Goal: Task Accomplishment & Management: Manage account settings

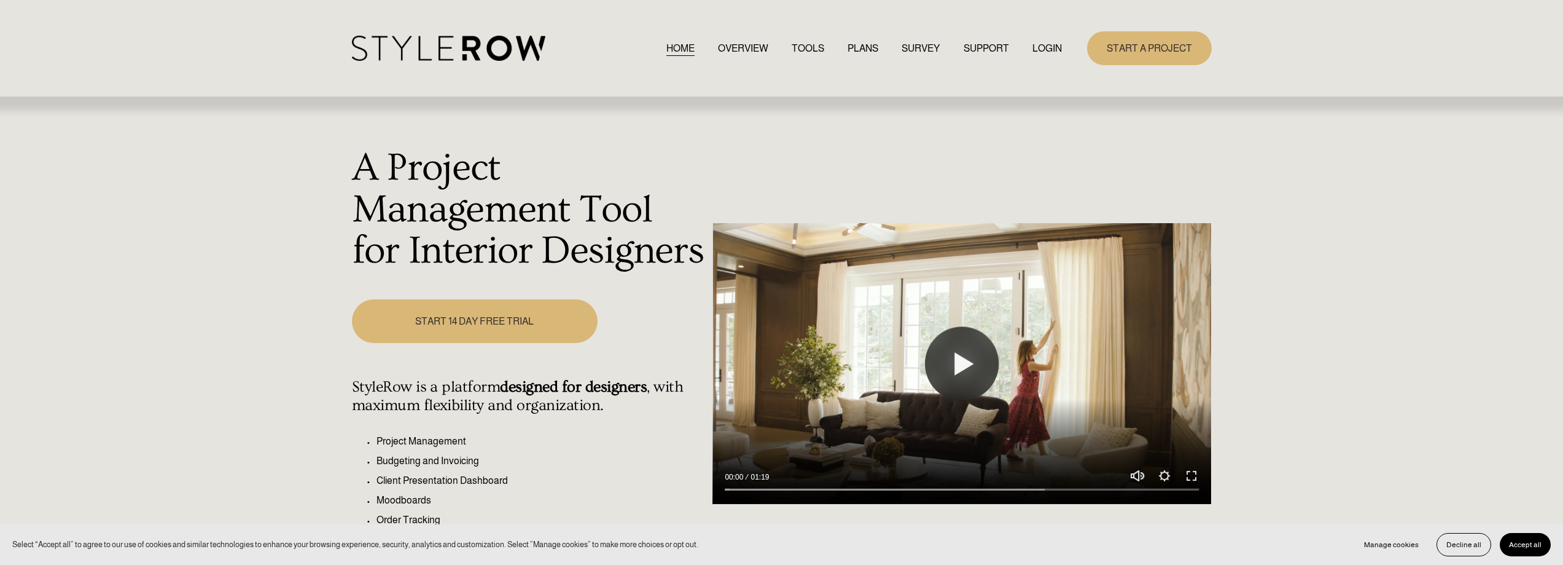
click at [1044, 45] on link "LOGIN" at bounding box center [1047, 48] width 29 height 17
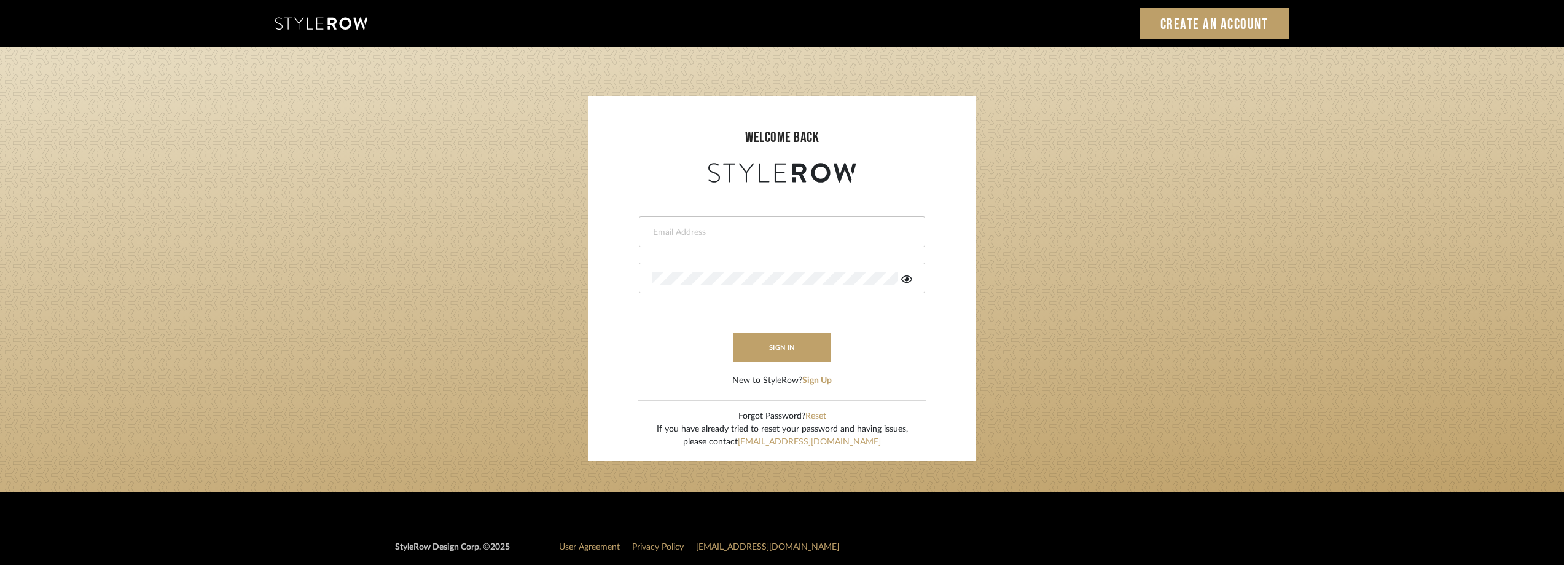
click at [714, 230] on input "email" at bounding box center [780, 232] width 257 height 12
type input "anela@studiodb.com"
click at [910, 280] on icon at bounding box center [906, 279] width 11 height 10
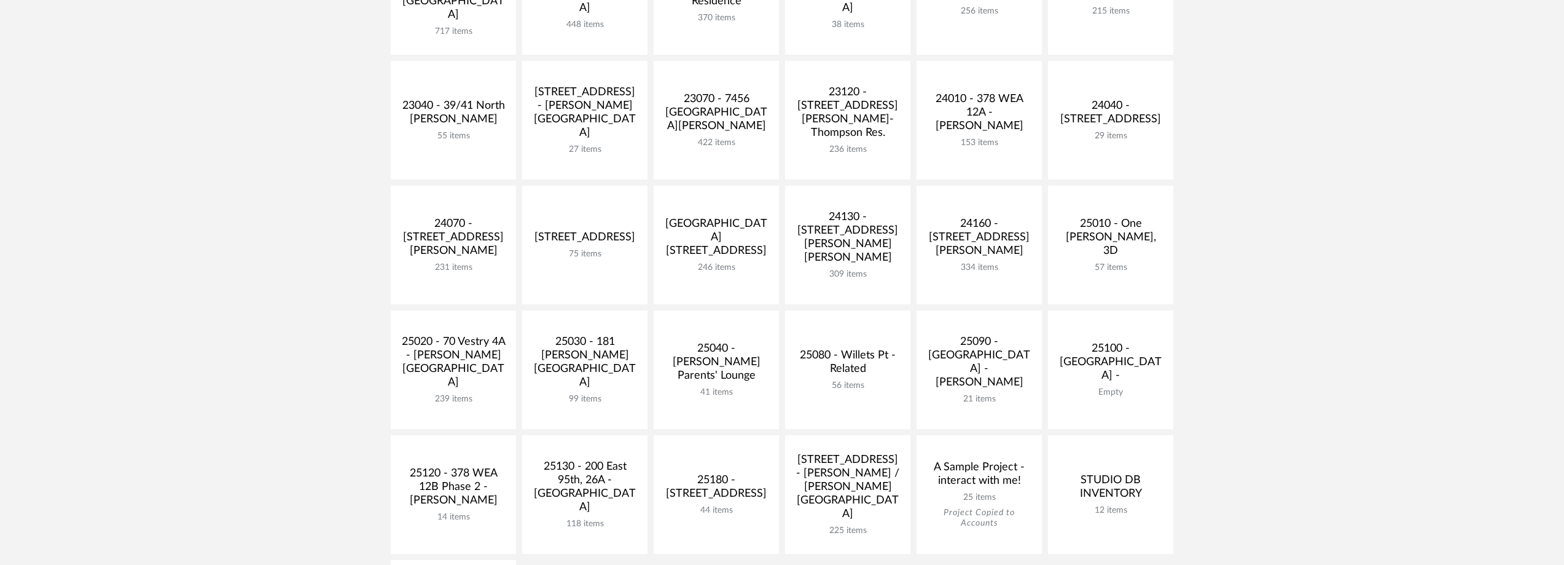
scroll to position [307, 0]
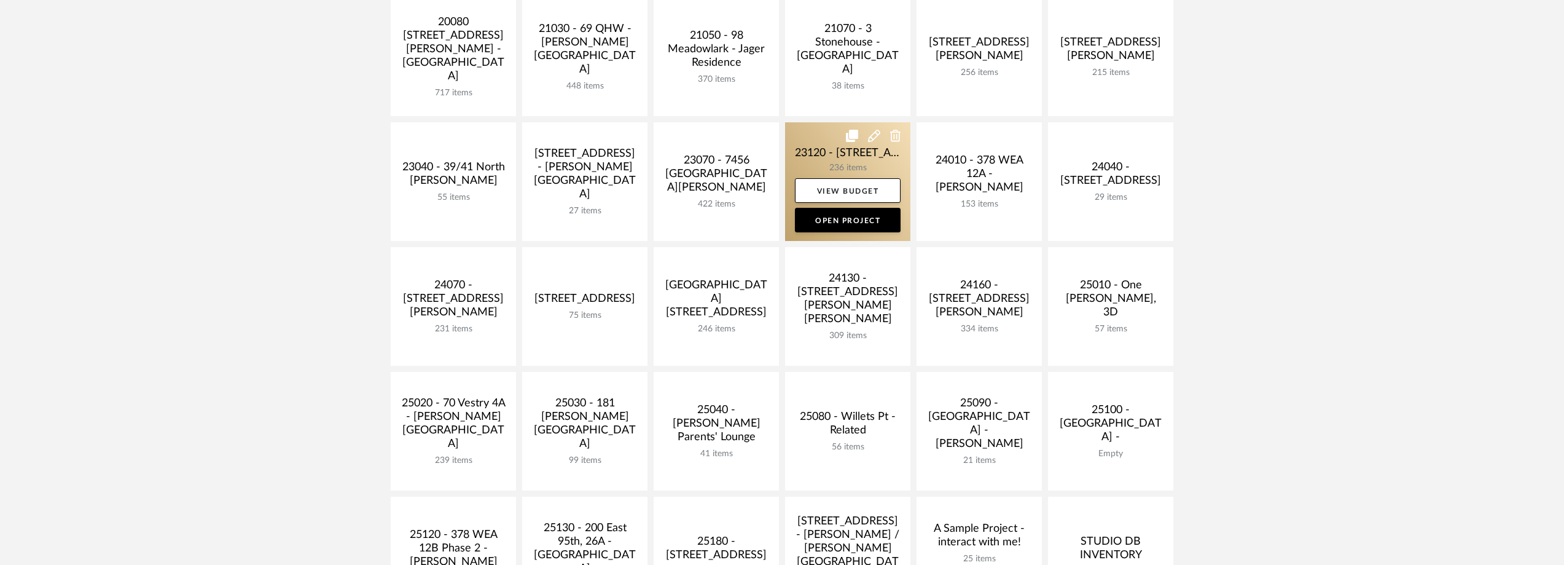
click at [832, 160] on link at bounding box center [847, 181] width 125 height 119
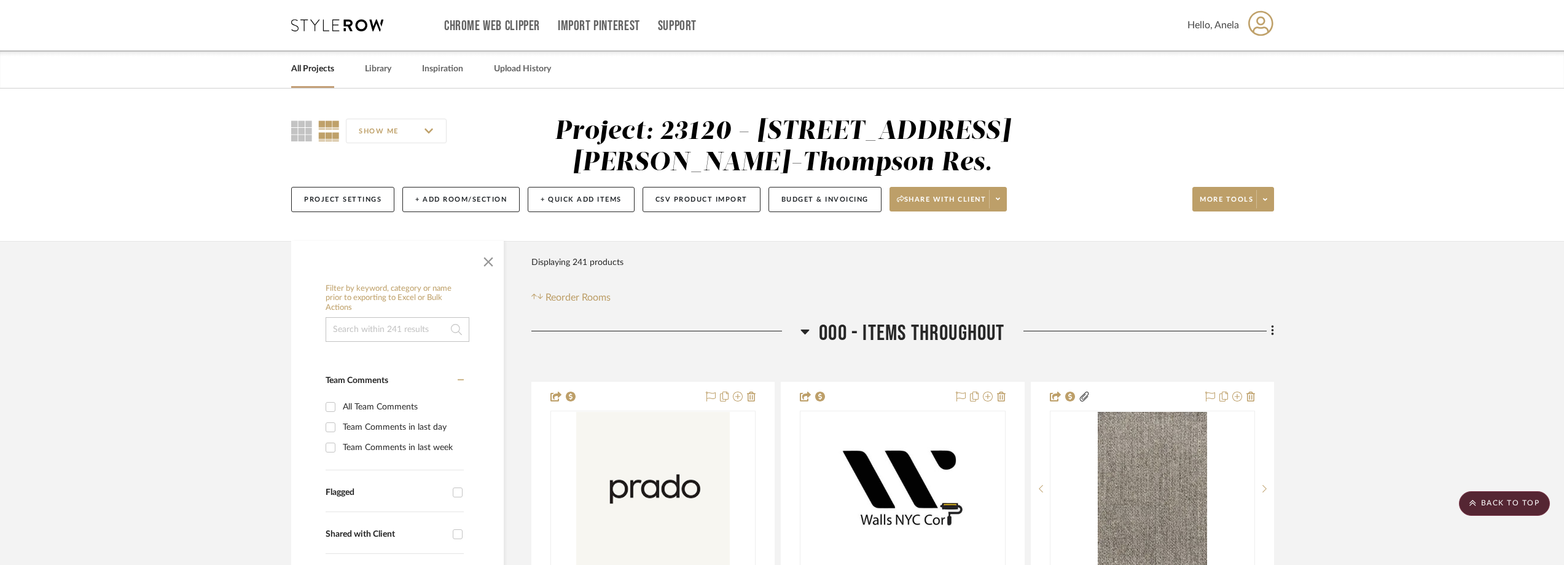
scroll to position [307, 0]
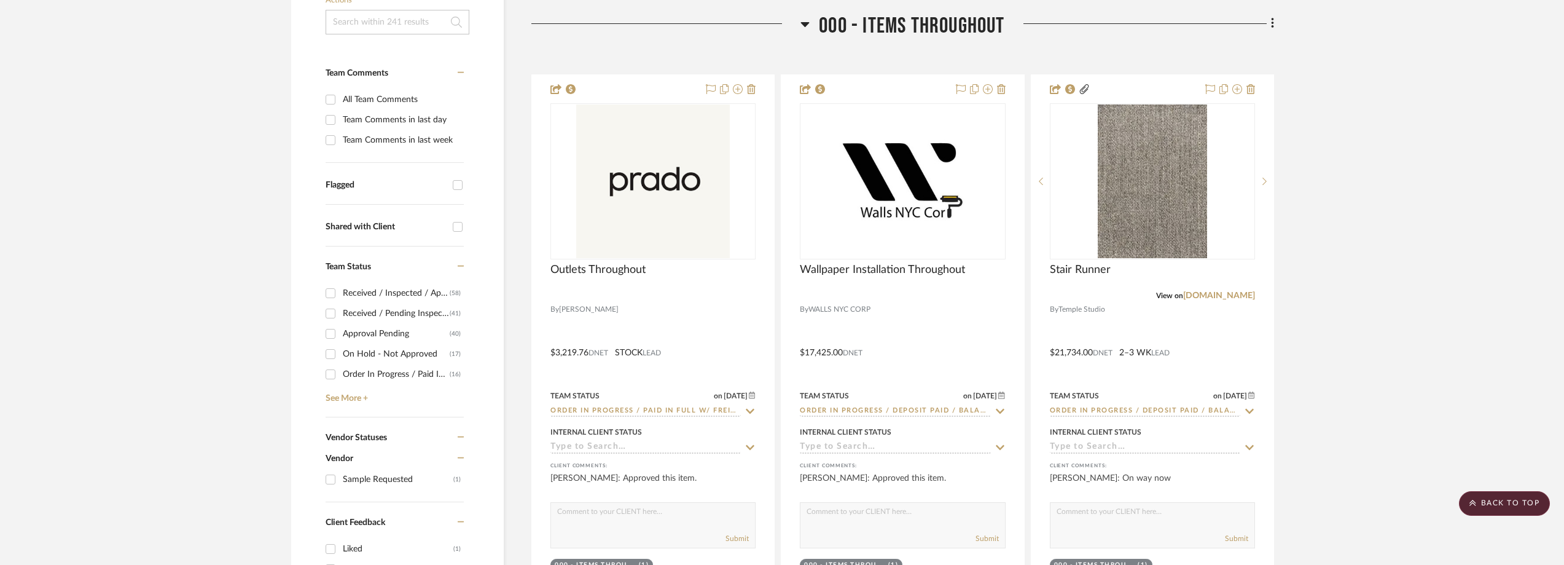
click at [360, 120] on div "Team Comments in last day" at bounding box center [402, 120] width 118 height 20
click at [340, 120] on input "Team Comments in last day" at bounding box center [331, 120] width 20 height 20
checkbox input "true"
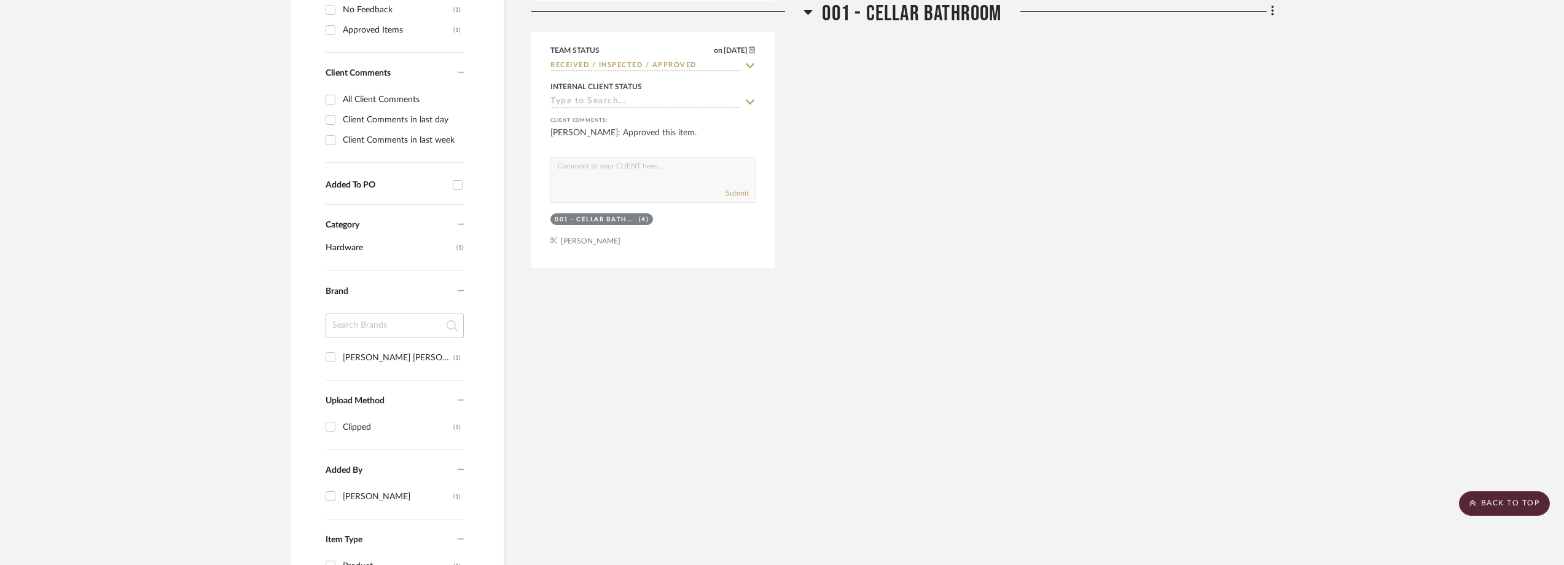
scroll to position [430, 0]
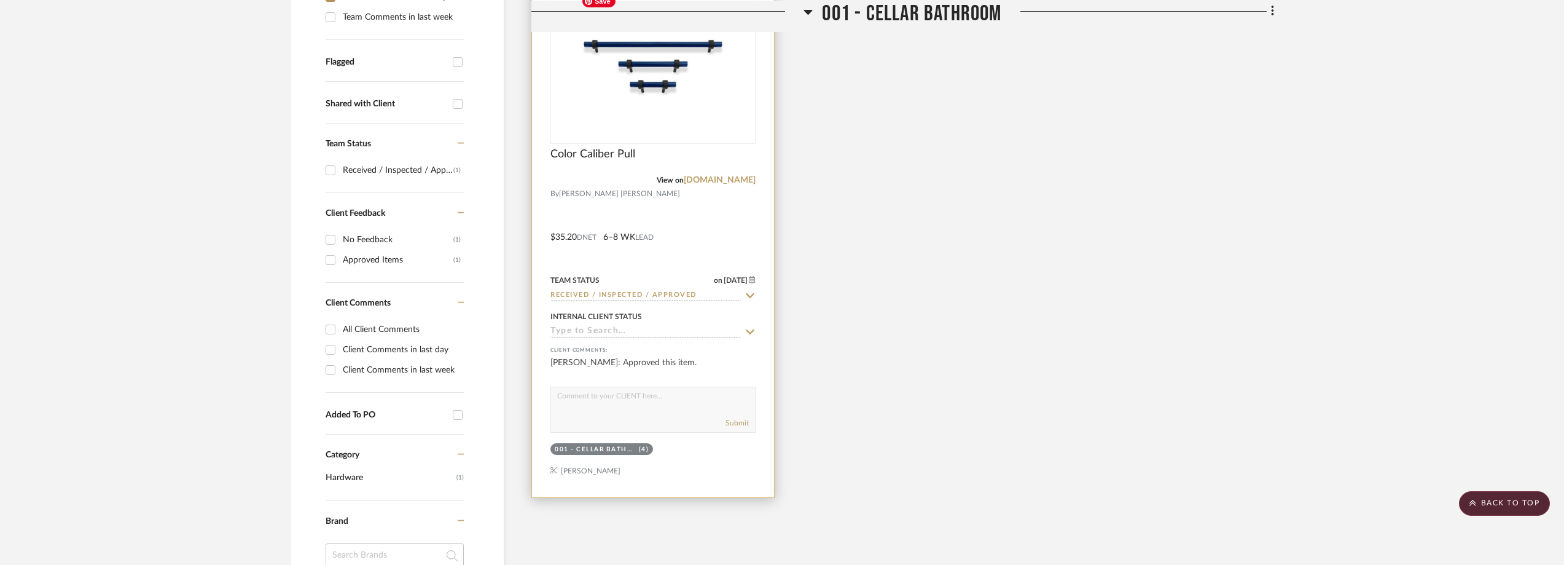
click at [726, 84] on img "0" at bounding box center [653, 66] width 154 height 154
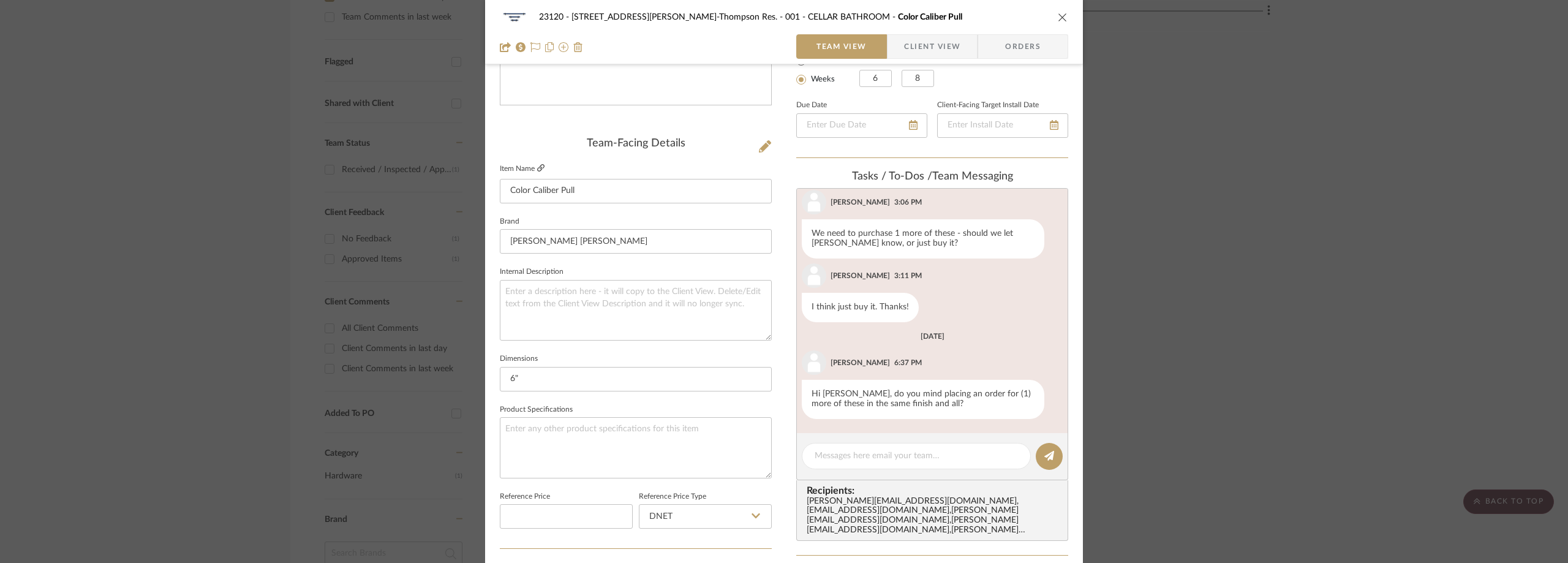
scroll to position [395, 0]
click at [538, 166] on icon at bounding box center [540, 167] width 7 height 7
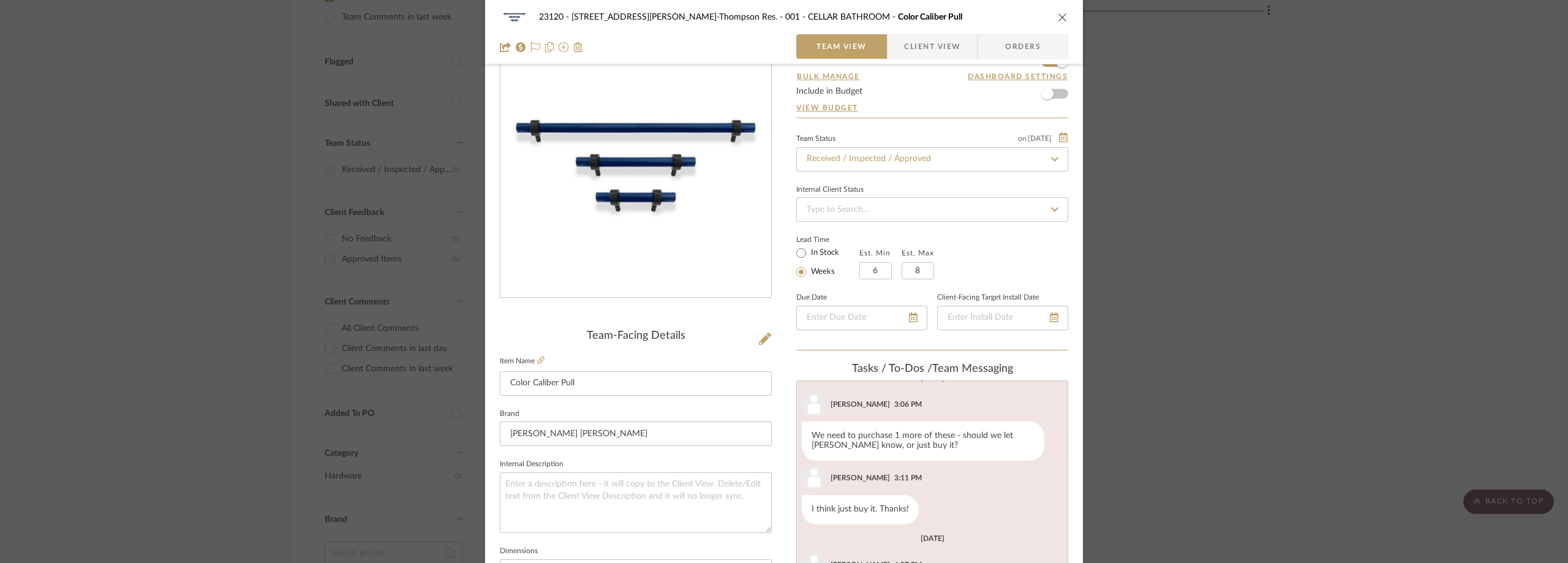
scroll to position [0, 0]
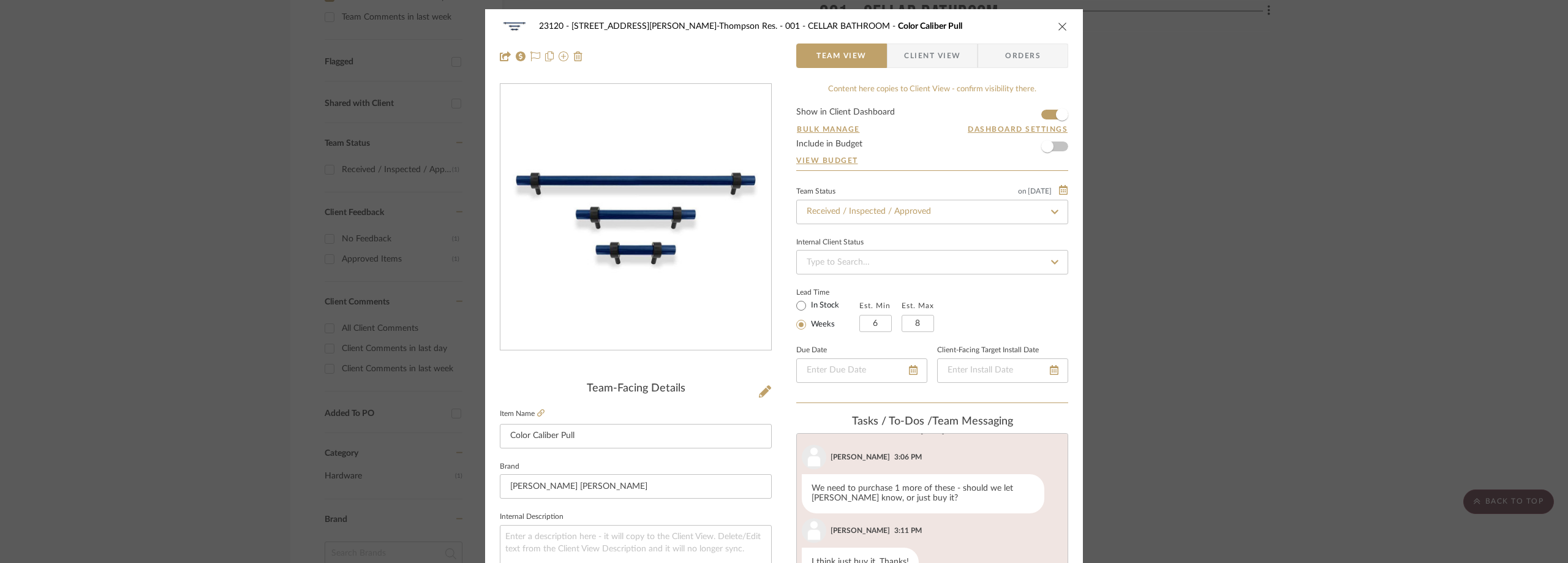
click at [914, 72] on div "23120 - 239 Dean St, Unwin-Thompson Res. 001 - CELLAR BATHROOM Color Caliber Pu…" at bounding box center [784, 41] width 598 height 65
click at [909, 57] on span "Client View" at bounding box center [932, 56] width 57 height 25
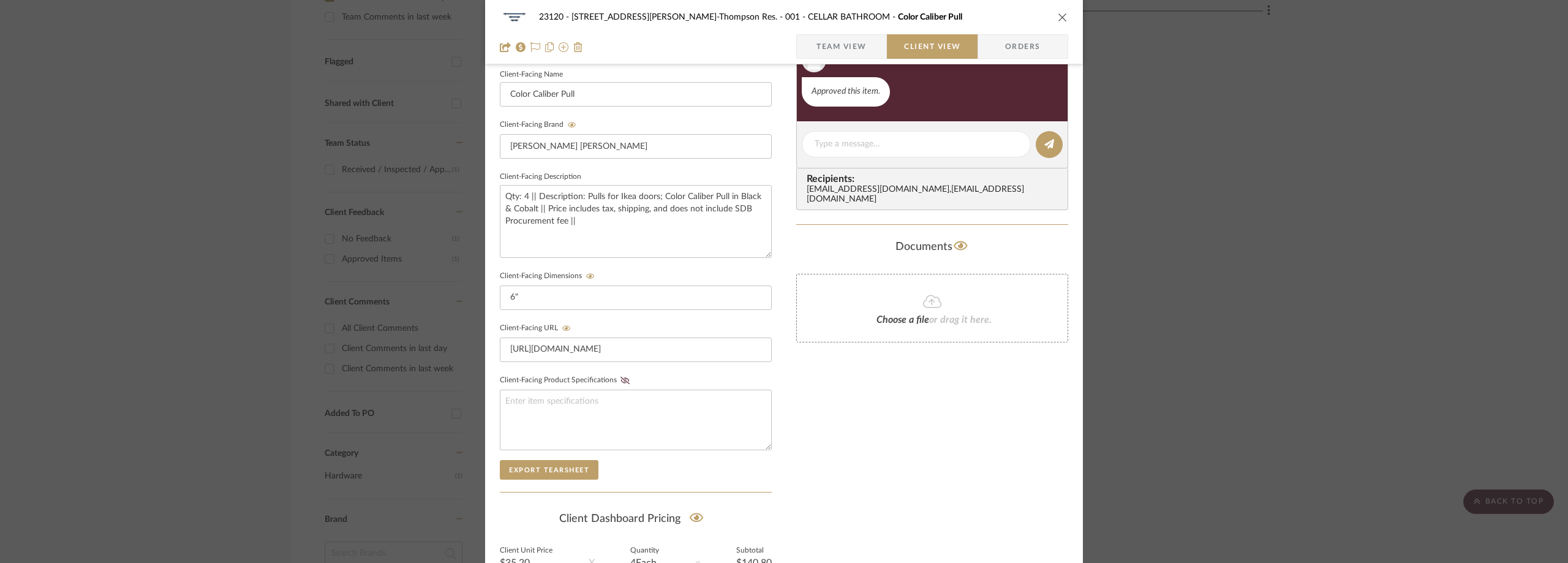
scroll to position [159, 0]
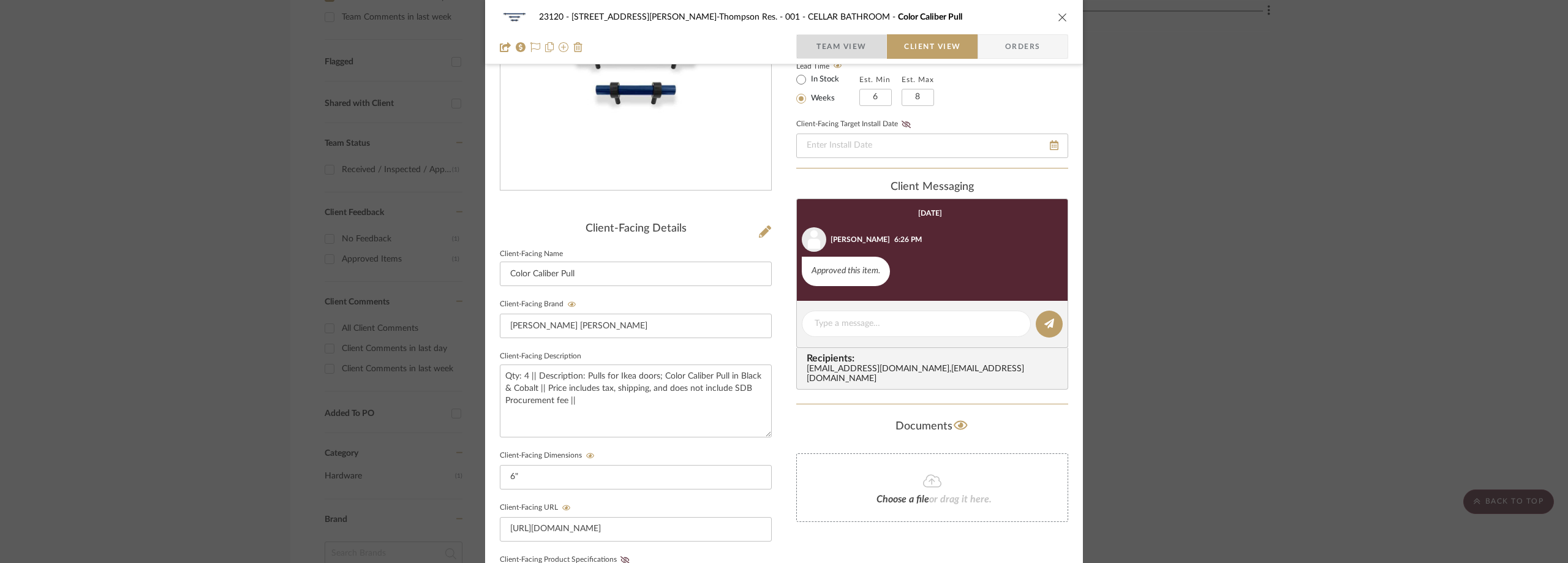
click at [816, 47] on span "Team View" at bounding box center [841, 46] width 50 height 25
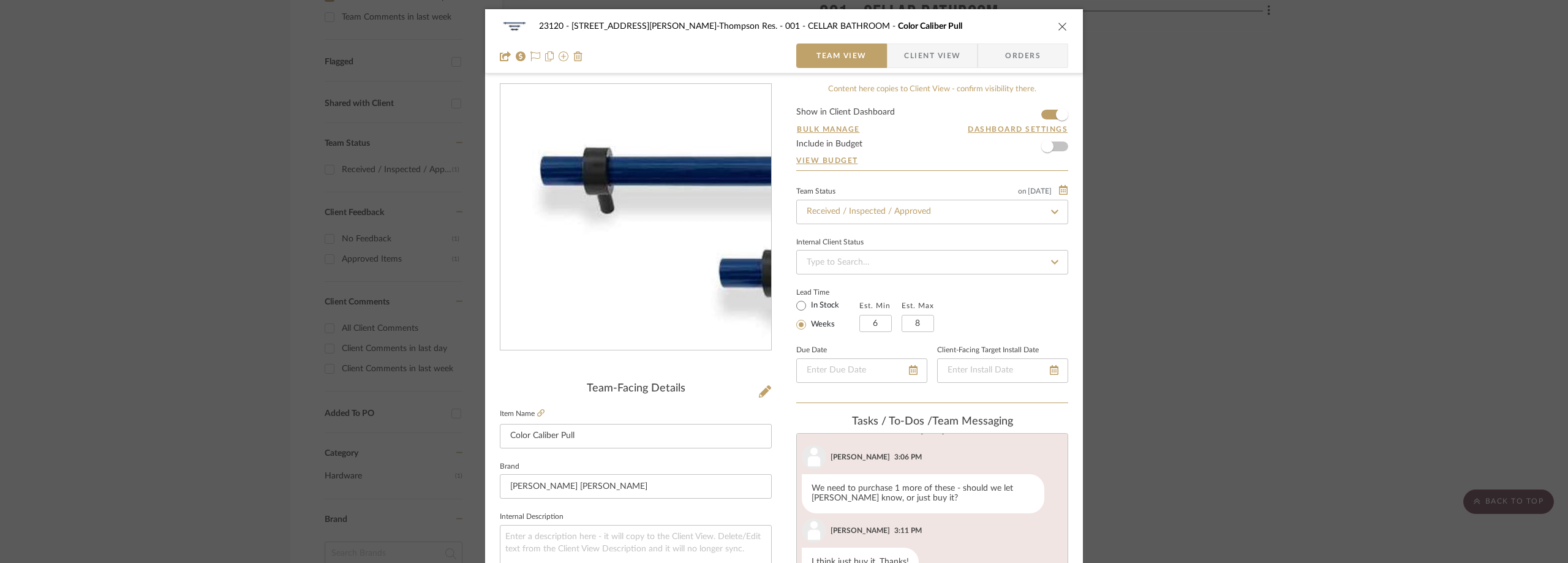
scroll to position [368, 0]
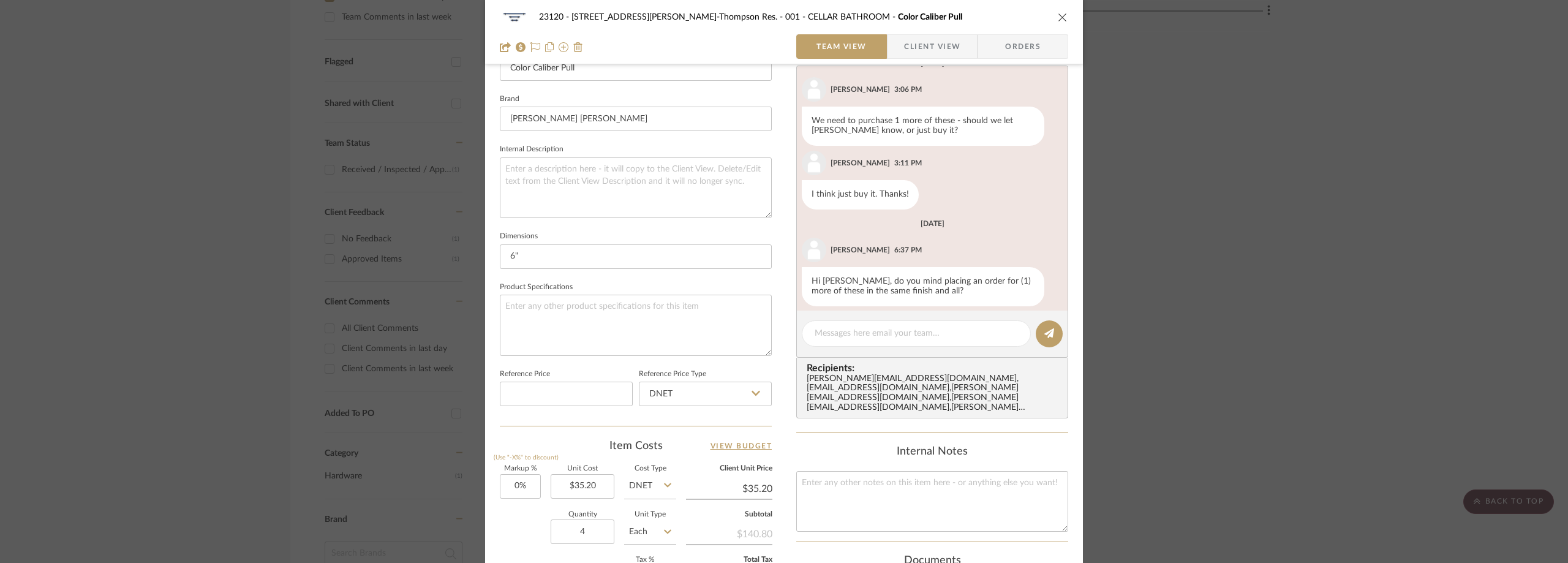
click at [910, 34] on div "23120 - 239 Dean St, Unwin-Thompson Res. 001 - CELLAR BATHROOM Color Caliber Pu…" at bounding box center [784, 32] width 598 height 65
click at [910, 39] on span "Client View" at bounding box center [932, 46] width 57 height 25
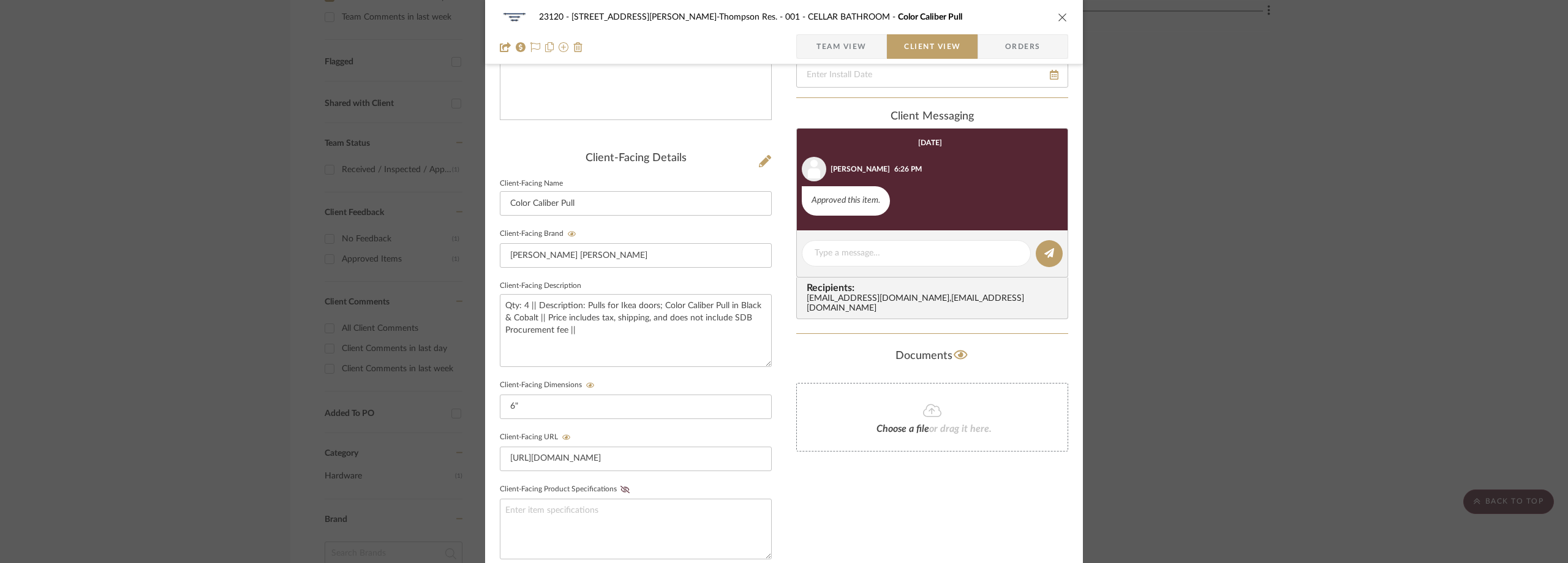
scroll to position [61, 0]
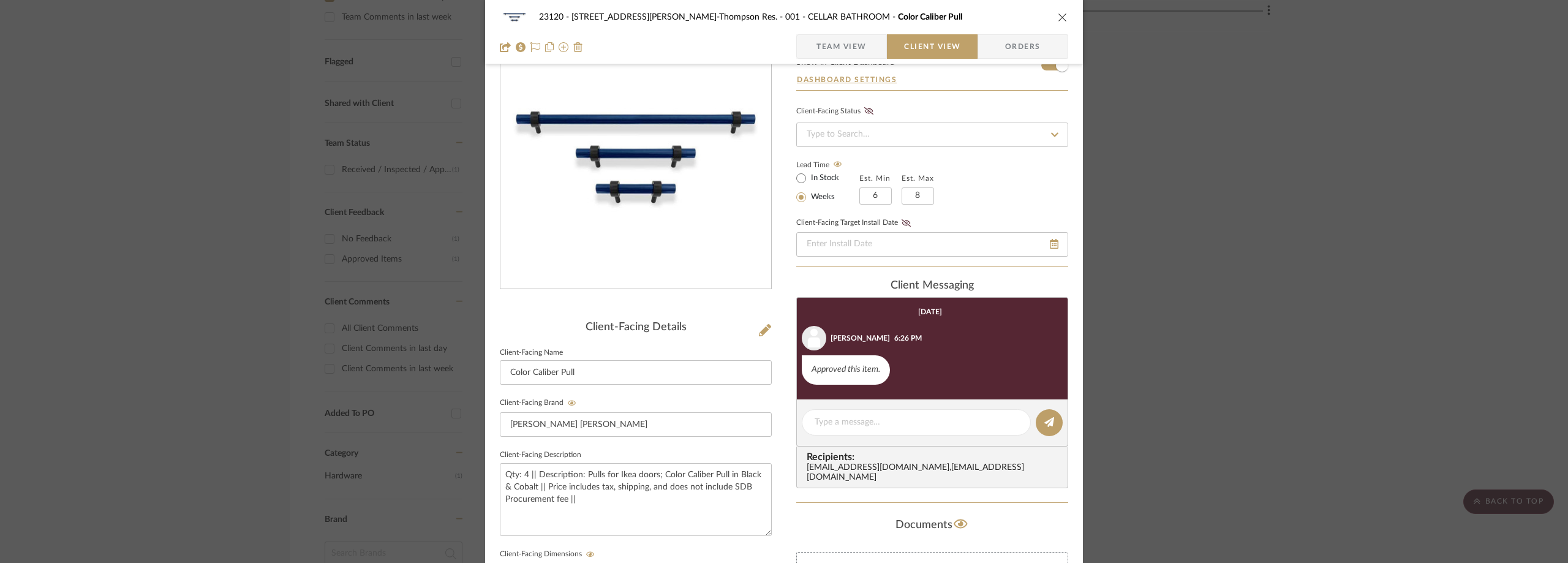
click at [822, 45] on span "Team View" at bounding box center [841, 46] width 50 height 25
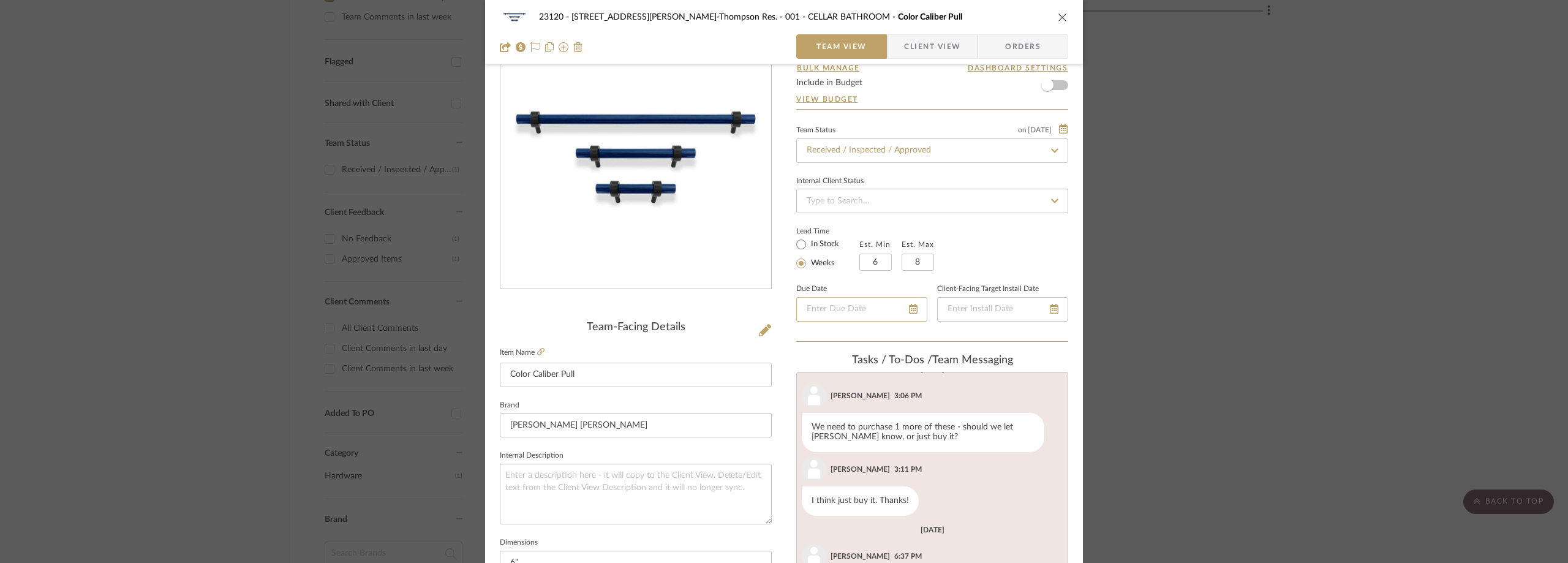
scroll to position [306, 0]
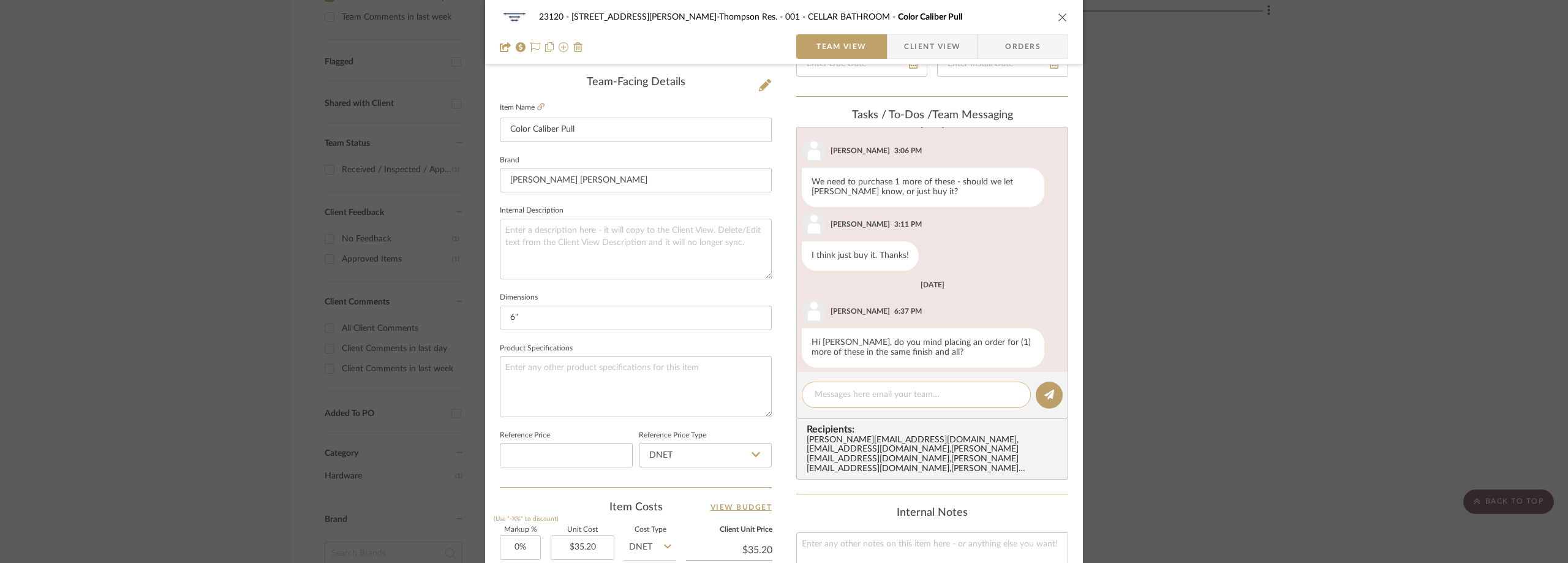
click at [872, 395] on textarea at bounding box center [916, 394] width 203 height 13
paste textarea "Order 32390"
type textarea "Order 32390 Additional Pull - Lead time 2-3 Weeks"
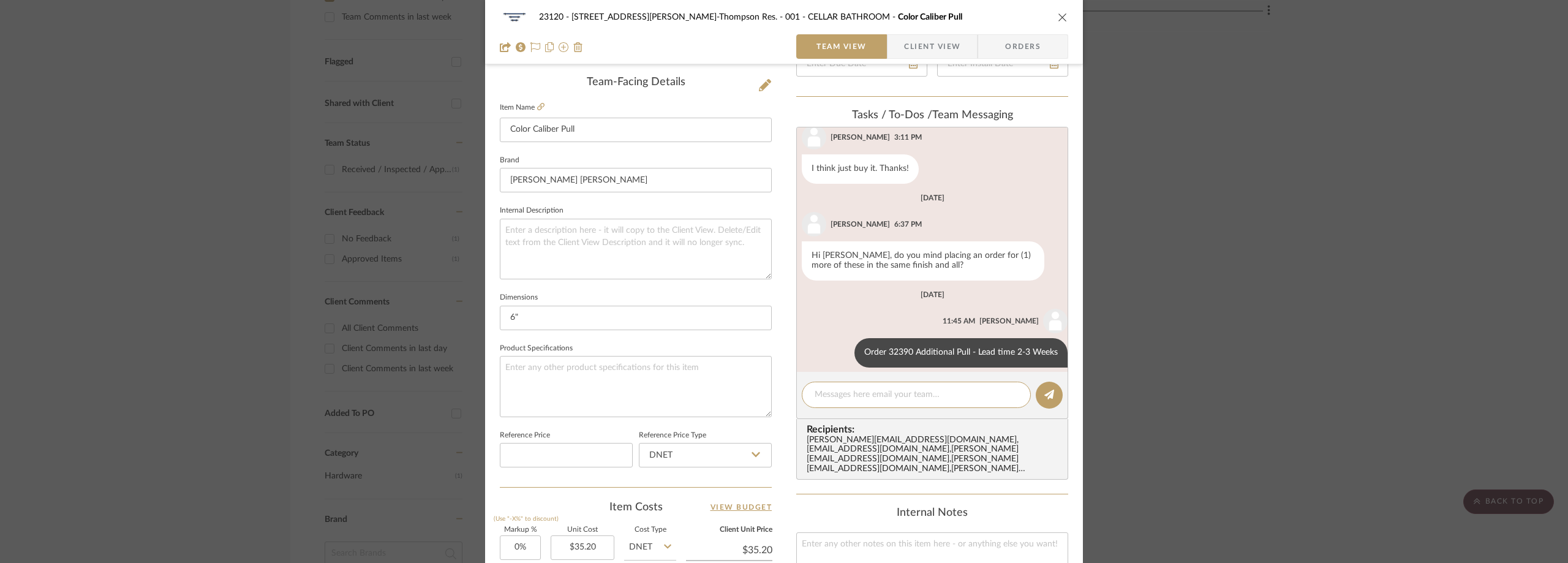
click at [308, 126] on div "23120 - 239 Dean St, Unwin-Thompson Res. 001 - CELLAR BATHROOM Color Caliber Pu…" at bounding box center [784, 281] width 1568 height 563
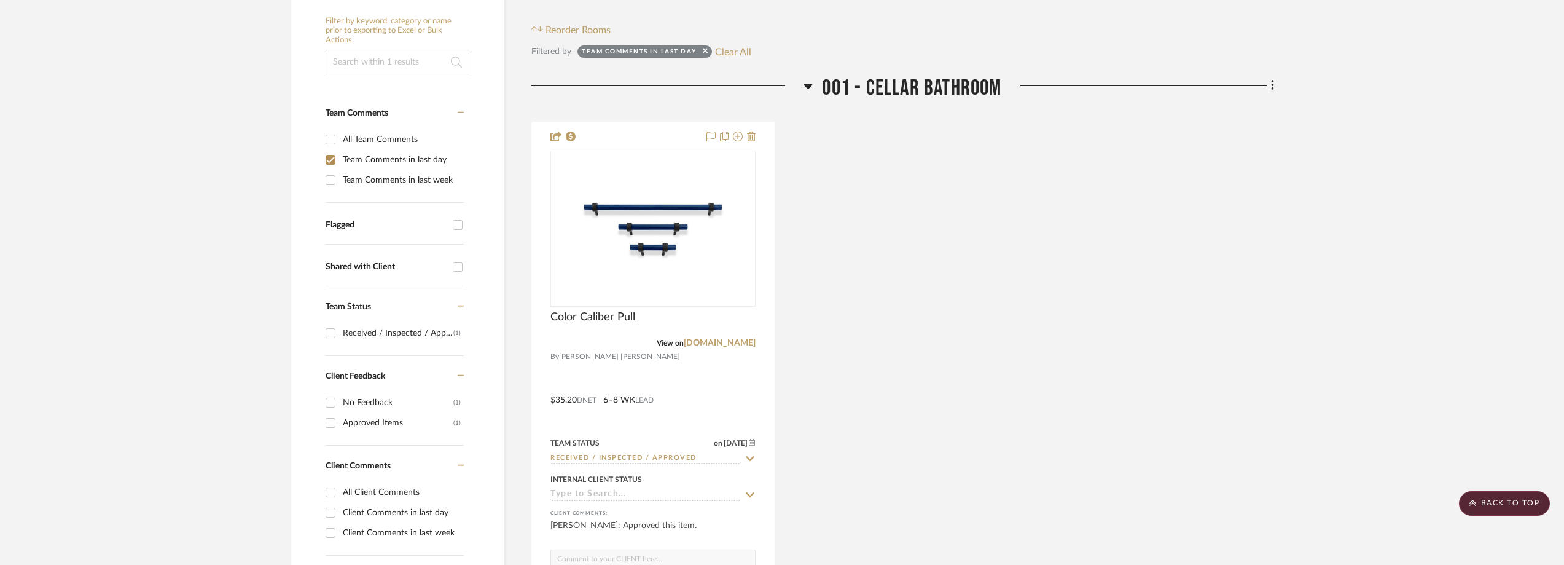
scroll to position [0, 0]
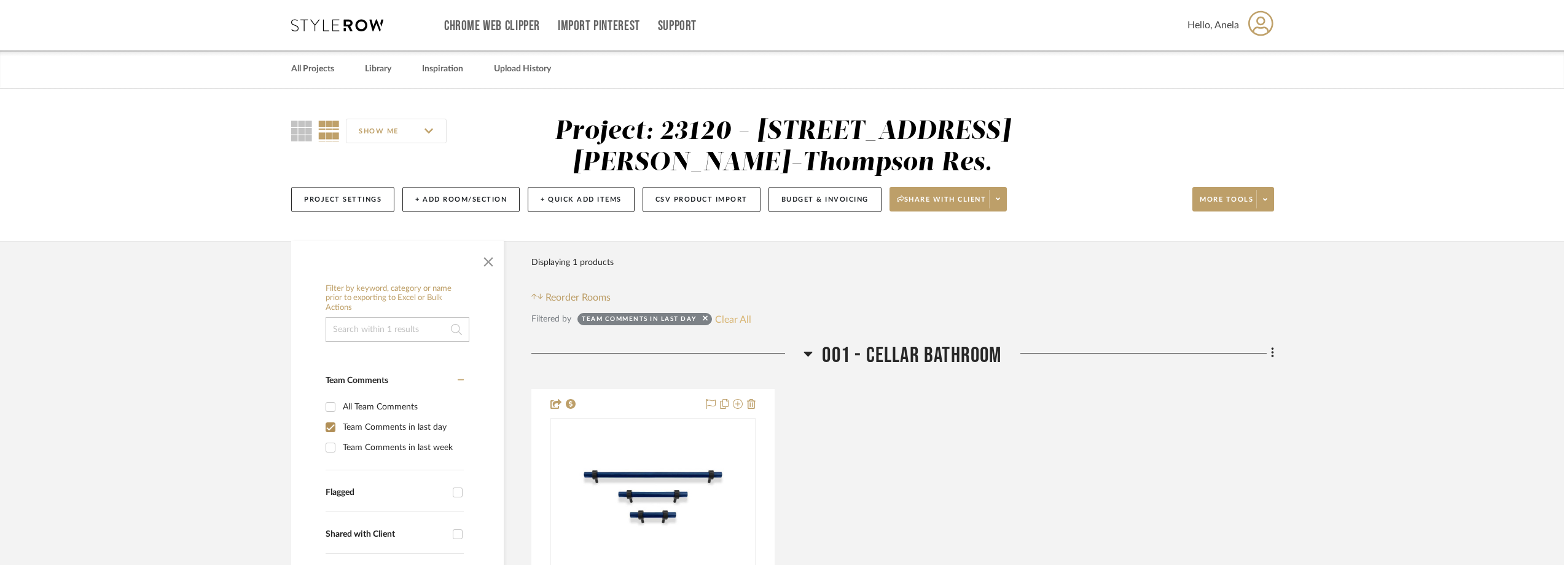
click at [729, 313] on button "Clear All" at bounding box center [733, 319] width 36 height 16
checkbox input "false"
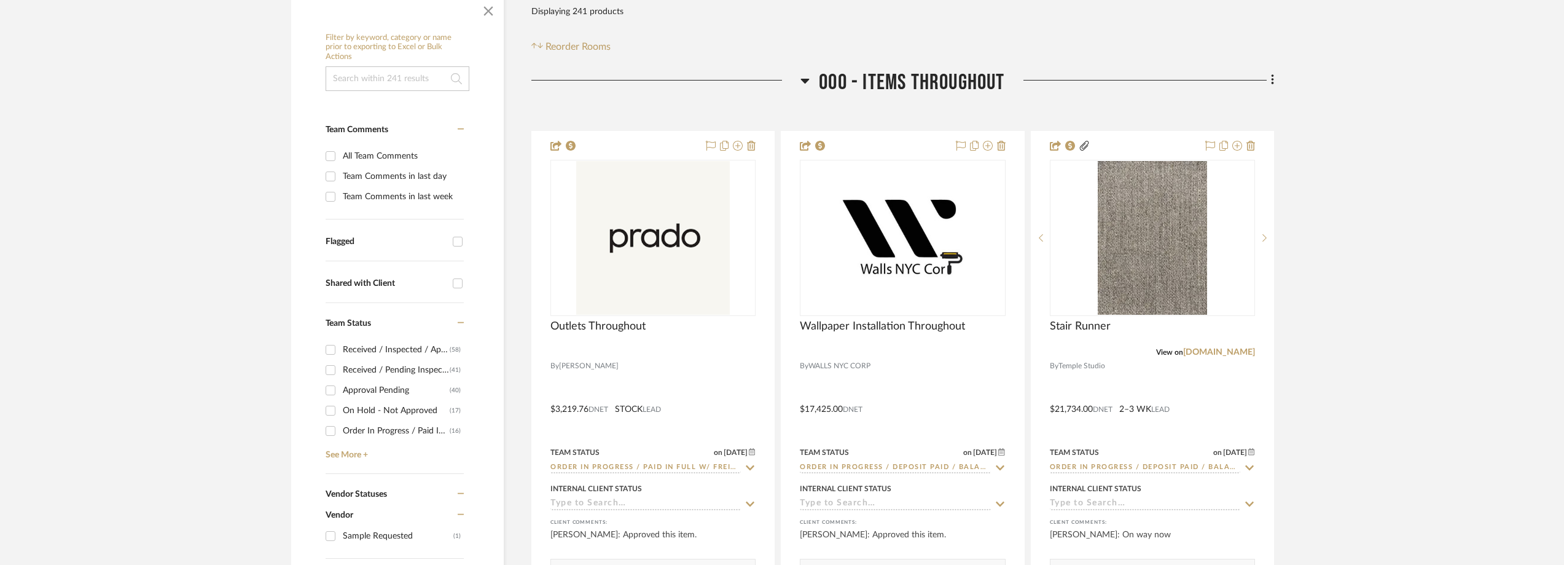
scroll to position [369, 0]
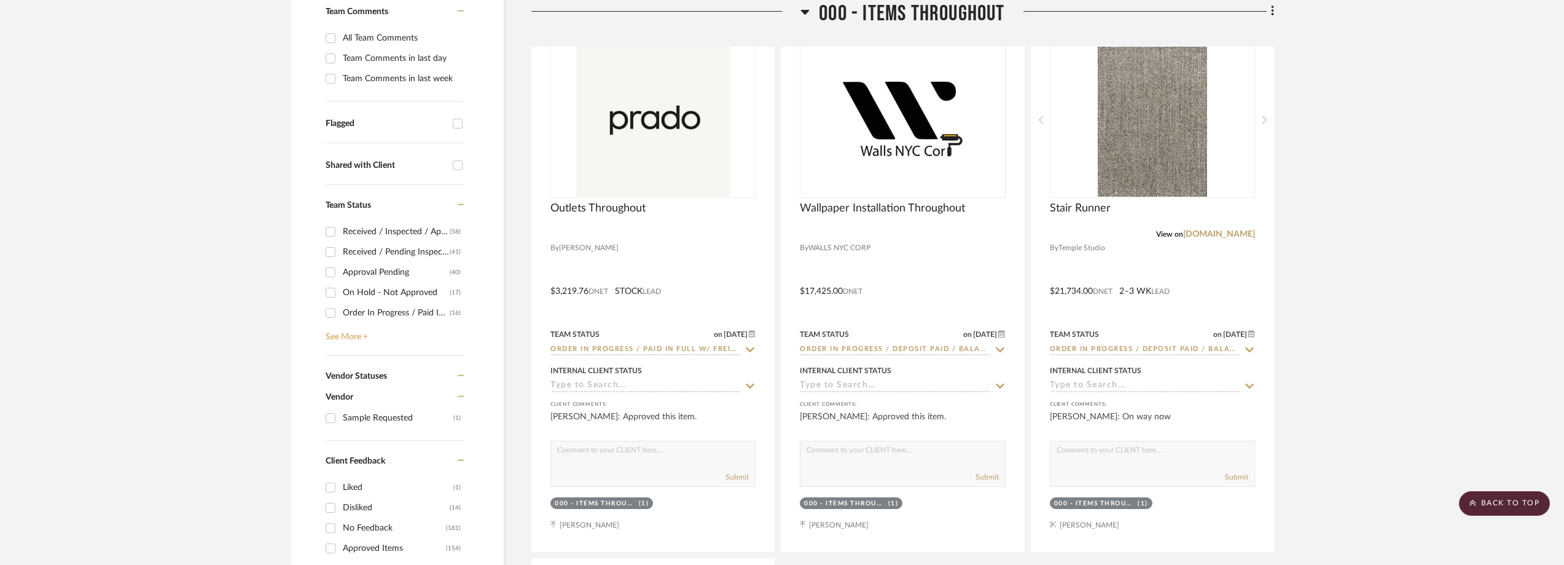
click at [371, 339] on link "See More +" at bounding box center [393, 333] width 141 height 20
click at [413, 287] on div "Need to Order - Client Payment Received" at bounding box center [398, 290] width 111 height 20
click at [340, 287] on input "Need to Order - Client Payment Received (1)" at bounding box center [331, 290] width 20 height 20
checkbox input "true"
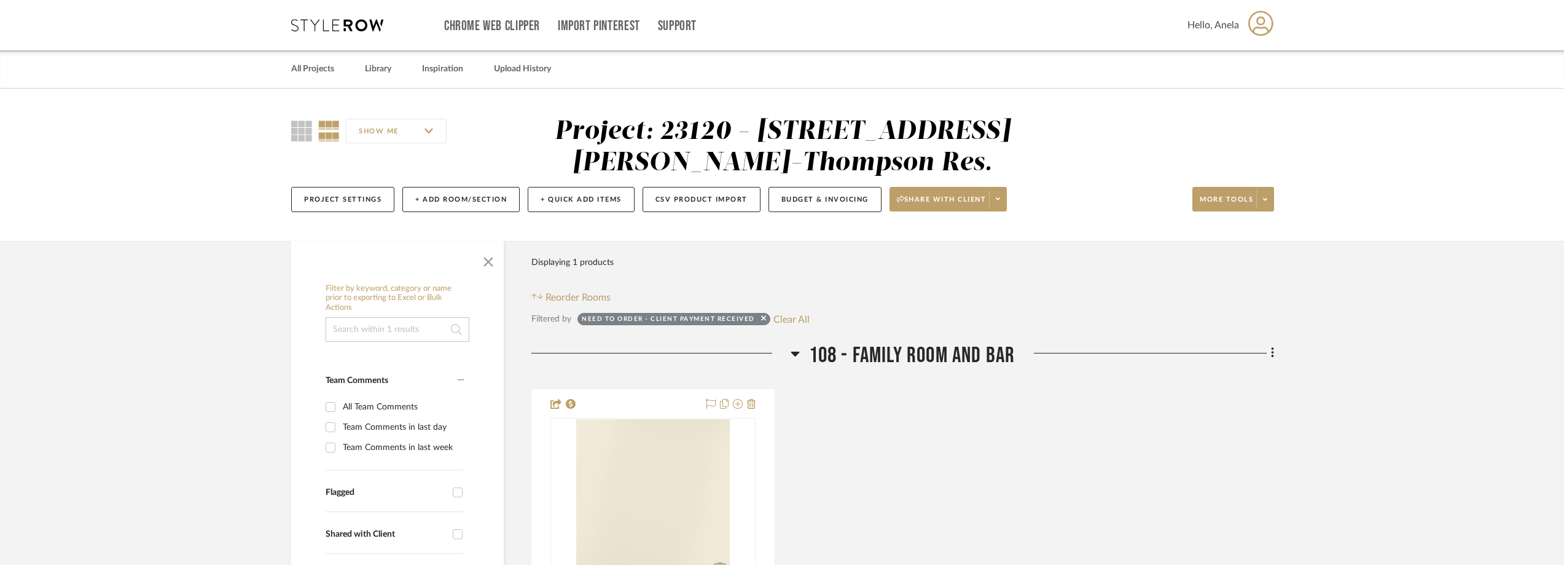
click at [333, 17] on div "Chrome Web Clipper Import Pinterest Support All Projects Library Inspiration Up…" at bounding box center [782, 25] width 983 height 50
click at [333, 19] on icon at bounding box center [337, 25] width 92 height 12
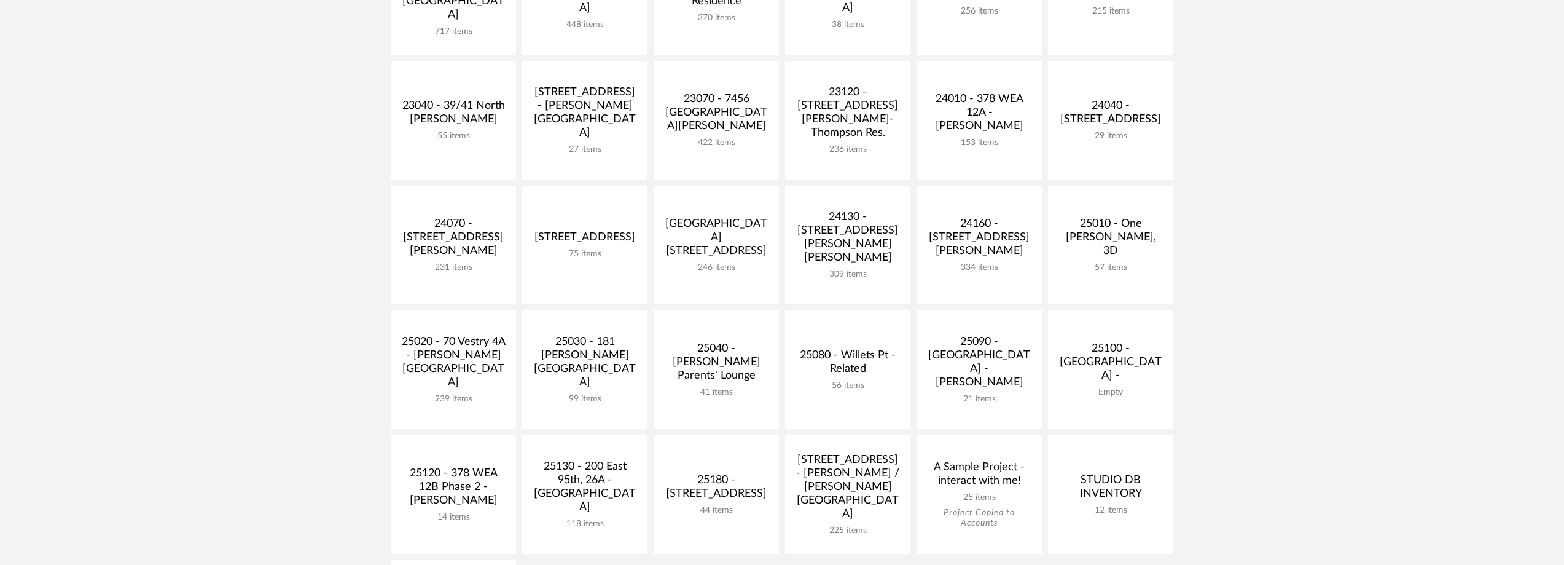
scroll to position [430, 0]
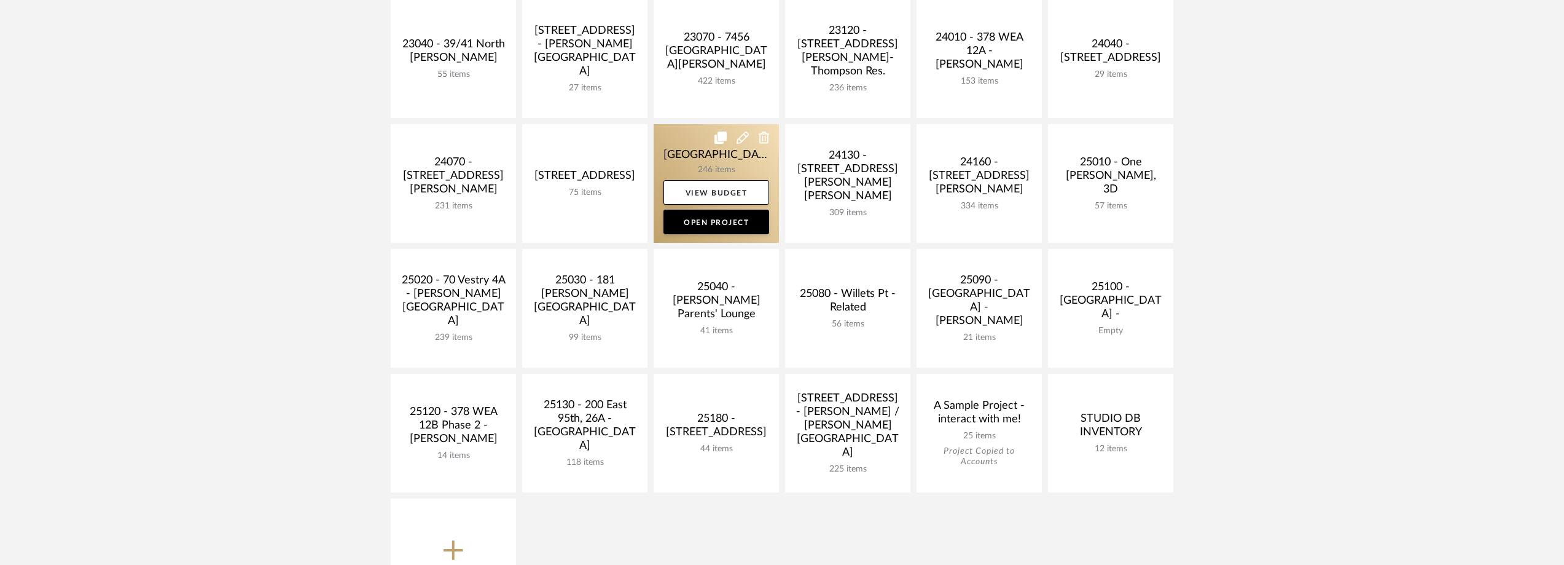
click at [721, 166] on link at bounding box center [716, 183] width 125 height 119
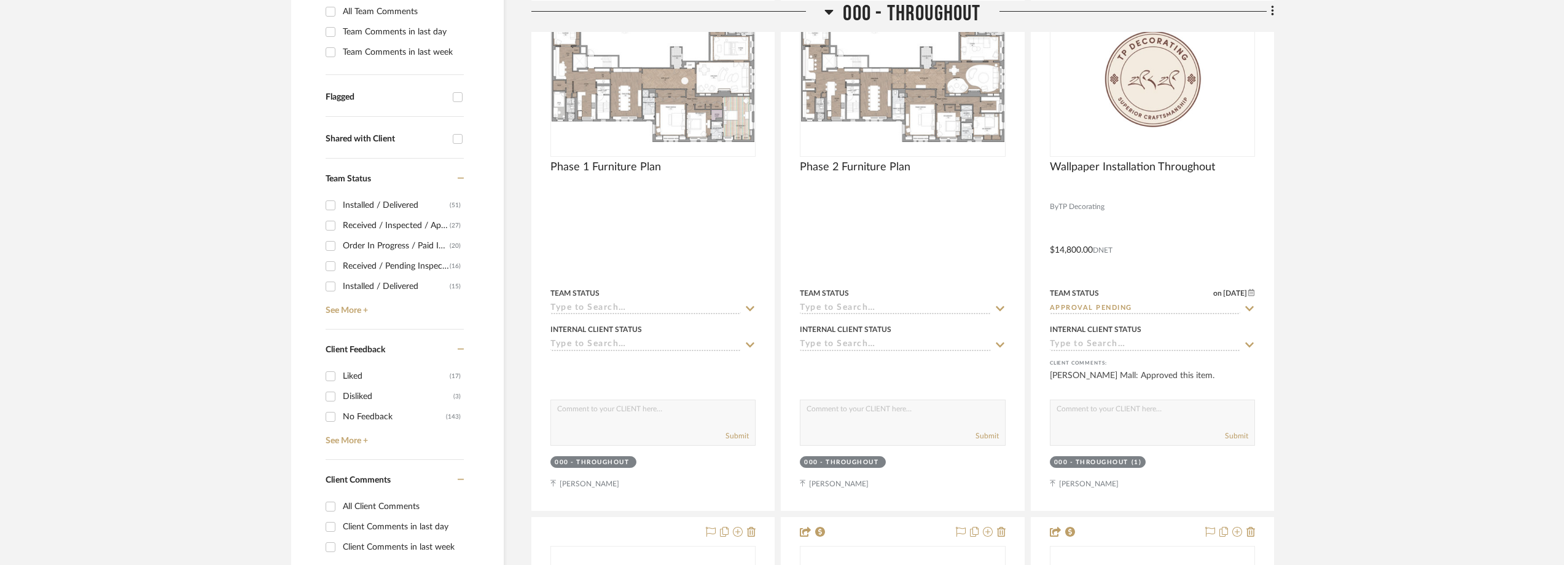
scroll to position [369, 0]
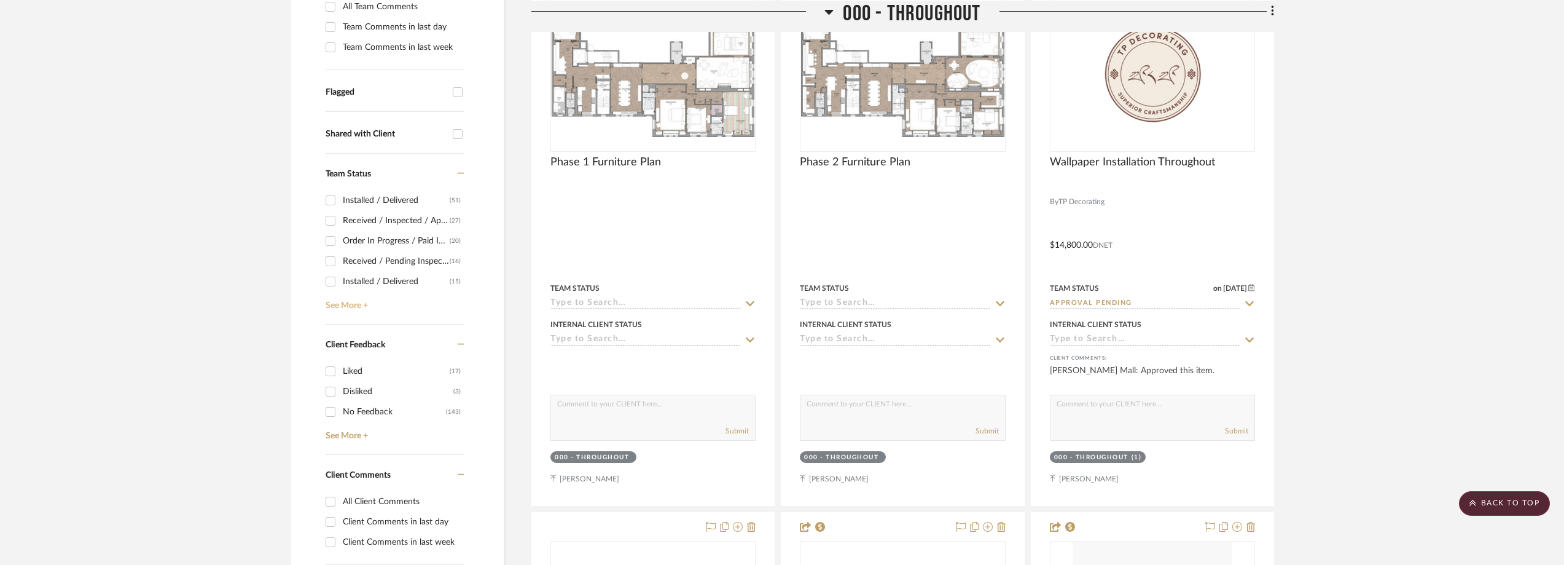
click at [362, 307] on link "See More +" at bounding box center [393, 301] width 141 height 20
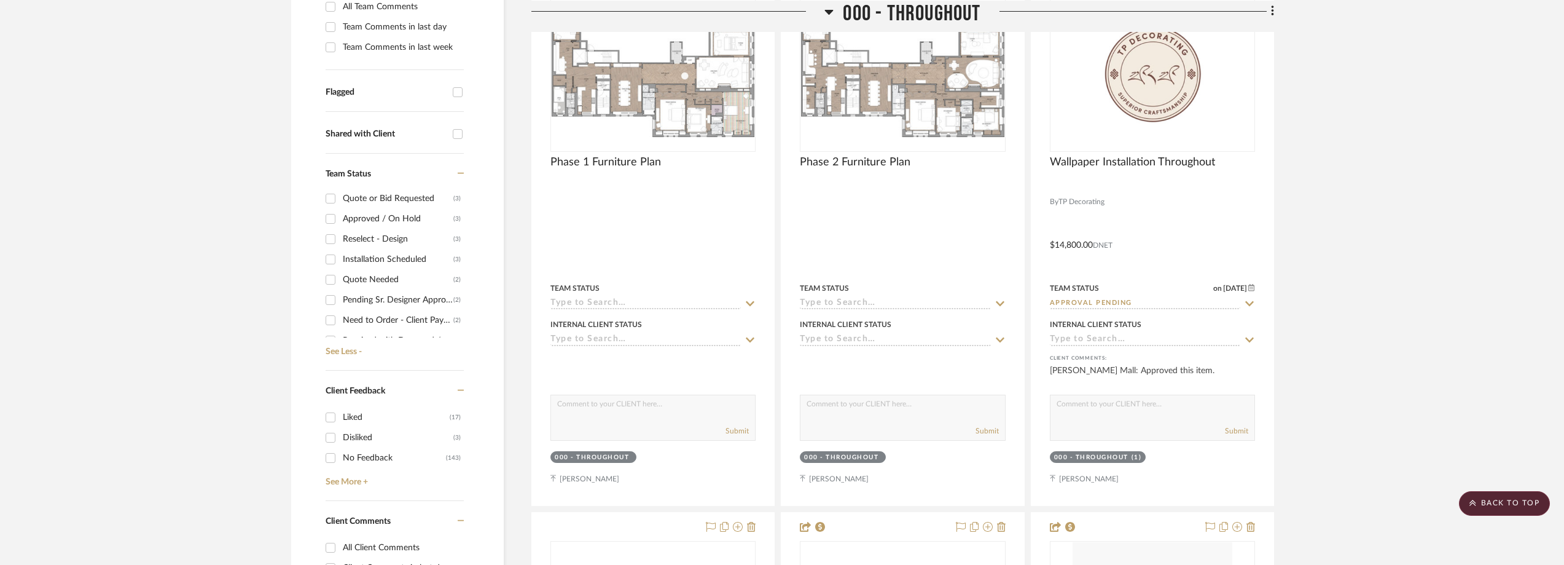
click at [413, 317] on div "Need to Order - Client Payment Received" at bounding box center [398, 320] width 111 height 20
click at [340, 317] on input "Need to Order - Client Payment Received (2)" at bounding box center [331, 320] width 20 height 20
checkbox input "true"
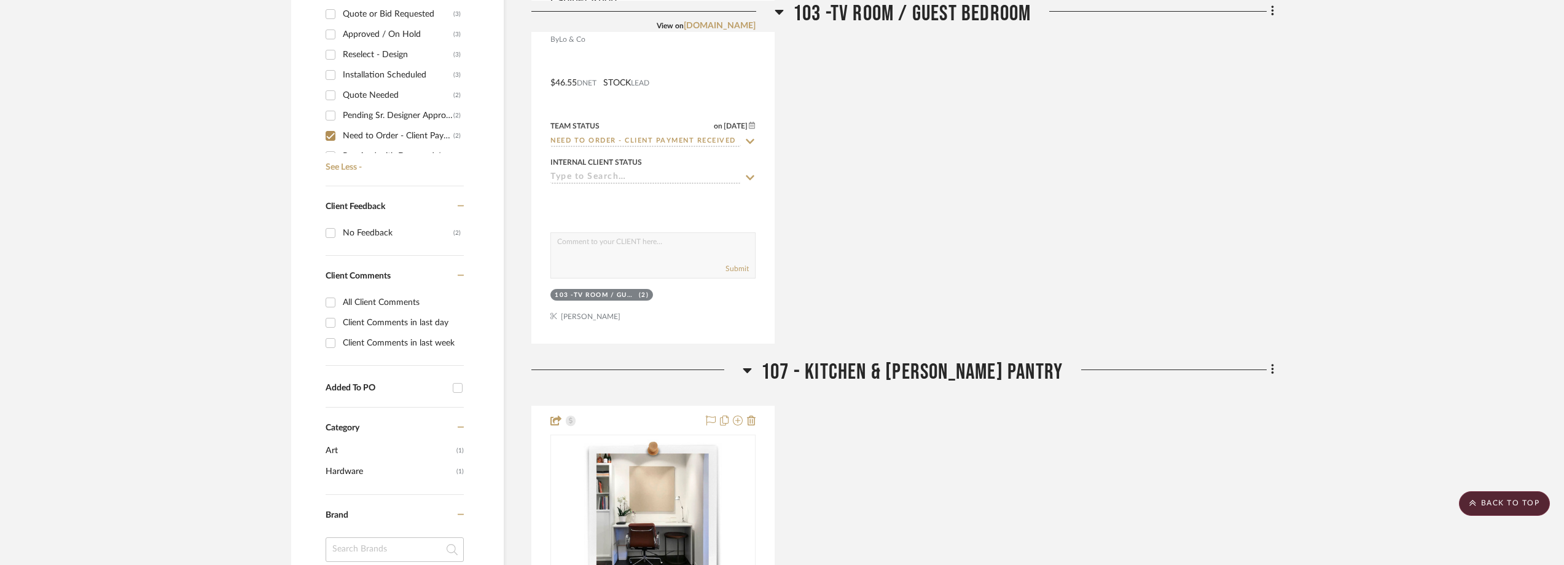
scroll to position [921, 0]
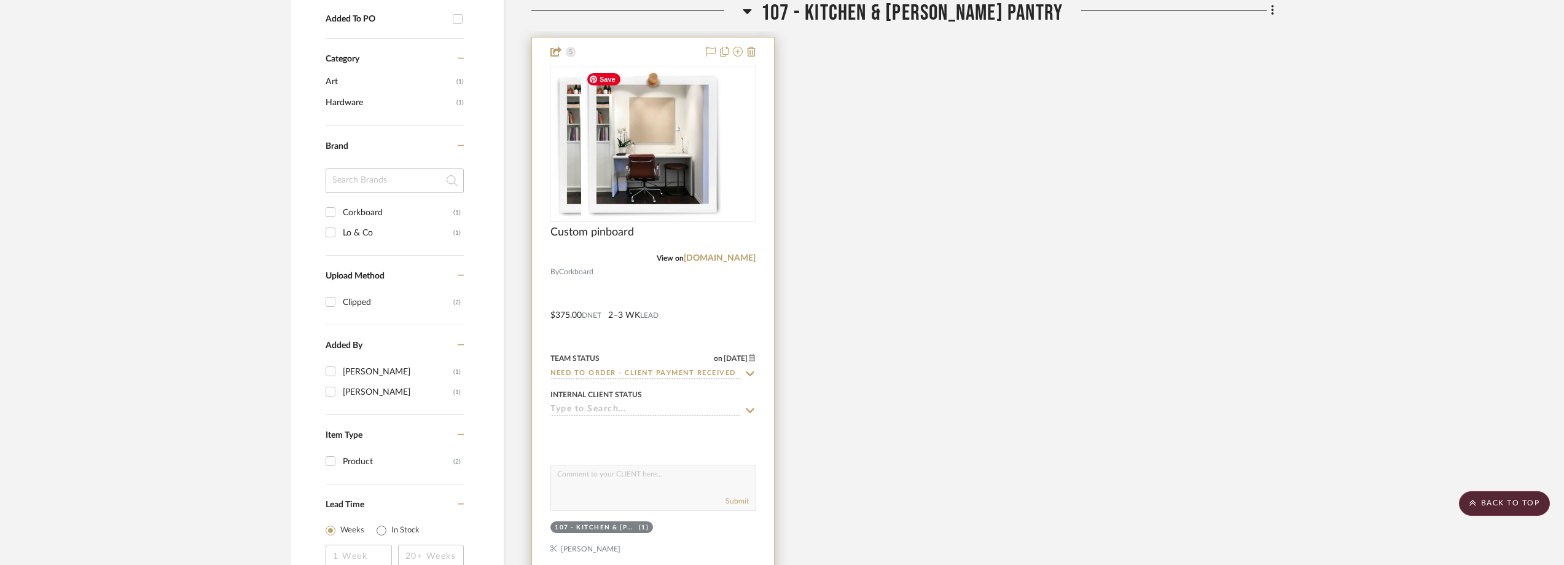
click at [647, 159] on div at bounding box center [652, 144] width 205 height 156
click at [647, 159] on img "0" at bounding box center [653, 144] width 144 height 154
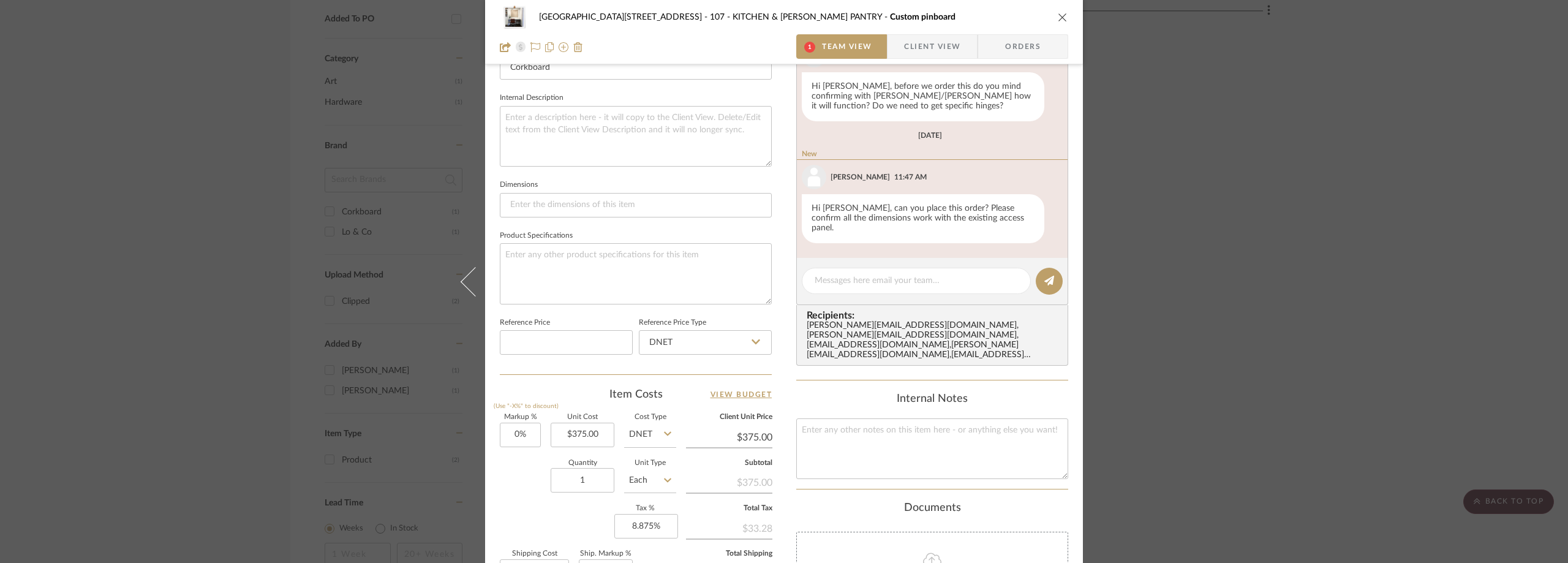
scroll to position [306, 0]
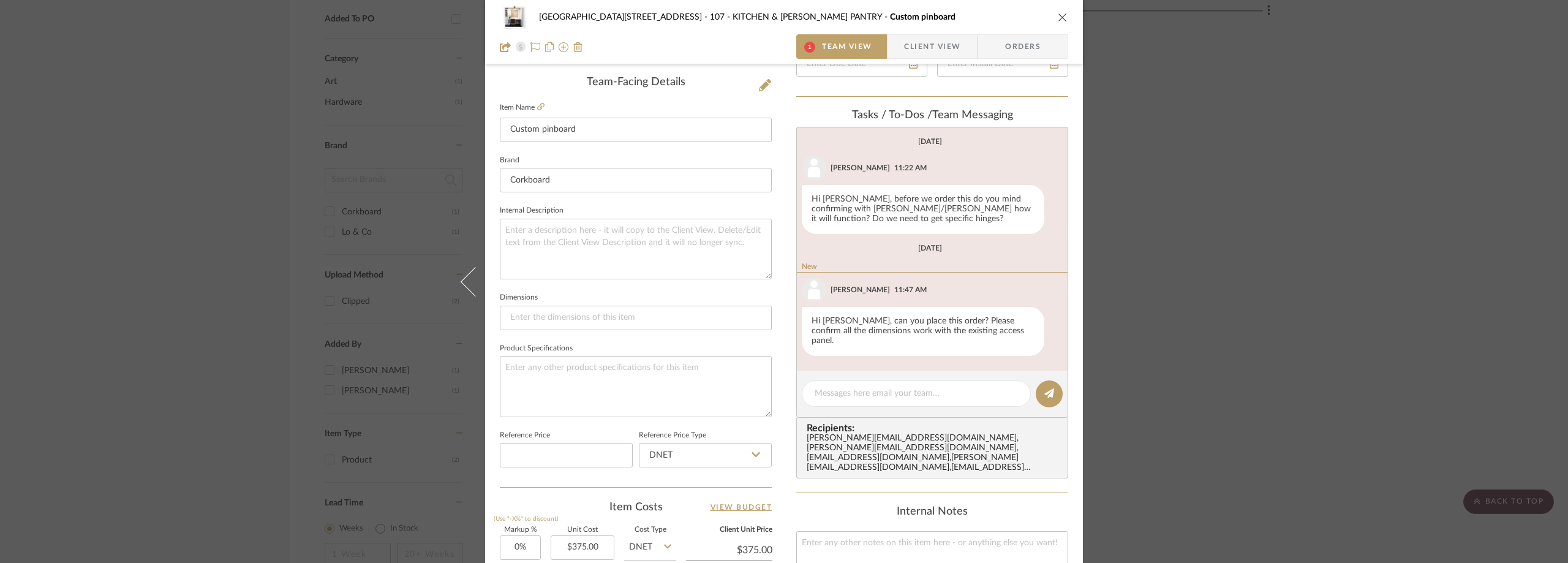
click at [1250, 262] on div "24100 - 1175 Park Avenue - Mall 107 - KITCHEN & BUTLER'S PANTRY Custom pinboard…" at bounding box center [784, 281] width 1568 height 563
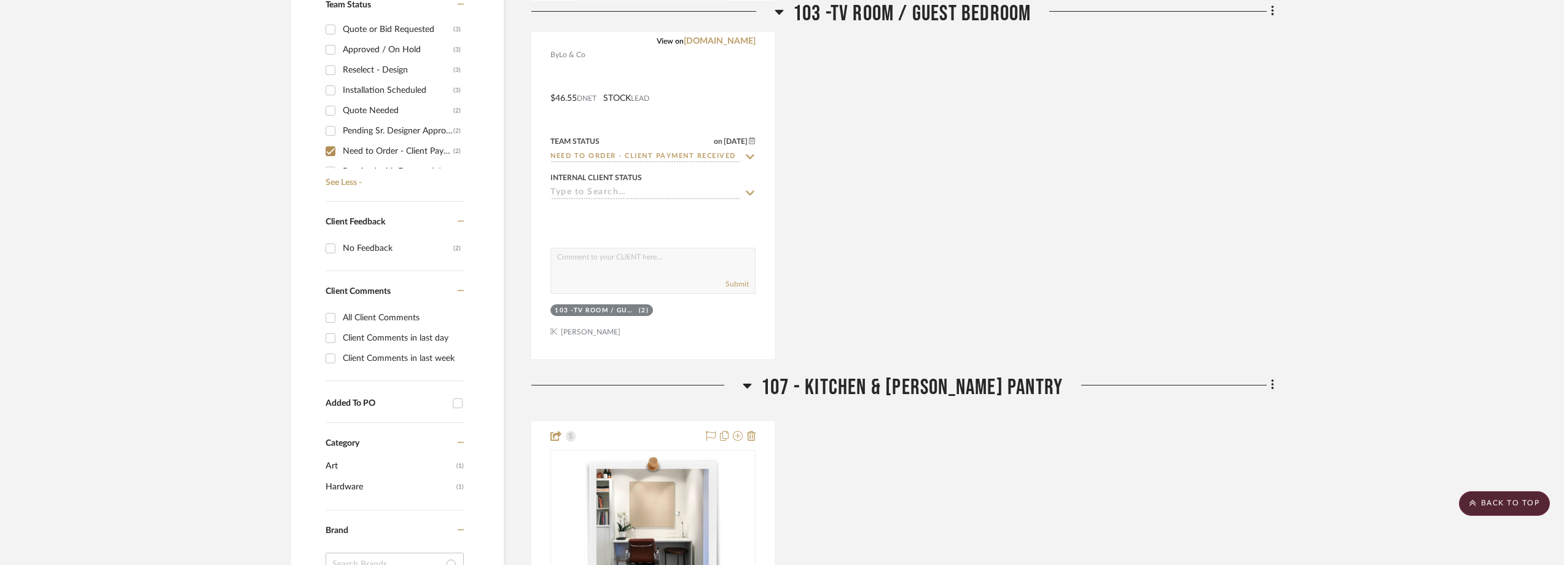
scroll to position [301, 0]
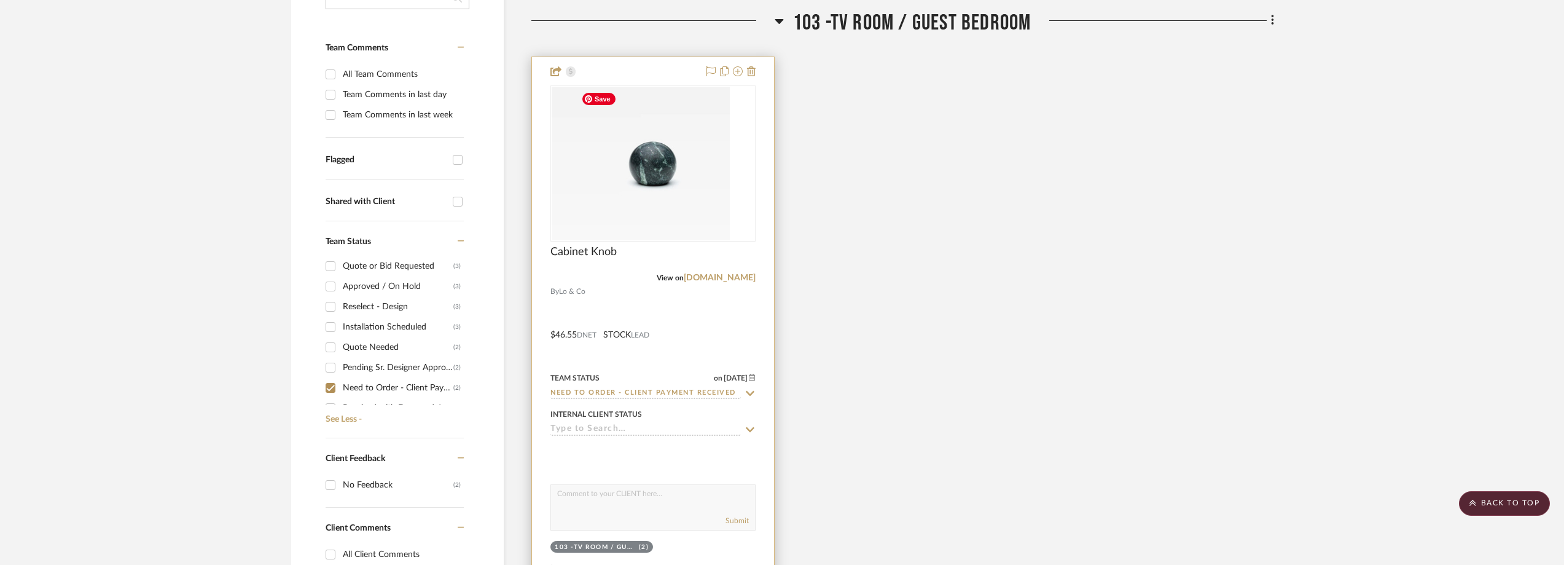
click at [702, 179] on div at bounding box center [652, 163] width 205 height 156
click at [704, 180] on img "0" at bounding box center [653, 164] width 154 height 154
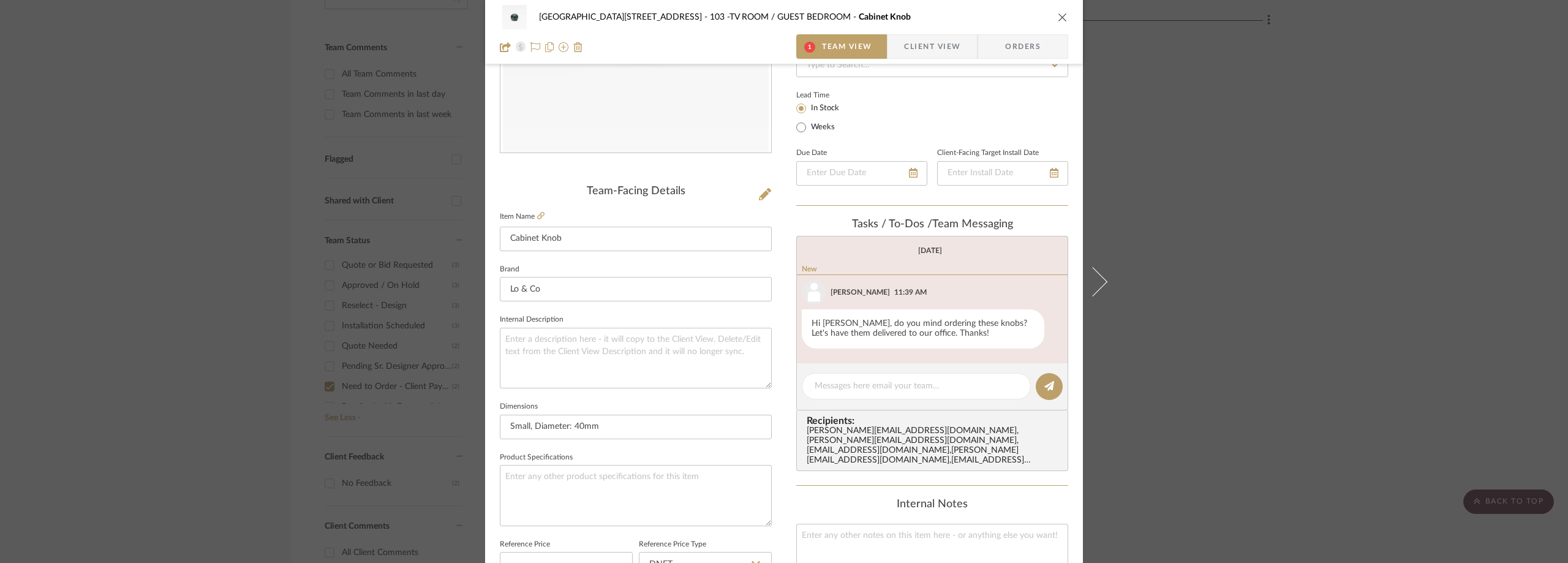
scroll to position [368, 0]
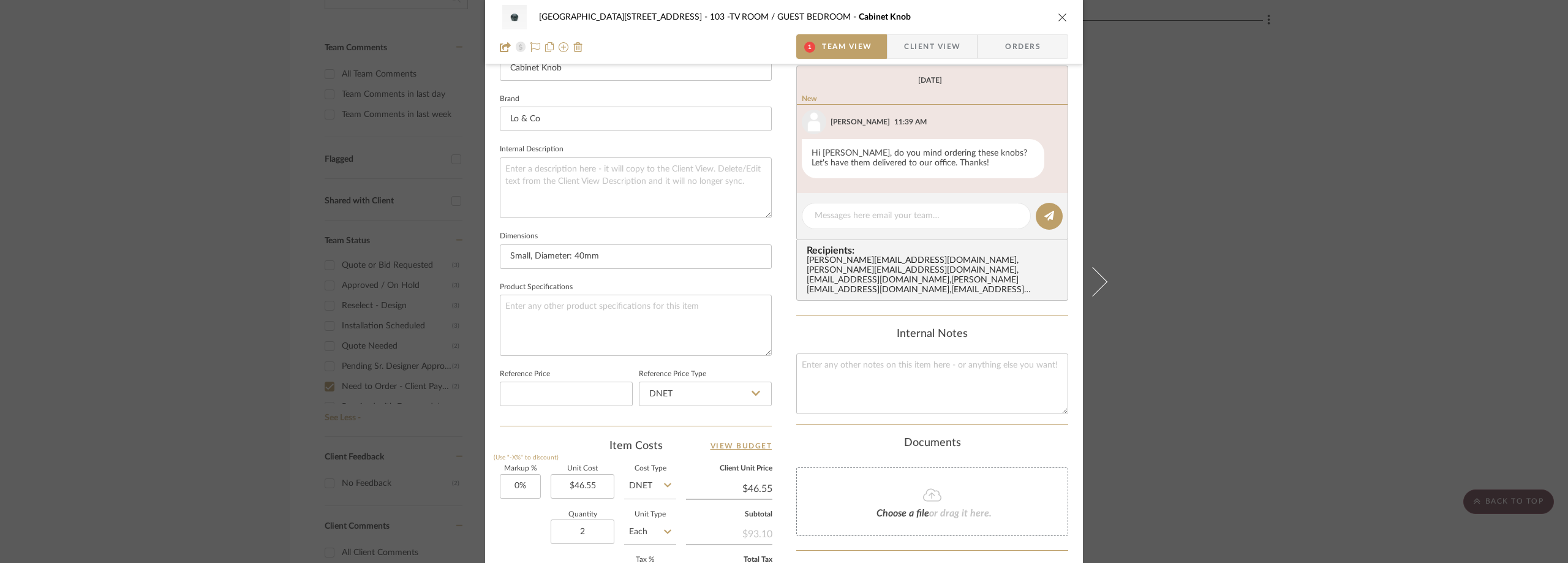
click at [1342, 151] on div "24100 - 1175 Park Avenue - Mall 103 -TV ROOM / GUEST BEDROOM Cabinet Knob 1 Tea…" at bounding box center [784, 281] width 1568 height 563
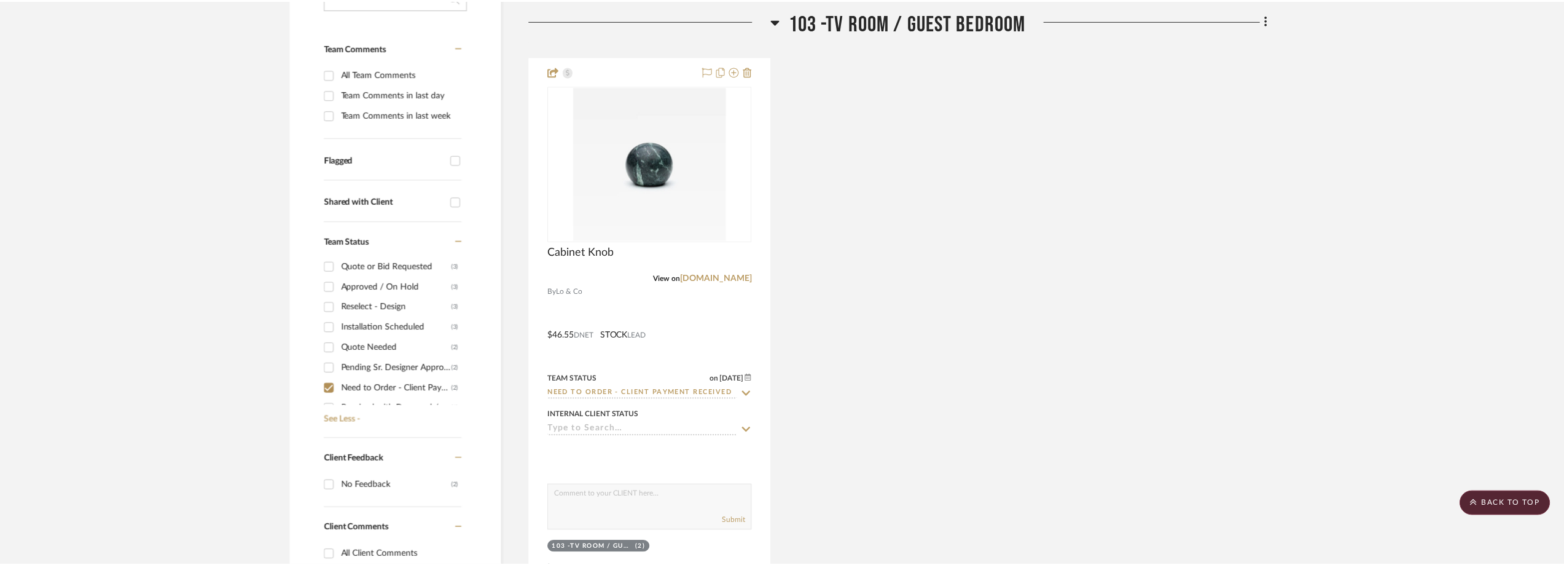
scroll to position [301, 0]
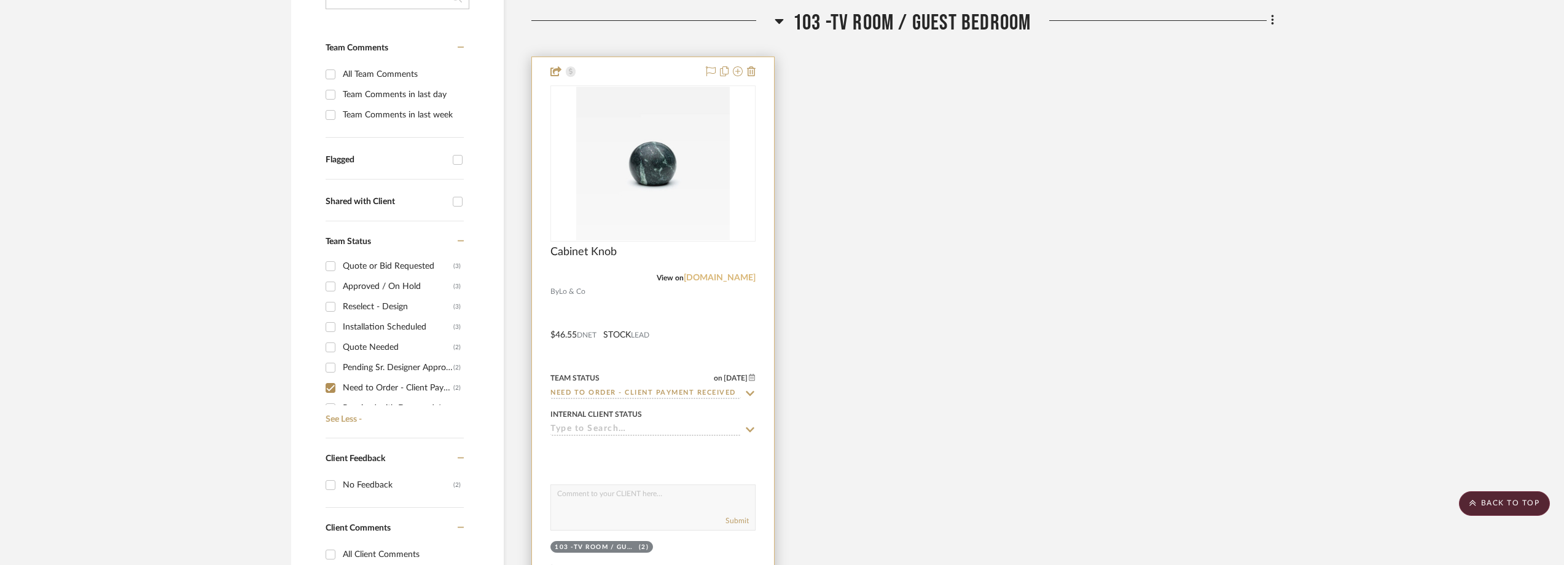
click at [702, 278] on link "sandiegohardware.com" at bounding box center [720, 277] width 72 height 9
click at [646, 152] on img "0" at bounding box center [653, 164] width 154 height 154
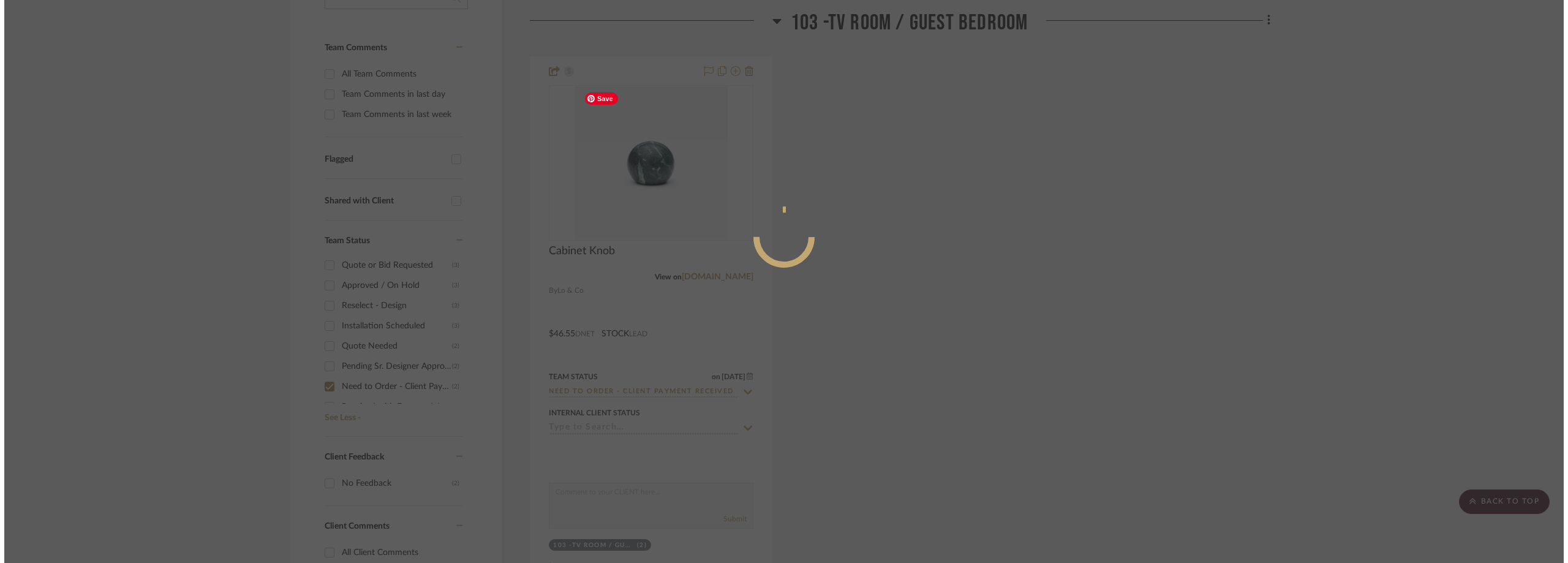
scroll to position [0, 0]
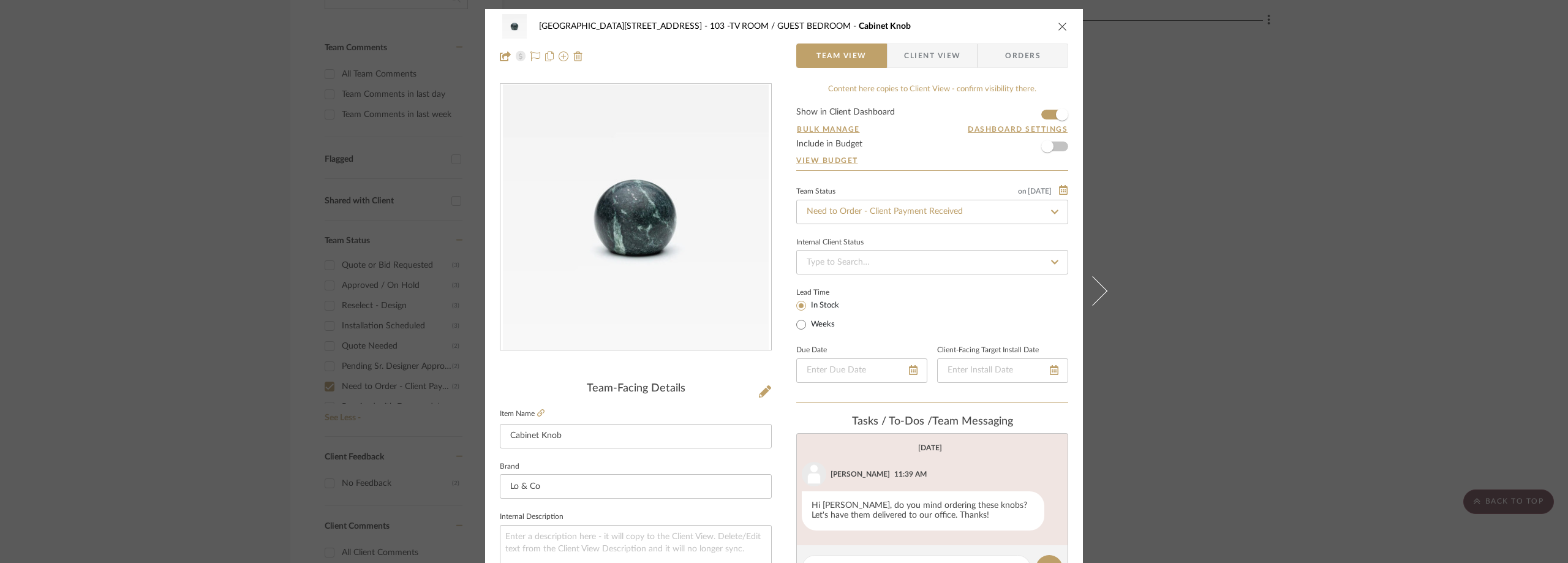
click at [945, 45] on span "Client View" at bounding box center [932, 56] width 57 height 25
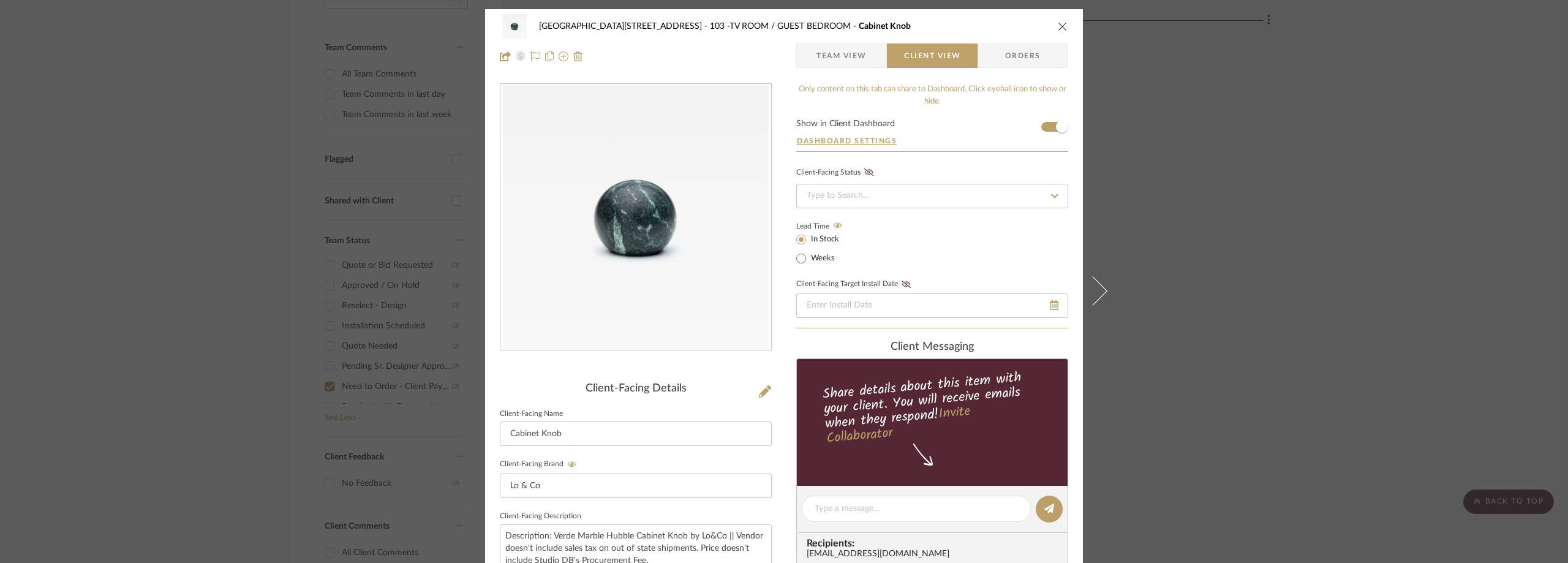
click at [846, 61] on span "Team View" at bounding box center [841, 56] width 50 height 25
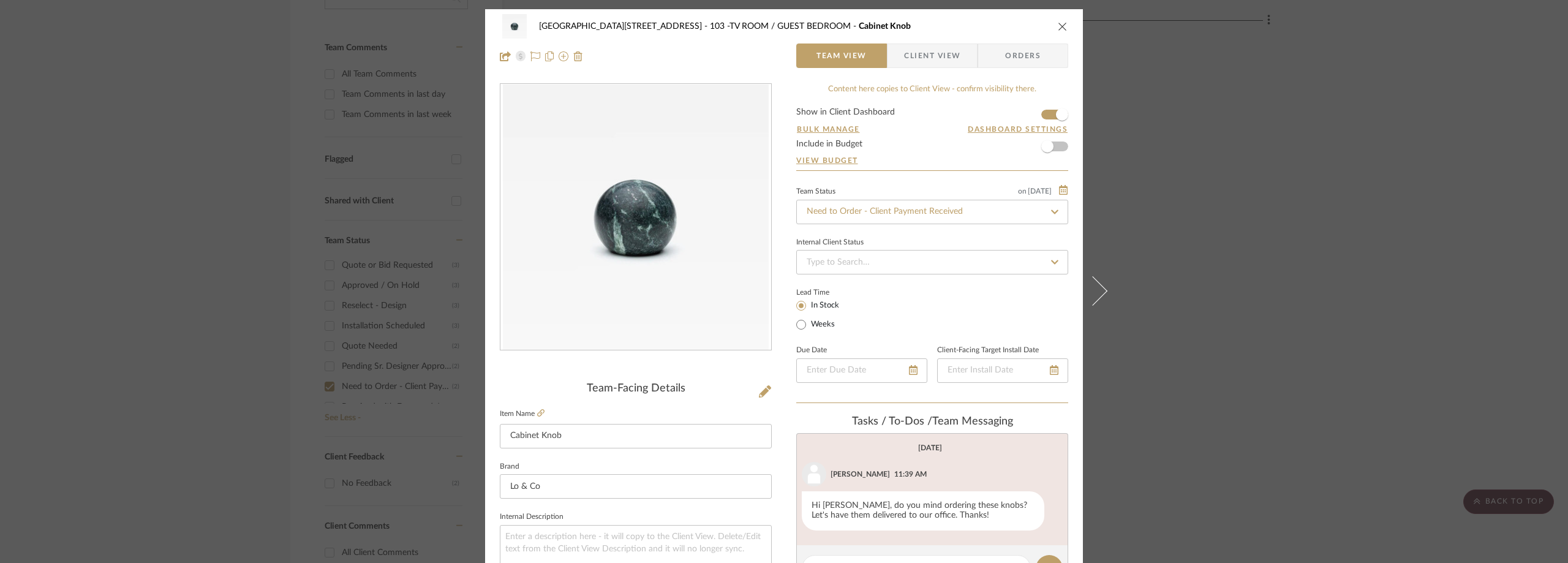
click at [921, 55] on span "Client View" at bounding box center [932, 56] width 57 height 25
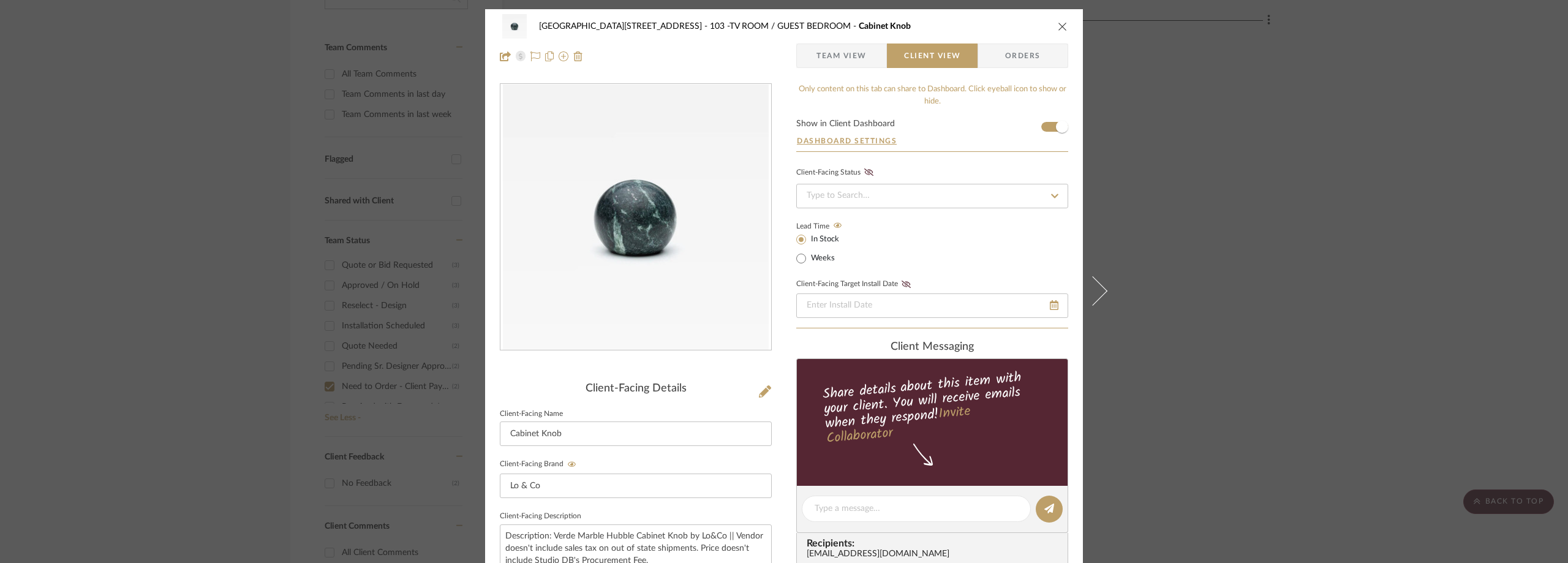
click at [797, 52] on span "button" at bounding box center [806, 56] width 20 height 25
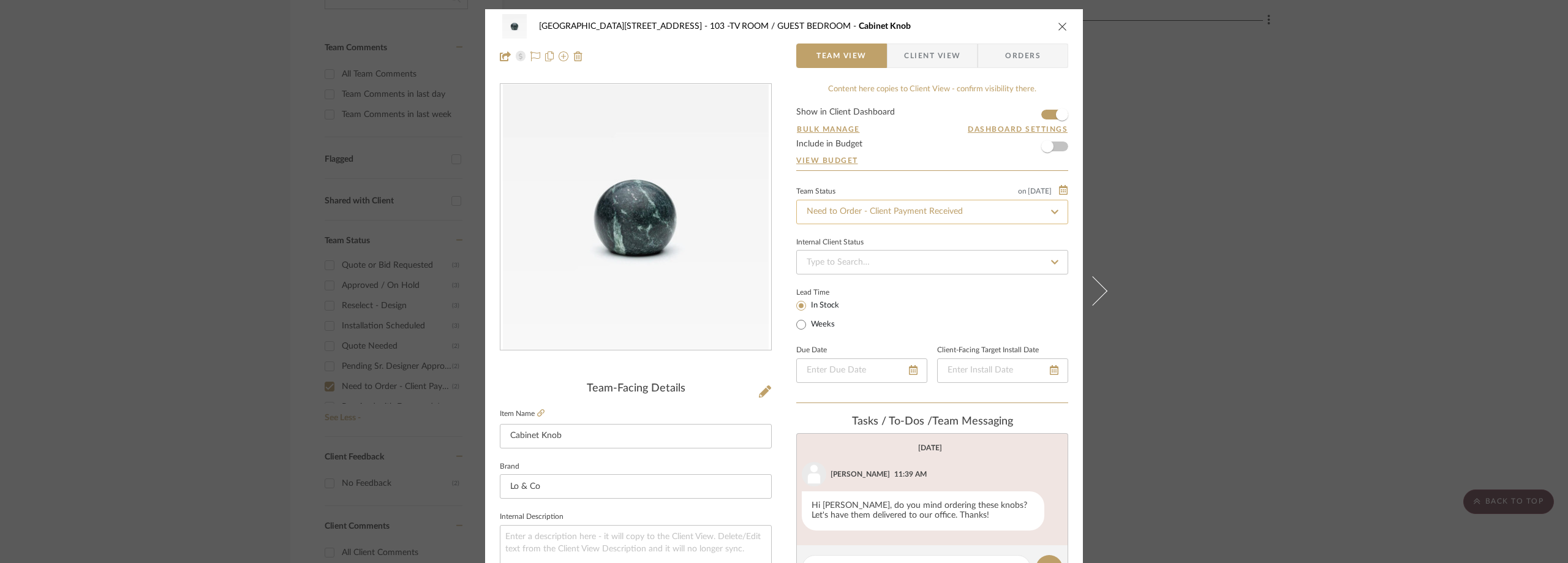
click at [851, 209] on input "Need to Order - Client Payment Received" at bounding box center [932, 211] width 272 height 25
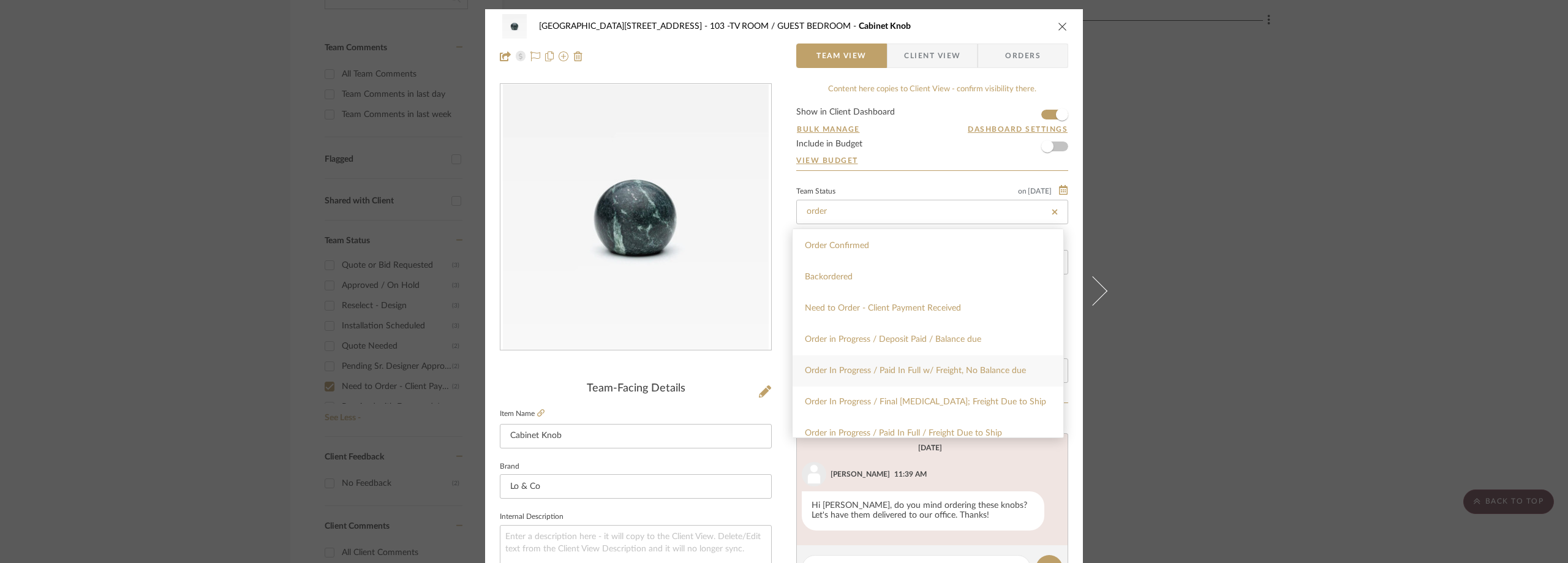
click at [900, 364] on div "Order In Progress / Paid In Full w/ Freight, No Balance due" at bounding box center [928, 370] width 271 height 31
type input "Order In Progress / Paid In Full w/ Freight, No Balance due"
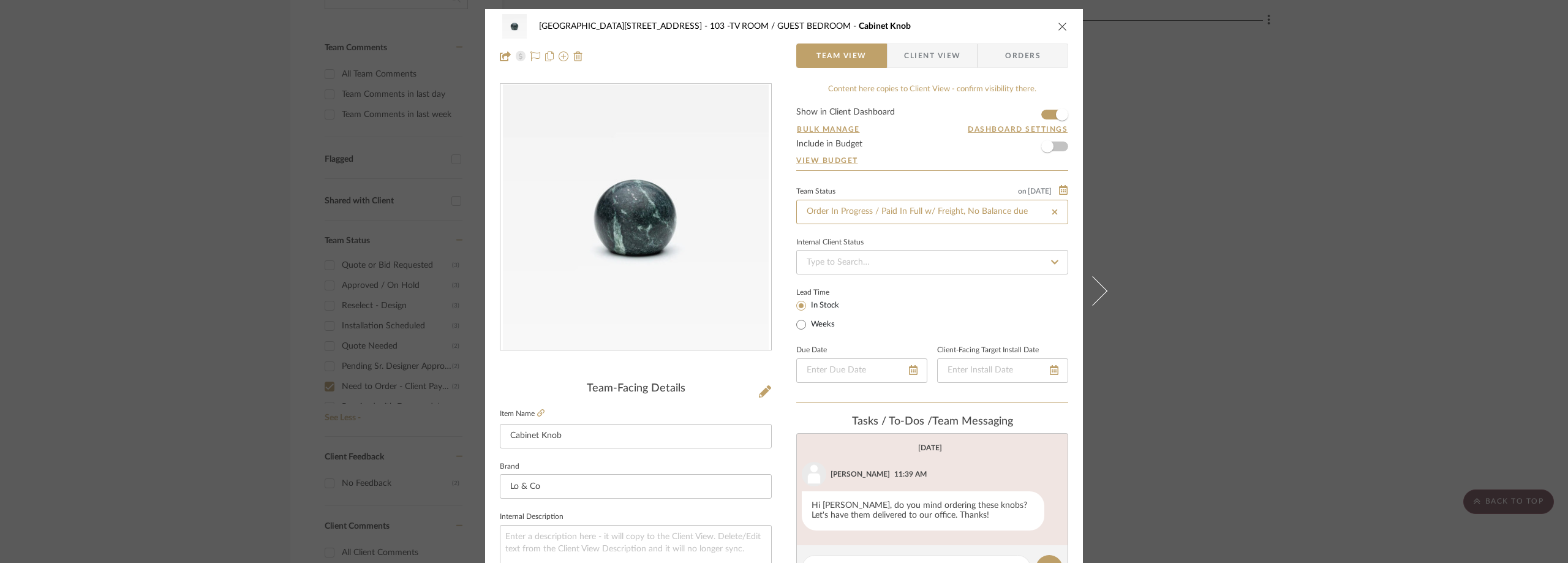
type input "Order In Progress / Paid In Full w/ Freight, No Balance due"
click at [889, 296] on div "Lead Time In Stock Weeks" at bounding box center [932, 308] width 272 height 48
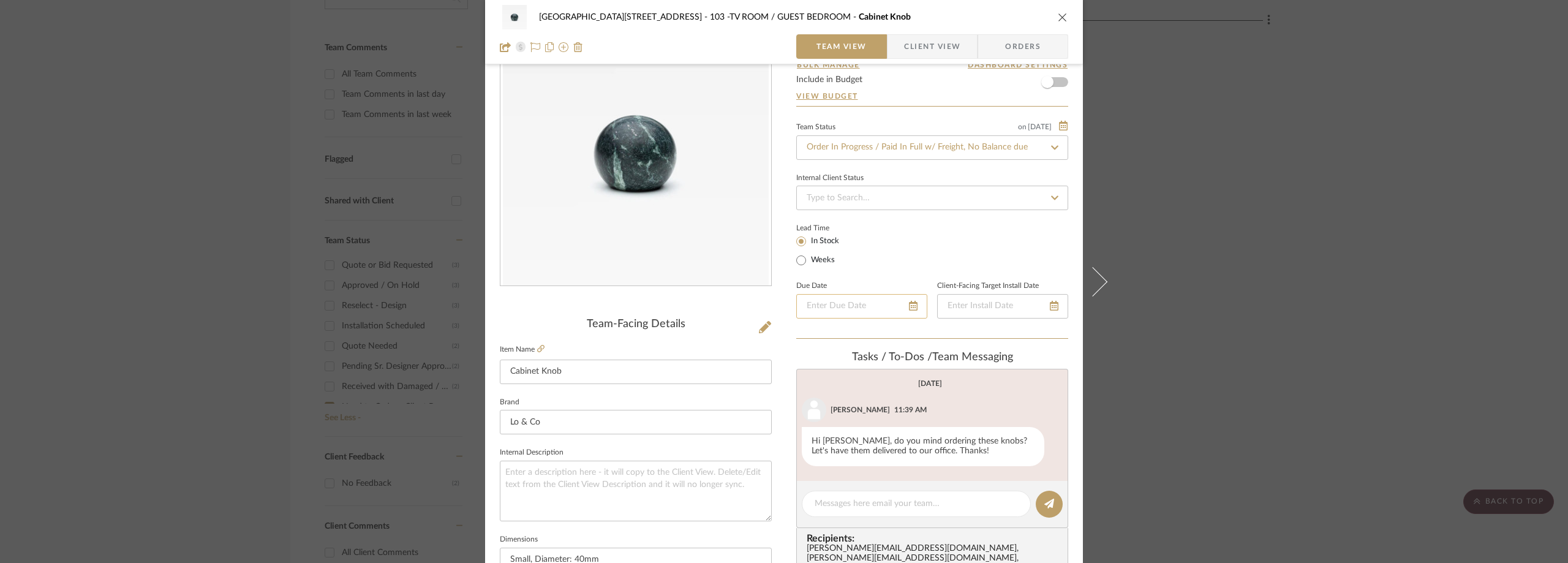
scroll to position [123, 0]
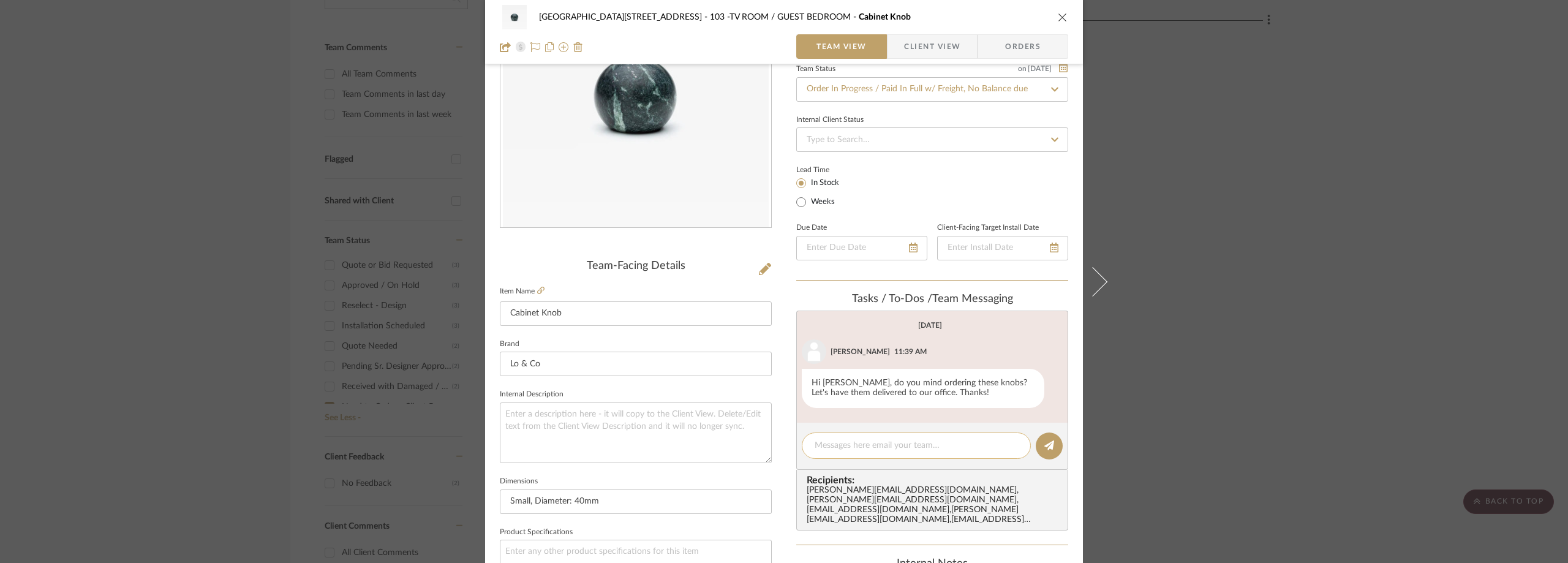
click at [848, 447] on textarea at bounding box center [916, 444] width 203 height 13
paste textarea "Order SD128460"
type textarea "Order SD128460"
click at [1045, 447] on icon at bounding box center [1049, 445] width 10 height 10
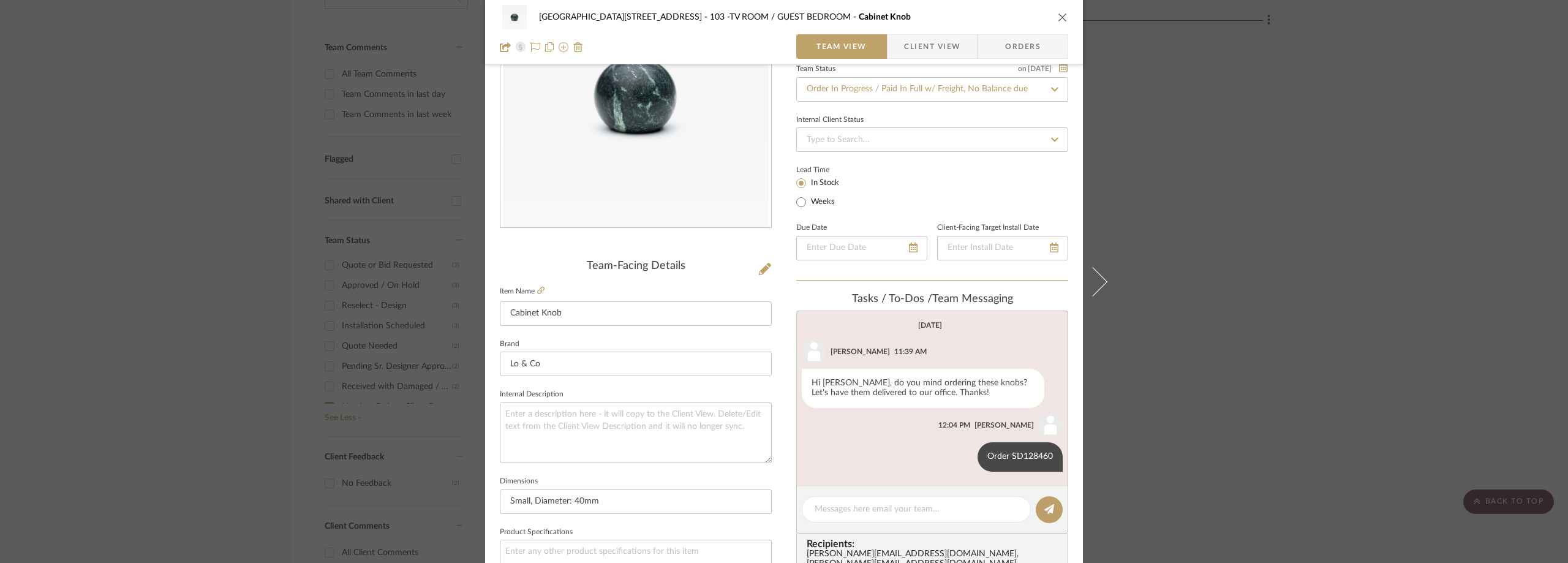
click at [923, 49] on span "Client View" at bounding box center [932, 46] width 57 height 25
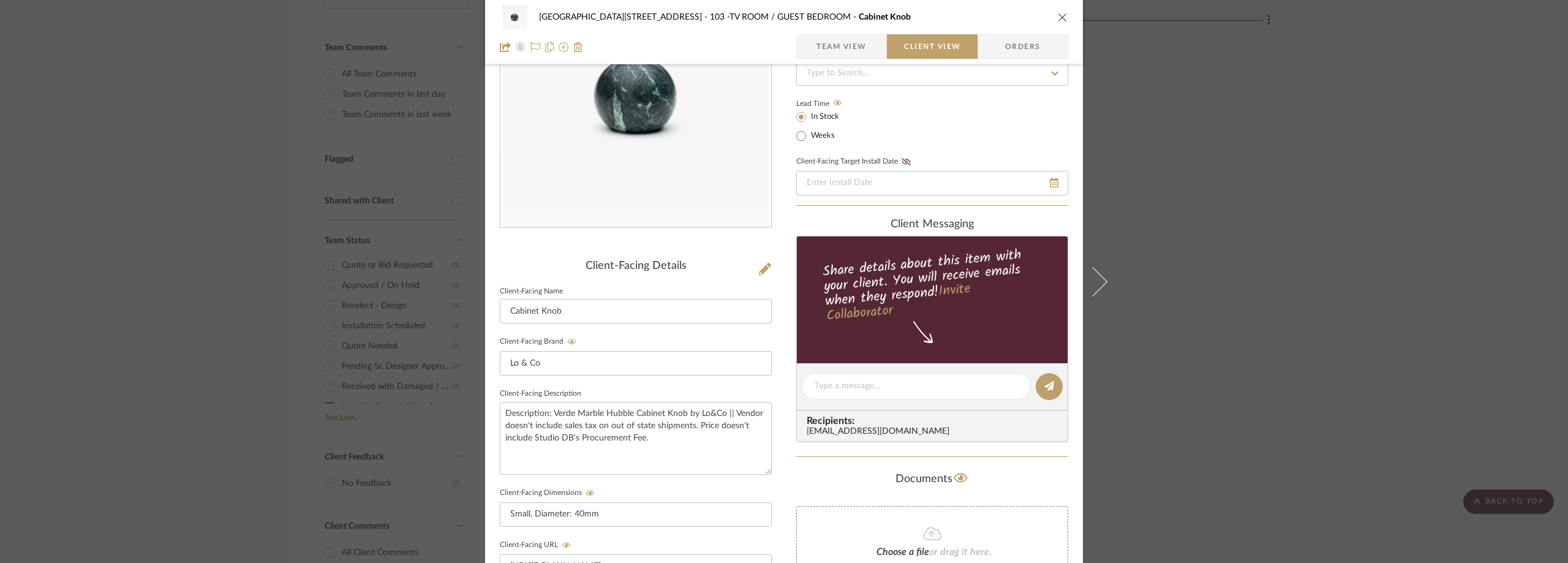
click at [187, 93] on div "24100 - 1175 Park Avenue - Mall 103 -TV ROOM / GUEST BEDROOM Cabinet Knob Team …" at bounding box center [784, 281] width 1568 height 563
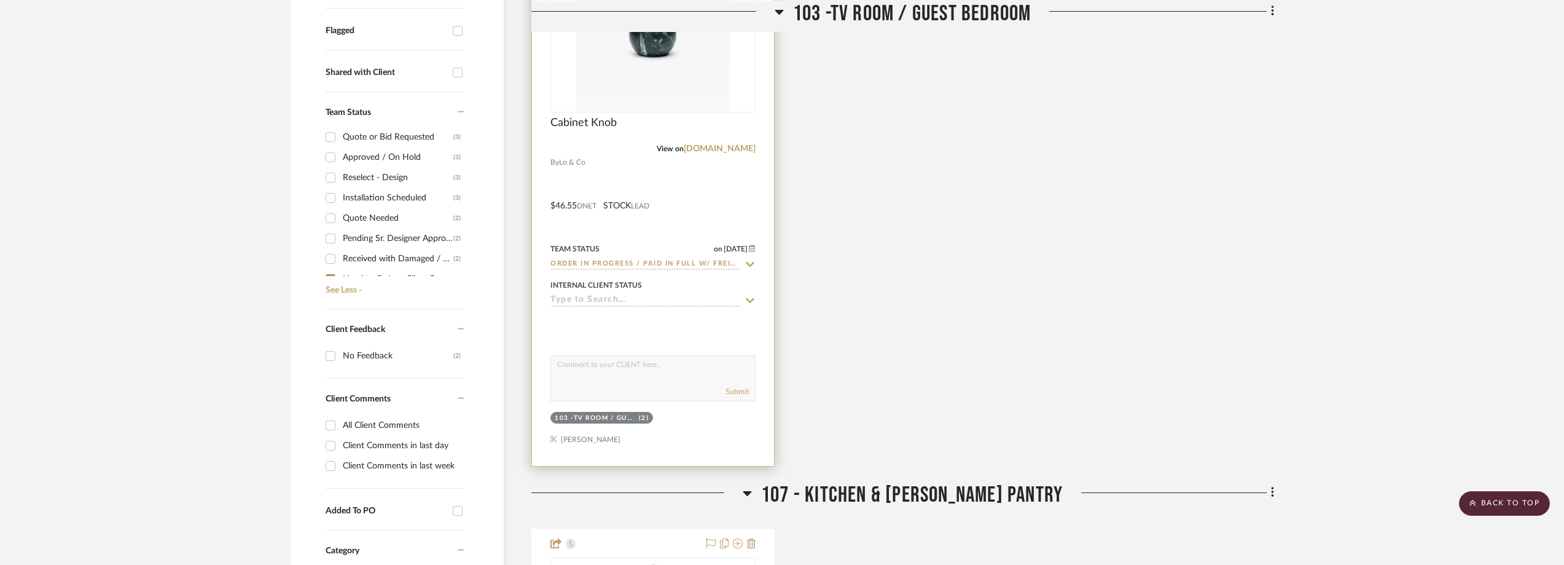
scroll to position [0, 0]
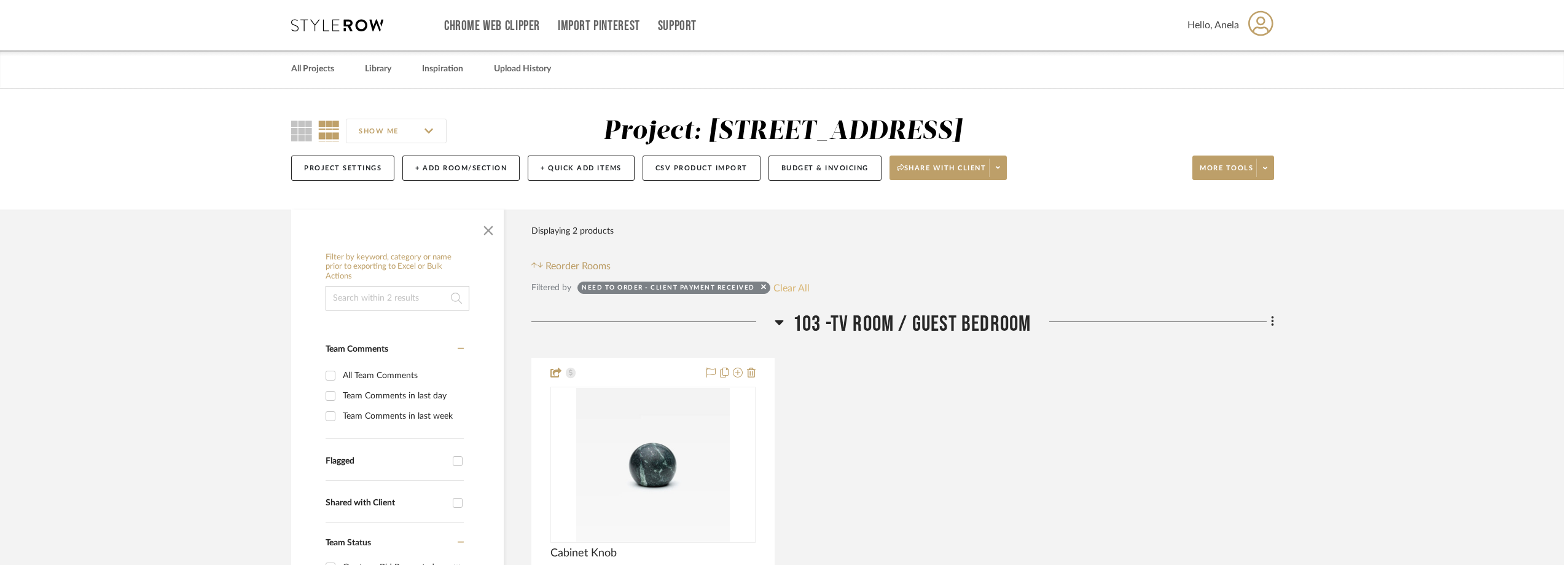
click at [805, 288] on button "Clear All" at bounding box center [791, 288] width 36 height 16
checkbox input "false"
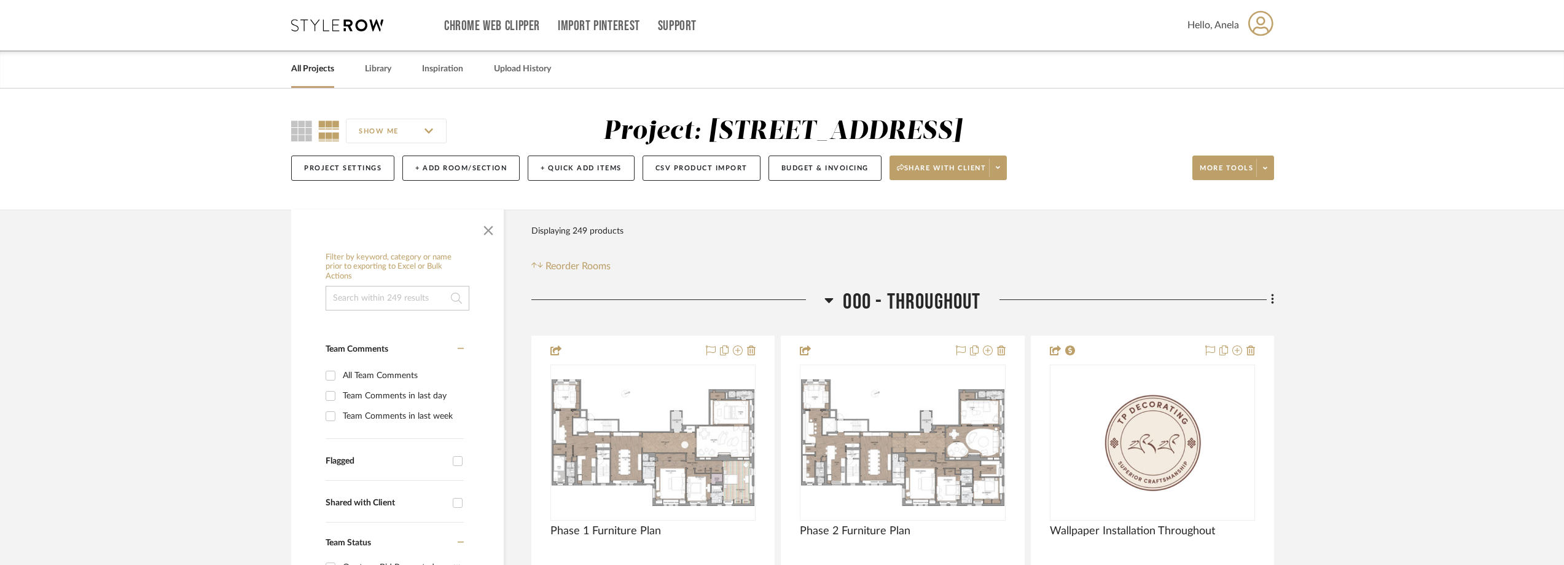
click at [340, 16] on div "Chrome Web Clipper Import Pinterest Support All Projects Library Inspiration Up…" at bounding box center [782, 25] width 983 height 50
click at [340, 23] on icon at bounding box center [337, 25] width 92 height 12
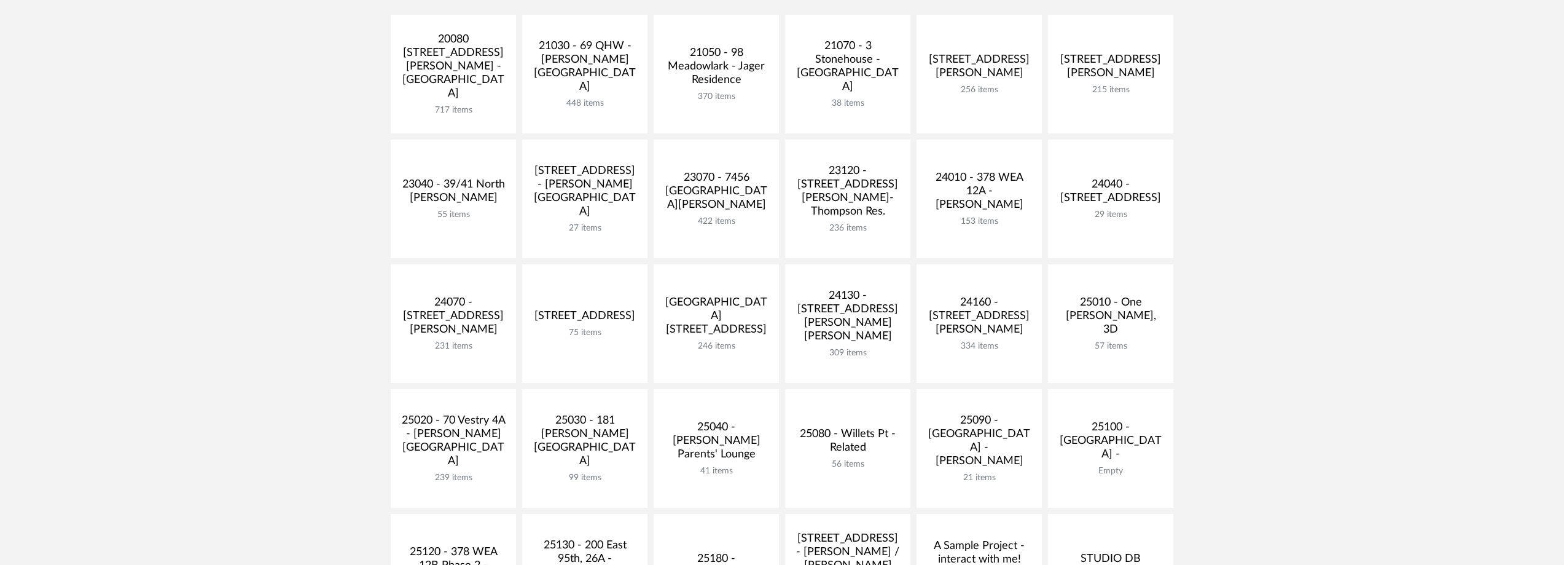
scroll to position [369, 0]
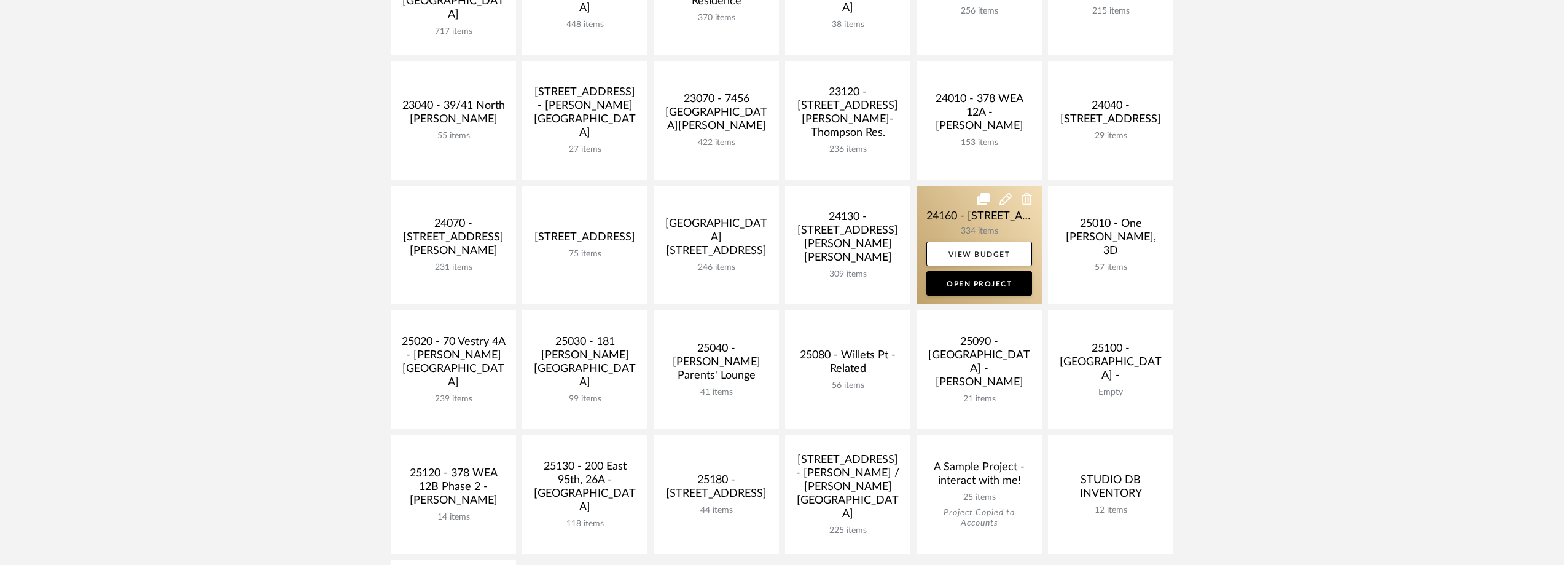
click at [974, 225] on link at bounding box center [979, 245] width 125 height 119
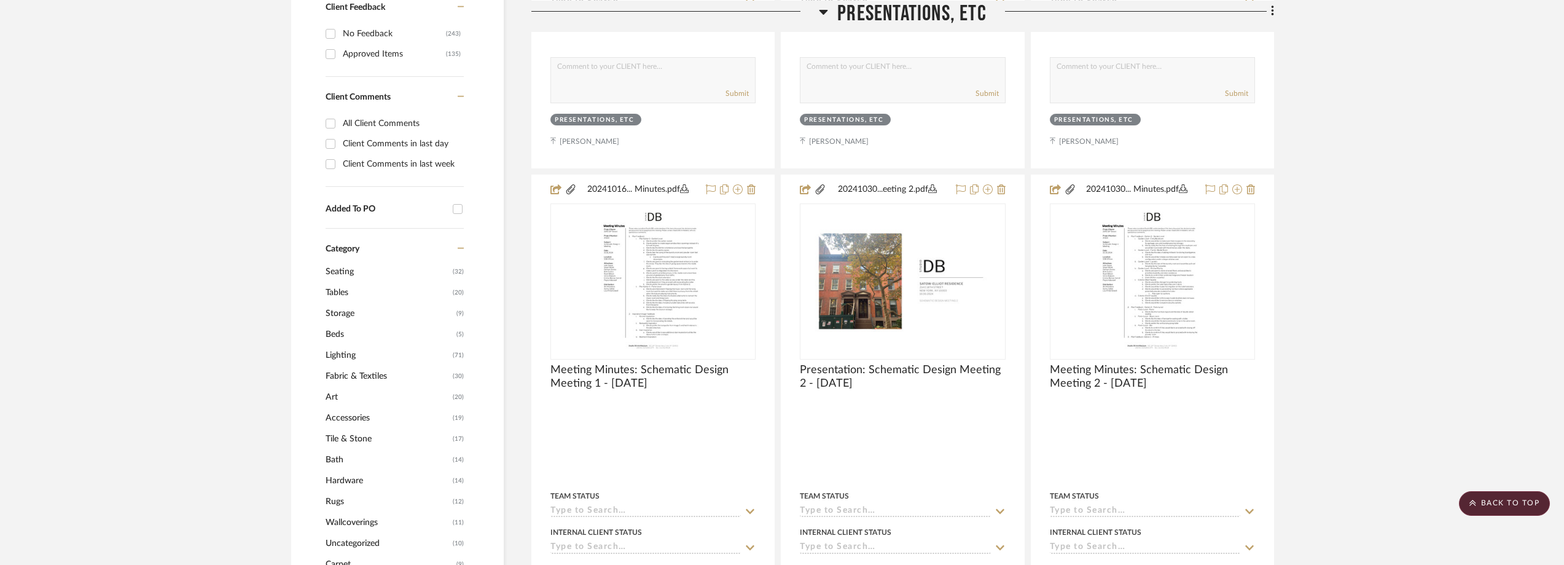
scroll to position [1106, 0]
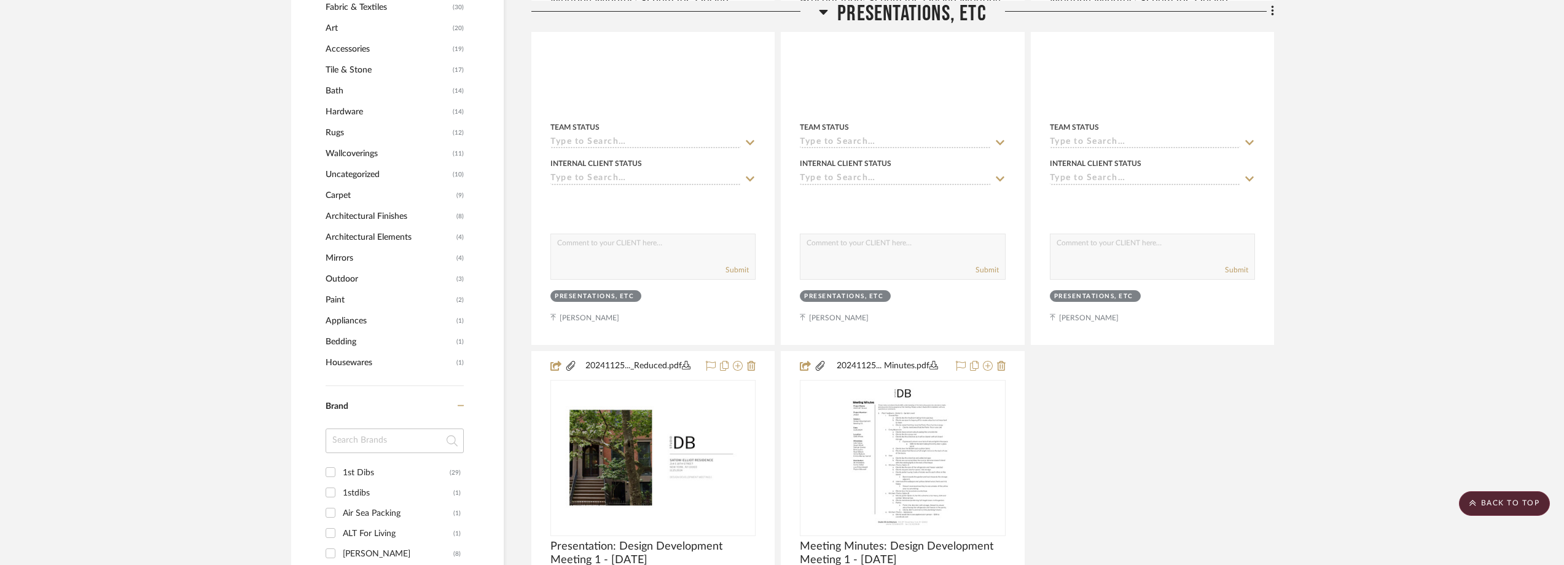
click at [350, 432] on input at bounding box center [395, 440] width 138 height 25
type input "ru"
click at [364, 531] on div "Rush House" at bounding box center [398, 533] width 111 height 20
click at [340, 531] on input "Rush House (3)" at bounding box center [331, 533] width 20 height 20
checkbox input "true"
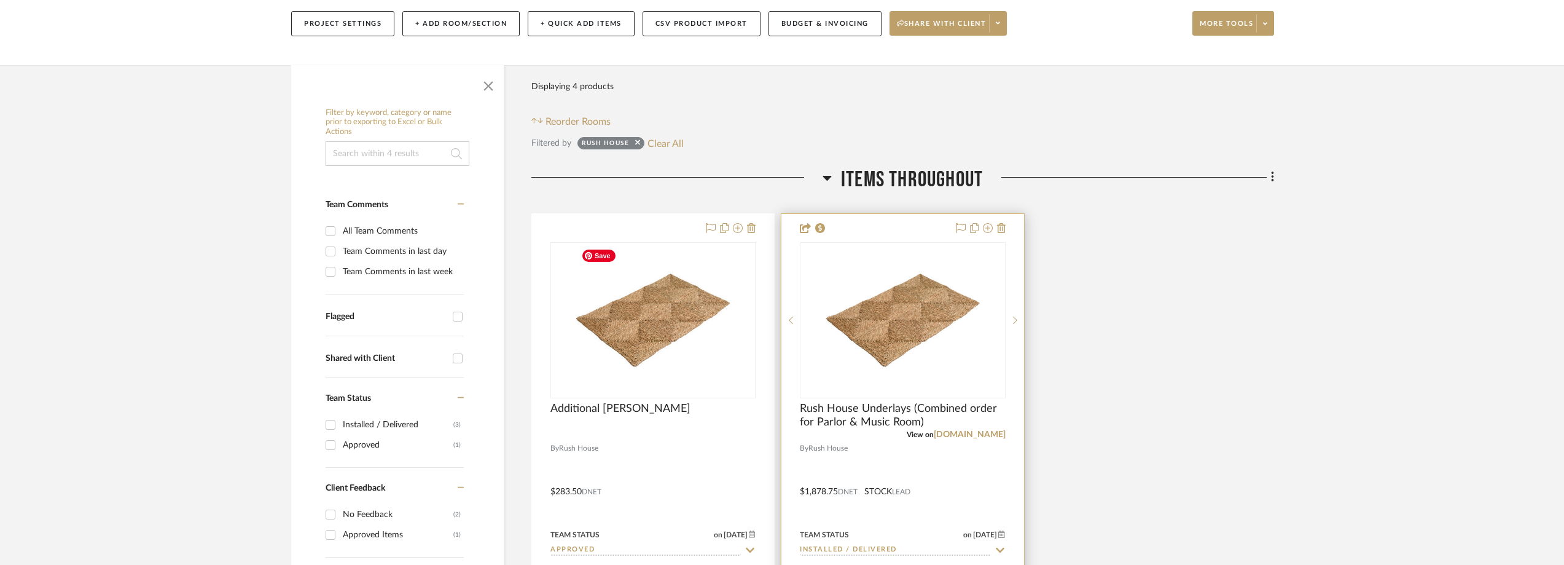
scroll to position [356, 0]
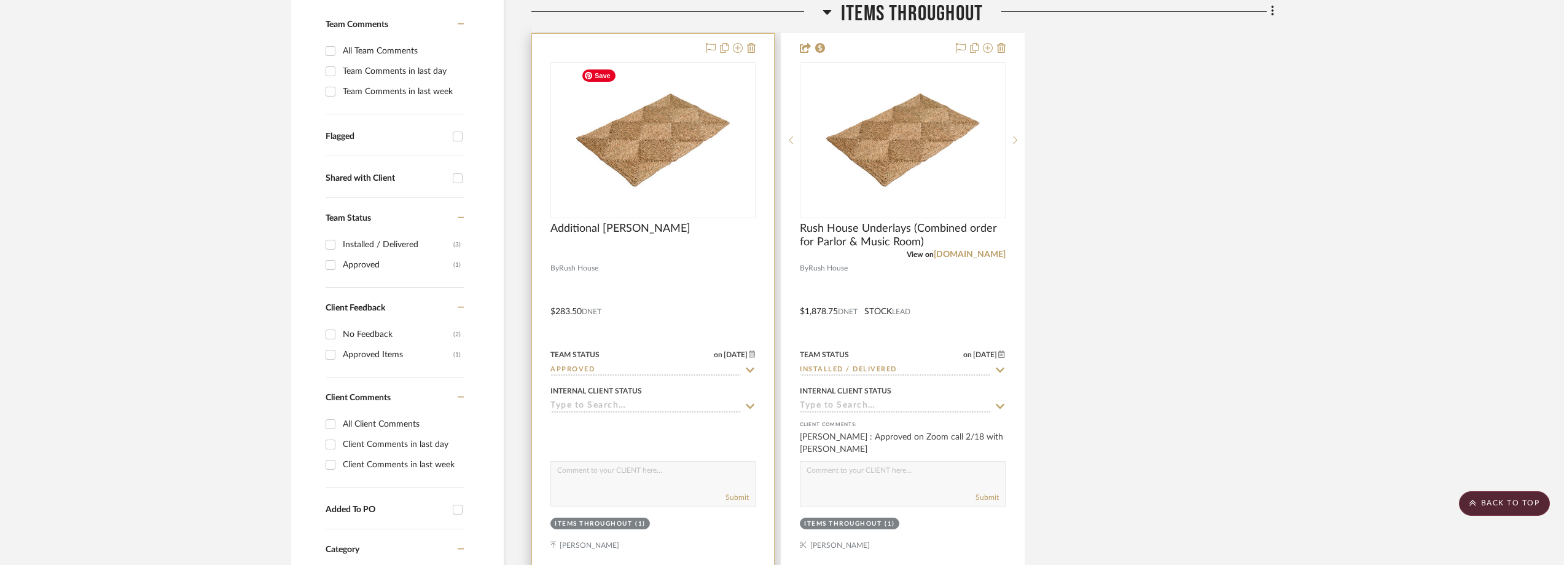
click at [694, 181] on img "0" at bounding box center [653, 140] width 154 height 154
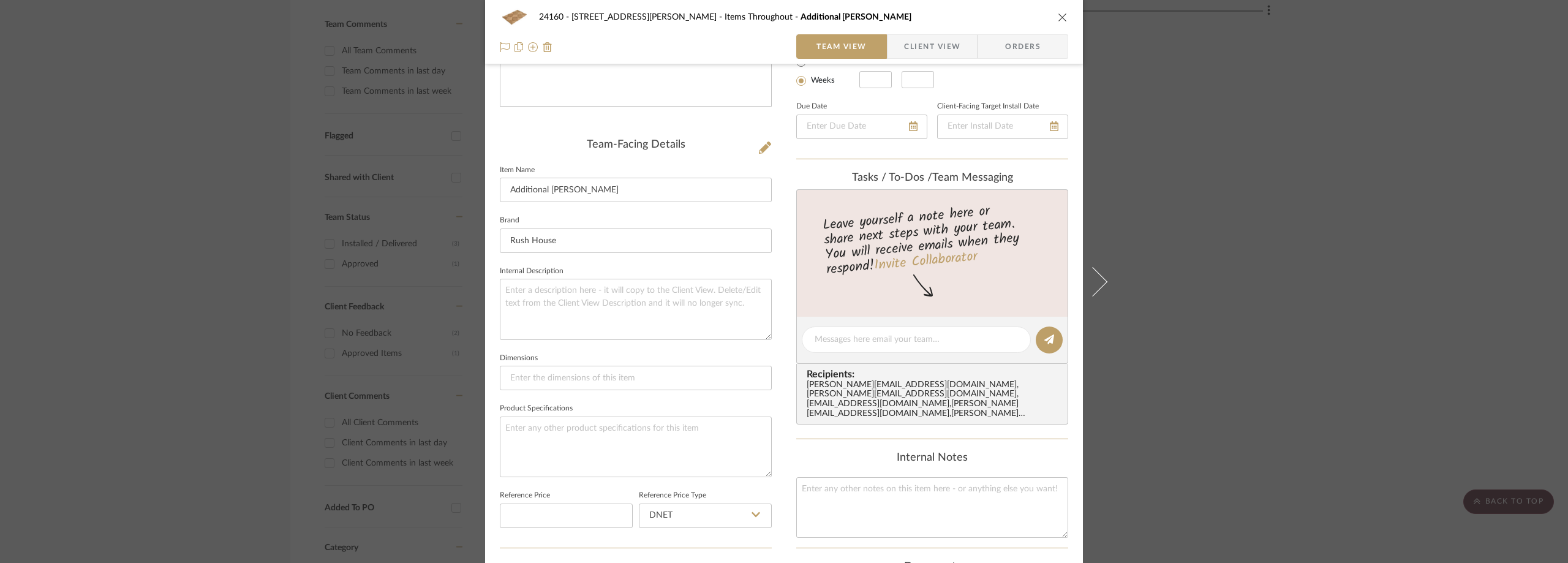
scroll to position [245, 0]
click at [907, 30] on div "24160 - 214 E 18th Street - Satow Elliot Items Throughout Additional Rush Mats …" at bounding box center [784, 32] width 598 height 65
click at [906, 36] on span "Client View" at bounding box center [932, 46] width 57 height 25
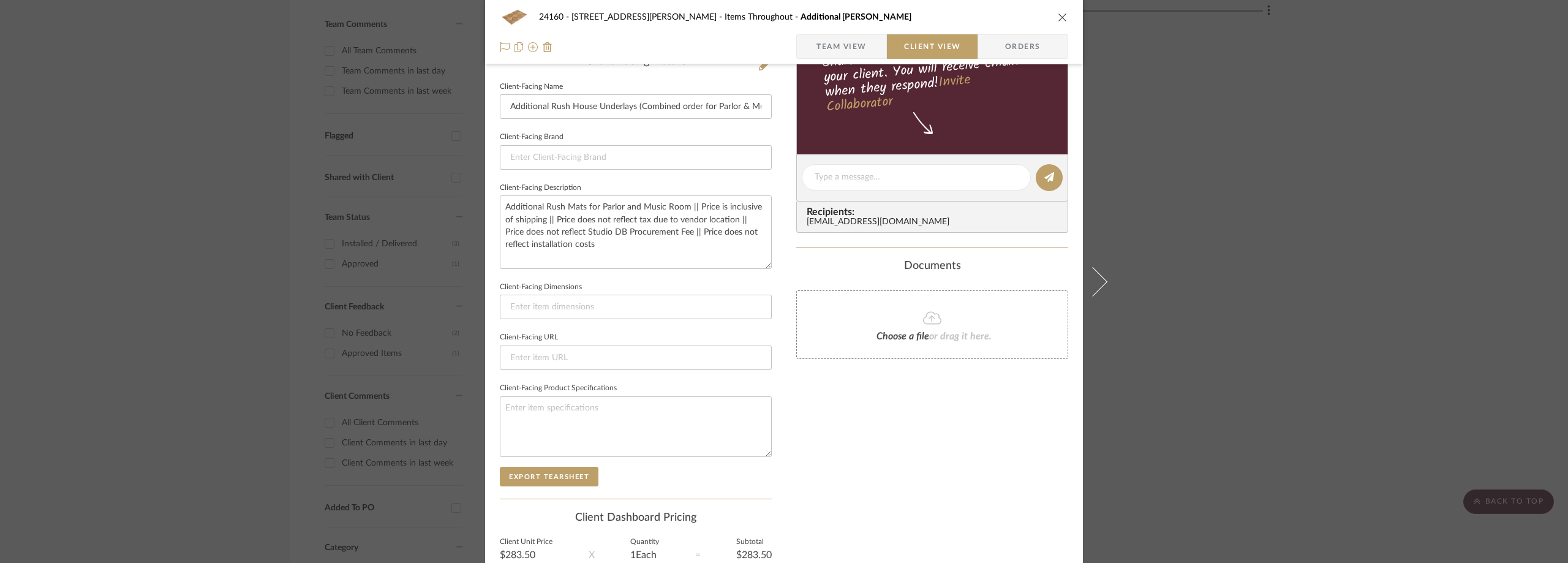
scroll to position [323, 0]
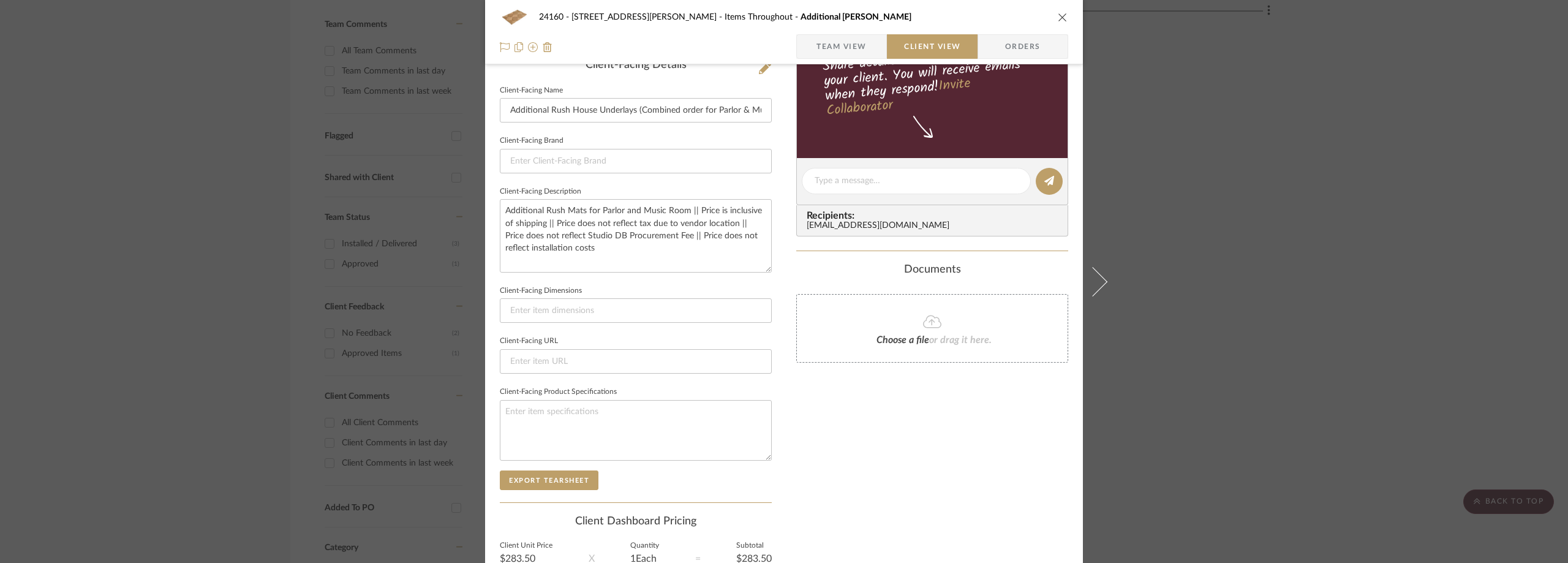
click at [221, 101] on div "24160 - 214 E 18th Street - Satow Elliot Items Throughout Additional Rush Mats …" at bounding box center [784, 281] width 1568 height 563
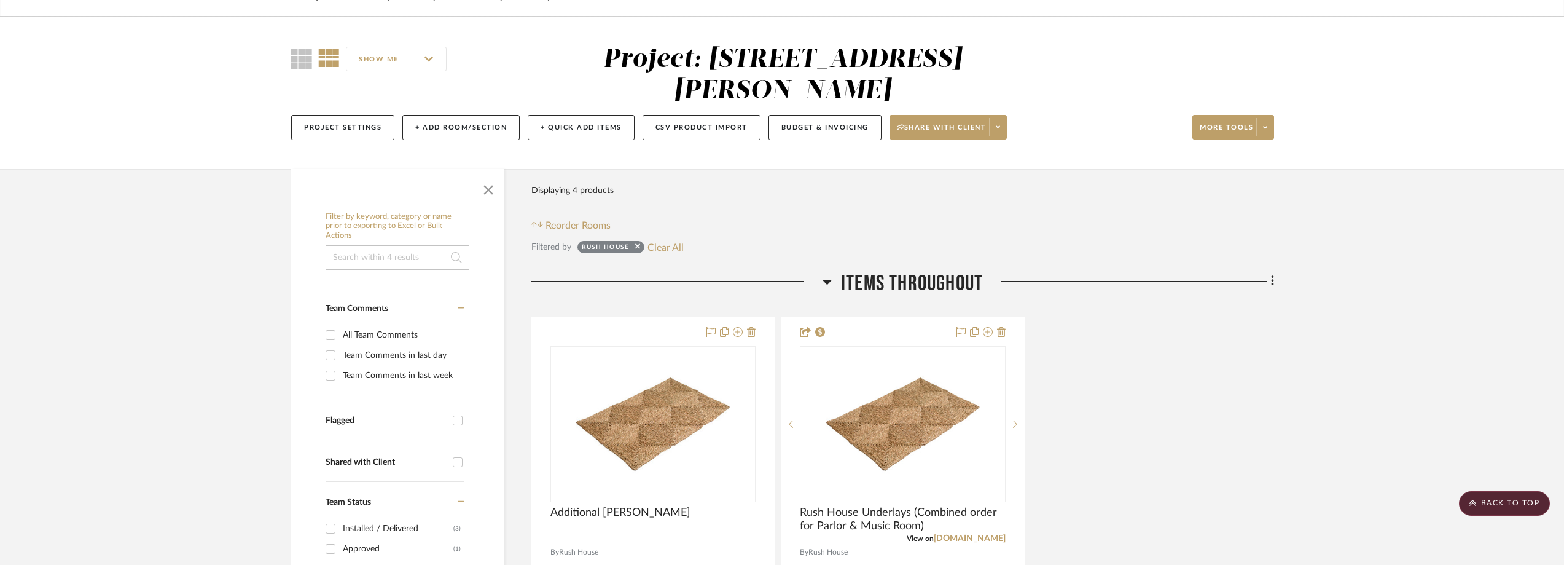
scroll to position [0, 0]
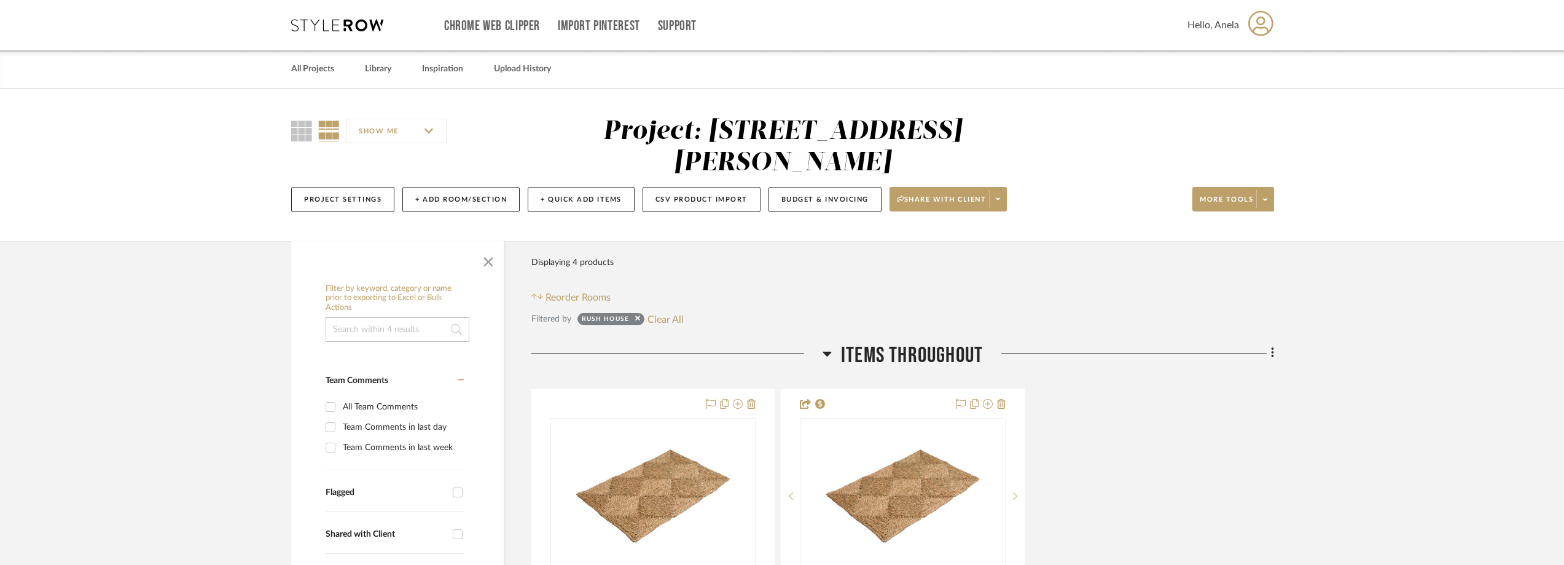
click at [338, 27] on icon at bounding box center [337, 25] width 92 height 12
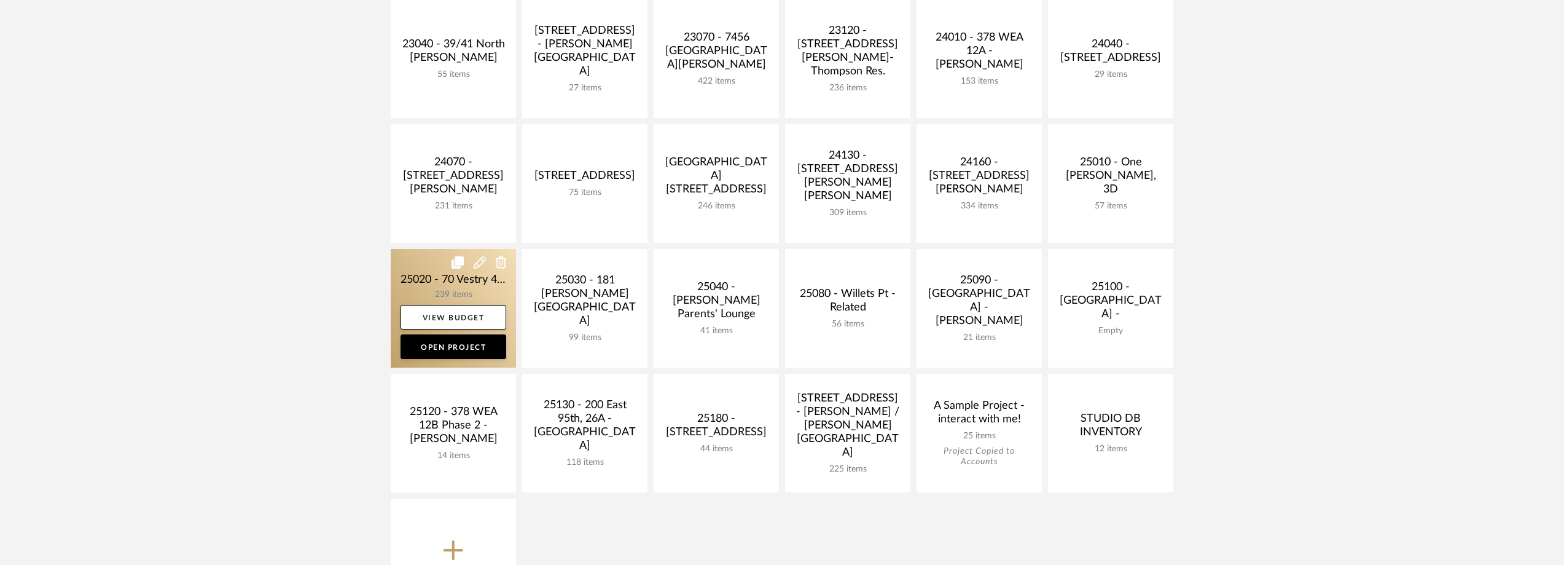
click at [448, 280] on link at bounding box center [453, 308] width 125 height 119
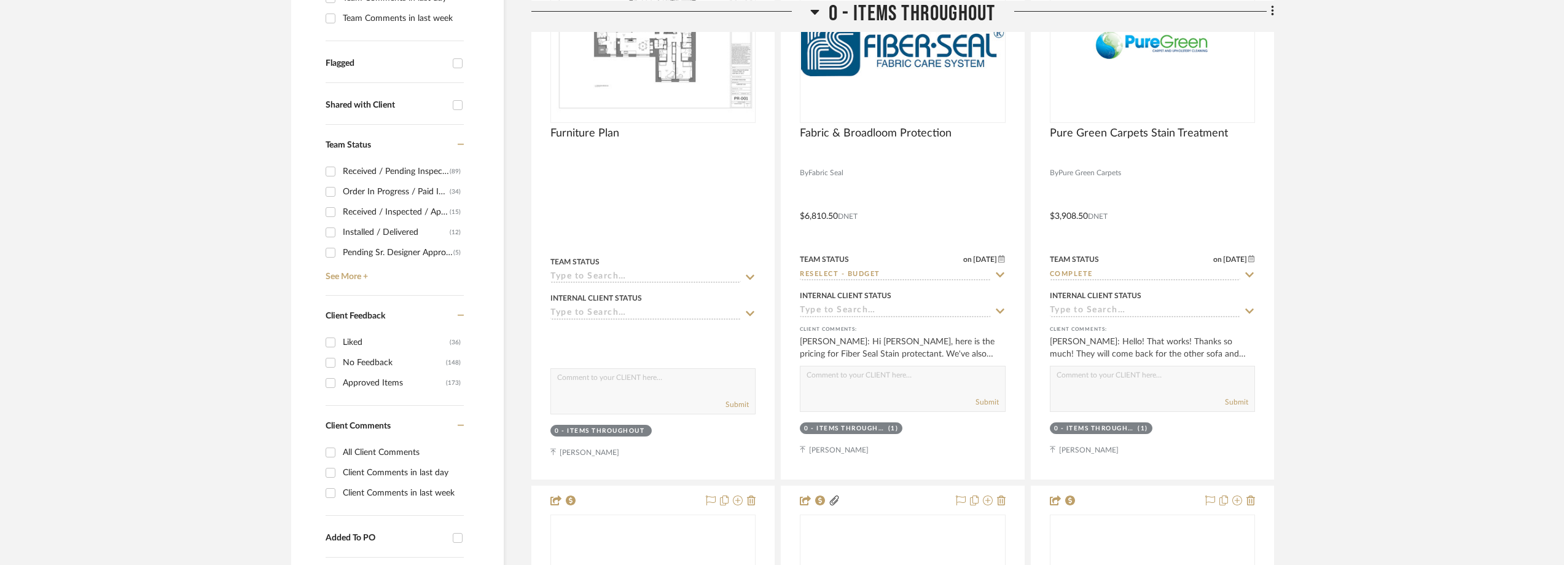
scroll to position [614, 0]
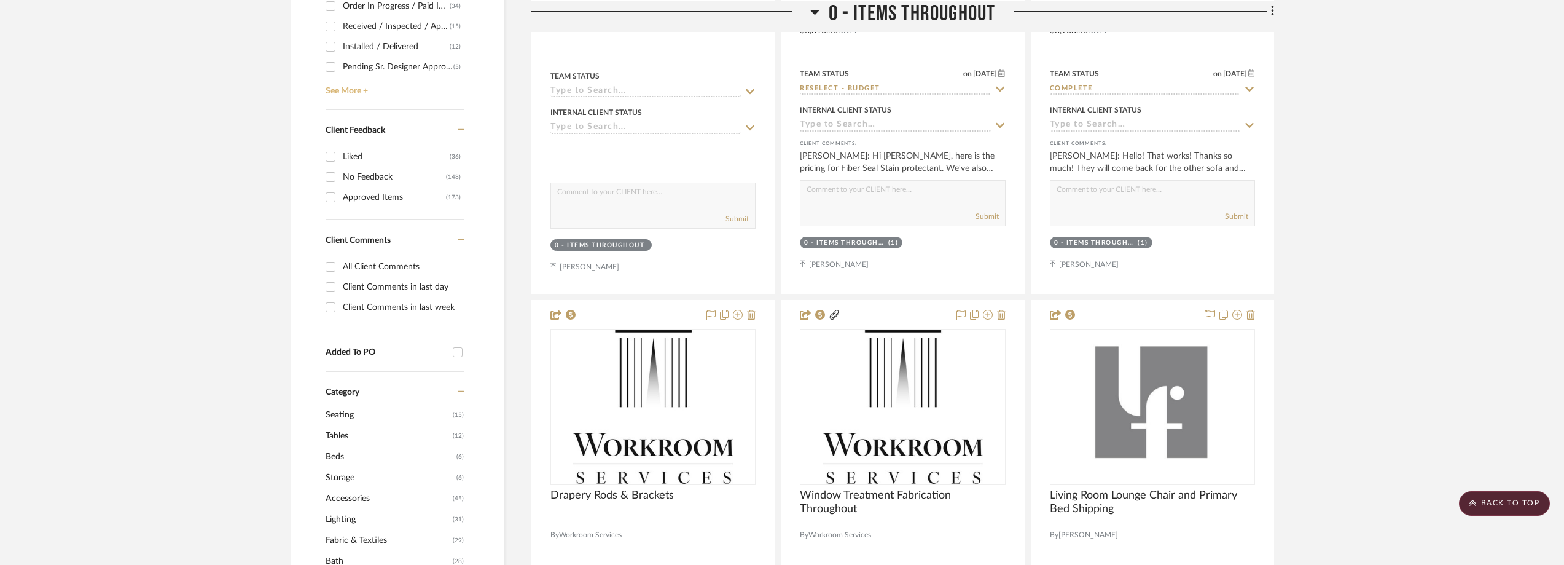
click at [366, 85] on link "See More +" at bounding box center [393, 87] width 141 height 20
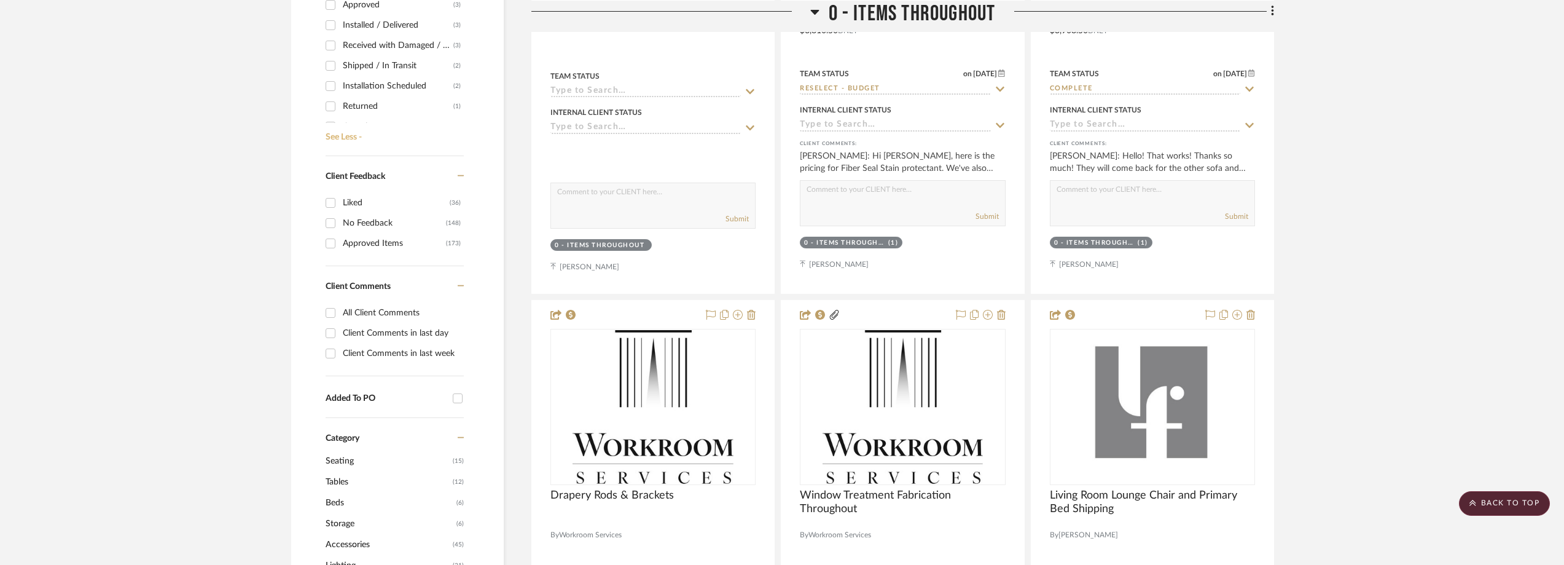
scroll to position [246, 0]
click at [388, 47] on div "Need to Order - Client Payment Received" at bounding box center [398, 44] width 111 height 20
click at [340, 47] on input "Need to Order - Client Payment Received (1)" at bounding box center [331, 44] width 20 height 20
checkbox input "true"
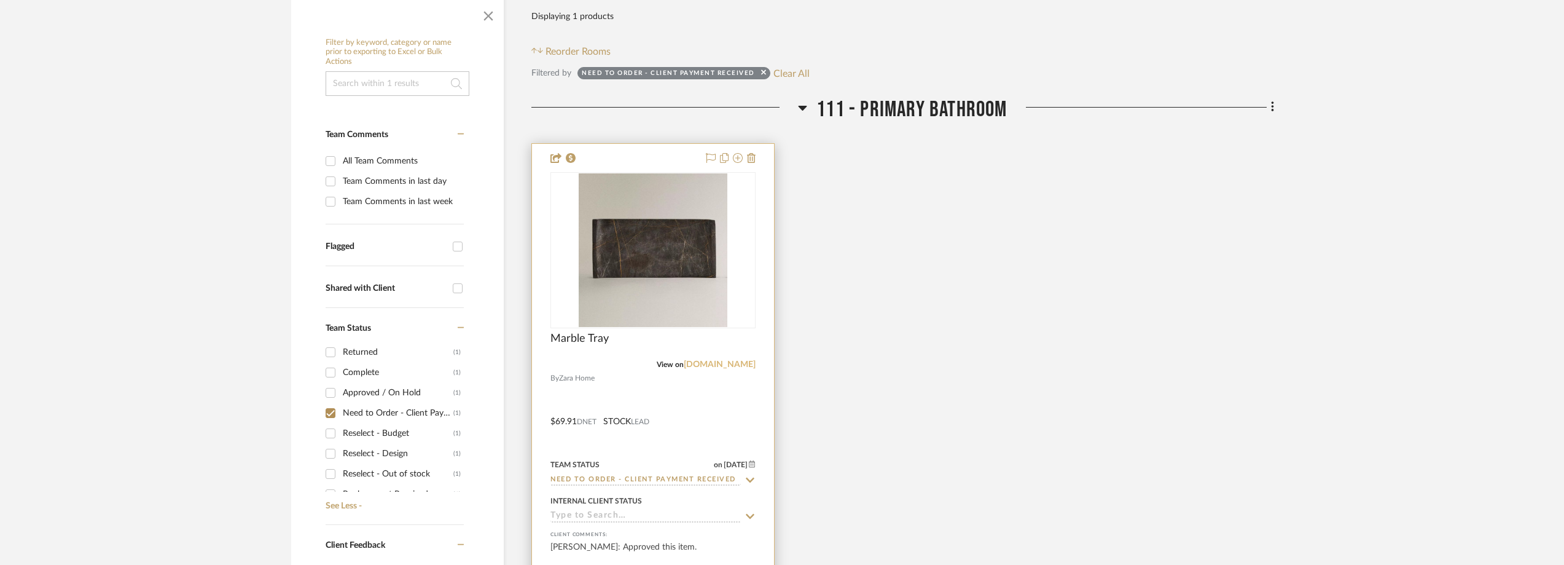
click at [725, 366] on link "zarahome.com" at bounding box center [720, 364] width 72 height 9
click at [683, 255] on img "0" at bounding box center [653, 250] width 148 height 154
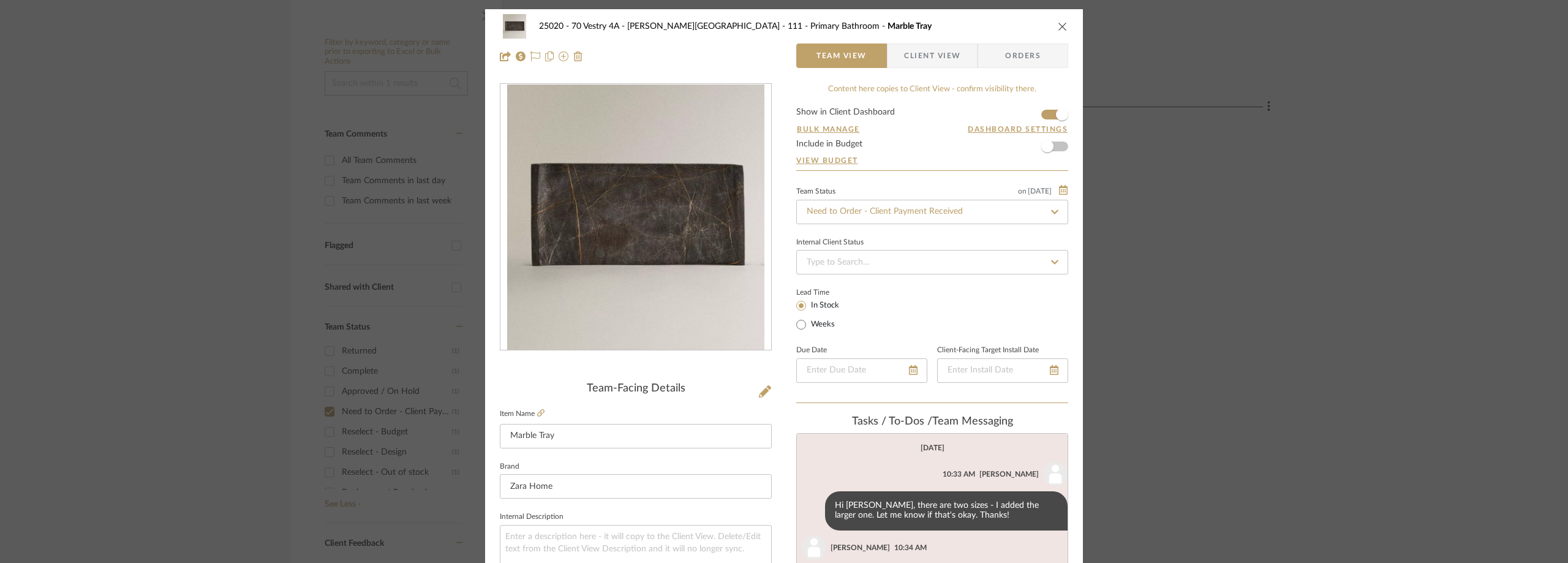
scroll to position [18, 0]
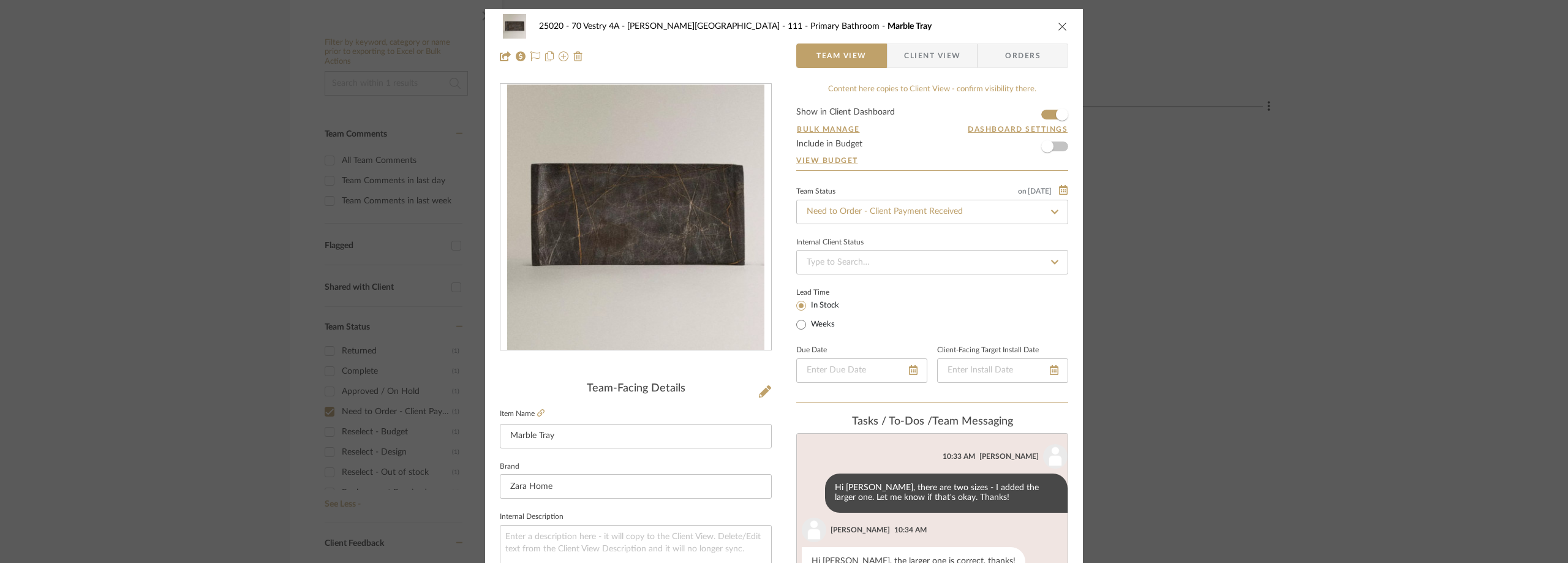
click at [953, 50] on span "Client View" at bounding box center [932, 56] width 57 height 25
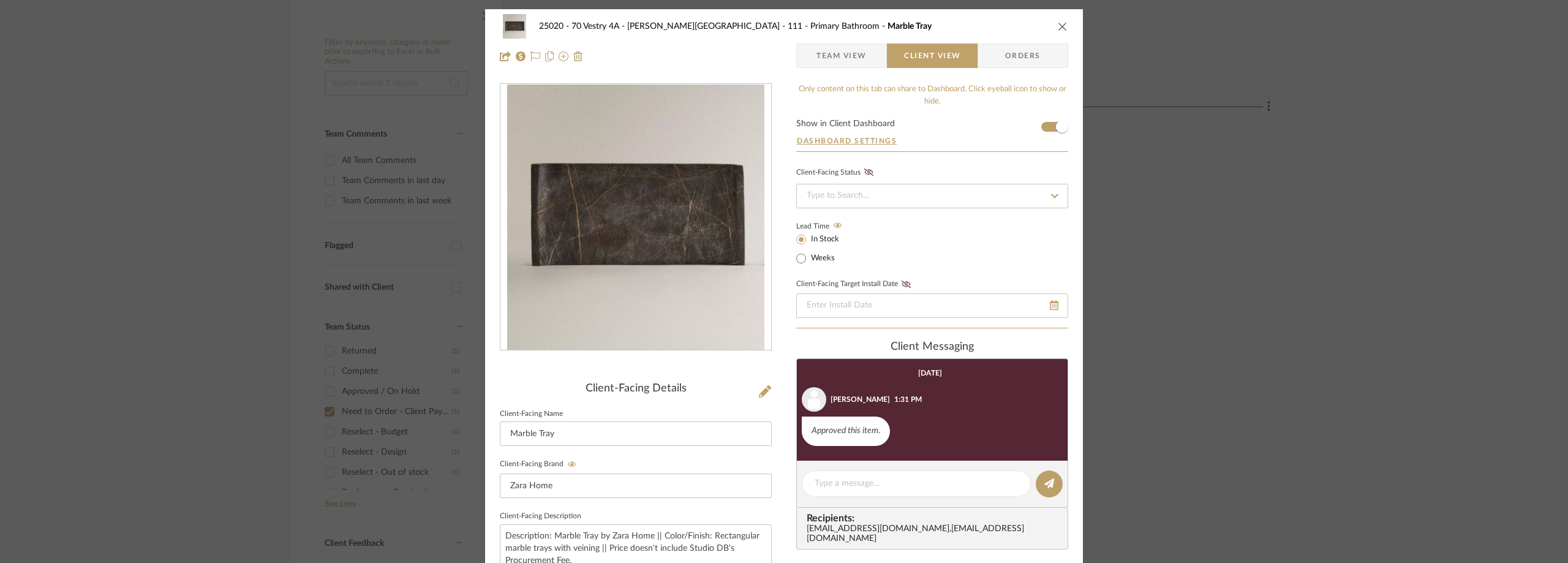
scroll to position [183, 0]
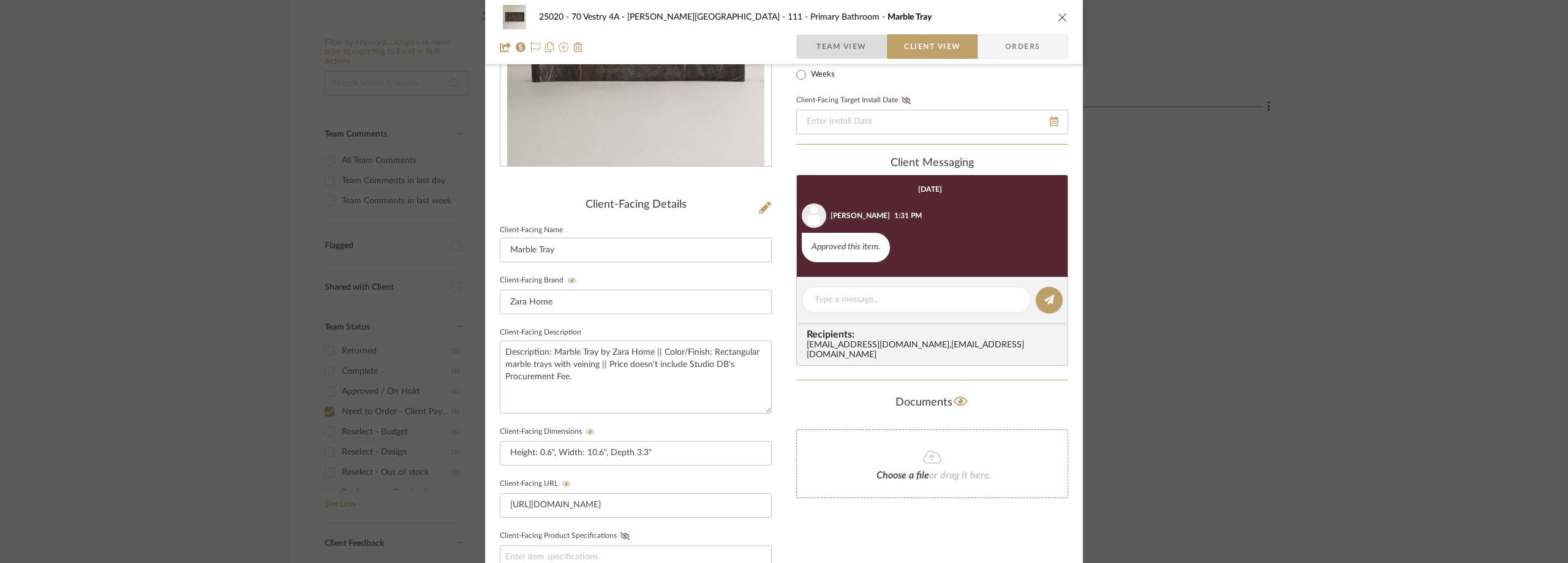
click at [810, 45] on span "button" at bounding box center [806, 46] width 20 height 25
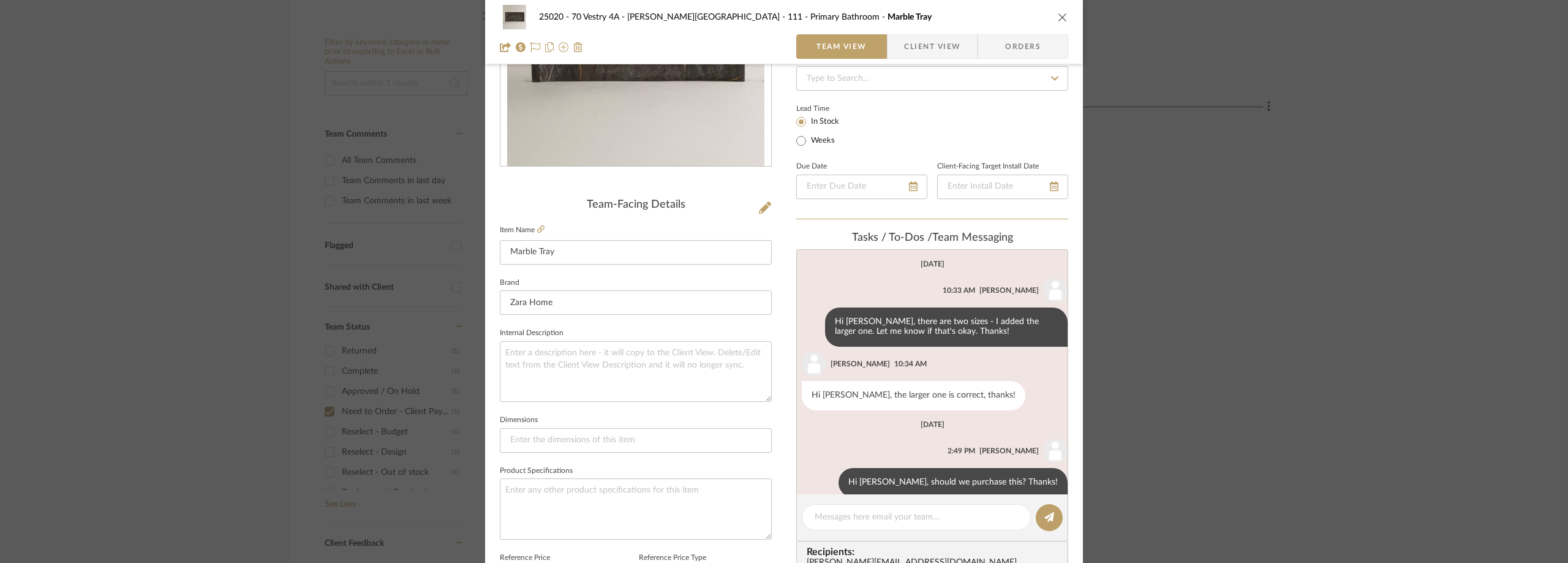
scroll to position [18, 0]
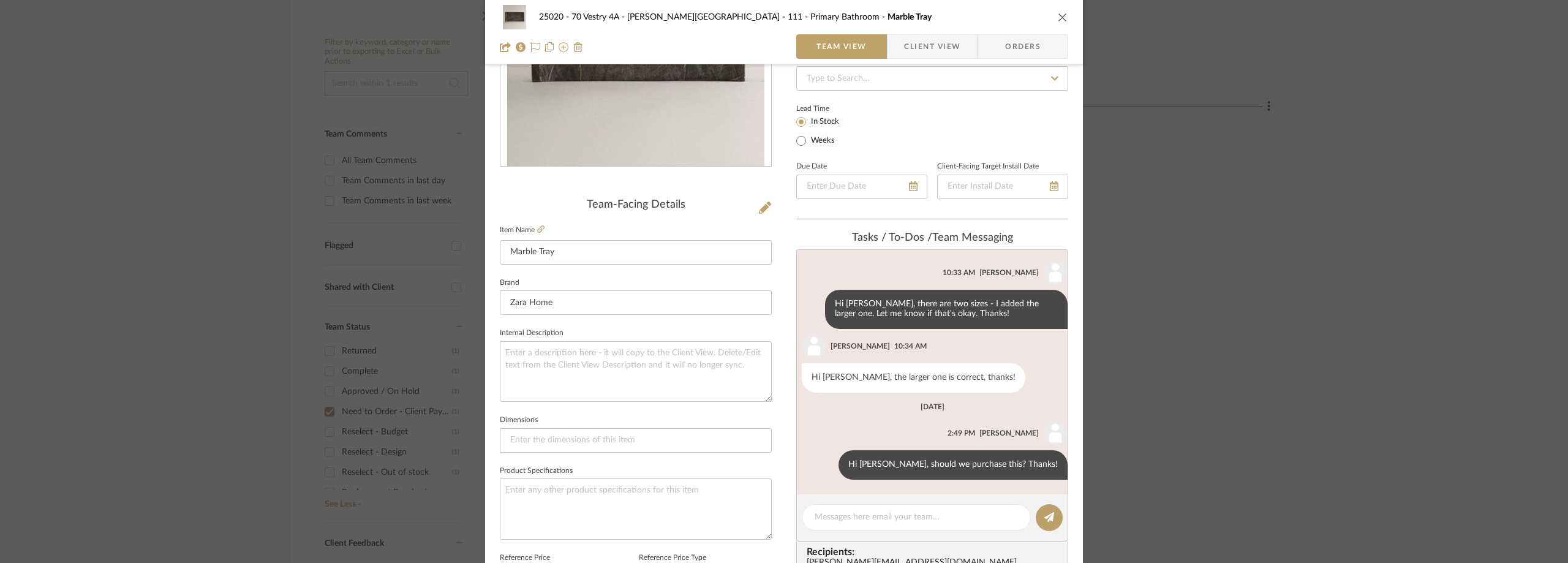
click at [890, 44] on span "button" at bounding box center [895, 46] width 17 height 25
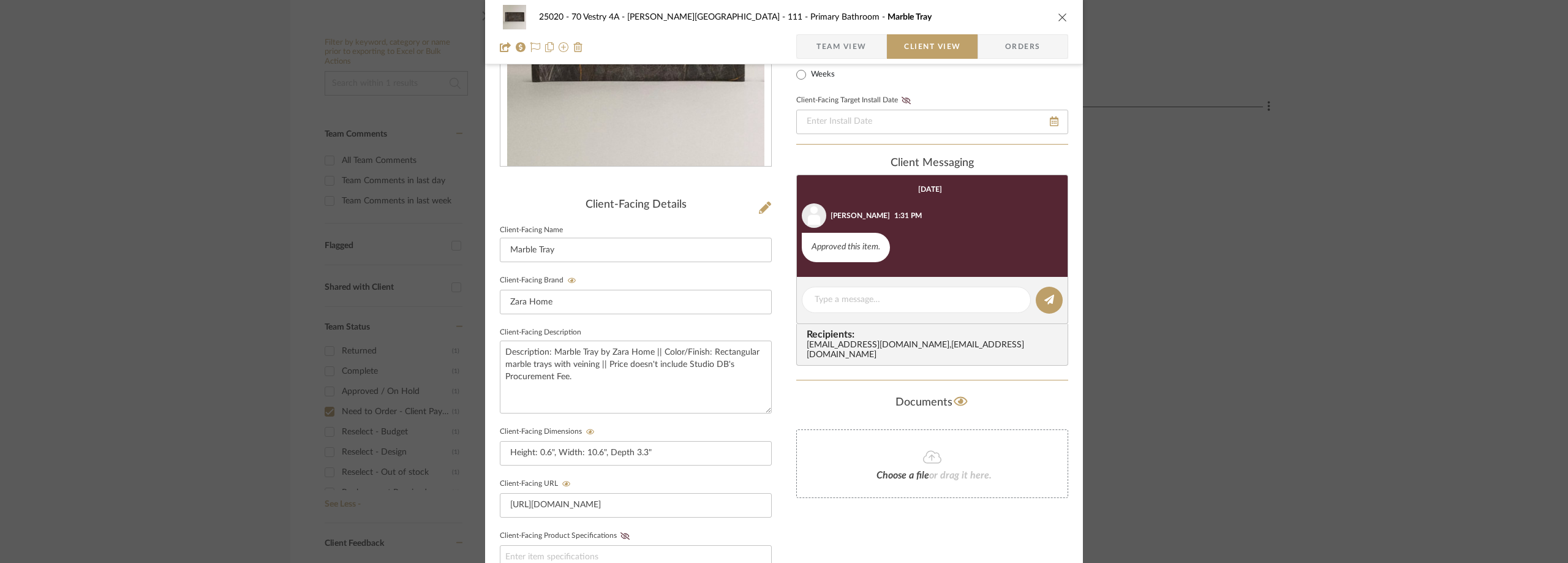
click at [282, 47] on div "25020 - 70 Vestry 4A - Grant-Stanleigh 111 - Primary Bathroom Marble Tray Team …" at bounding box center [784, 281] width 1568 height 563
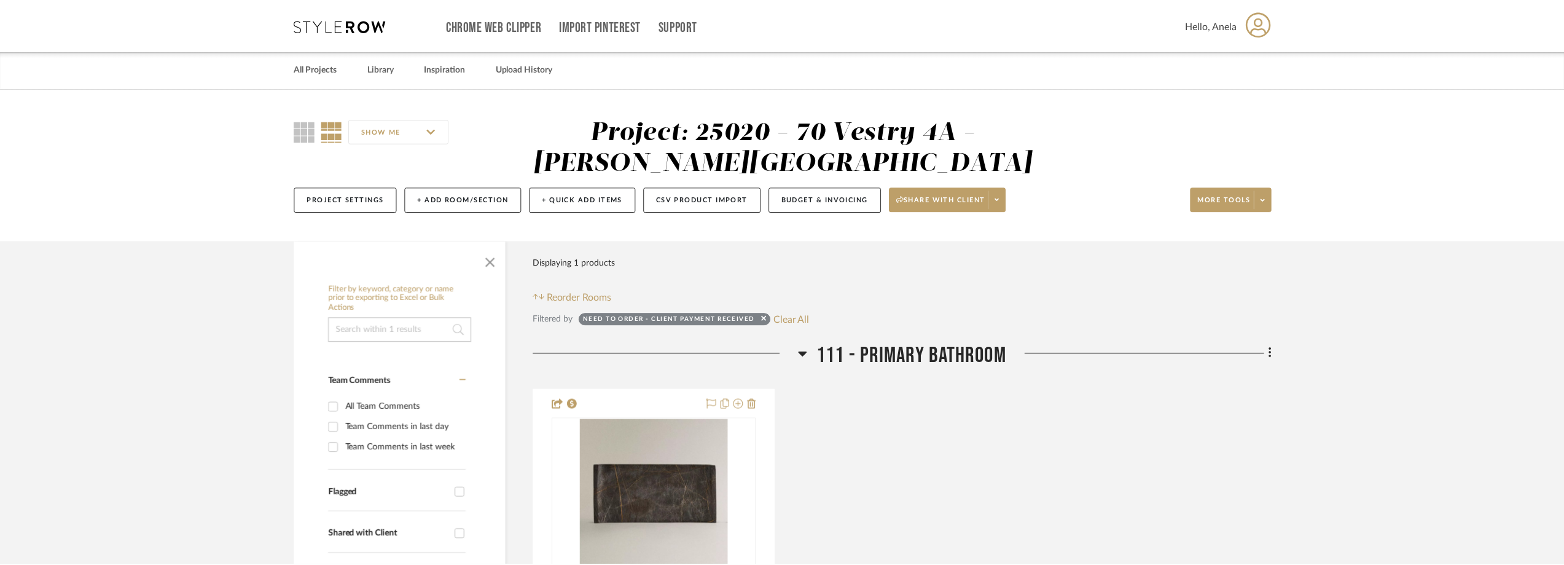
scroll to position [246, 0]
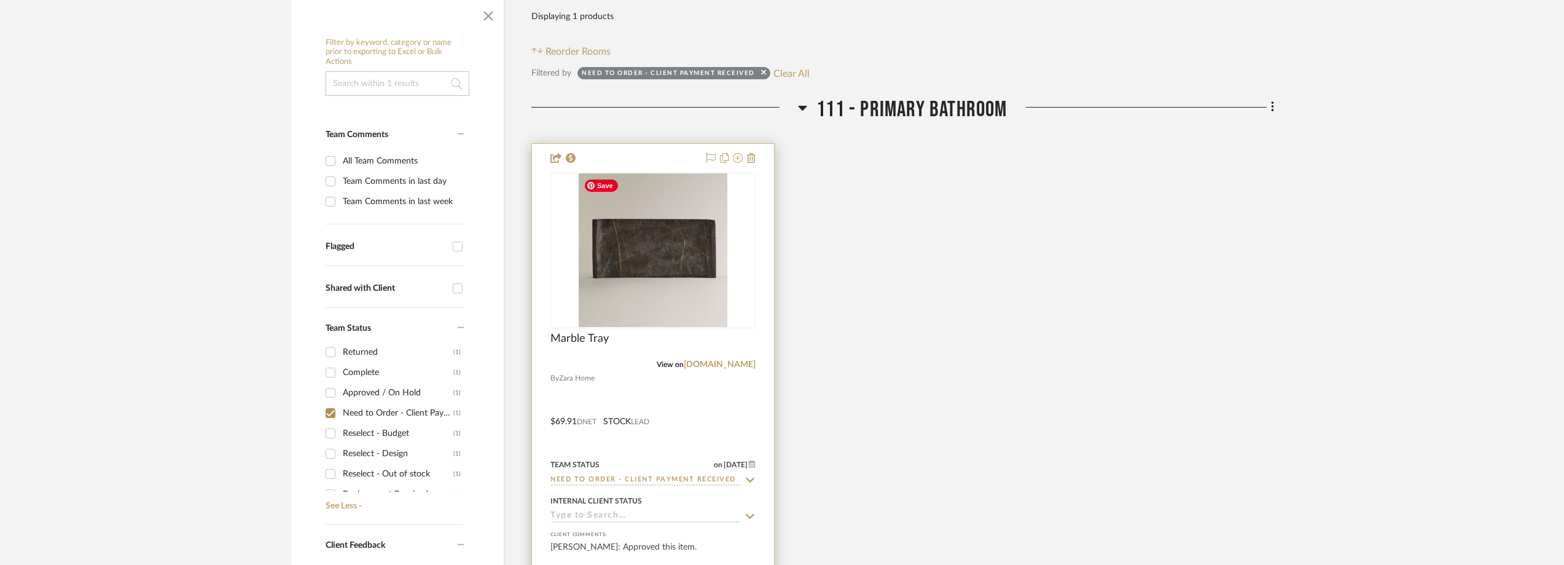
click at [669, 265] on img "0" at bounding box center [653, 250] width 148 height 154
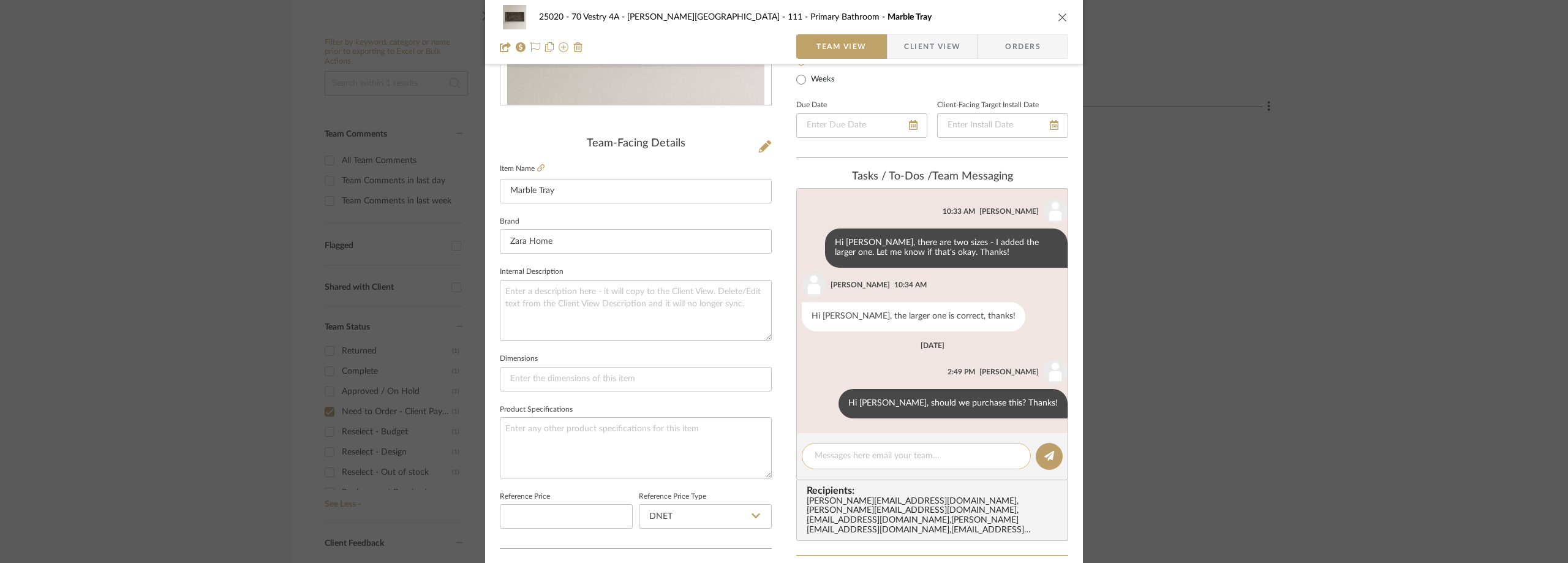
click at [886, 454] on textarea at bounding box center [916, 455] width 203 height 13
type textarea "Hi Lauren, The large tray is no longer available :/"
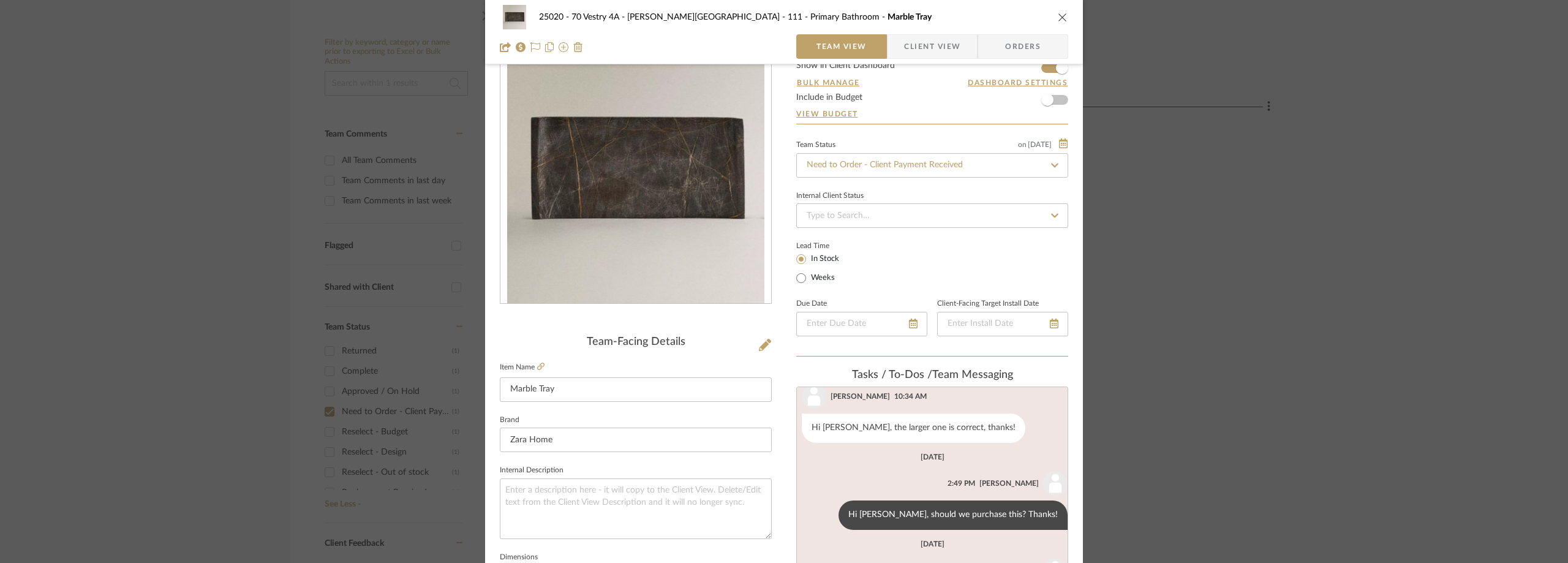
scroll to position [0, 0]
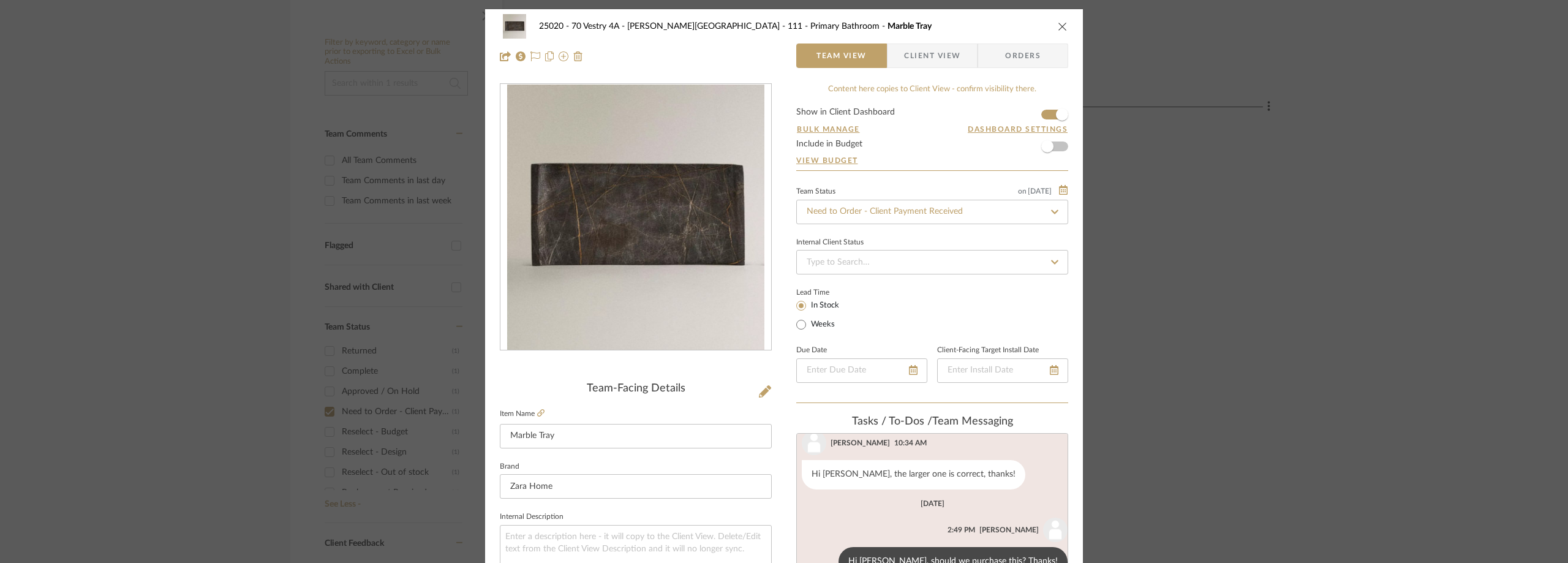
click at [205, 209] on div "25020 - 70 Vestry 4A - Grant-Stanleigh 111 - Primary Bathroom Marble Tray Team …" at bounding box center [784, 281] width 1568 height 563
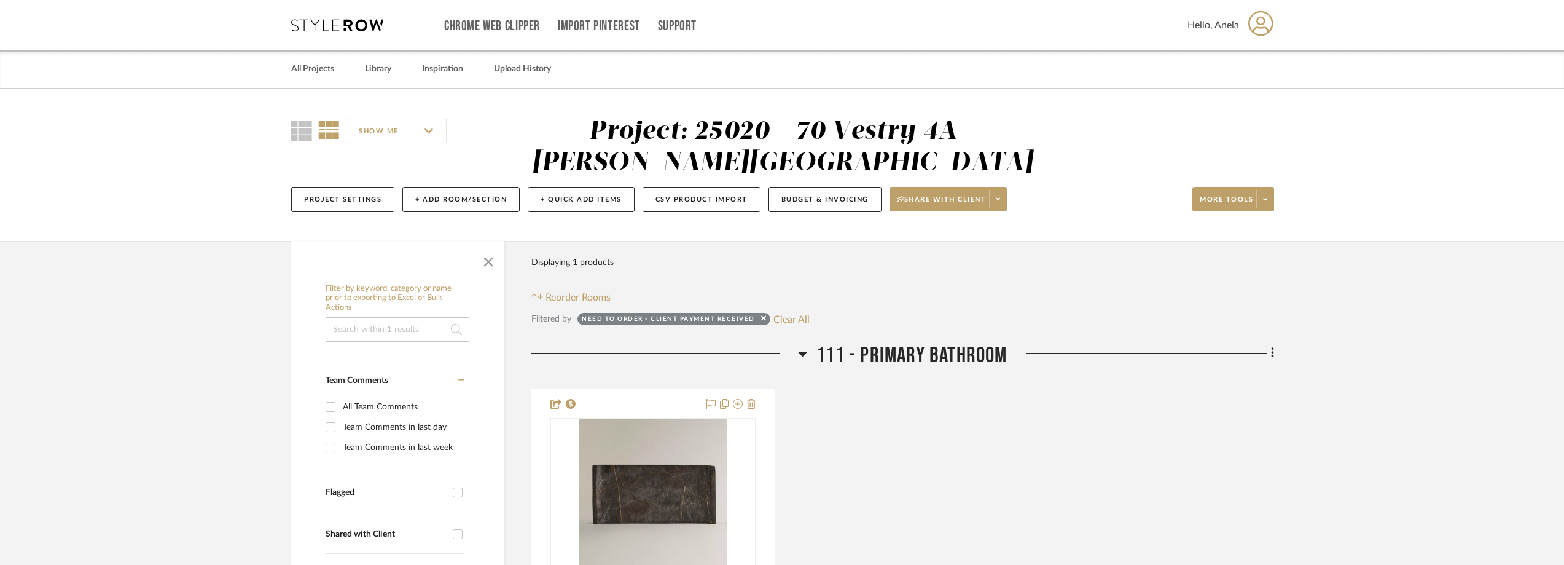
drag, startPoint x: 803, startPoint y: 321, endPoint x: 761, endPoint y: 295, distance: 49.6
click at [803, 321] on button "Clear All" at bounding box center [791, 319] width 36 height 16
checkbox input "false"
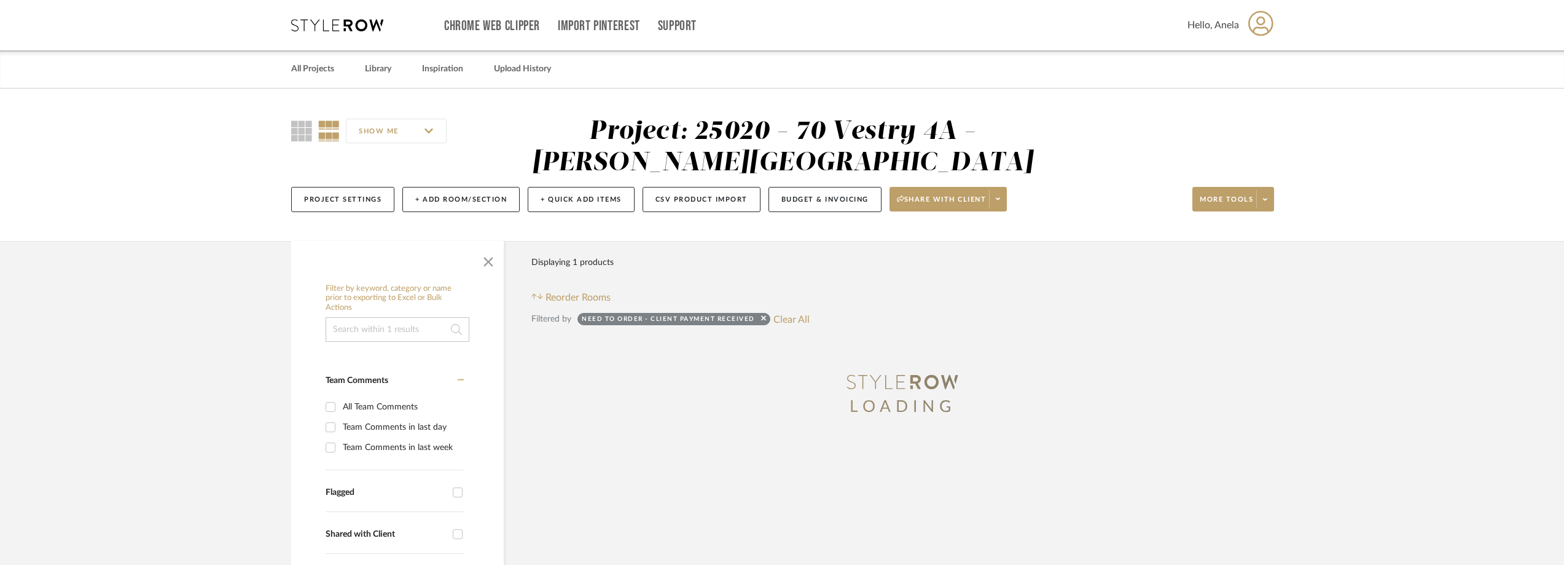
click at [337, 25] on icon at bounding box center [337, 25] width 92 height 12
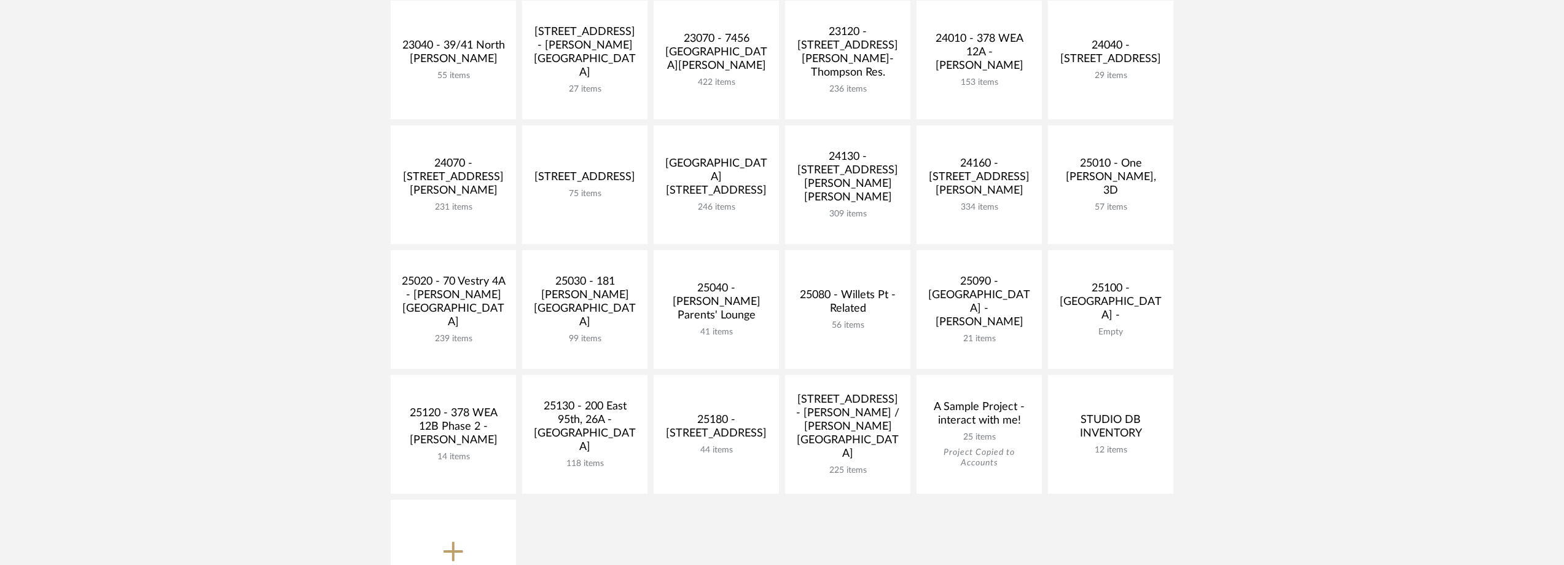
scroll to position [430, 0]
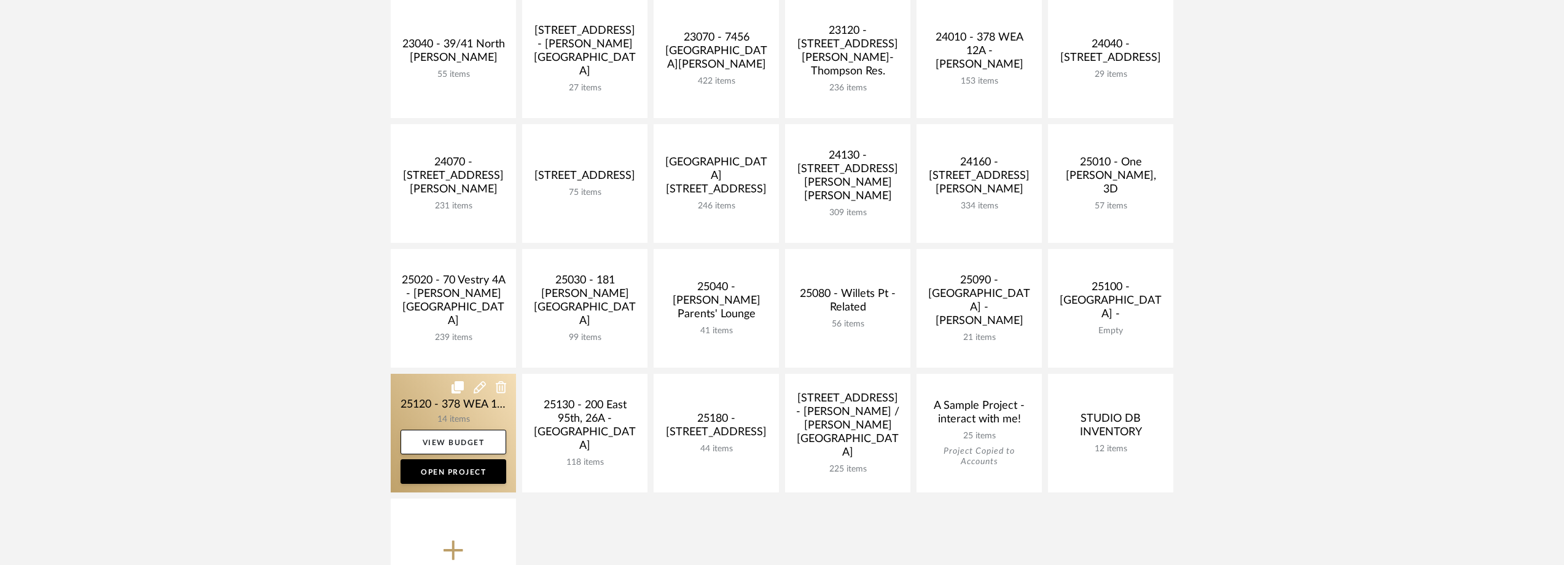
click at [439, 409] on link at bounding box center [453, 432] width 125 height 119
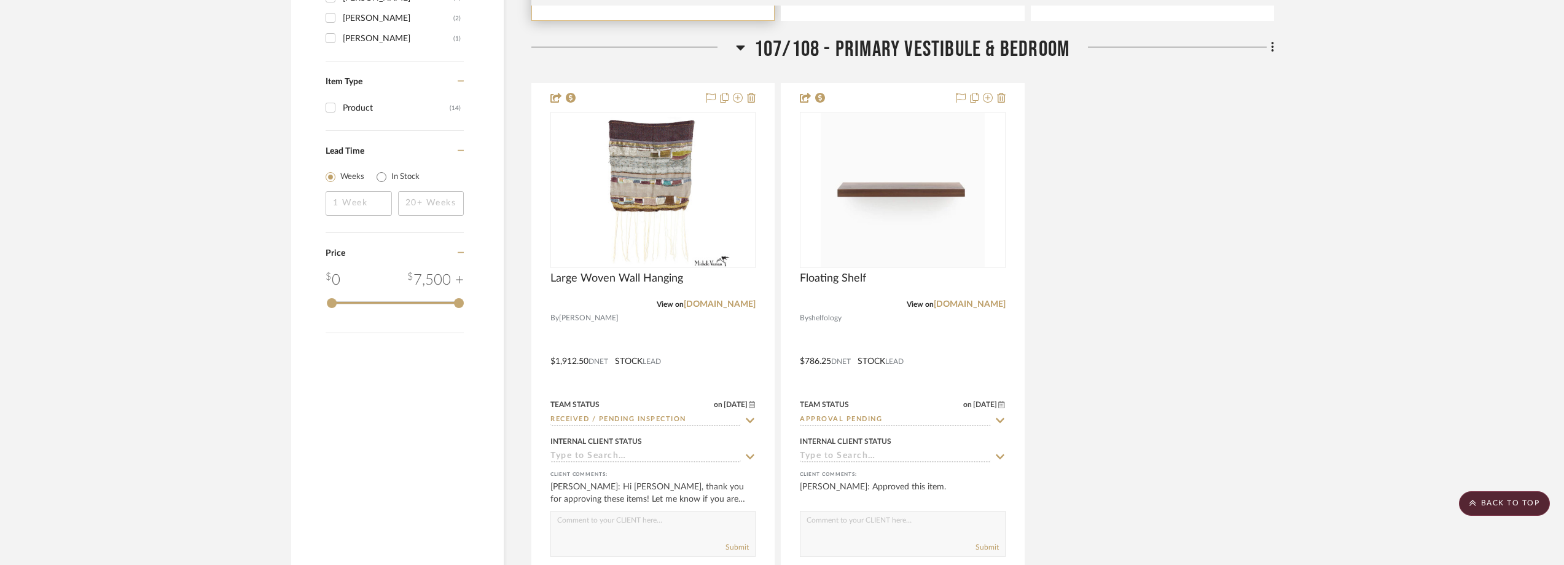
scroll to position [1659, 0]
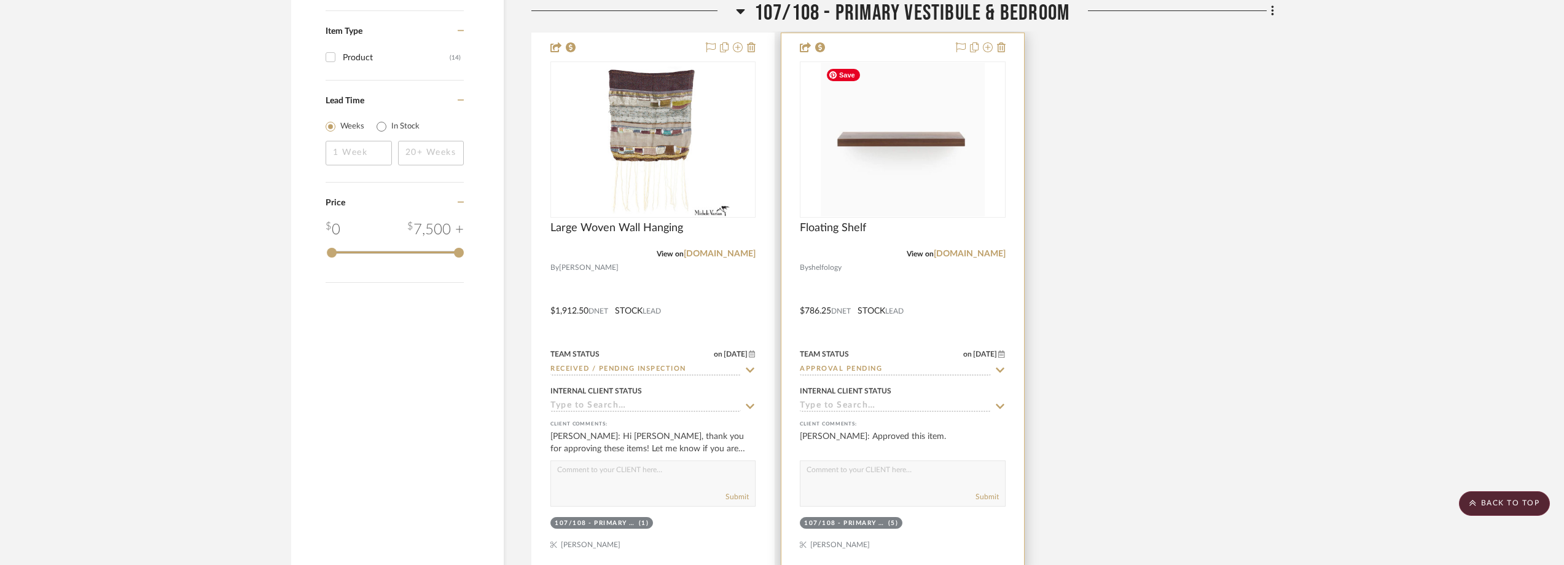
click at [0, 0] on img at bounding box center [0, 0] width 0 height 0
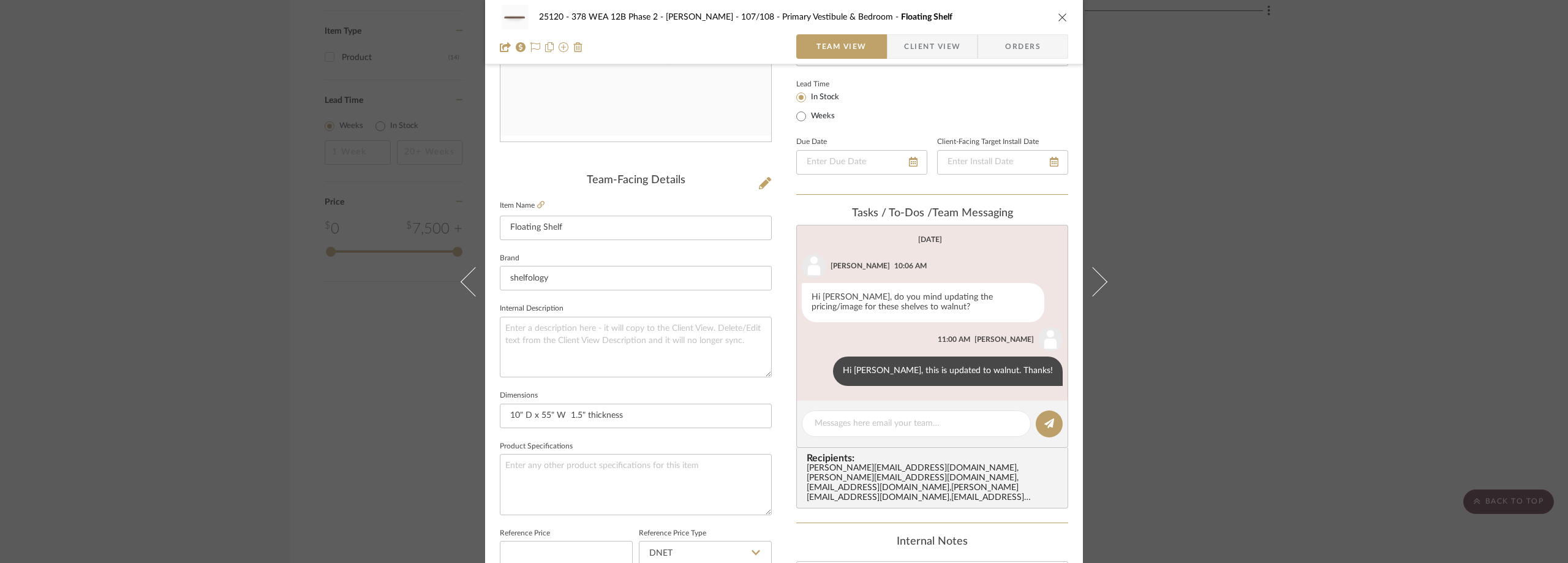
scroll to position [61, 0]
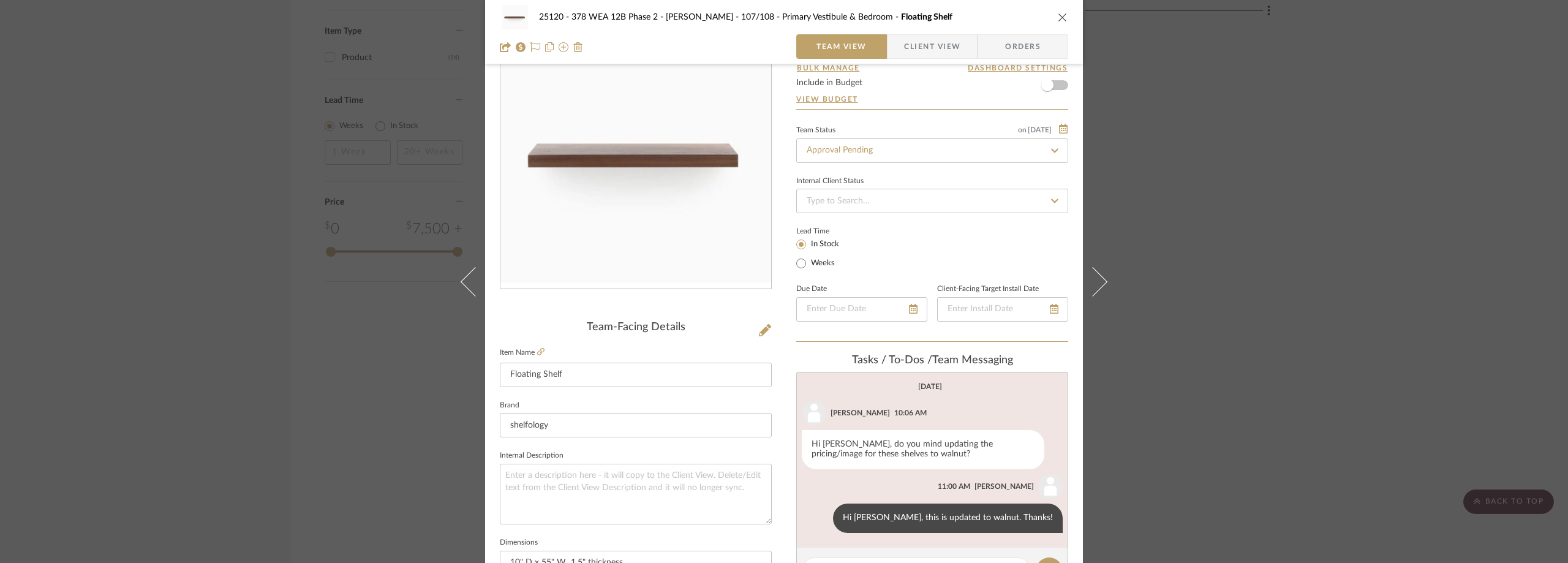
click at [1211, 189] on div "25120 - 378 WEA 12B Phase 2 - Mautner 107/108 - Primary Vestibule & Bedroom Flo…" at bounding box center [784, 281] width 1568 height 563
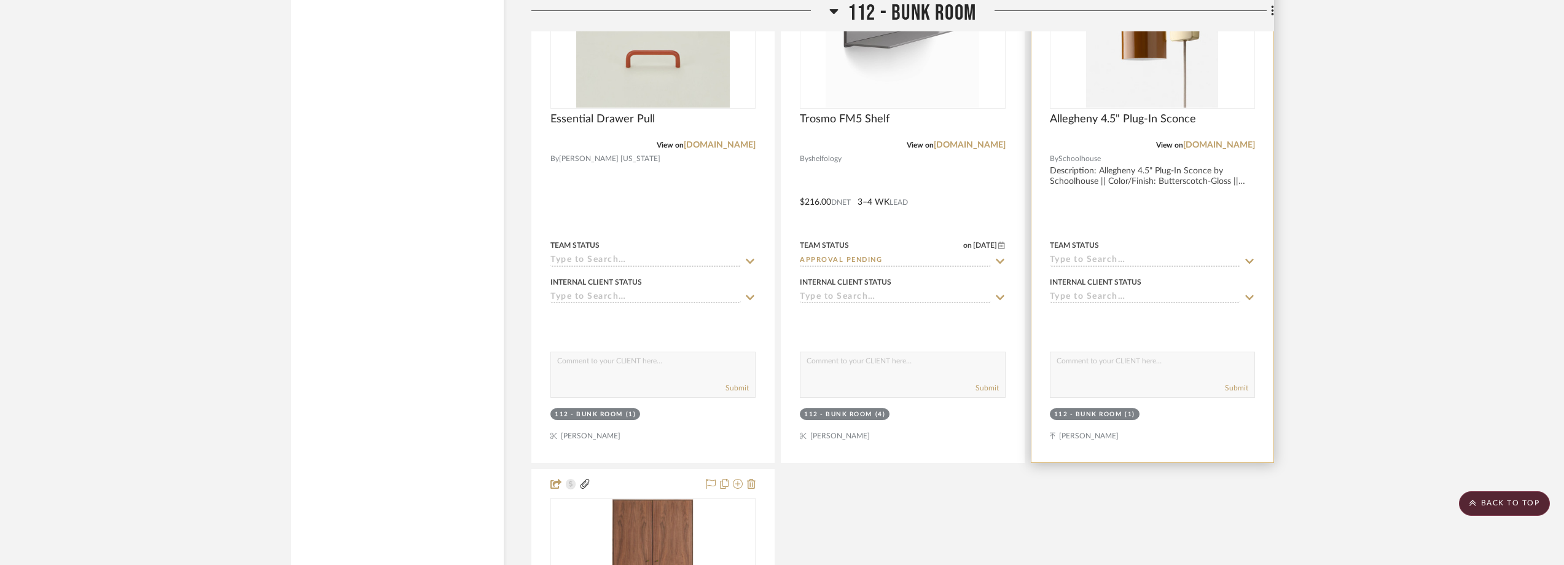
scroll to position [2791, 0]
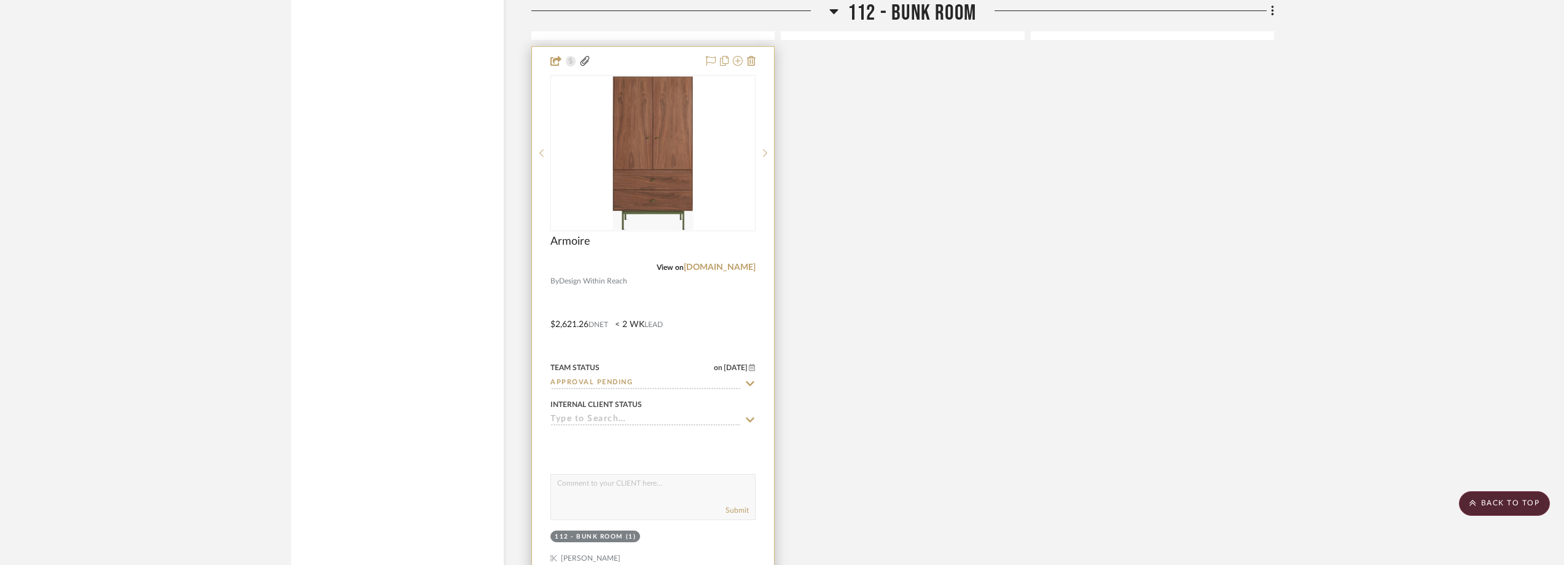
click at [0, 0] on div at bounding box center [0, 0] width 0 height 0
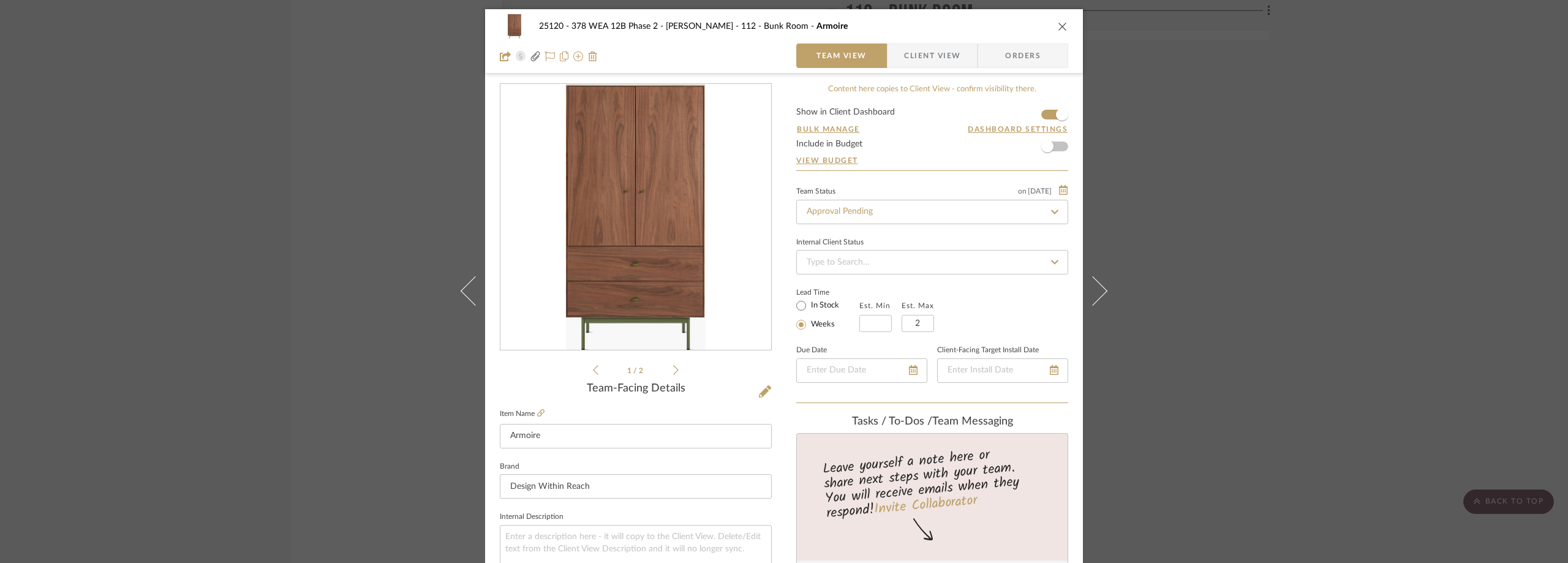
scroll to position [368, 0]
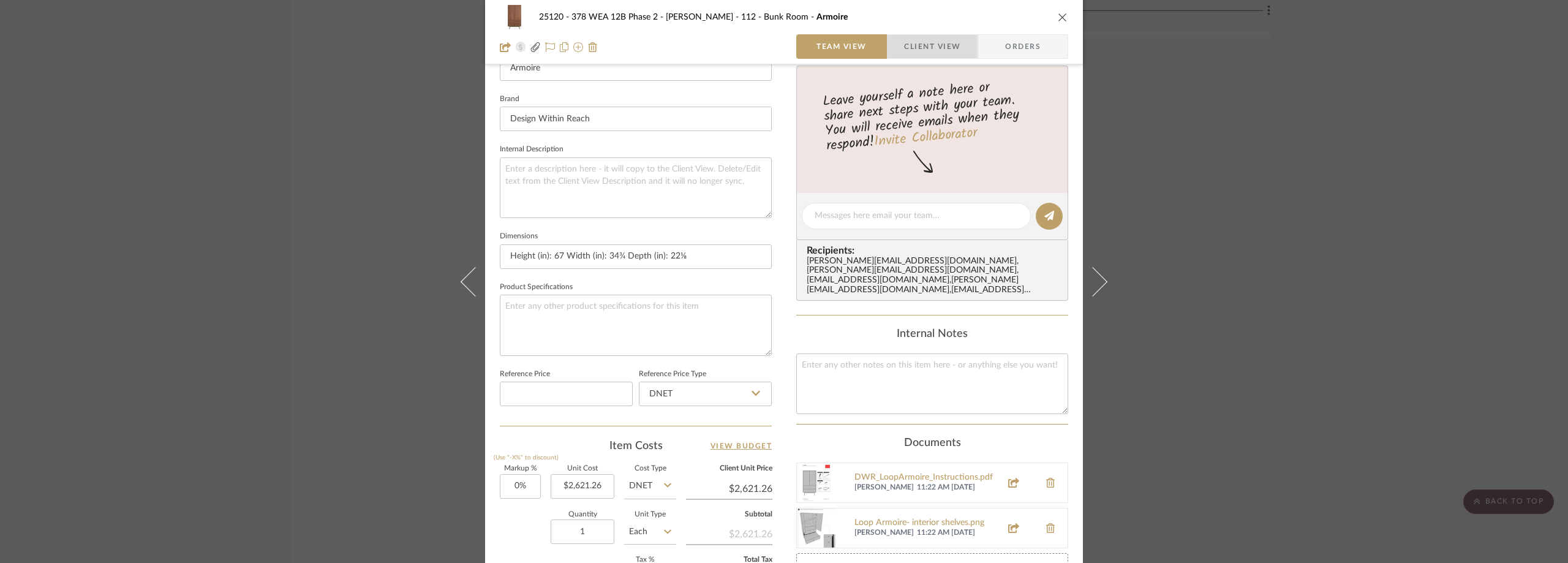
click at [896, 47] on span "button" at bounding box center [895, 46] width 17 height 25
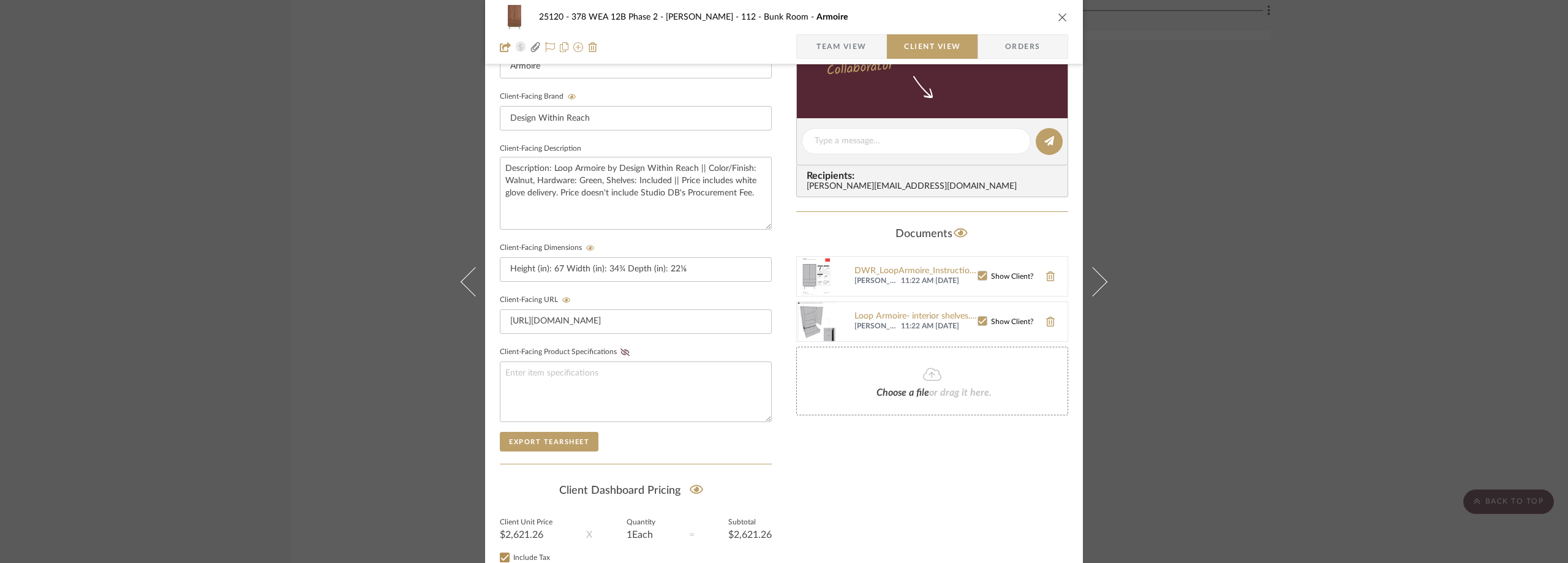
click at [1201, 170] on div "25120 - 378 WEA 12B Phase 2 - Mautner 112 - Bunk Room Armoire Team View Client …" at bounding box center [784, 281] width 1568 height 563
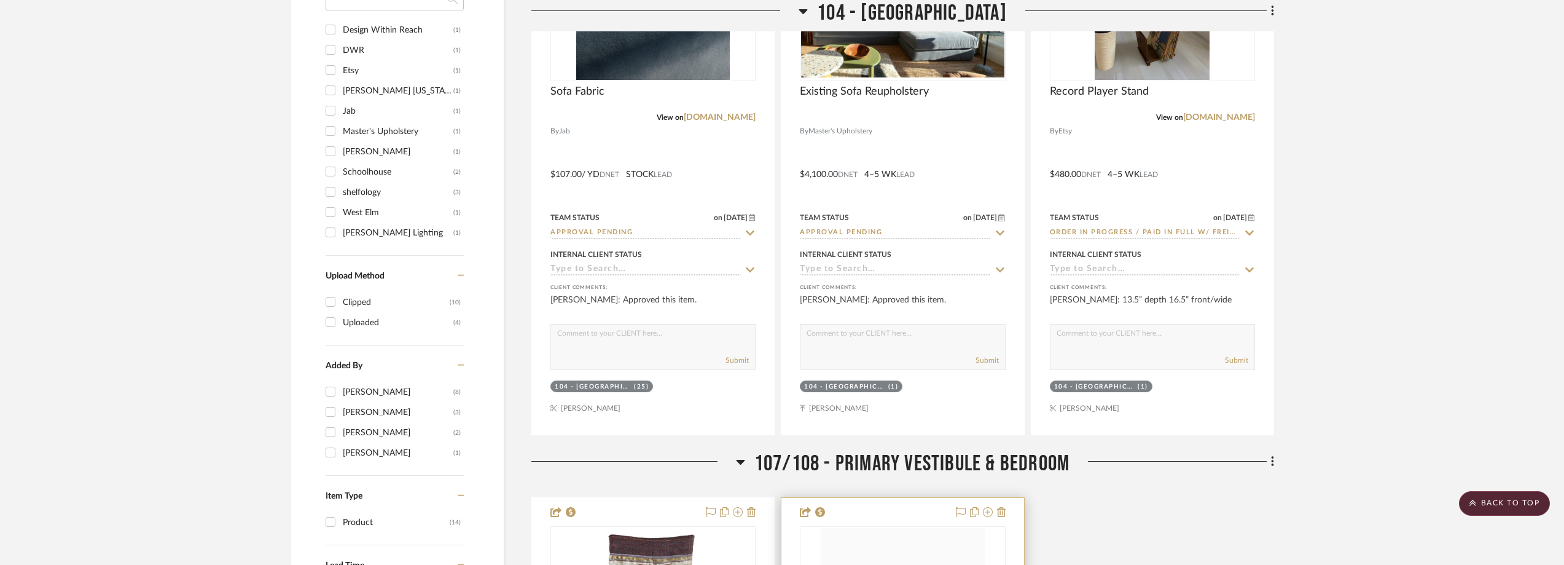
scroll to position [1194, 0]
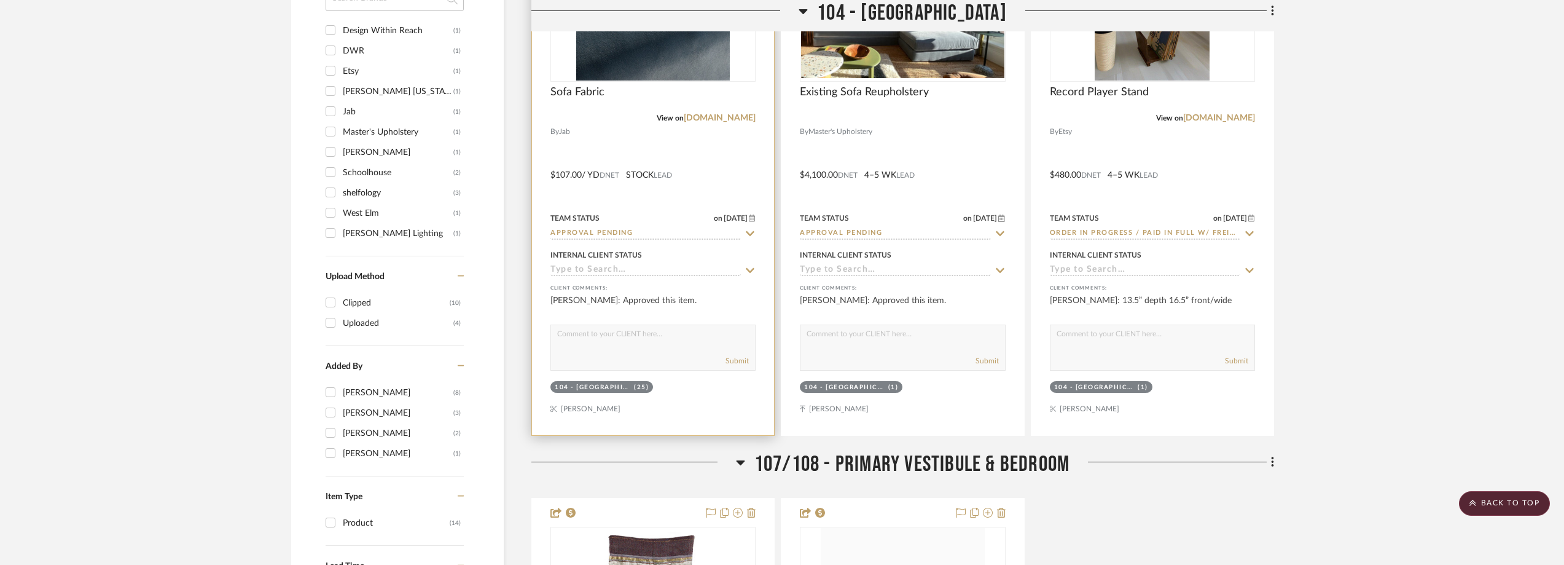
click at [673, 76] on img "0" at bounding box center [653, 4] width 154 height 154
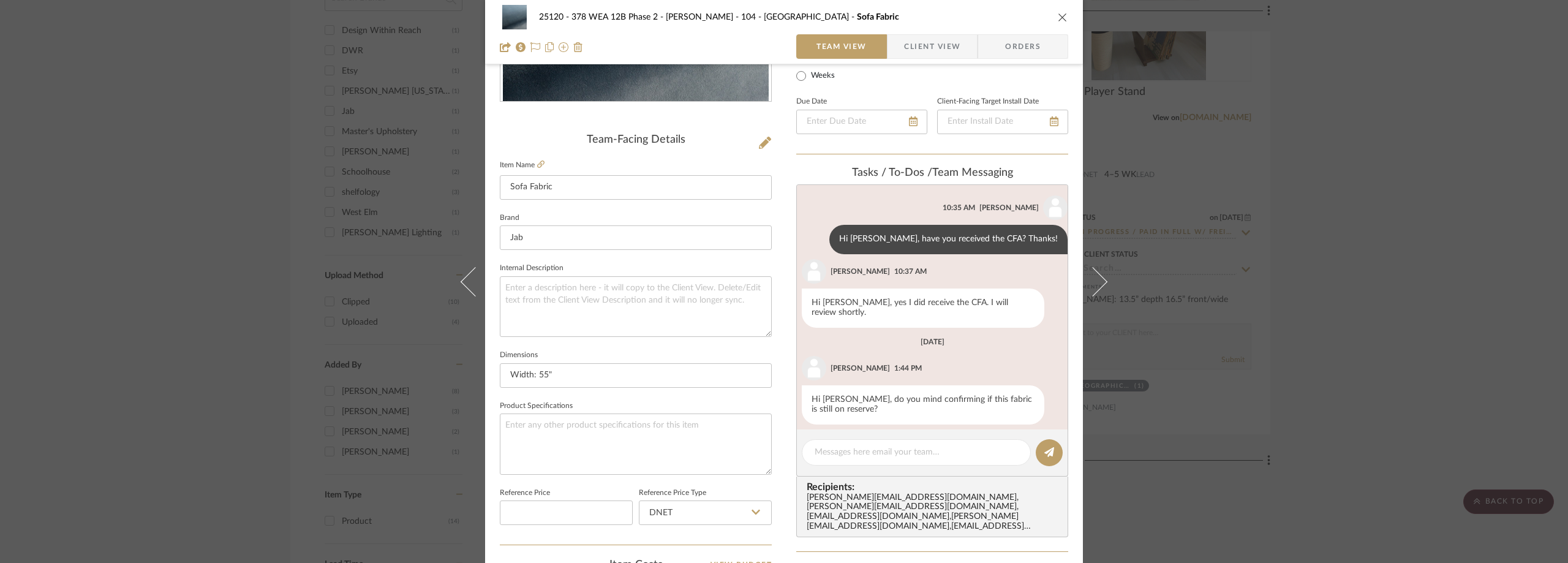
scroll to position [306, 0]
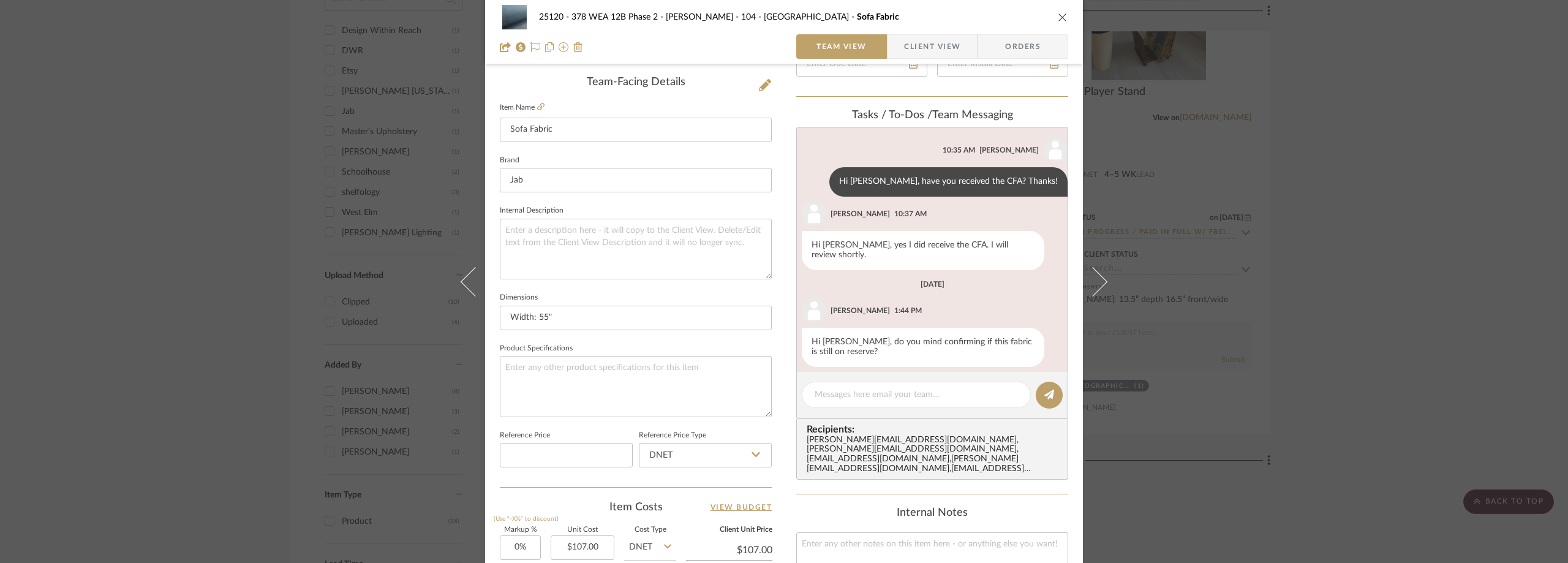
click at [1348, 256] on div "25120 - 378 WEA 12B Phase 2 - Mautner 104 - Grand Room Sofa Fabric Team View Cl…" at bounding box center [784, 281] width 1568 height 563
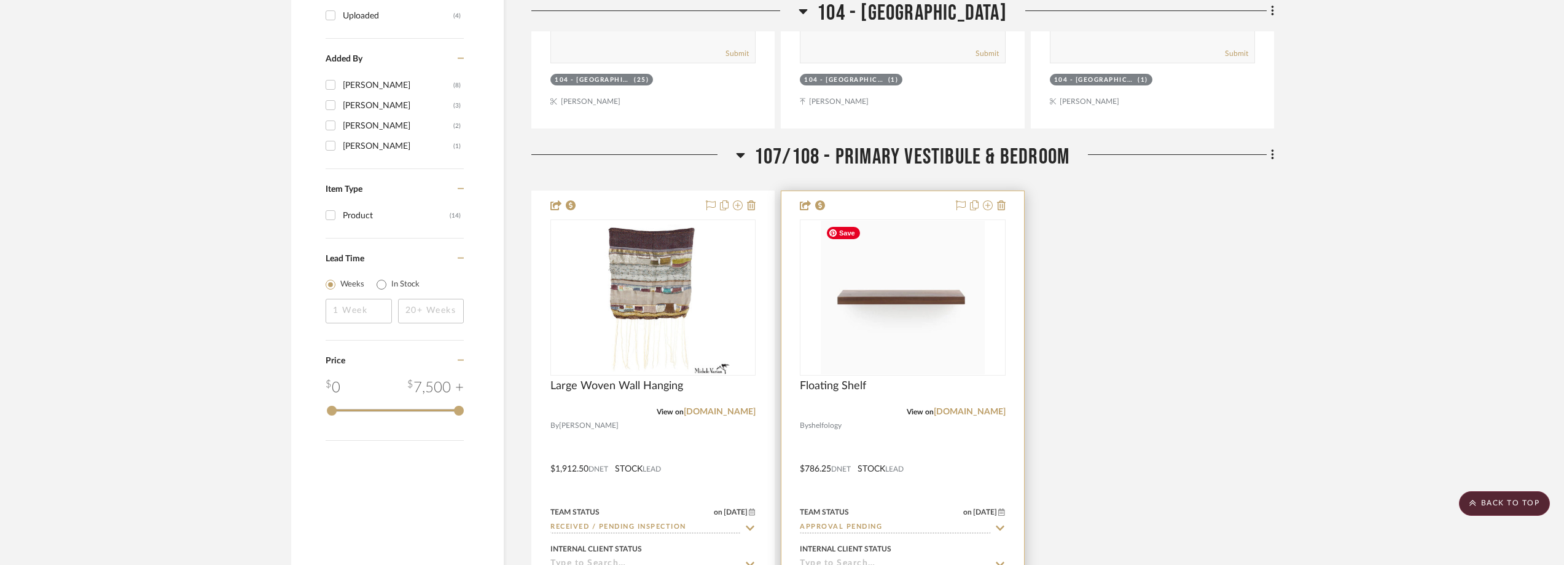
scroll to position [1685, 0]
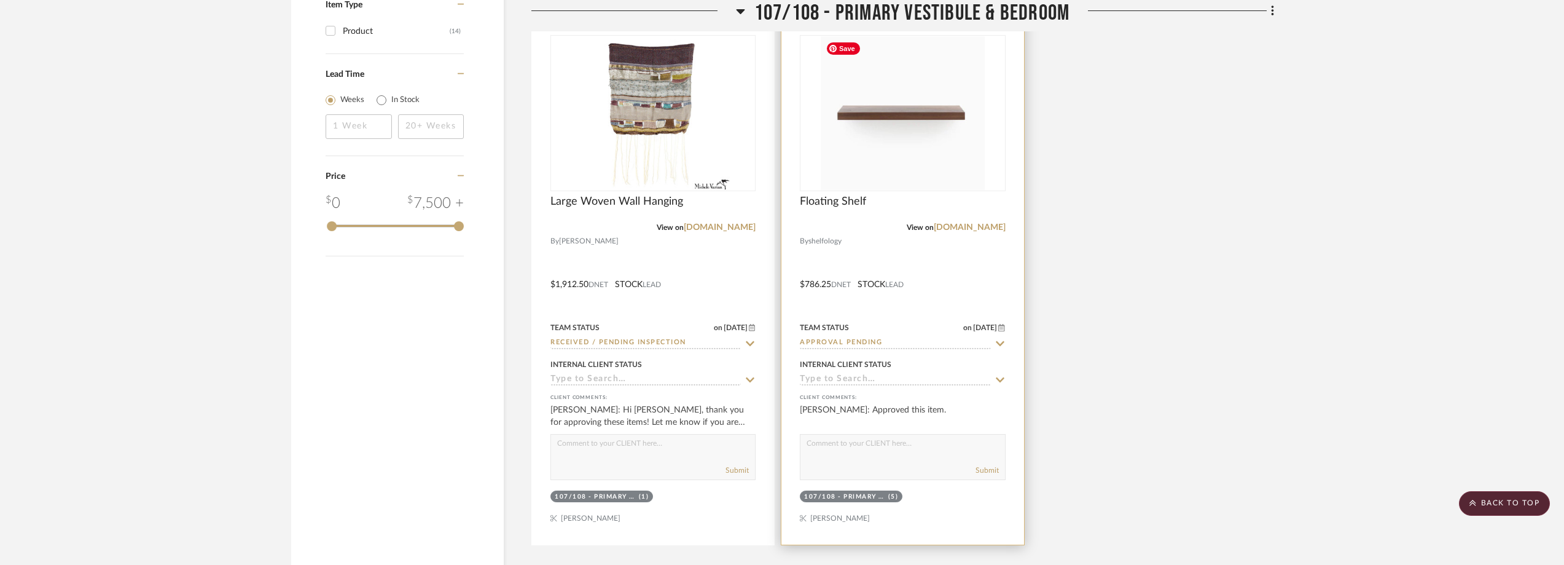
click at [898, 138] on img "0" at bounding box center [903, 113] width 165 height 154
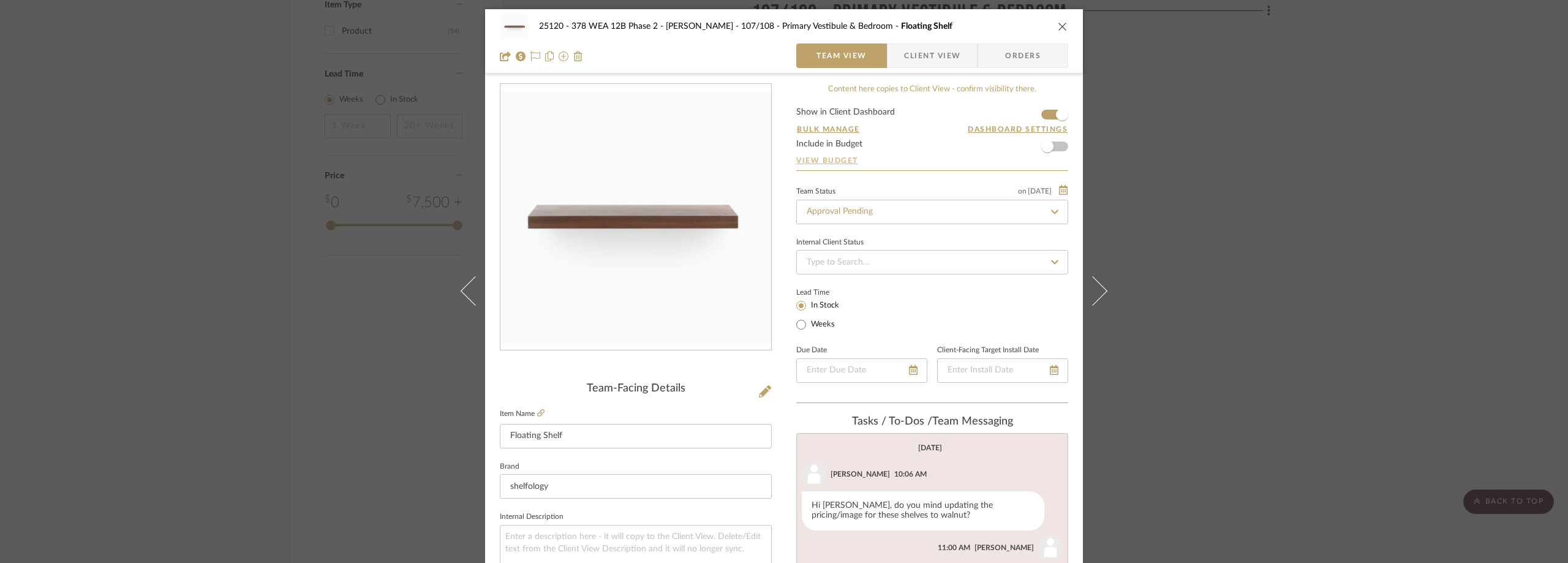
scroll to position [306, 0]
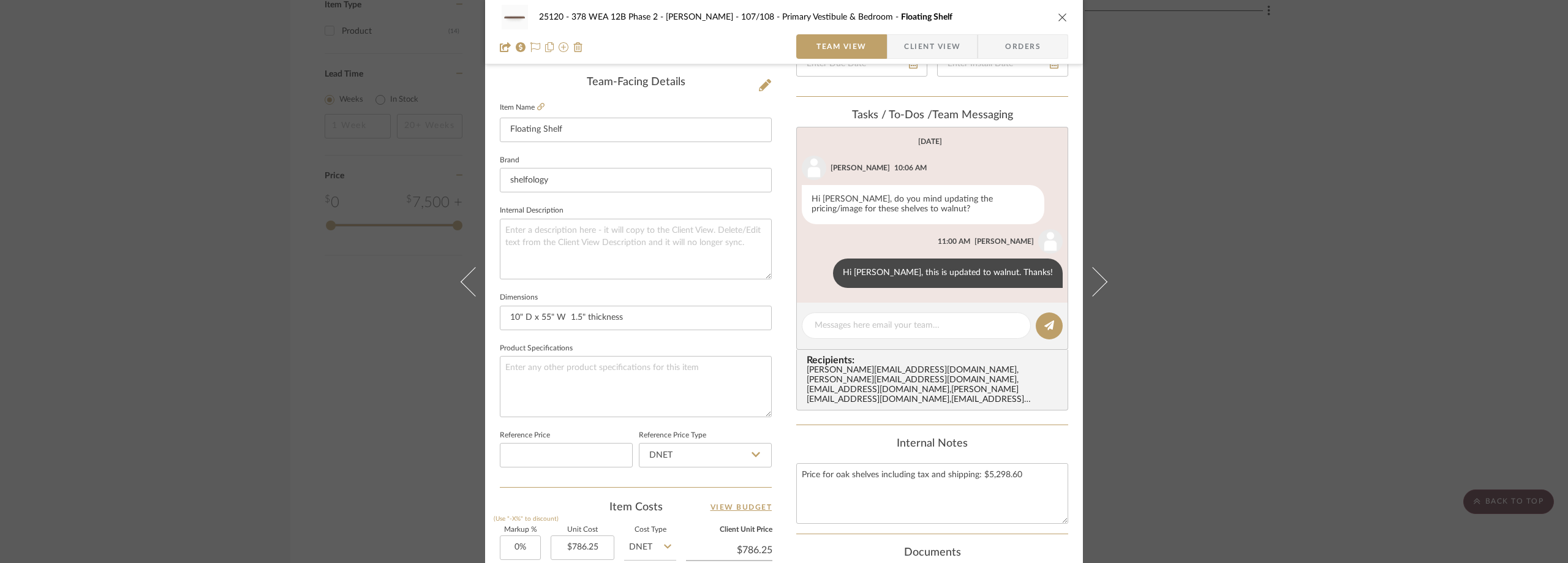
click at [911, 31] on div "25120 - 378 WEA 12B Phase 2 - Mautner 107/108 - Primary Vestibule & Bedroom Flo…" at bounding box center [784, 32] width 598 height 65
click at [911, 34] on span "Client View" at bounding box center [932, 46] width 57 height 25
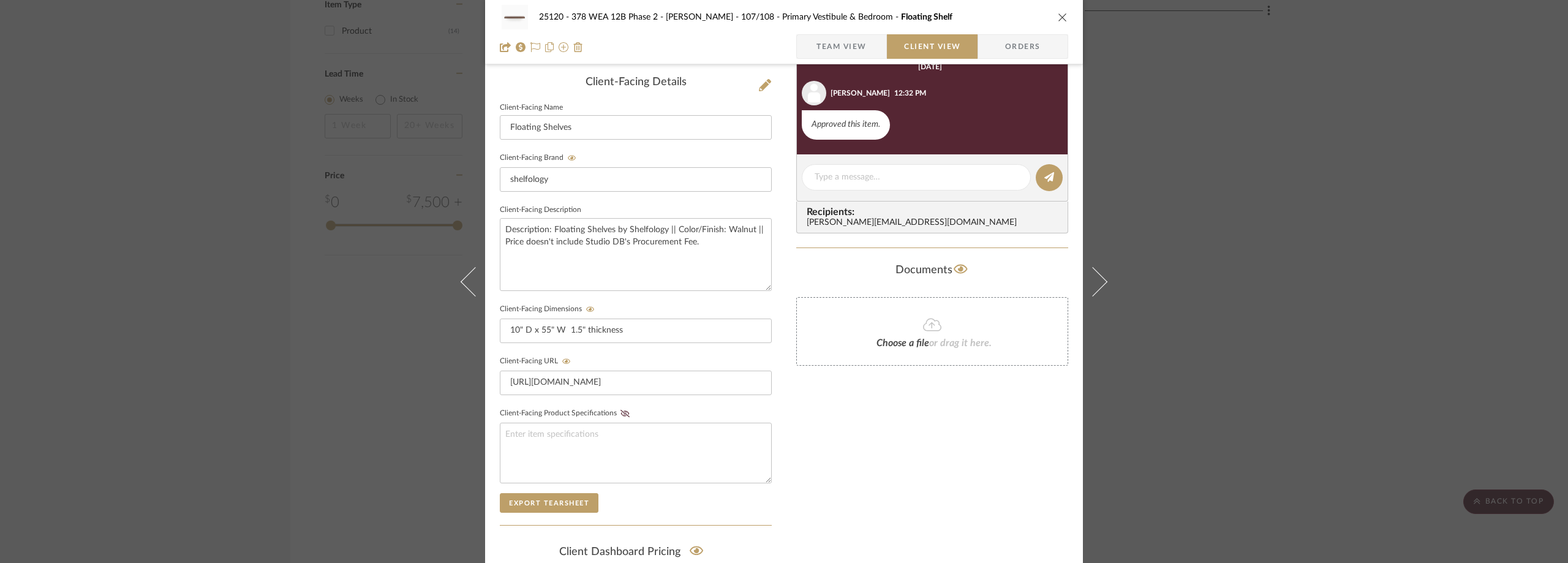
scroll to position [245, 0]
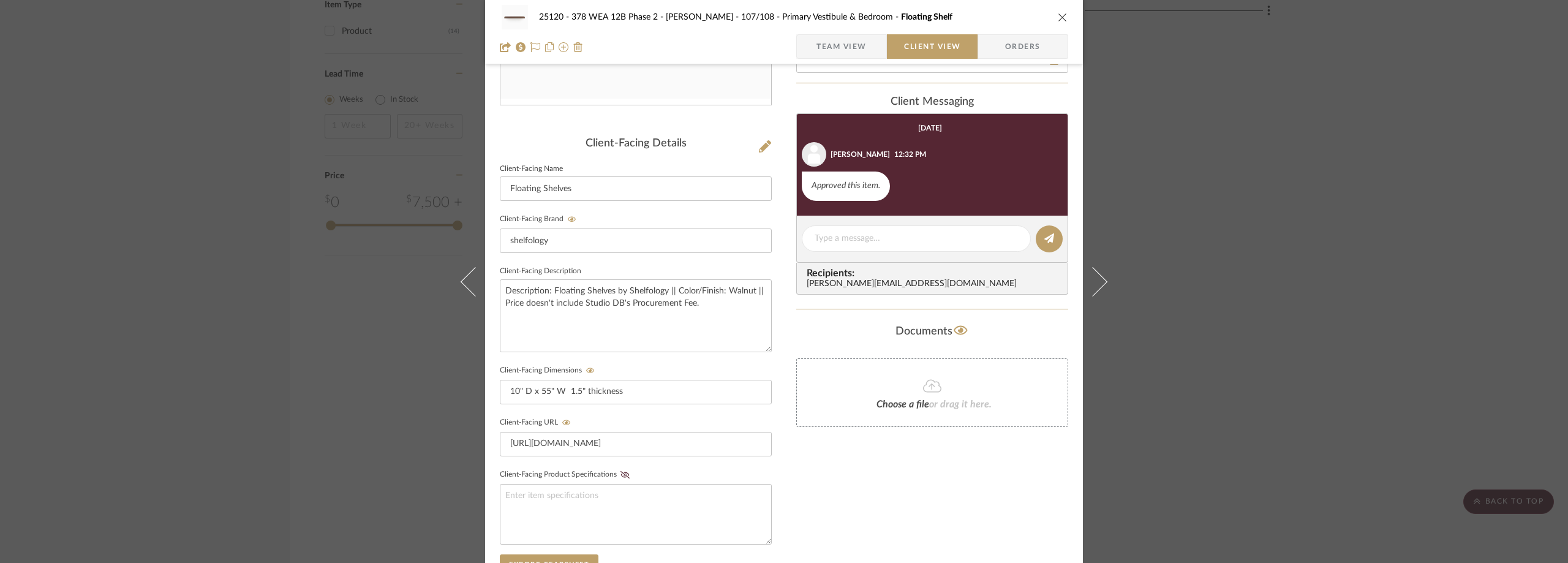
click at [828, 48] on span "Team View" at bounding box center [841, 46] width 50 height 25
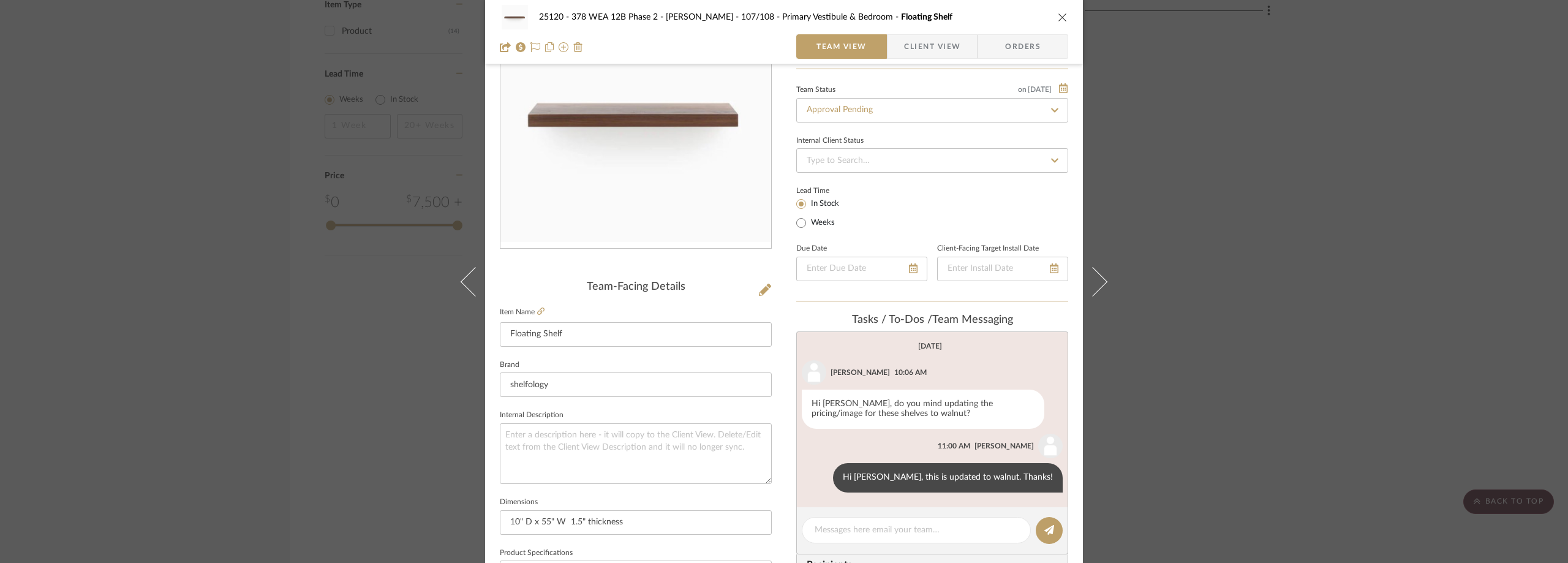
scroll to position [0, 0]
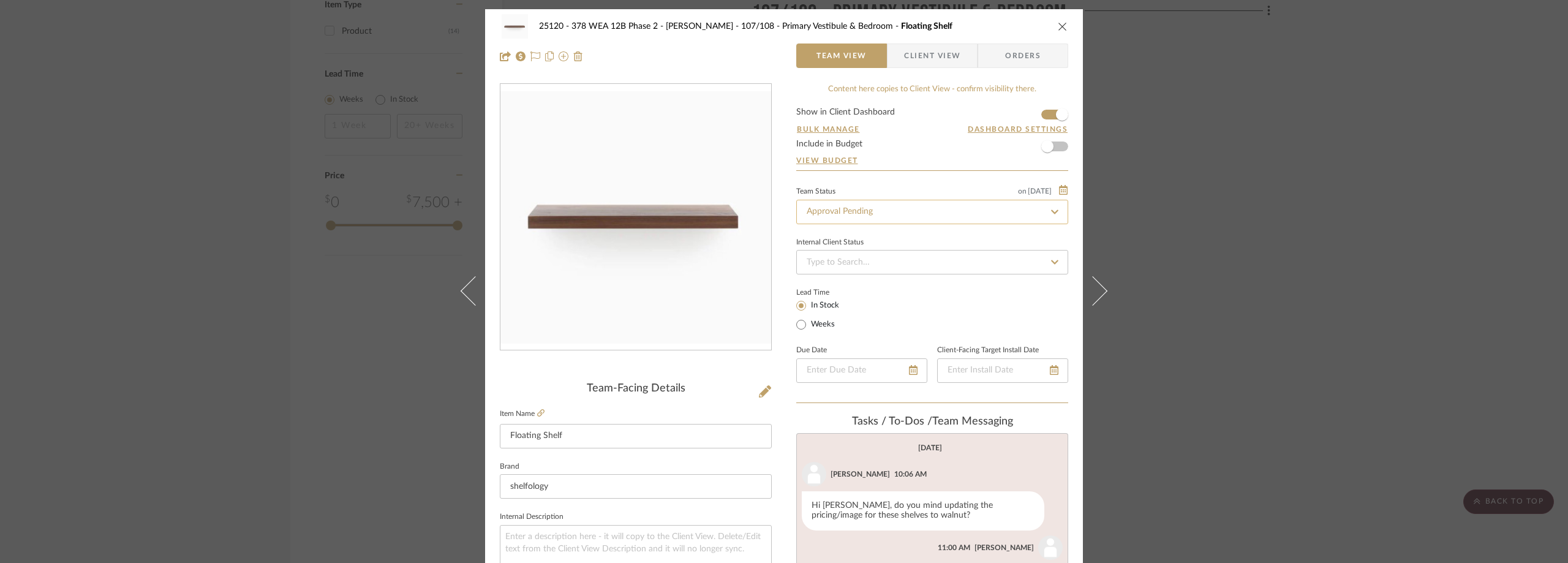
click at [873, 207] on input "Approval Pending" at bounding box center [932, 211] width 272 height 25
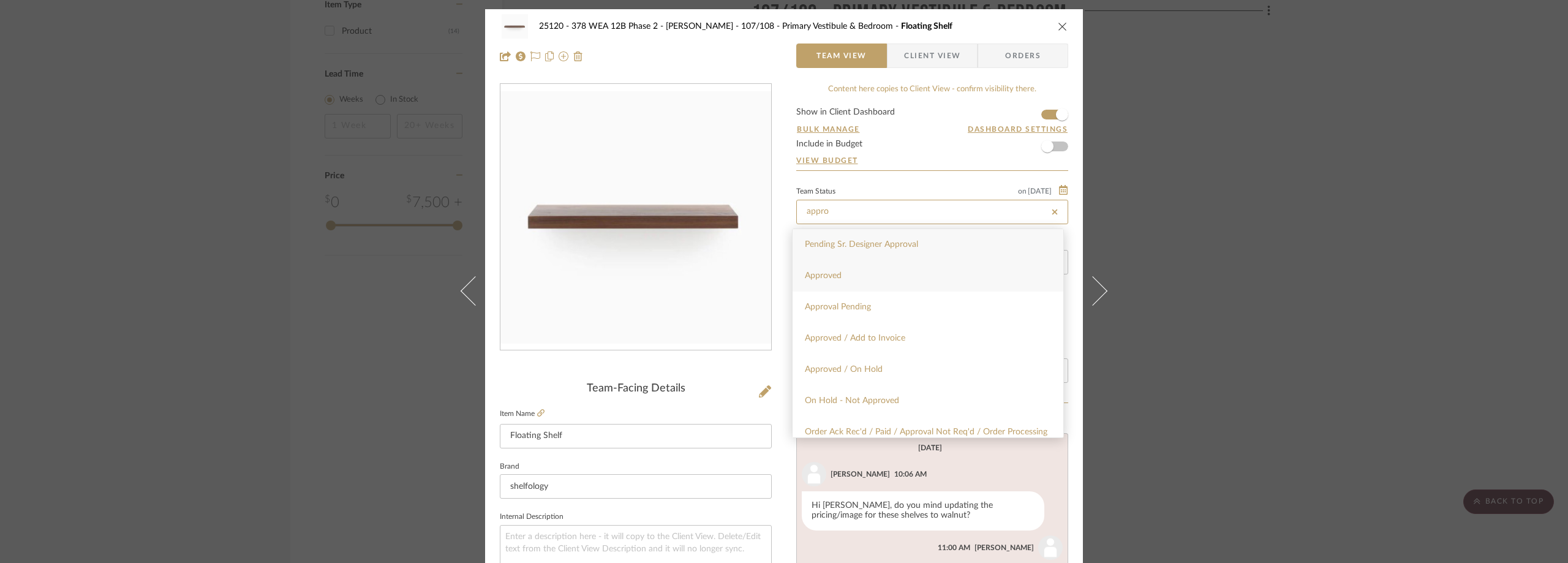
type input "appro"
click at [874, 269] on div "Approved" at bounding box center [928, 275] width 271 height 31
type input "[DATE]"
type input "Approved"
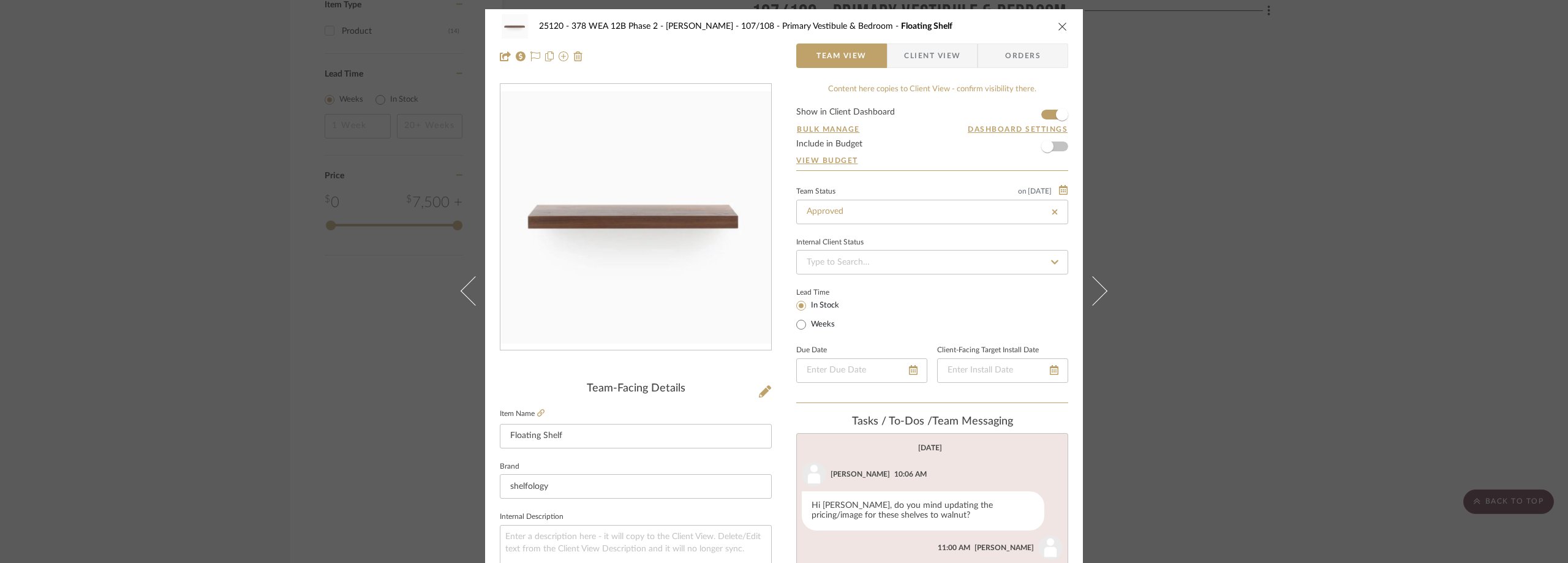
type input "[DATE]"
type input "Approved"
click at [863, 165] on form "Show in Client Dashboard Bulk Manage Dashboard Settings Include in Budget View …" at bounding box center [932, 139] width 272 height 63
drag, startPoint x: 1194, startPoint y: 269, endPoint x: 1121, endPoint y: 253, distance: 74.7
click at [1191, 267] on div "25120 - 378 WEA 12B Phase 2 - Mautner 107/108 - Primary Vestibule & Bedroom Flo…" at bounding box center [784, 281] width 1568 height 563
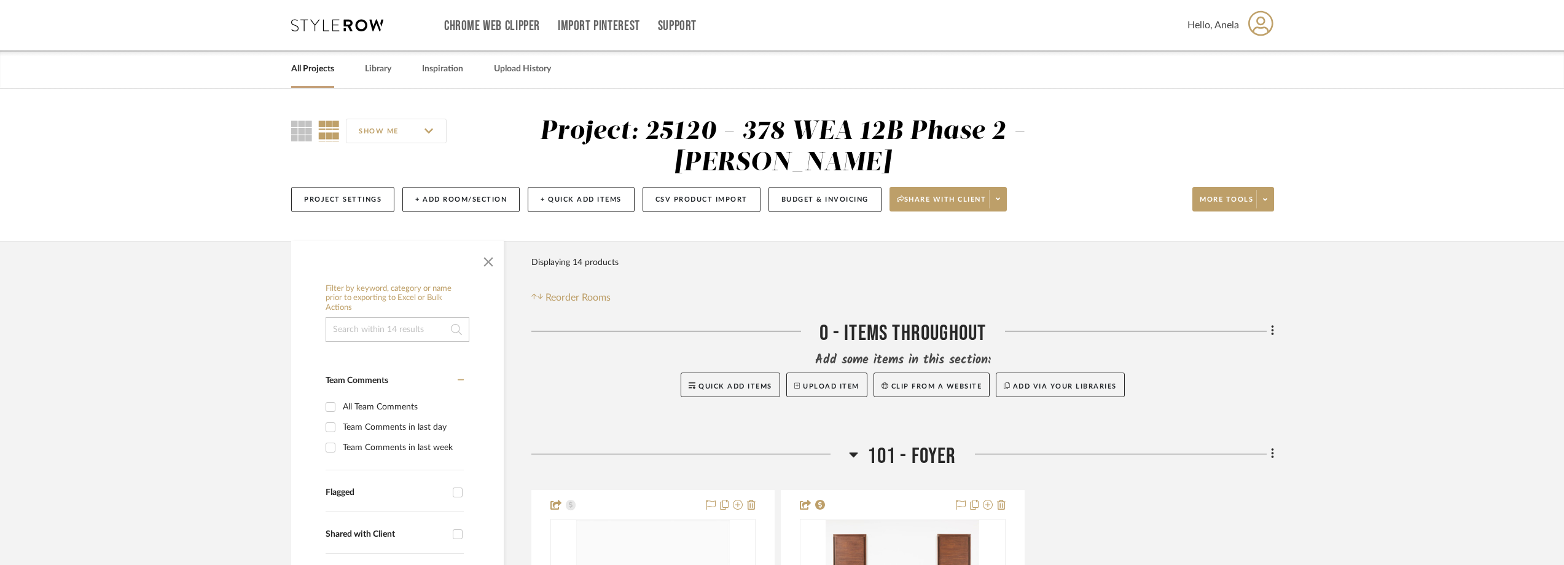
click at [305, 31] on div "Chrome Web Clipper Import Pinterest Support All Projects Library Inspiration Up…" at bounding box center [782, 25] width 983 height 50
click at [318, 30] on icon at bounding box center [337, 25] width 92 height 12
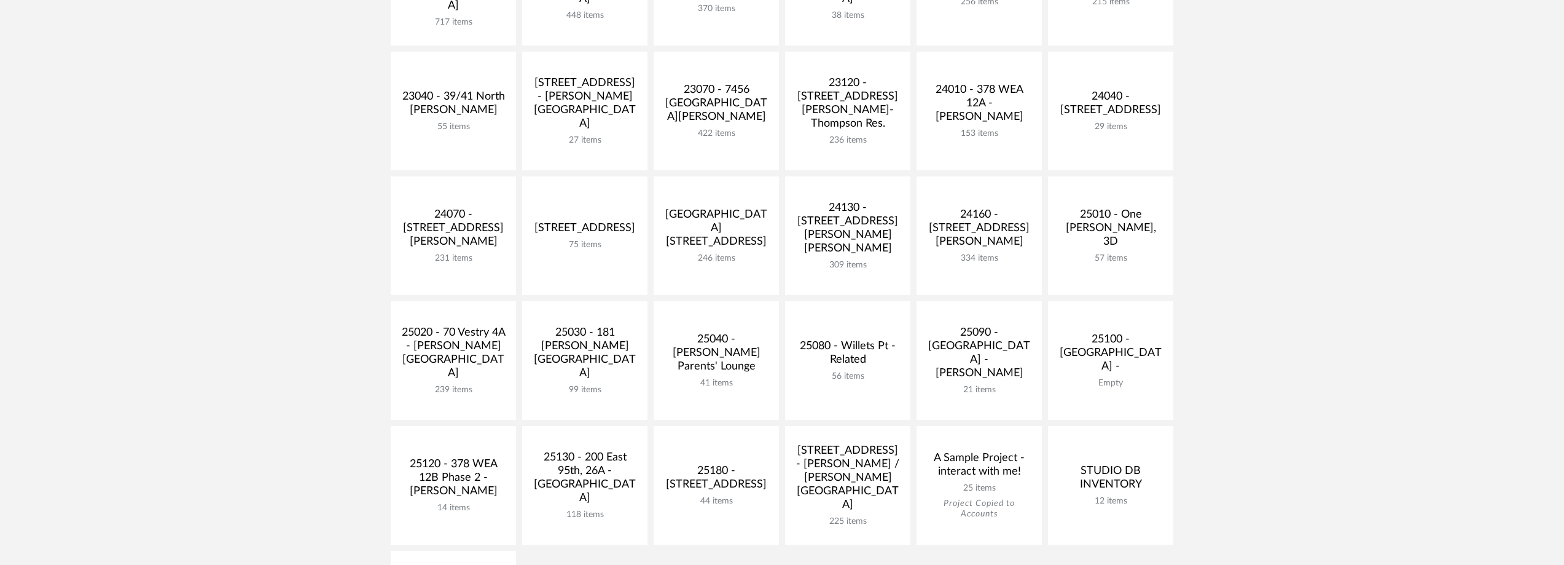
scroll to position [430, 0]
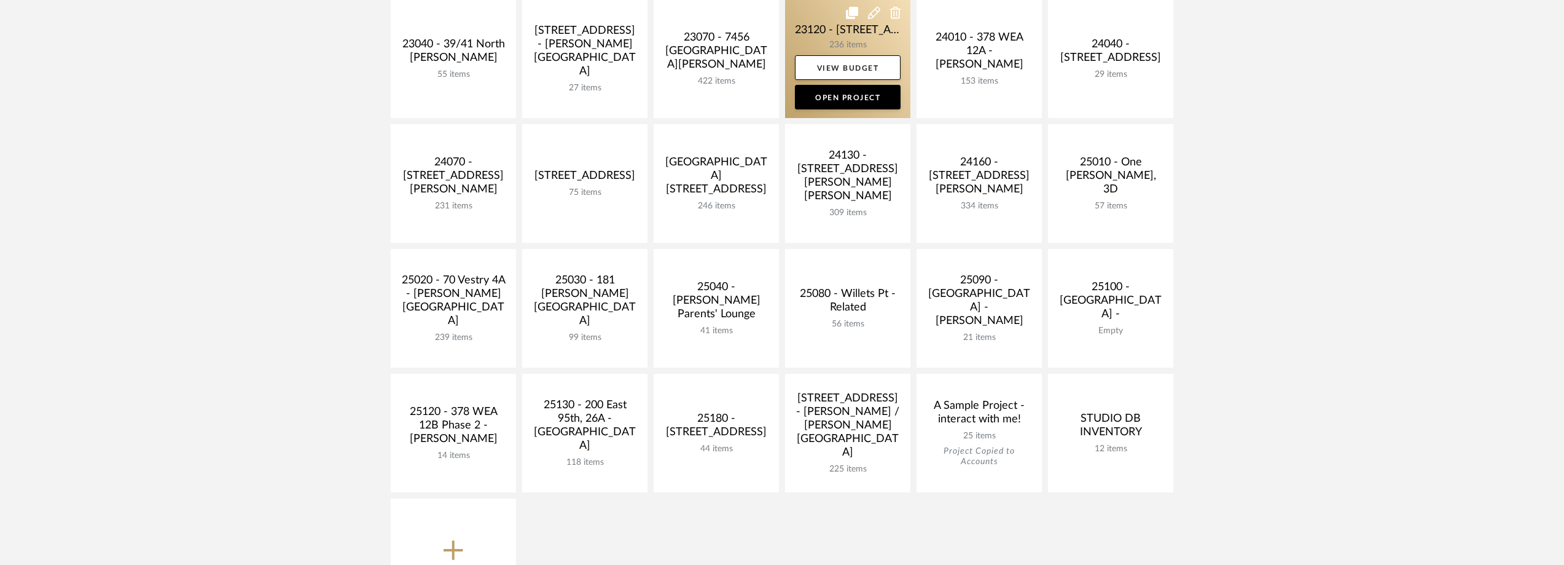
click at [819, 28] on link at bounding box center [847, 58] width 125 height 119
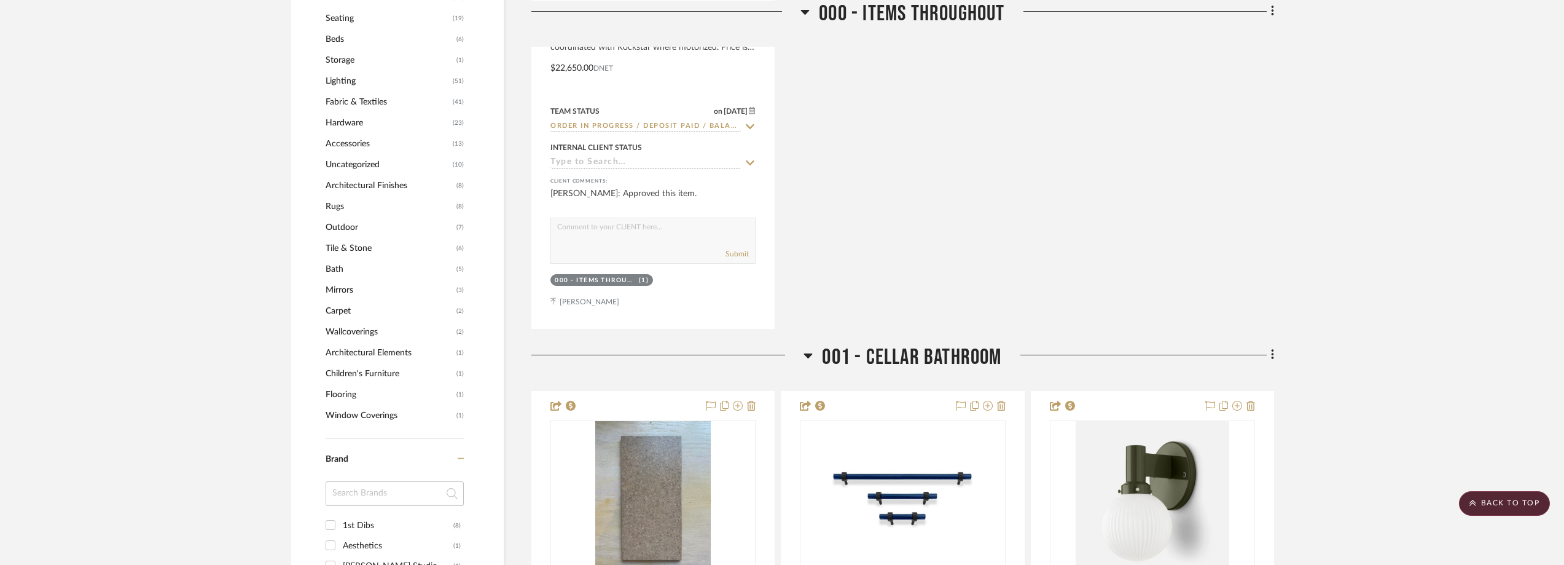
scroll to position [1229, 0]
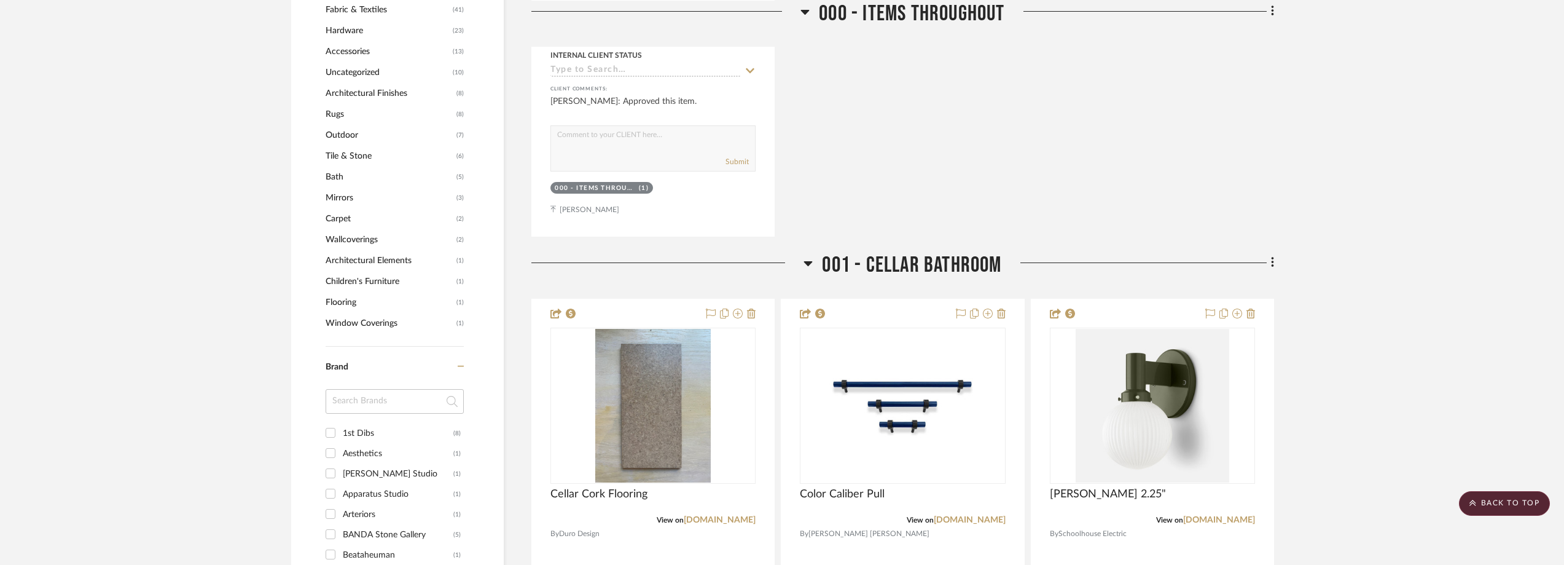
click at [378, 409] on input at bounding box center [395, 401] width 138 height 25
type input "made"
click at [373, 471] on div "Made Measure" at bounding box center [398, 474] width 111 height 20
click at [340, 471] on input "Made Measure (1)" at bounding box center [331, 473] width 20 height 20
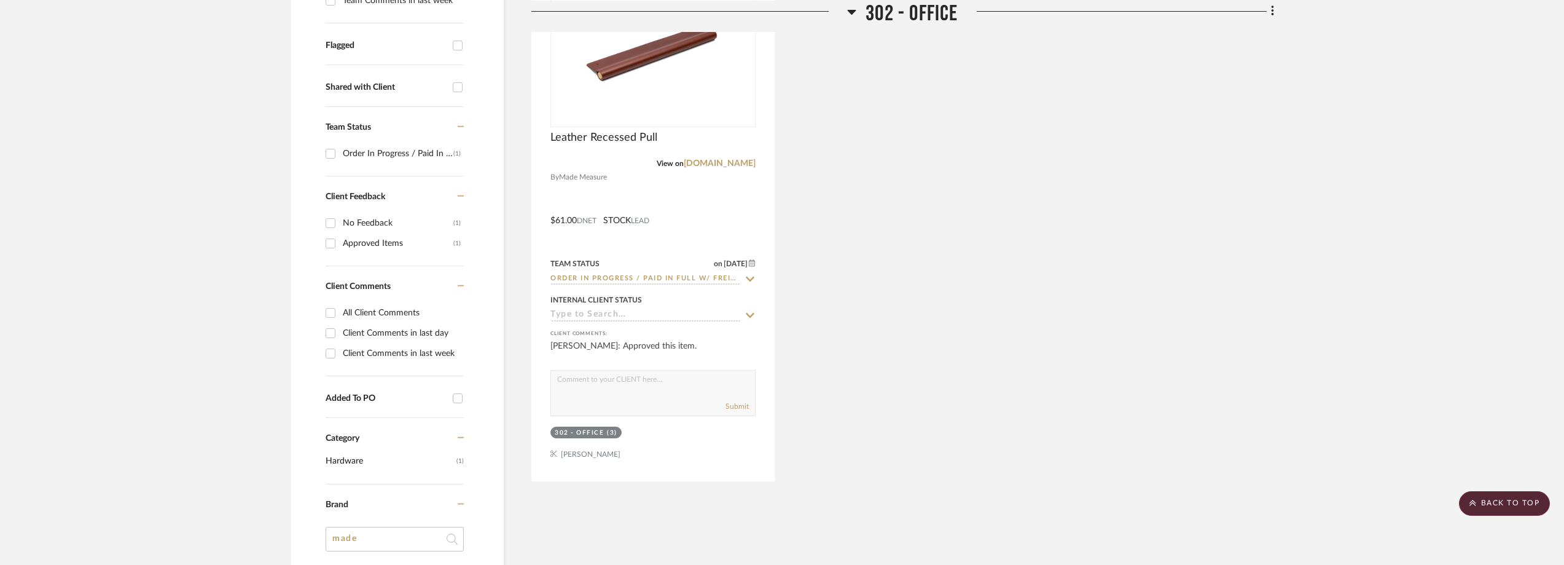
scroll to position [324, 0]
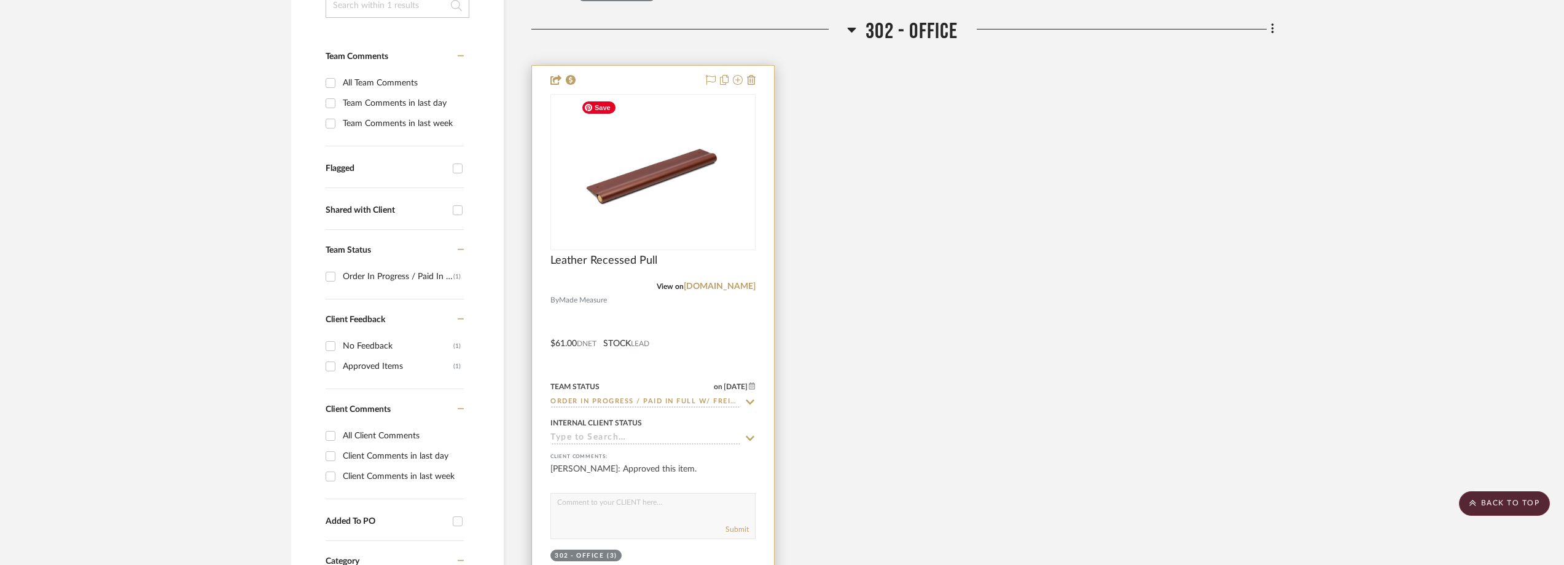
click at [695, 197] on img "0" at bounding box center [653, 172] width 154 height 154
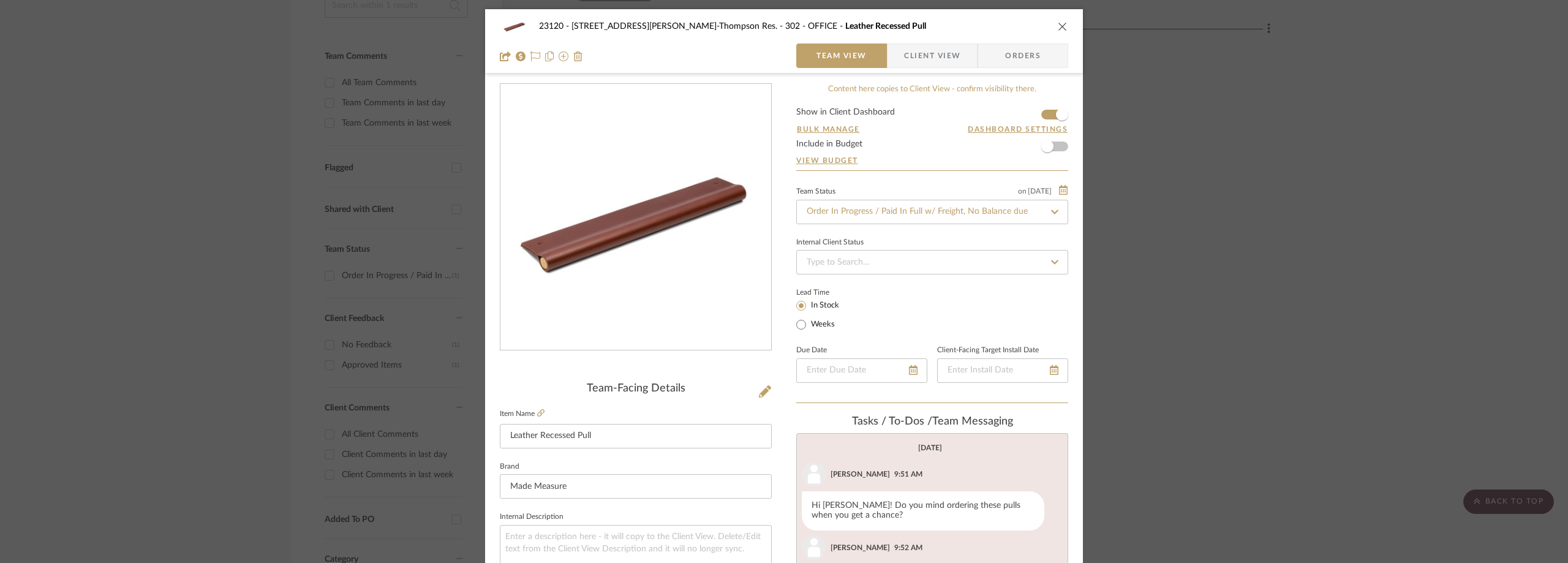
scroll to position [489, 0]
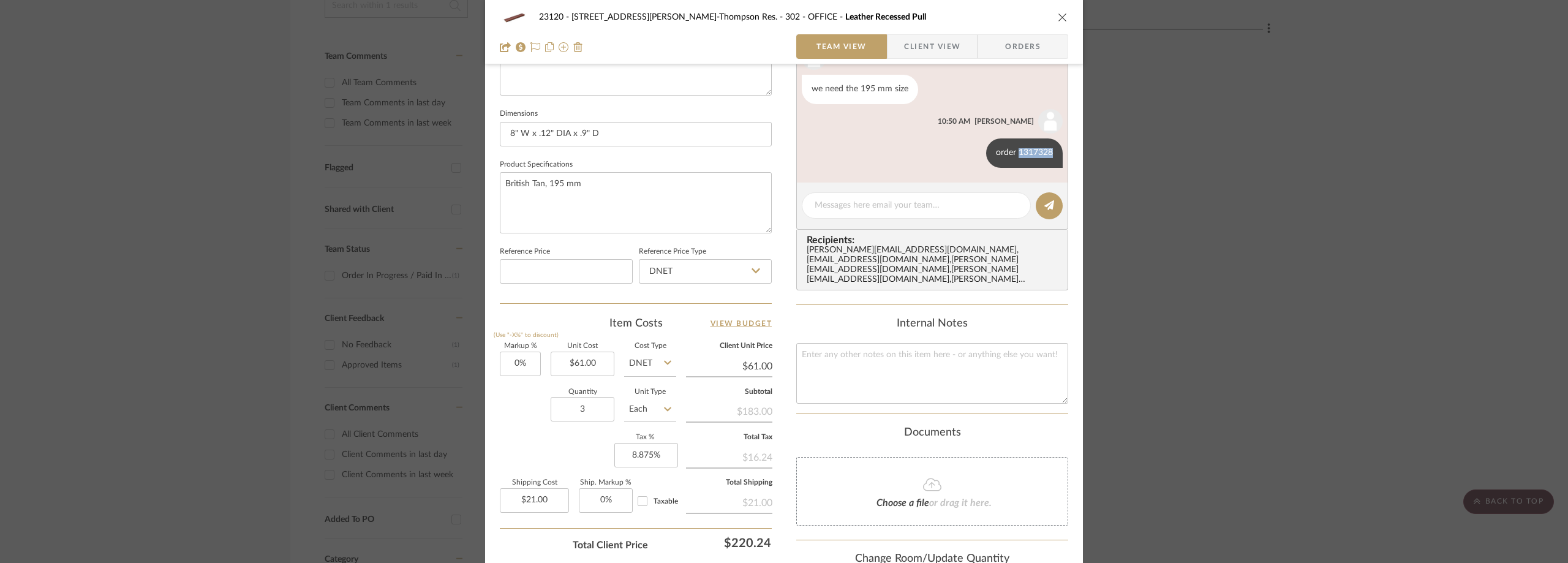
drag, startPoint x: 1014, startPoint y: 154, endPoint x: 1055, endPoint y: 154, distance: 41.0
click at [1059, 154] on list-of-messages "September 26th, 2025 Lauren Passaro 9:51 AM Hi Anela! Do you mind ordering thes…" at bounding box center [932, 63] width 272 height 239
copy div "1317328"
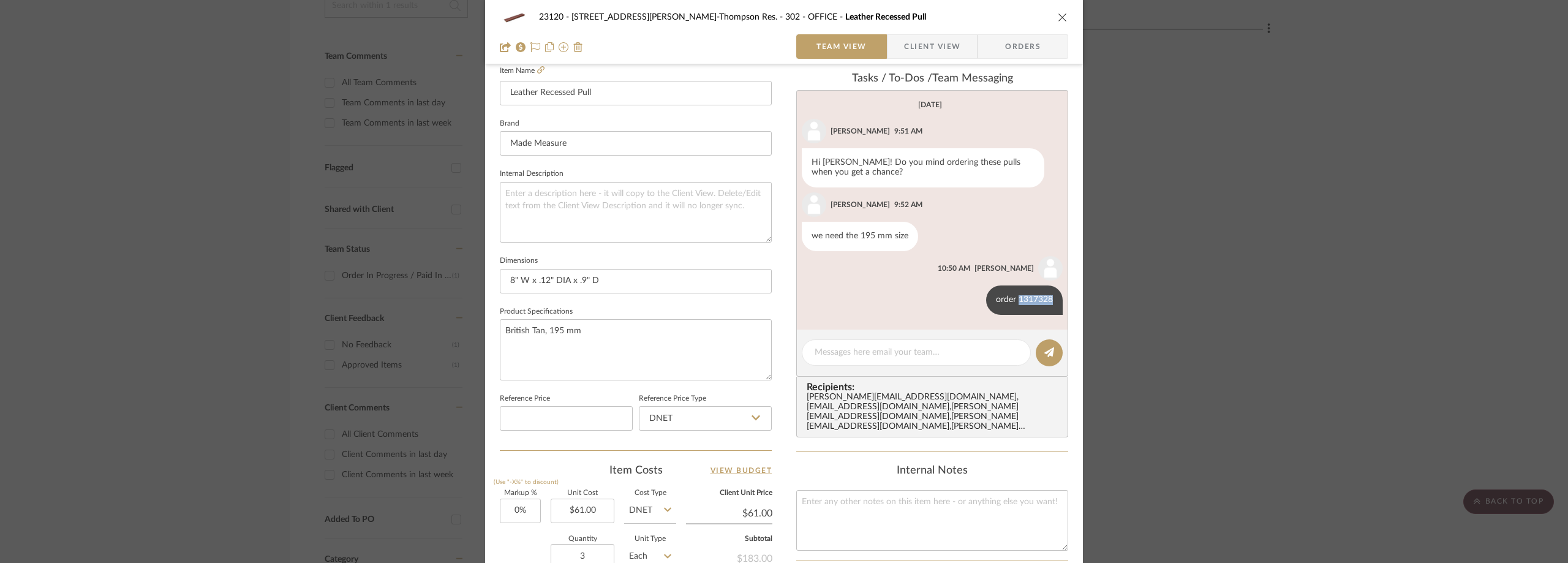
scroll to position [61, 0]
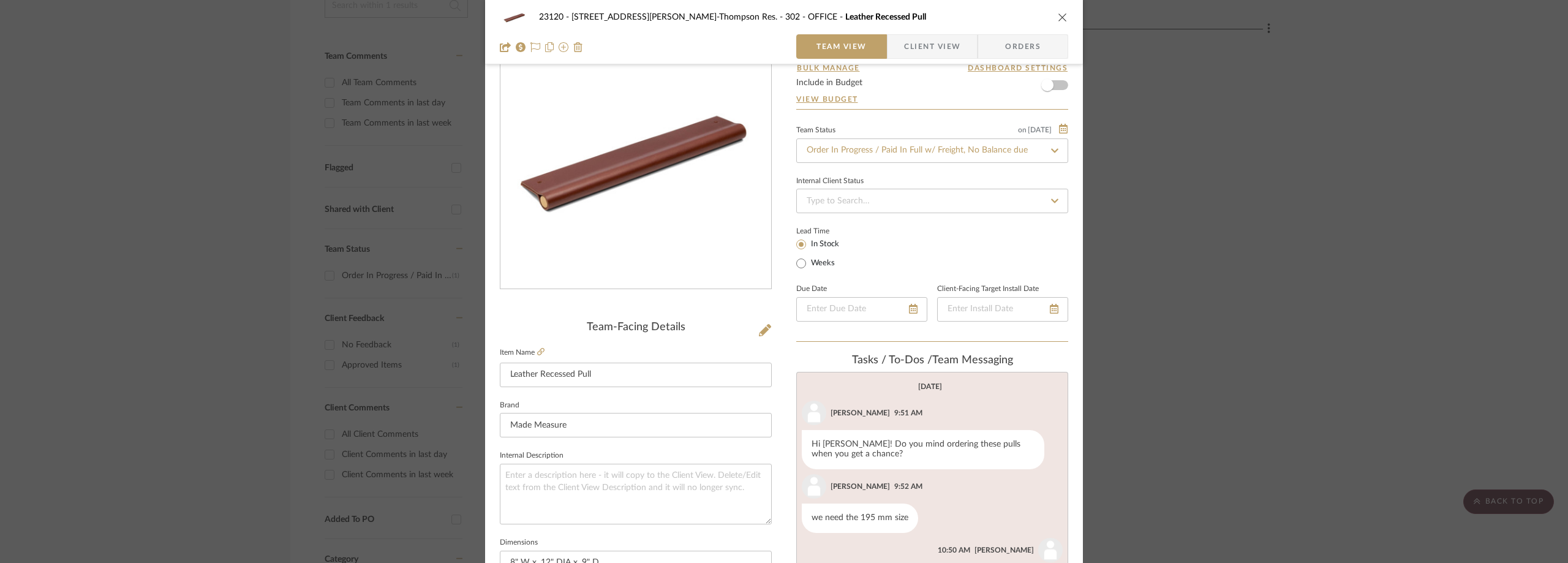
click at [1228, 288] on div "23120 - 239 Dean St, Unwin-Thompson Res. 302 - OFFICE Leather Recessed Pull Tea…" at bounding box center [784, 281] width 1568 height 563
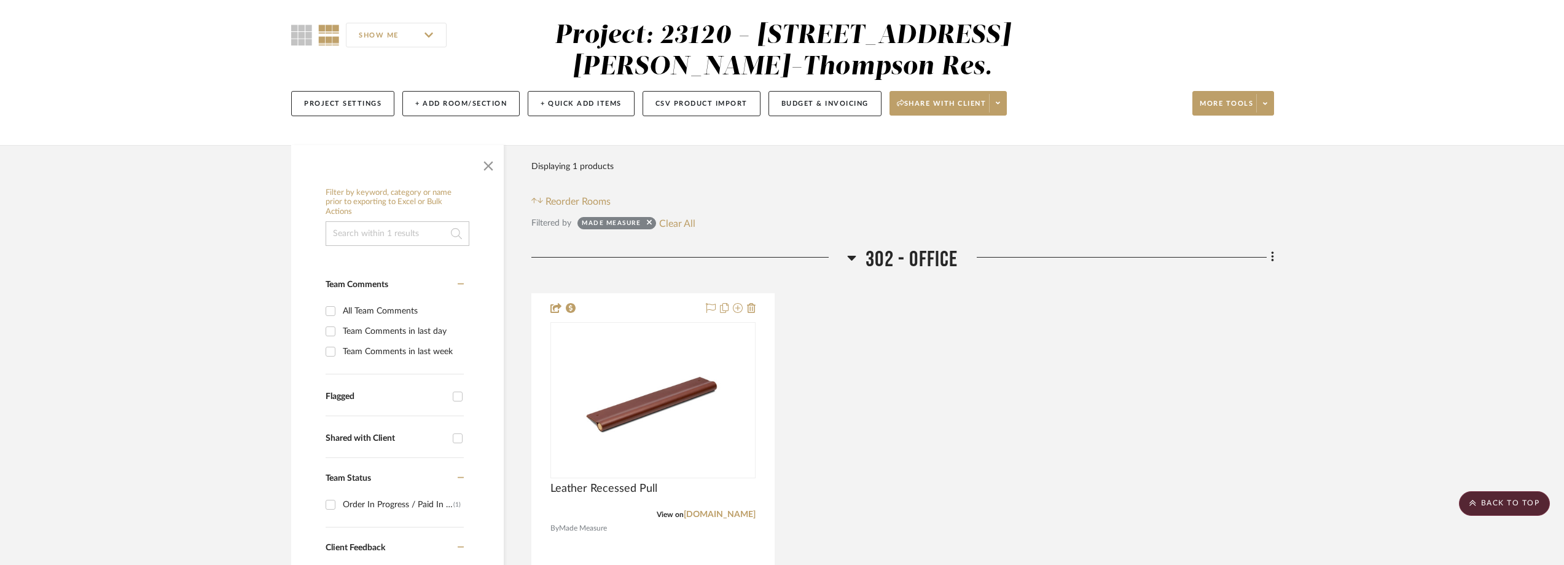
scroll to position [0, 0]
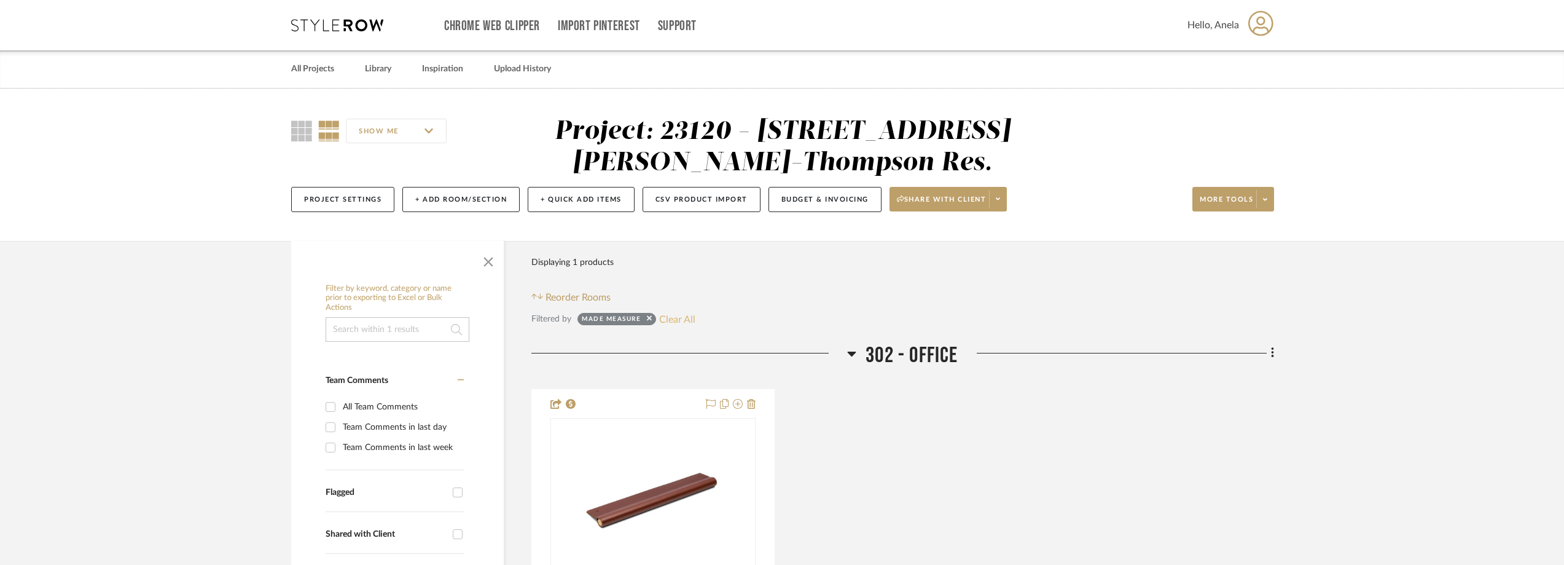
click at [678, 311] on button "Clear All" at bounding box center [677, 319] width 36 height 16
checkbox input "false"
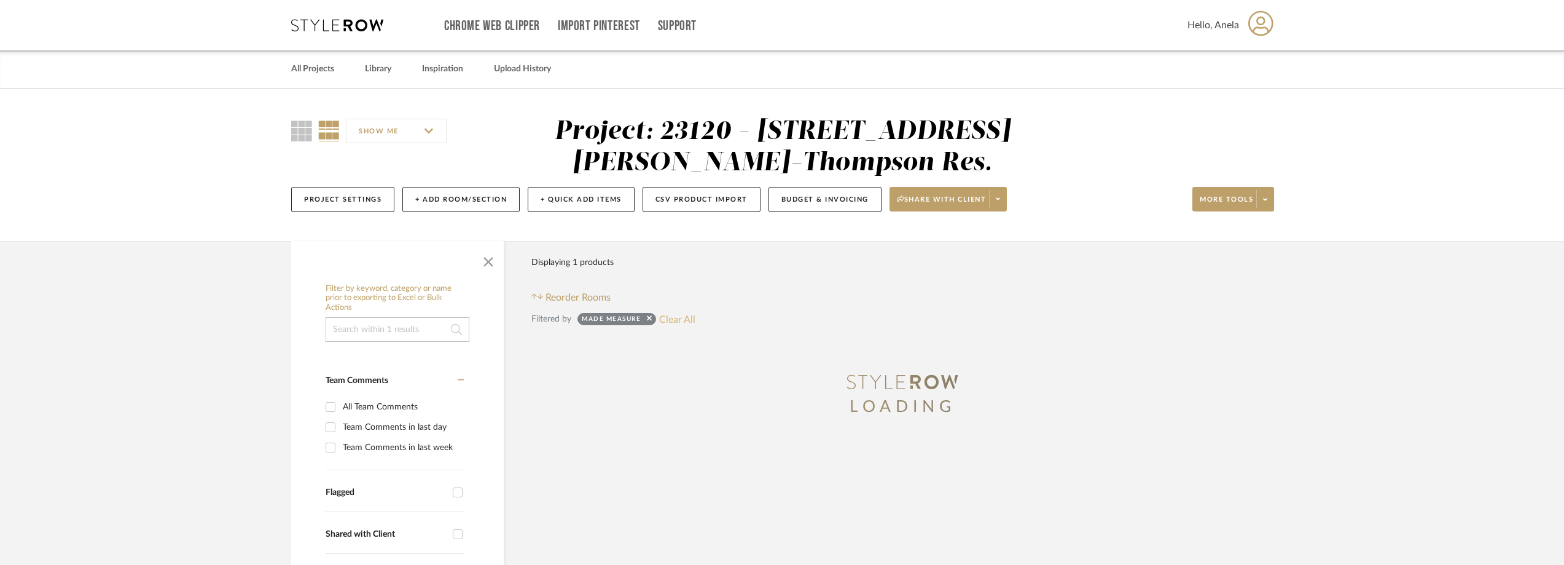
click at [678, 318] on button "Clear All" at bounding box center [677, 319] width 36 height 16
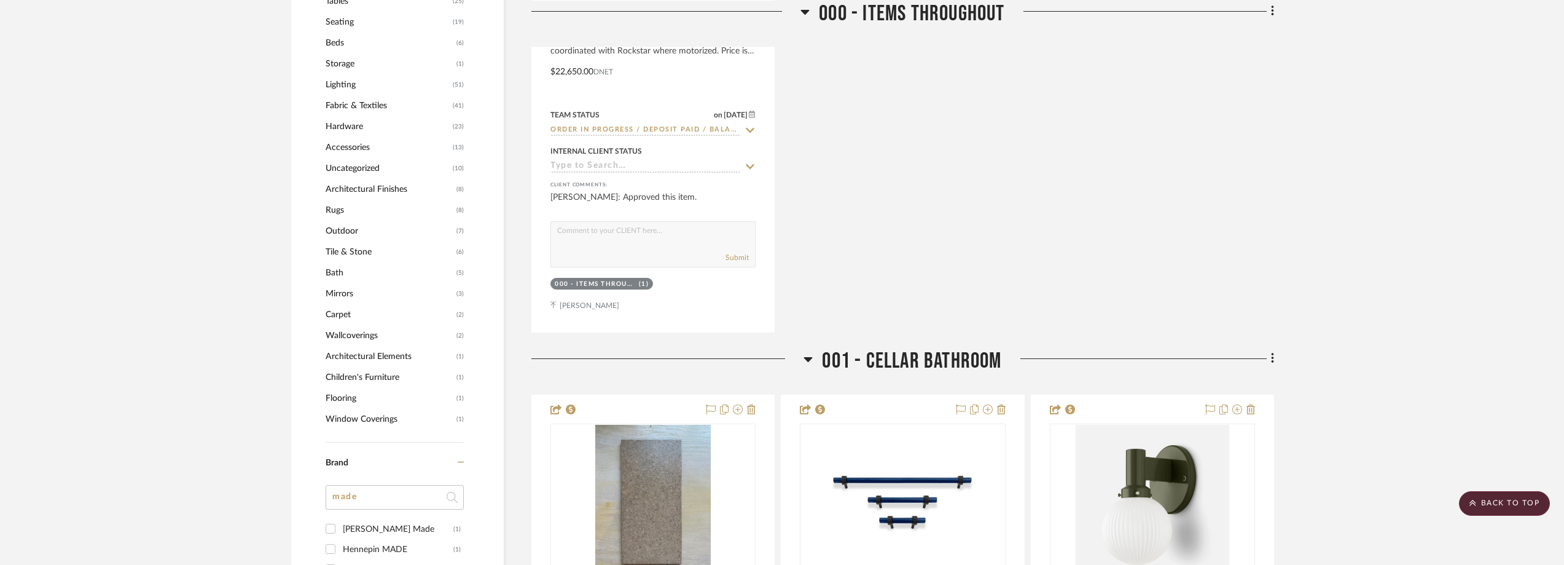
scroll to position [1413, 0]
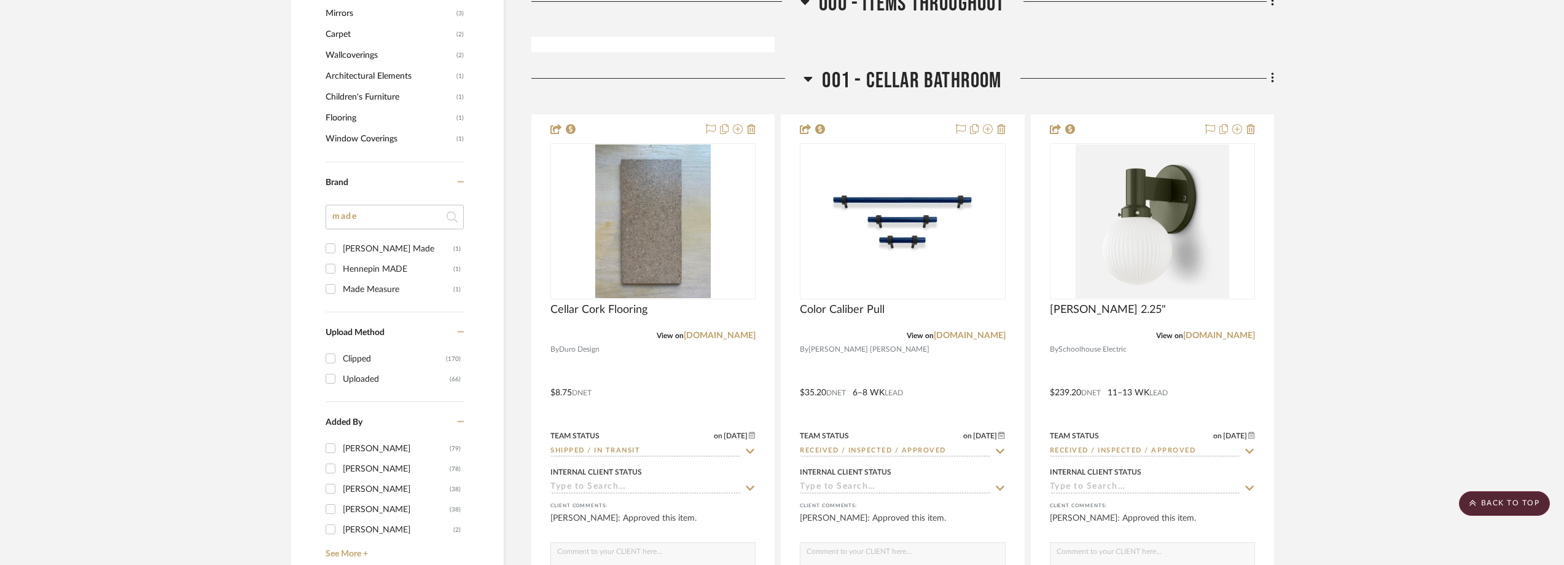
drag, startPoint x: 352, startPoint y: 217, endPoint x: 324, endPoint y: 213, distance: 28.7
type input "cb2"
click at [404, 249] on div "CB2" at bounding box center [398, 249] width 111 height 20
click at [340, 249] on input "CB2 (6)" at bounding box center [331, 248] width 20 height 20
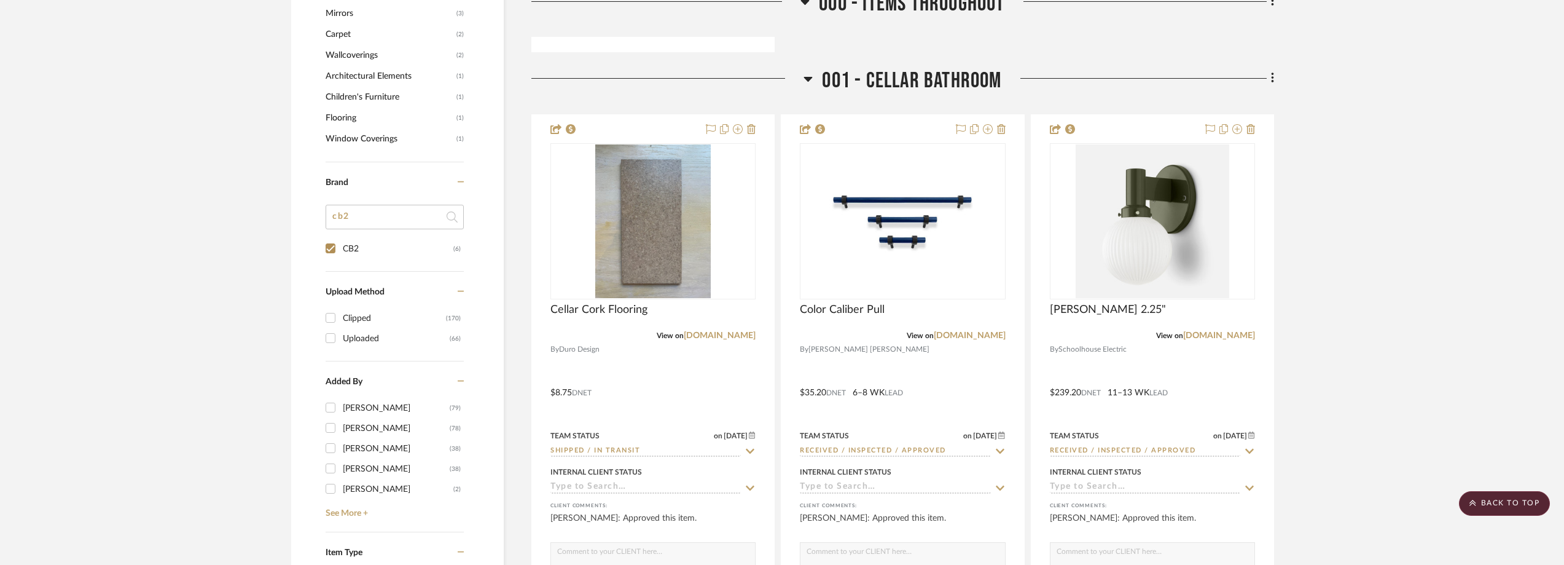
checkbox input "true"
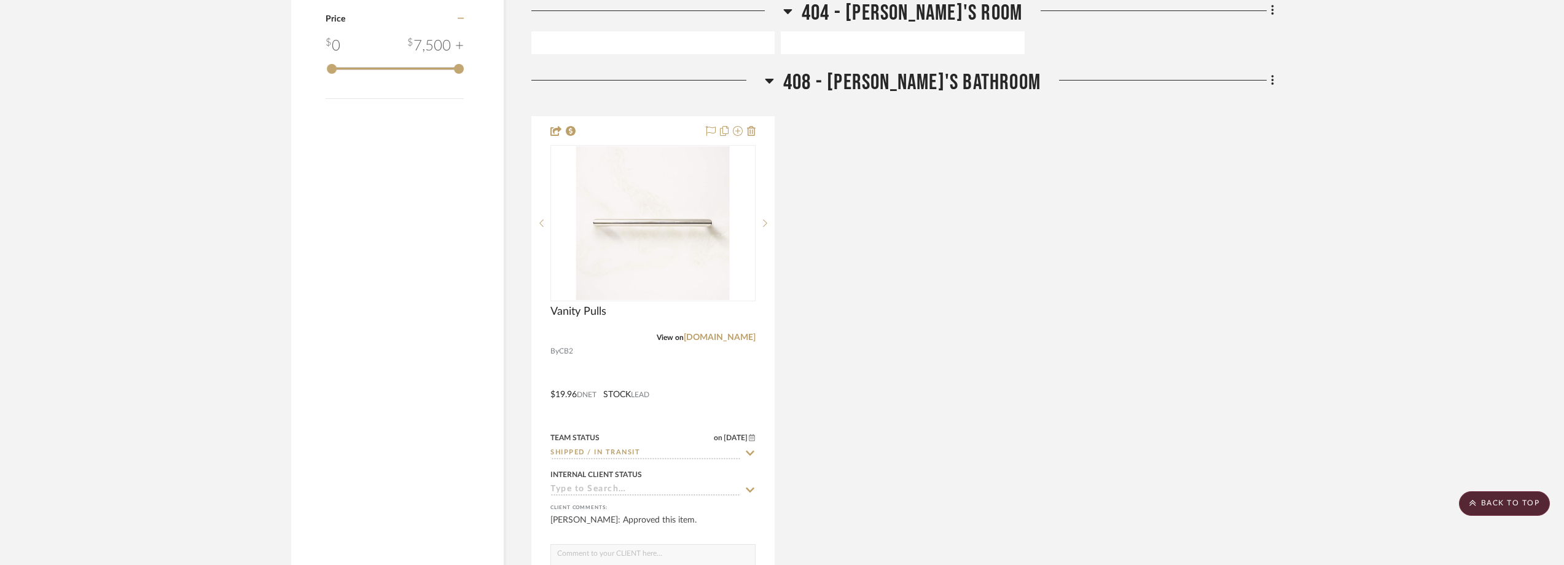
scroll to position [1536, 0]
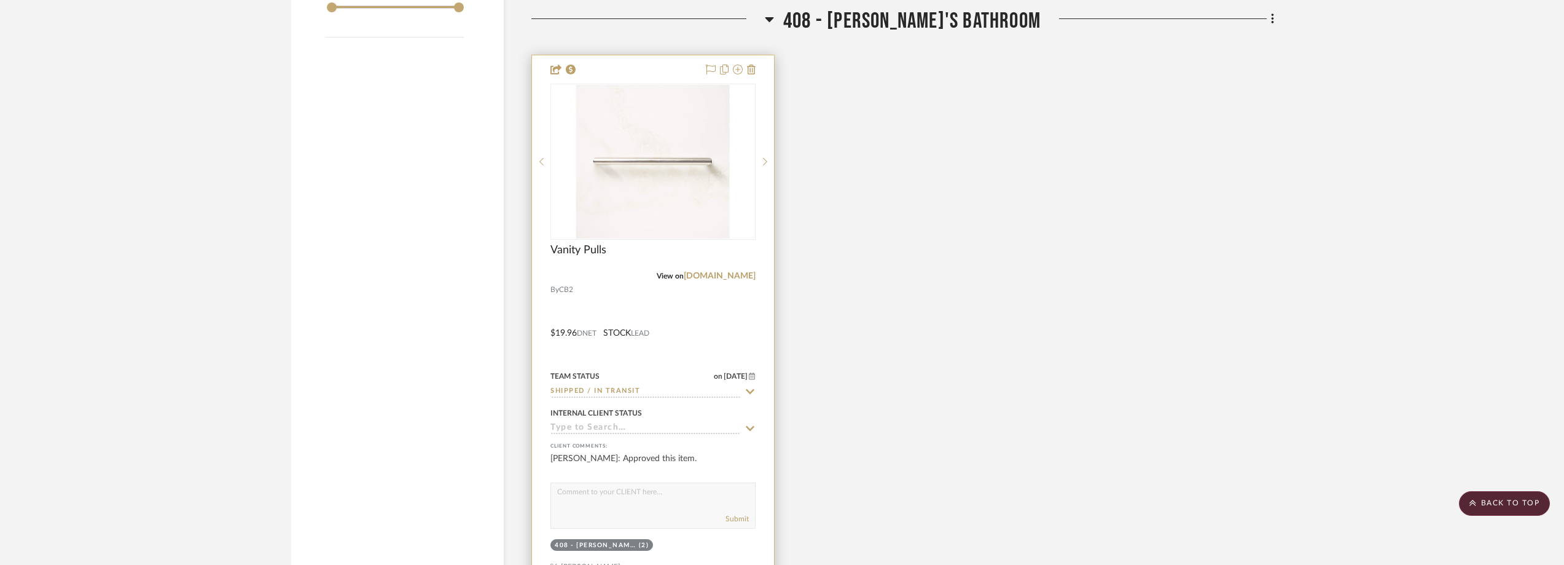
click at [753, 389] on icon at bounding box center [750, 391] width 9 height 5
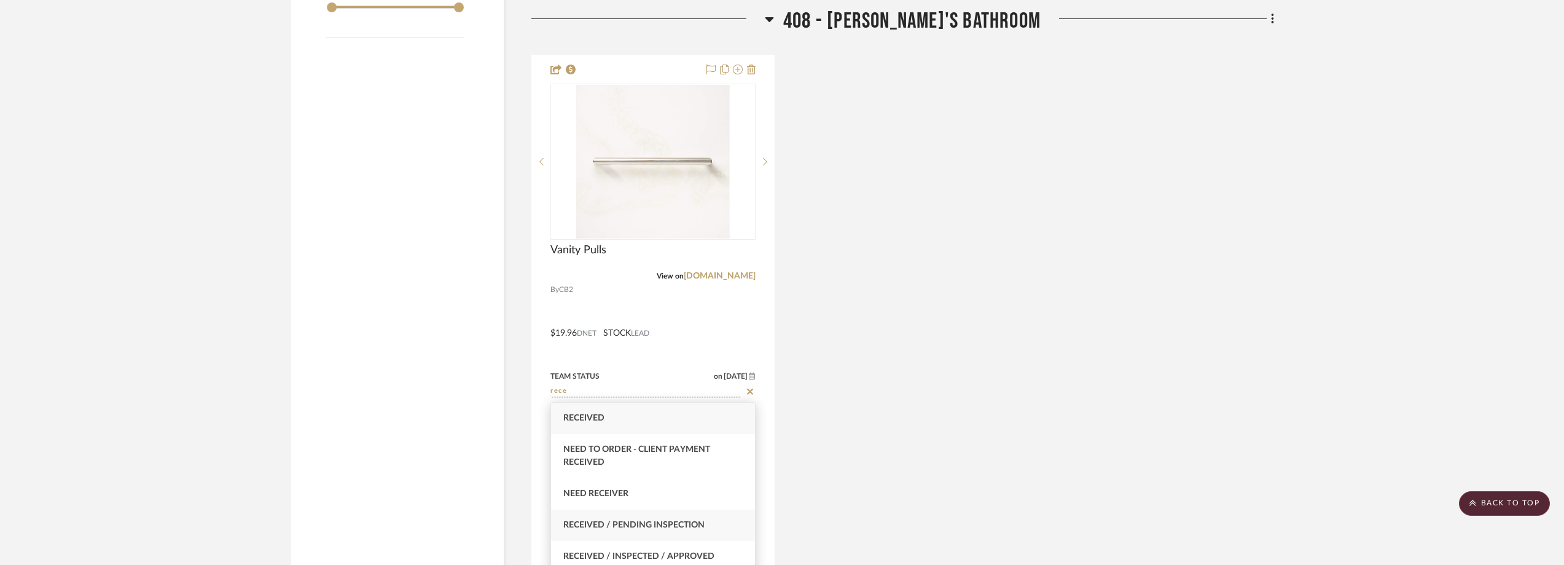
type input "rece"
click at [694, 518] on div "Received / Pending Inspection" at bounding box center [653, 524] width 204 height 31
type input "[DATE]"
type input "Received / Pending Inspection"
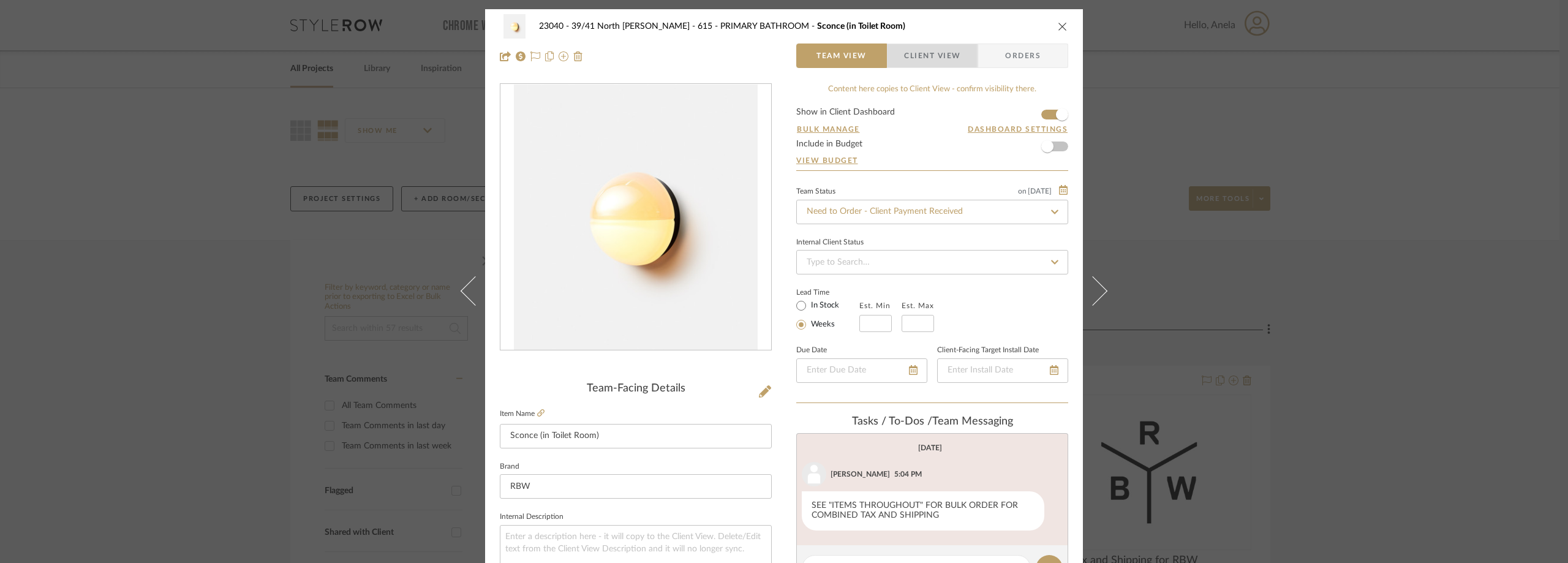
click at [936, 58] on span "Client View" at bounding box center [932, 56] width 57 height 25
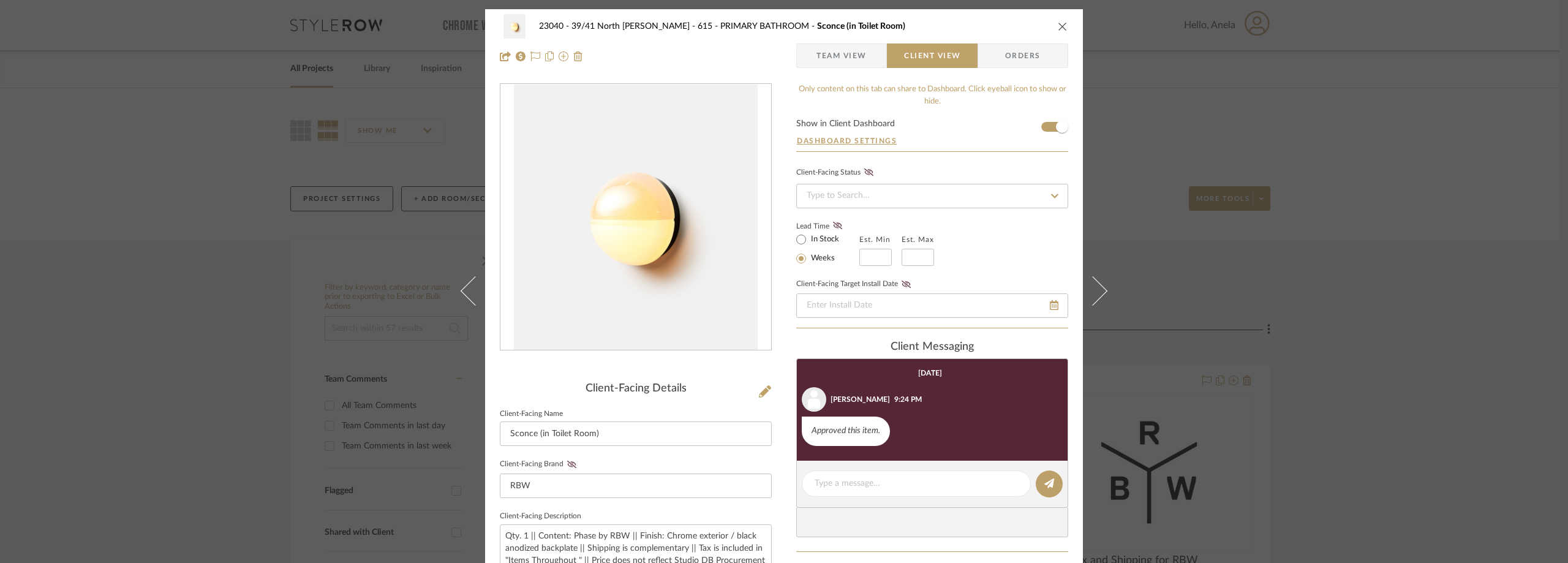
click at [833, 47] on span "Team View" at bounding box center [841, 56] width 50 height 25
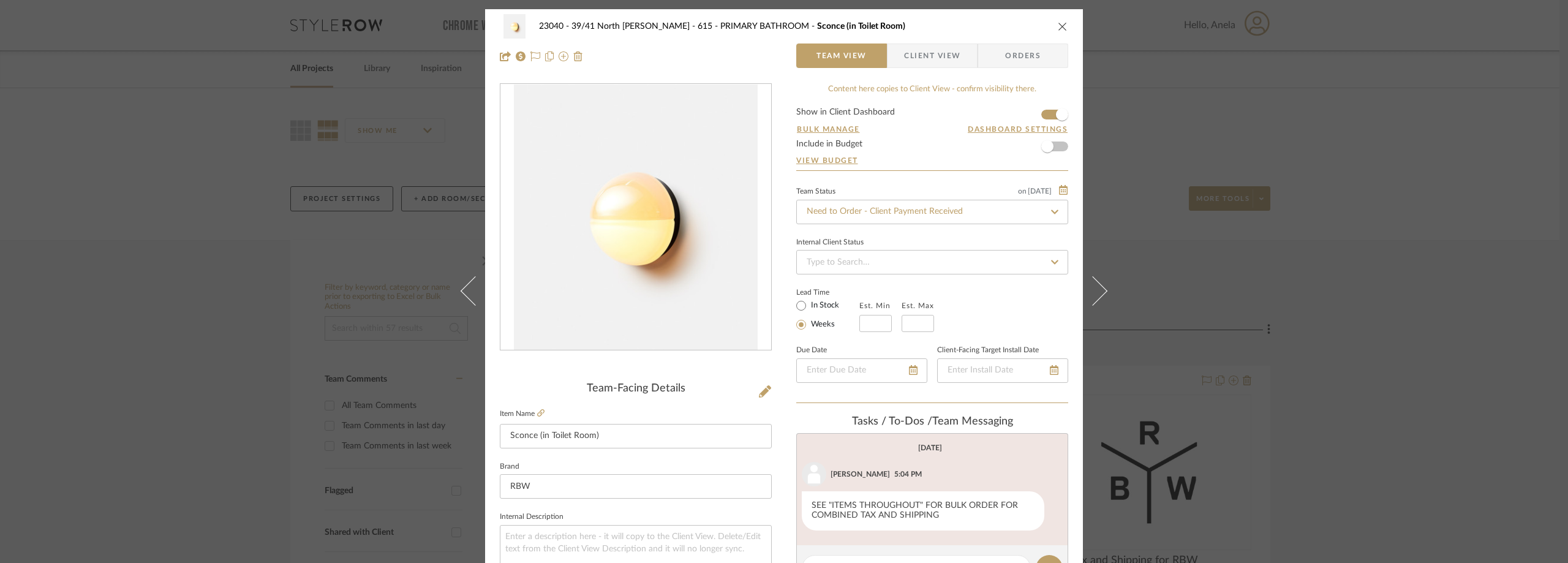
click at [1159, 45] on div "23040 - 39/41 North Moore - Weissmann 615 - PRIMARY BATHROOM Sconce (in Toilet …" at bounding box center [784, 281] width 1568 height 563
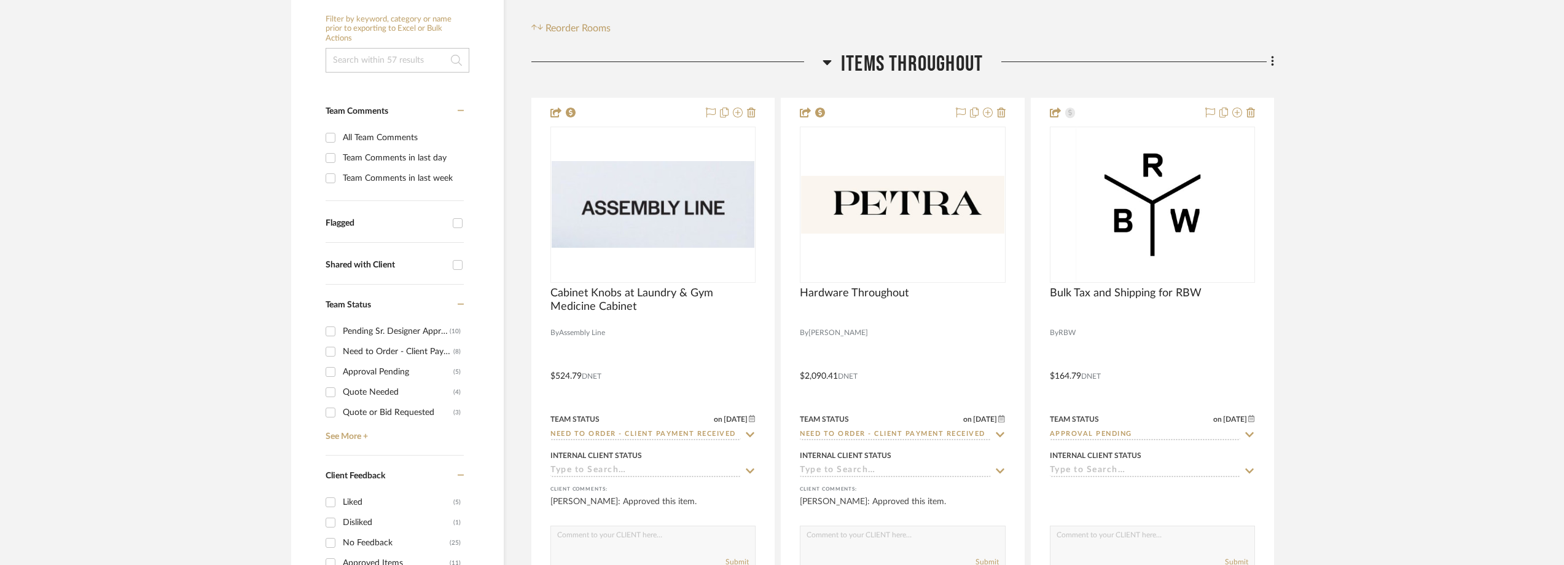
scroll to position [430, 0]
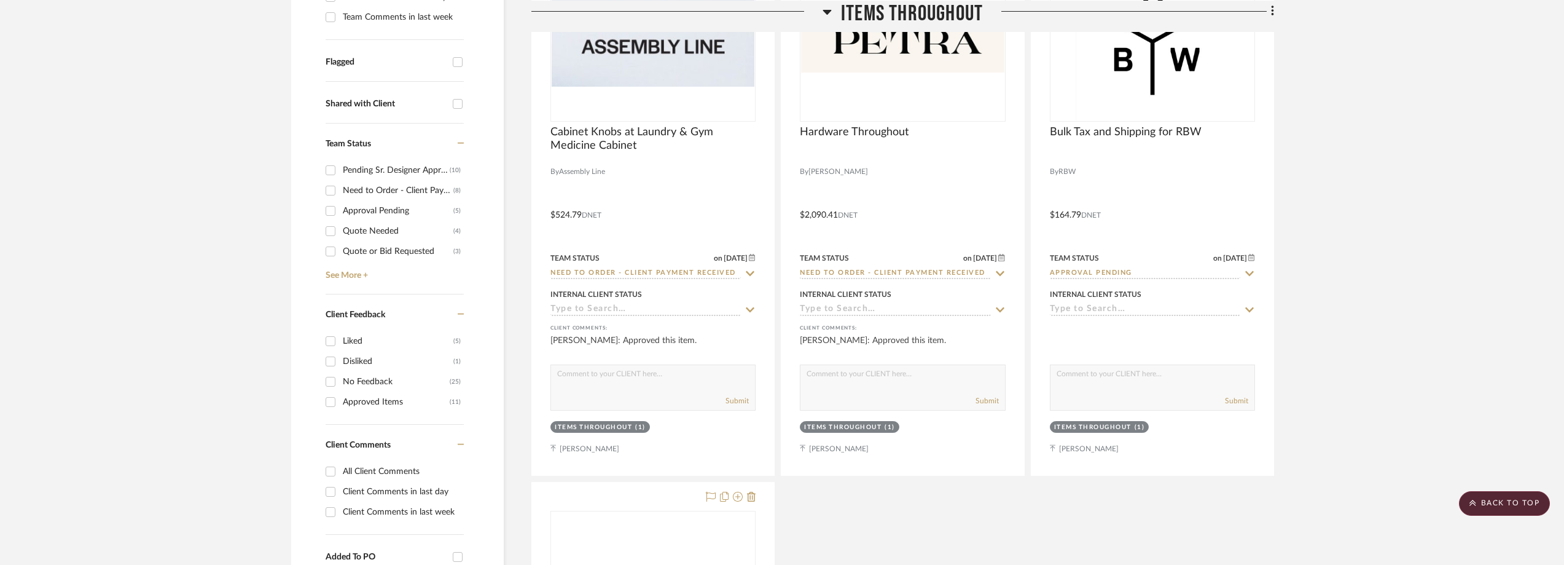
click at [365, 182] on div "Need to Order - Client Payment Received" at bounding box center [398, 191] width 111 height 20
click at [340, 182] on input "Need to Order - Client Payment Received (8)" at bounding box center [331, 191] width 20 height 20
checkbox input "true"
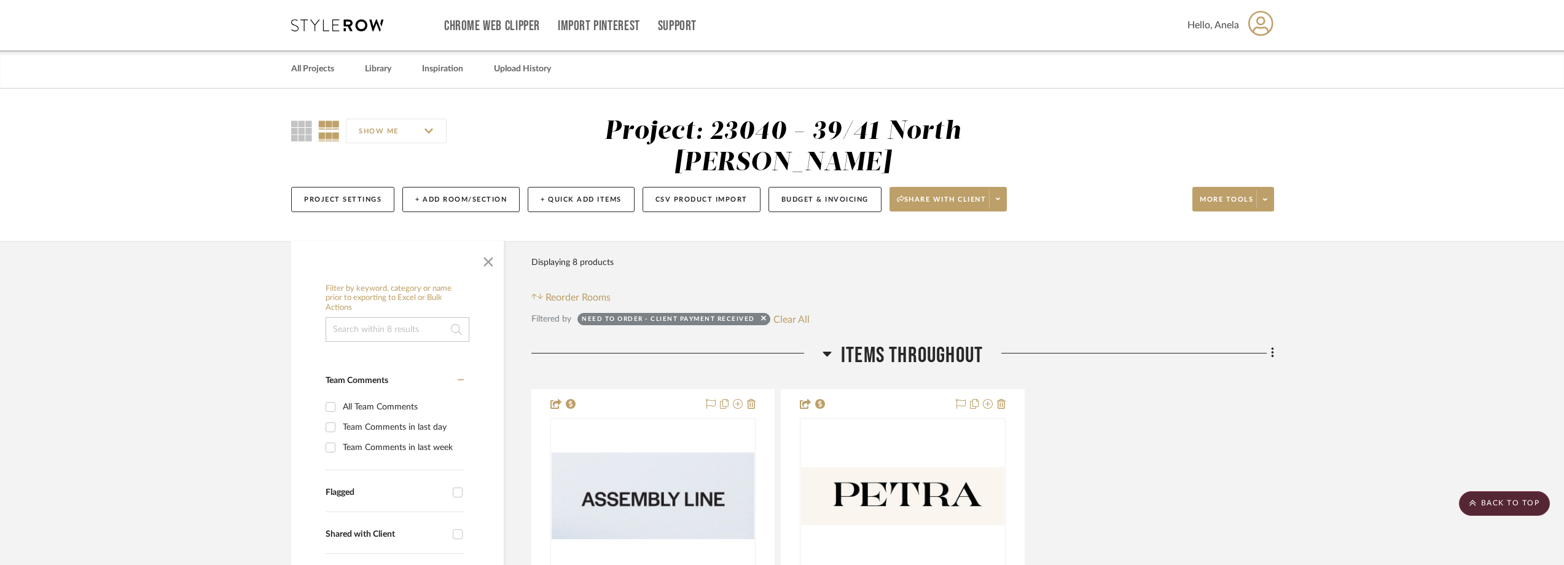
click at [362, 26] on icon at bounding box center [337, 25] width 92 height 12
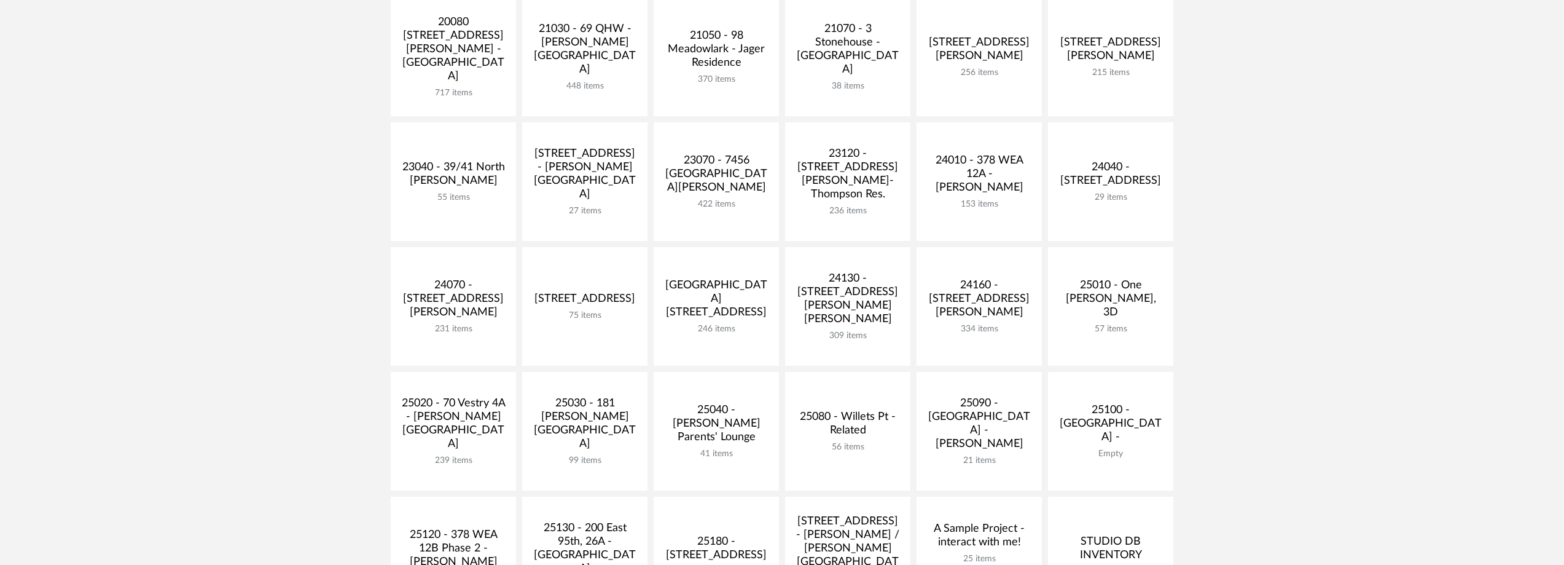
scroll to position [430, 0]
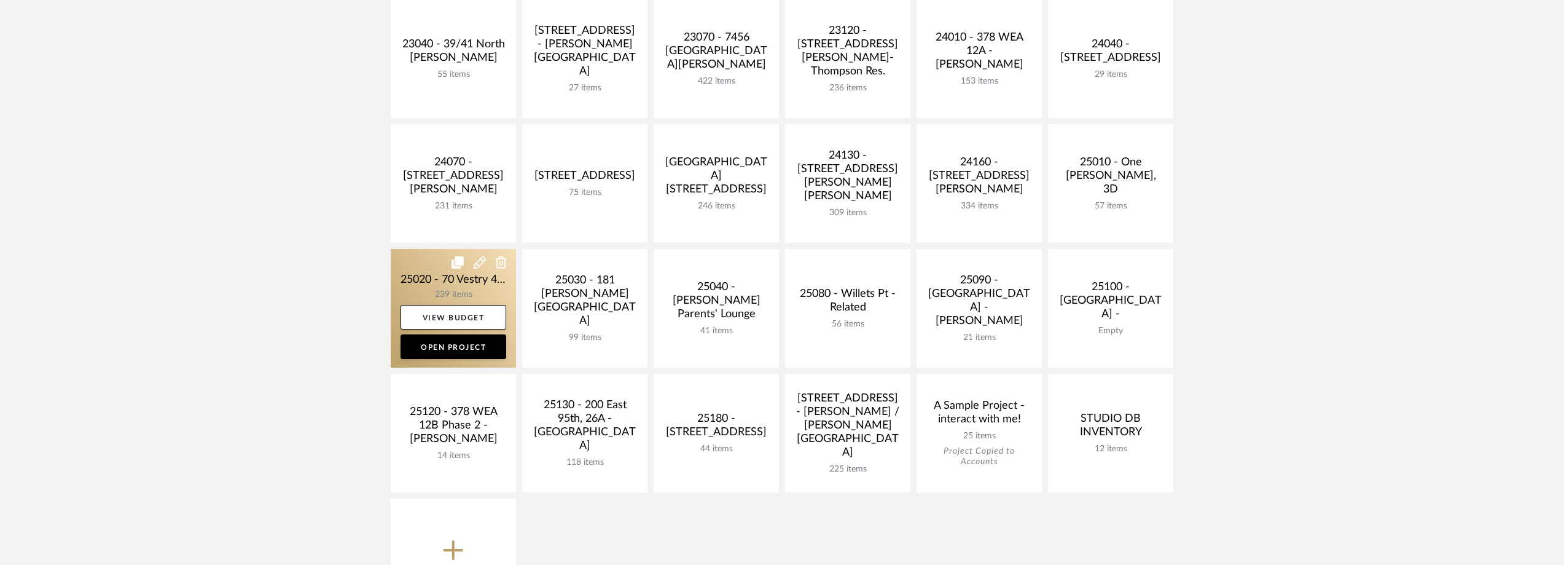
click at [459, 294] on link at bounding box center [453, 308] width 125 height 119
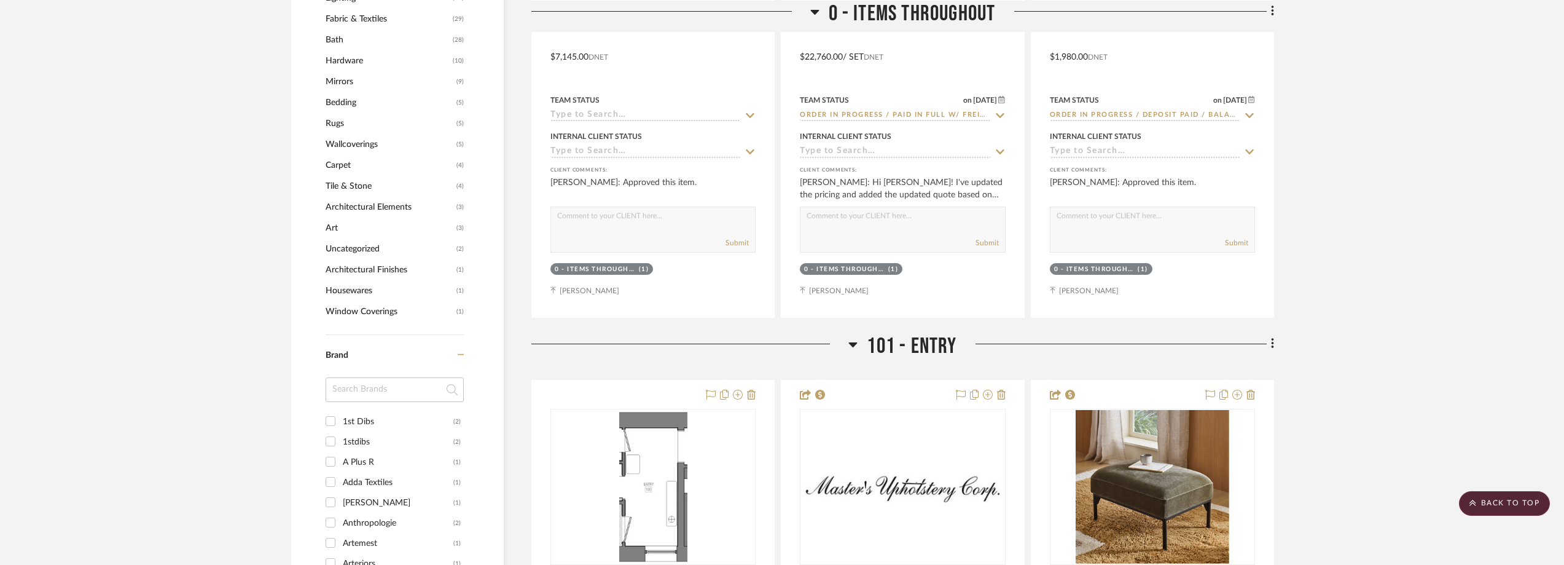
scroll to position [1243, 0]
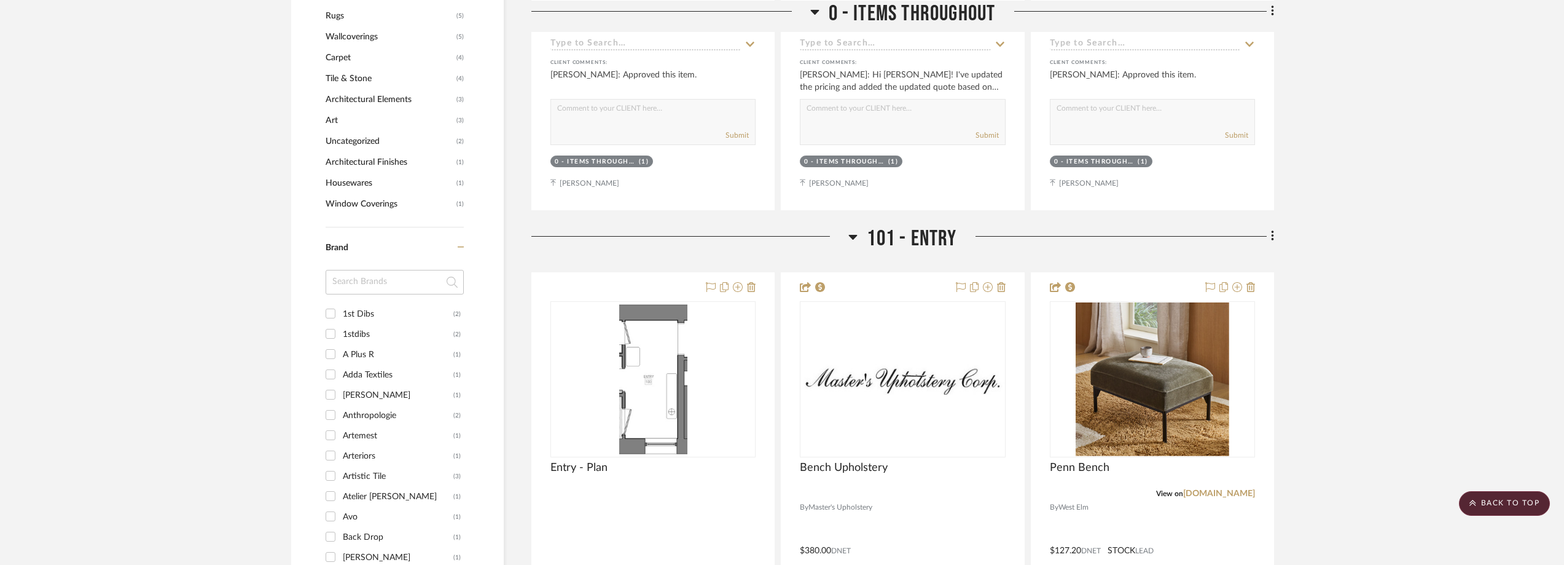
click at [362, 276] on input at bounding box center [395, 282] width 138 height 25
type input "lea"
click at [340, 310] on input "Leatherology (3)" at bounding box center [331, 313] width 20 height 20
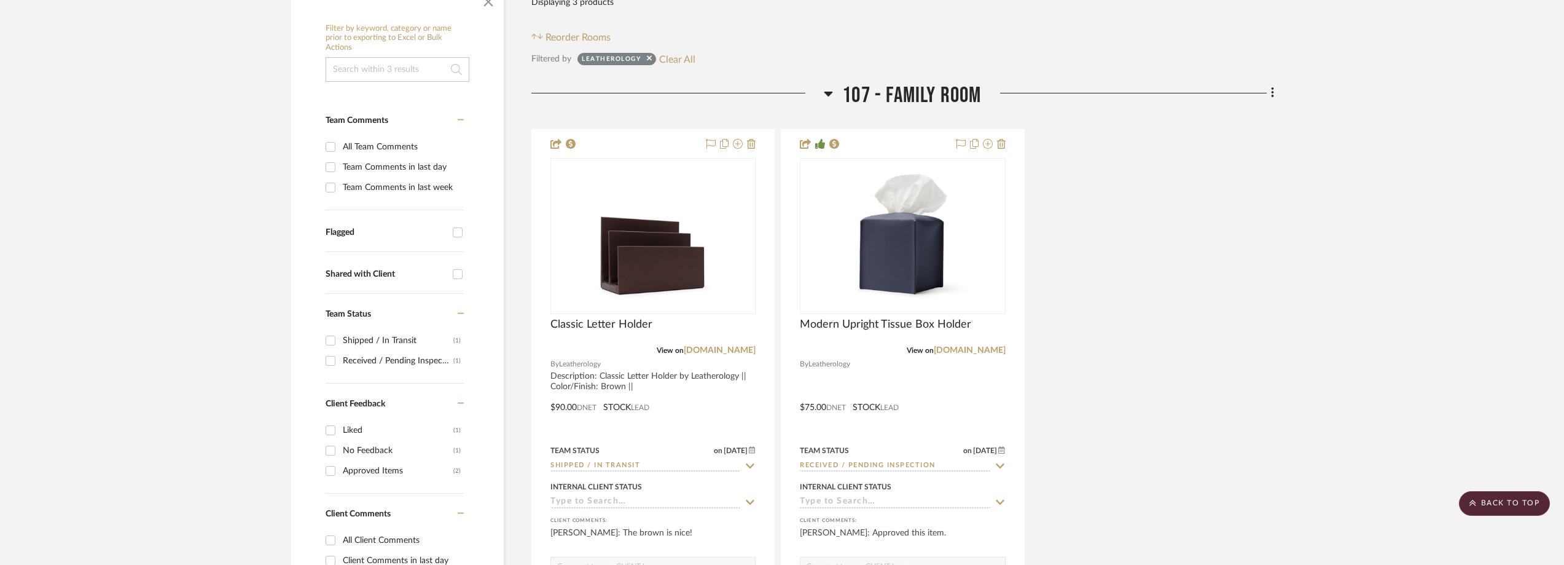
scroll to position [246, 0]
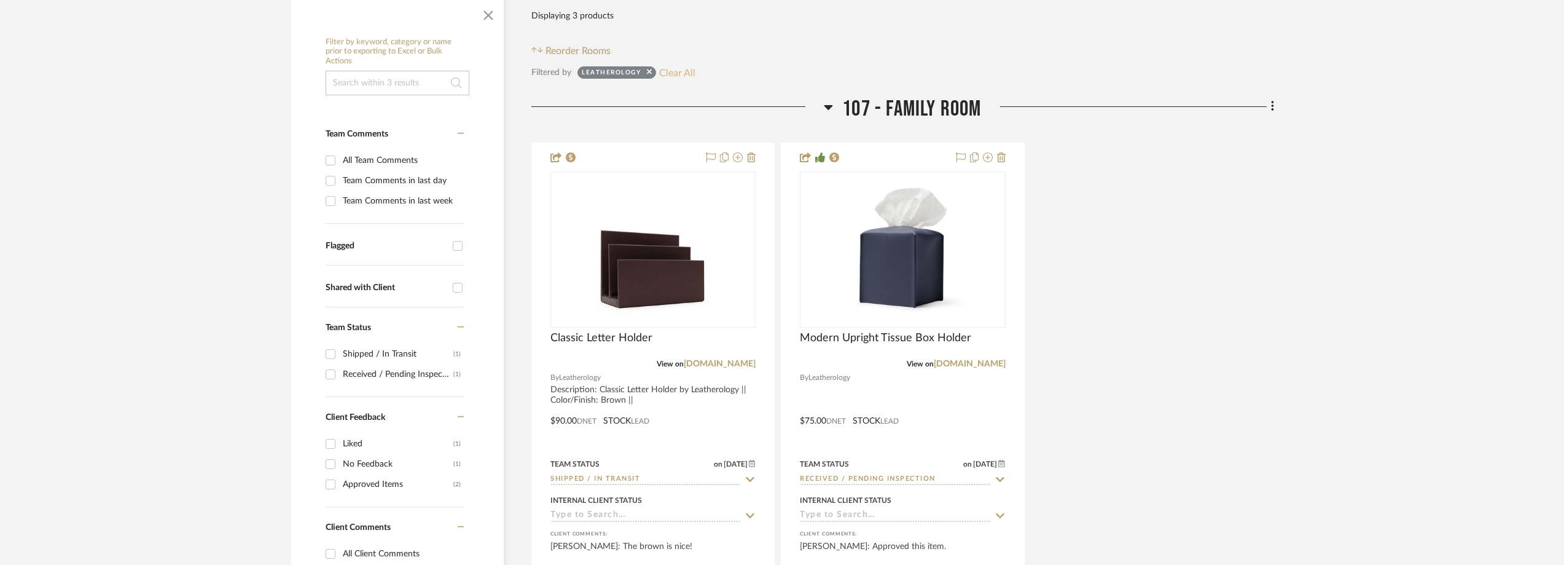
click at [665, 68] on button "Clear All" at bounding box center [677, 73] width 36 height 16
checkbox input "false"
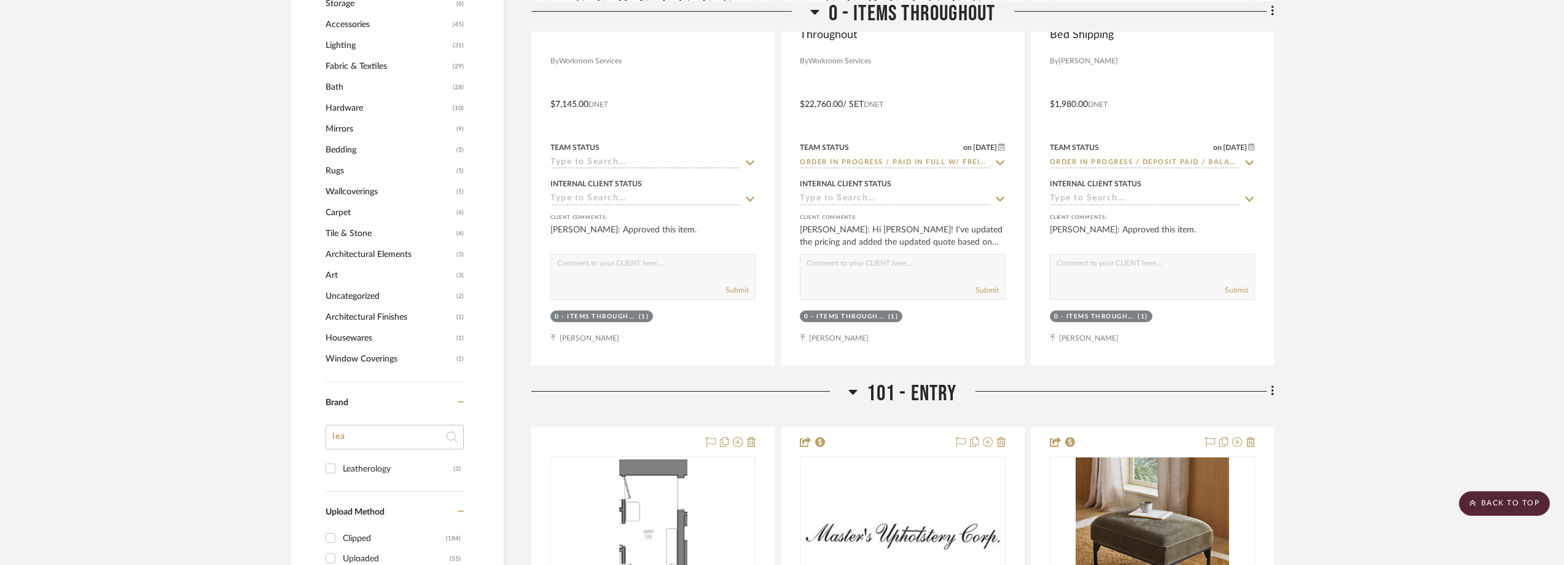
scroll to position [1290, 0]
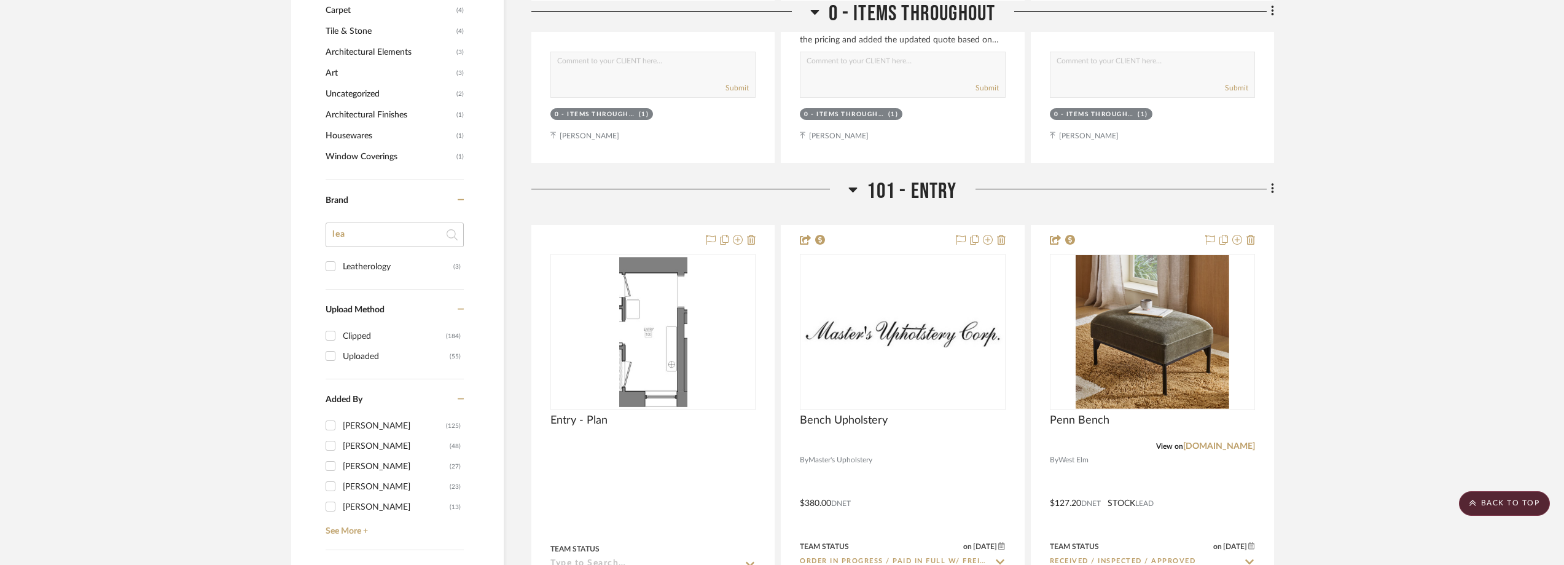
drag, startPoint x: 331, startPoint y: 234, endPoint x: 311, endPoint y: 233, distance: 20.3
type input "avo"
click at [362, 254] on div "avo" at bounding box center [395, 239] width 138 height 34
click at [364, 259] on div "Avo" at bounding box center [398, 267] width 111 height 20
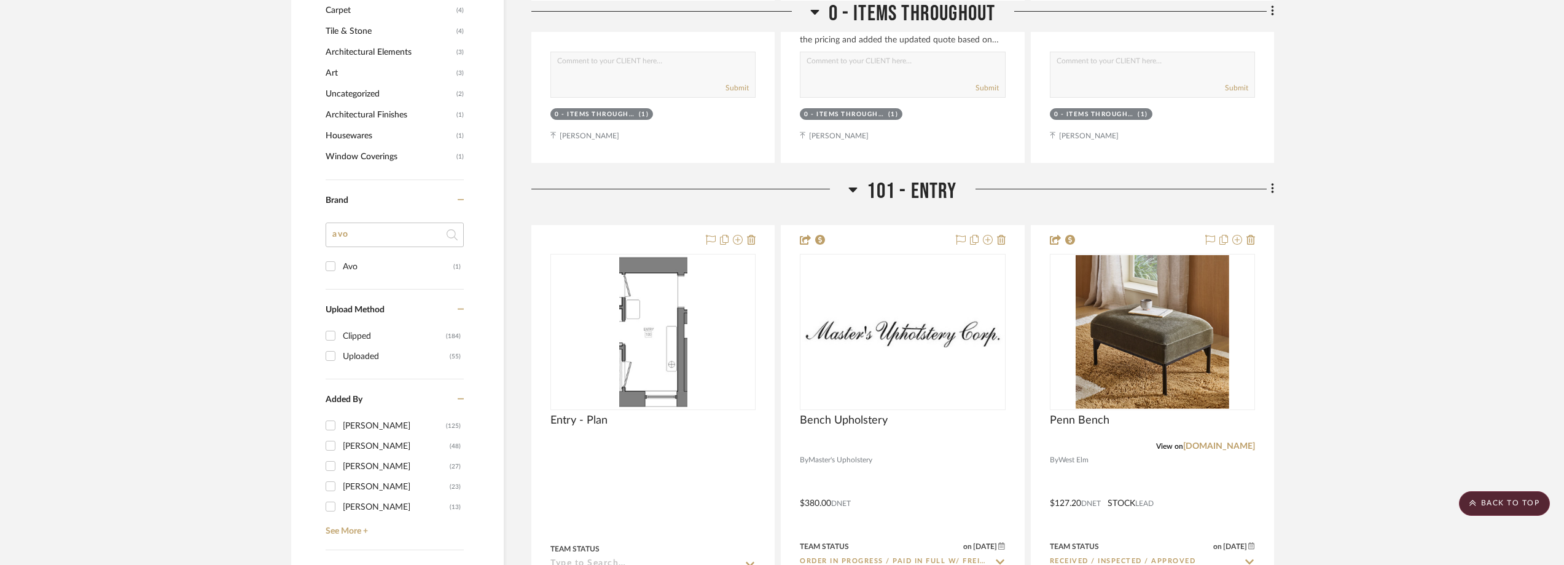
click at [340, 259] on input "Avo (1)" at bounding box center [331, 266] width 20 height 20
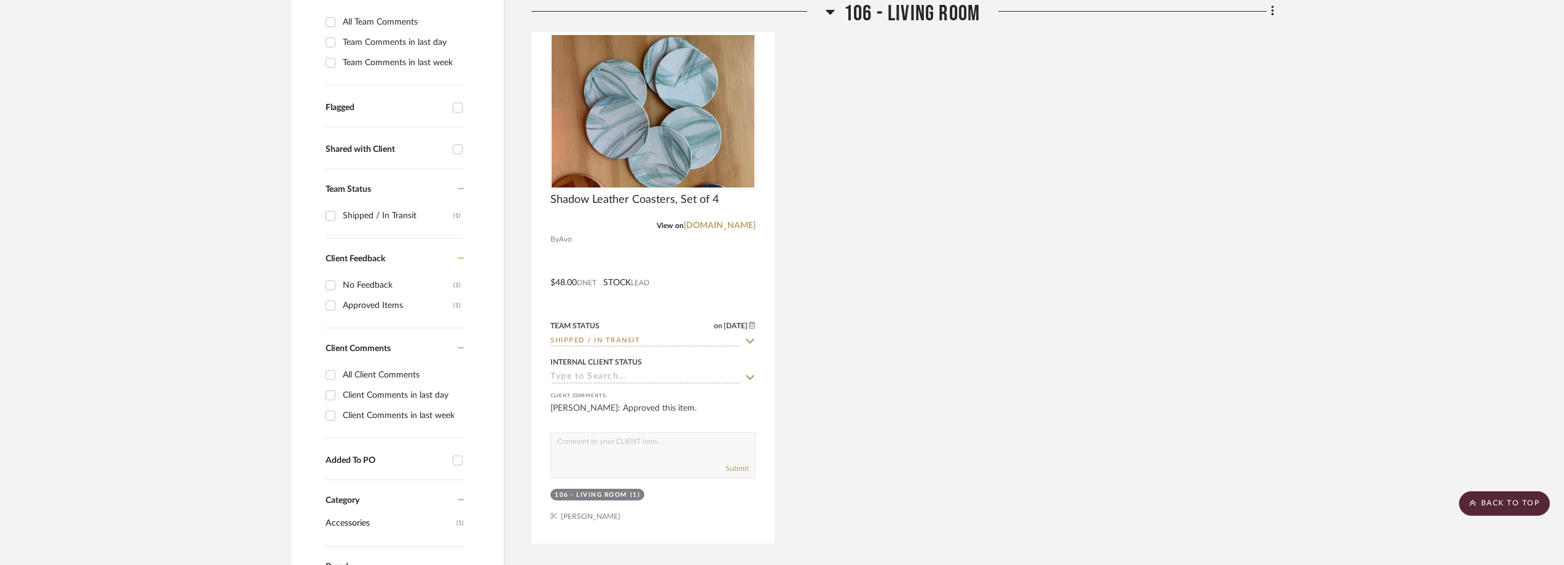
scroll to position [205, 0]
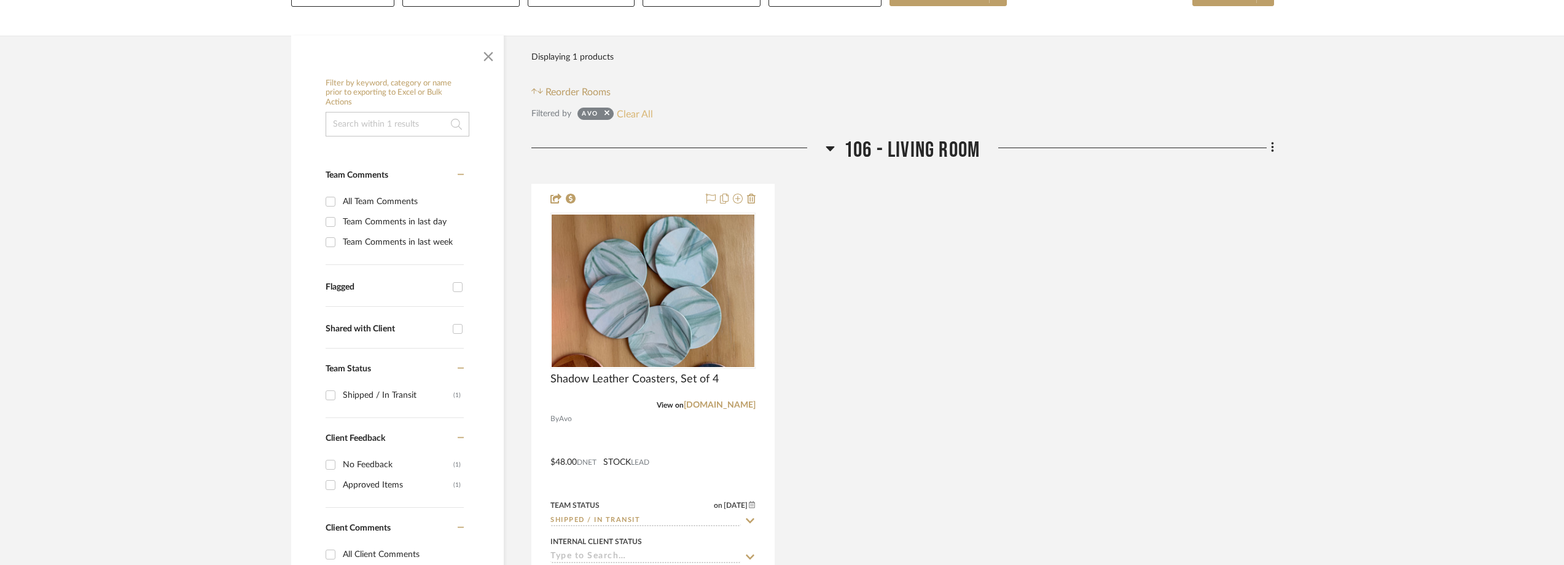
click at [642, 112] on button "Clear All" at bounding box center [635, 114] width 36 height 16
checkbox input "false"
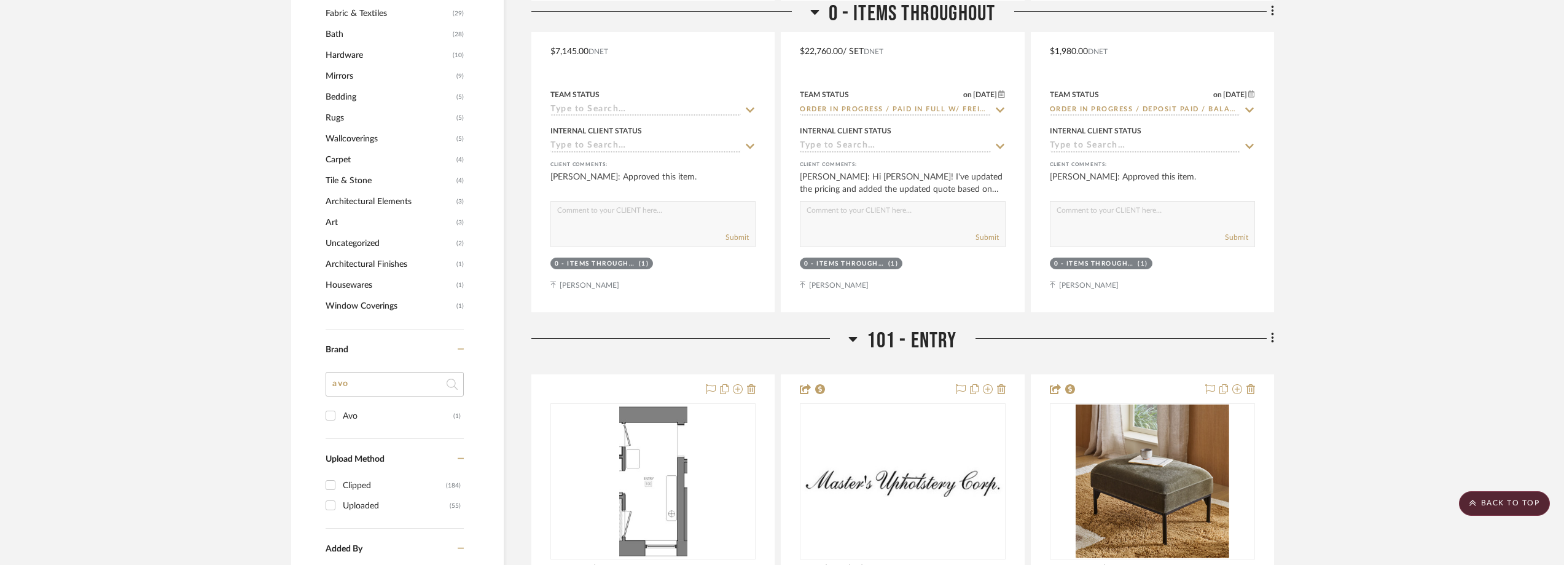
scroll to position [1311, 0]
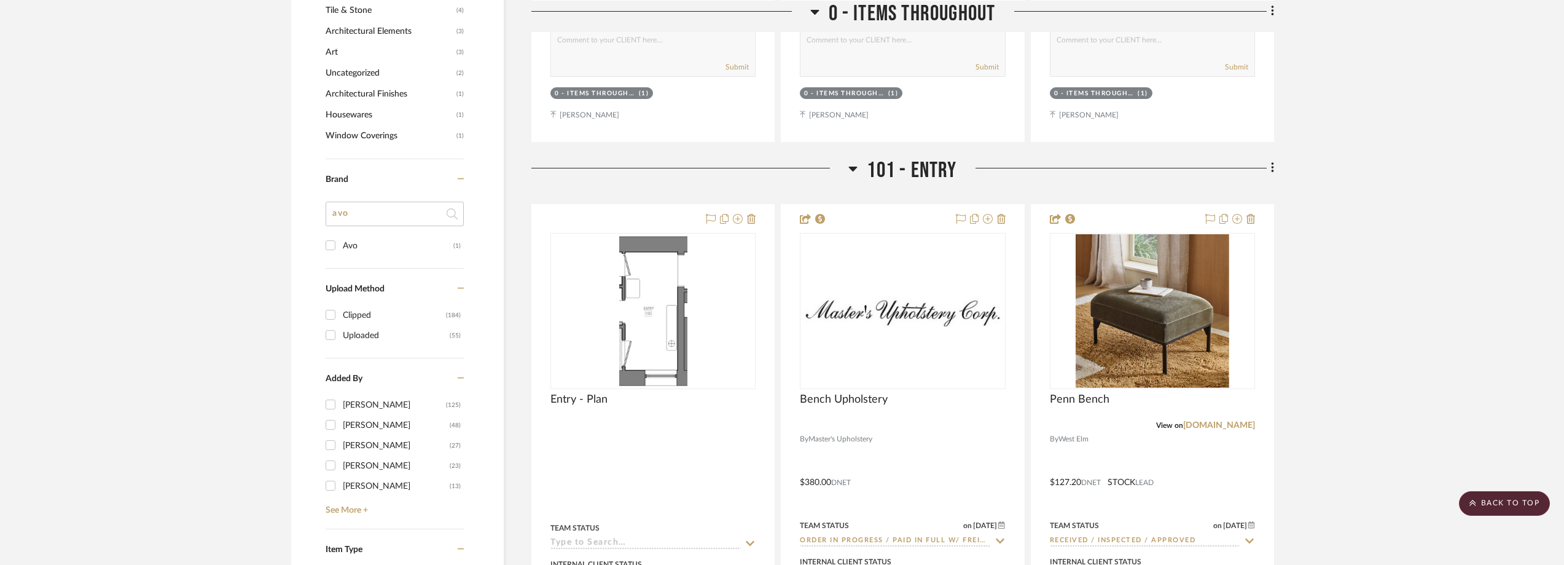
drag, startPoint x: 344, startPoint y: 213, endPoint x: 331, endPoint y: 214, distance: 13.0
click at [332, 214] on input "avo" at bounding box center [395, 213] width 138 height 25
type input "pepper"
click at [337, 247] on input "Pepper Home (2)" at bounding box center [331, 245] width 20 height 20
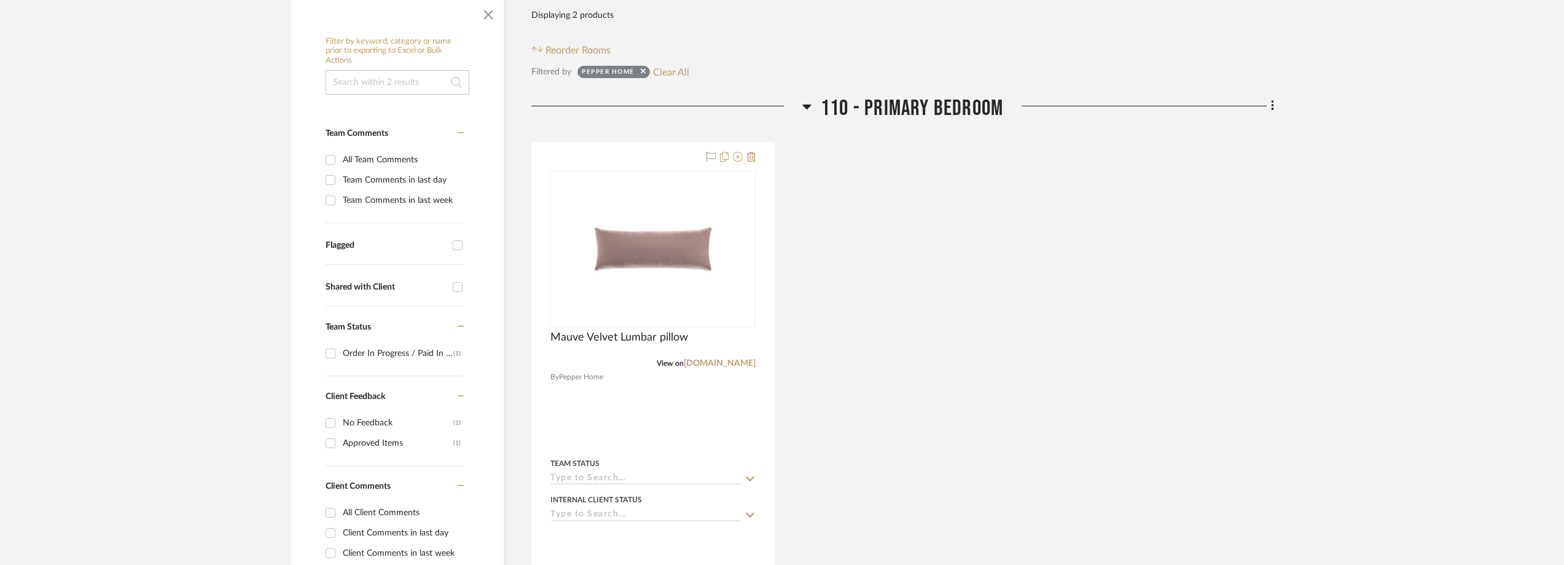
scroll to position [62, 0]
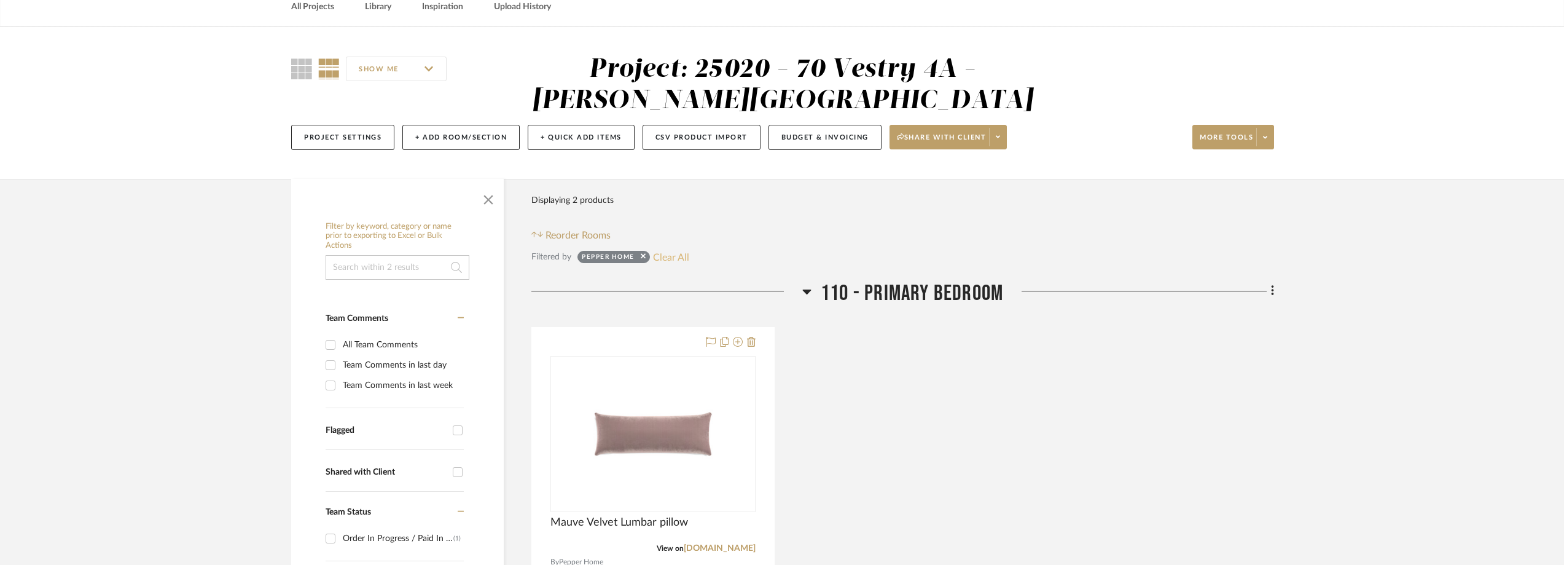
click at [665, 254] on button "Clear All" at bounding box center [671, 257] width 36 height 16
checkbox input "false"
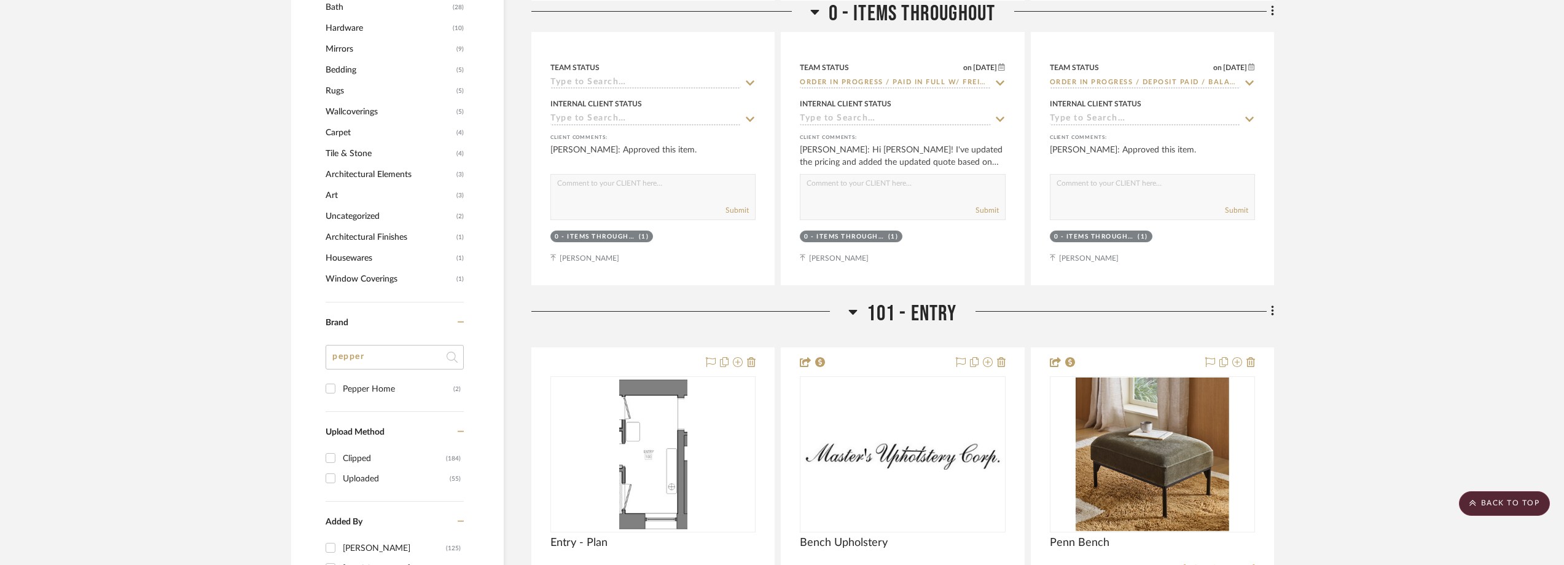
scroll to position [1291, 0]
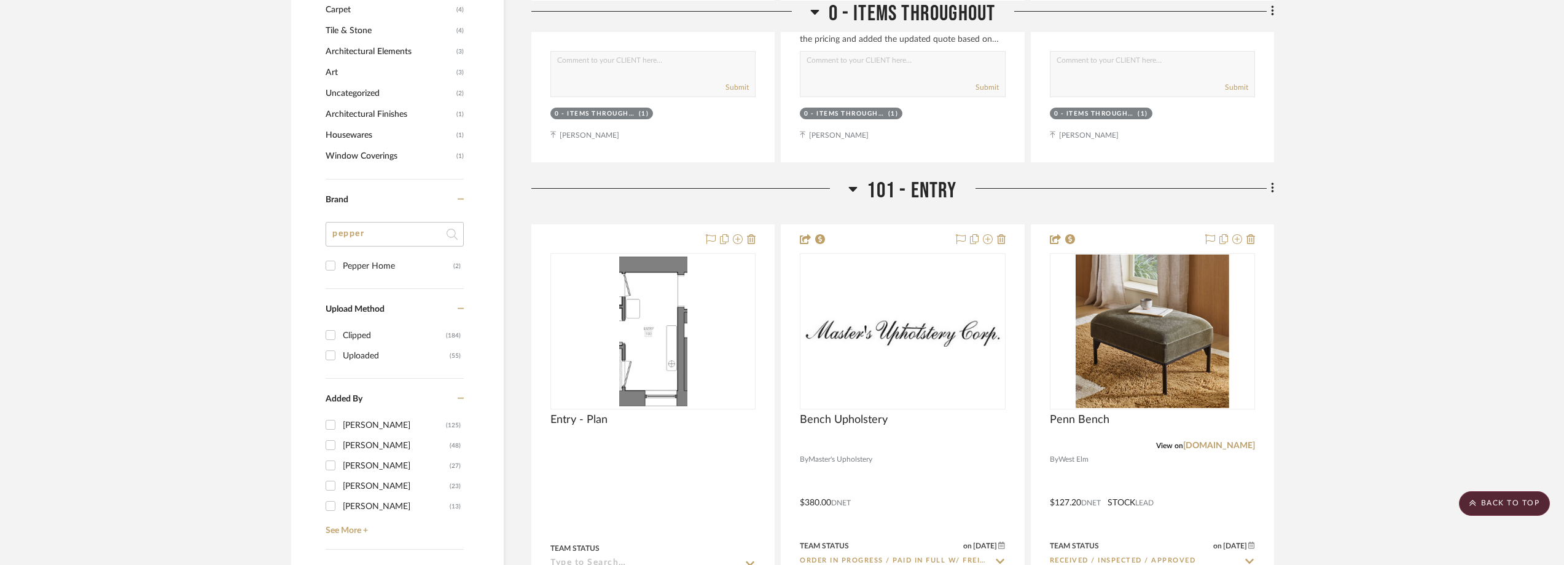
drag, startPoint x: 373, startPoint y: 222, endPoint x: 303, endPoint y: 229, distance: 70.3
type input "rf"
type input "fn"
type input "ran"
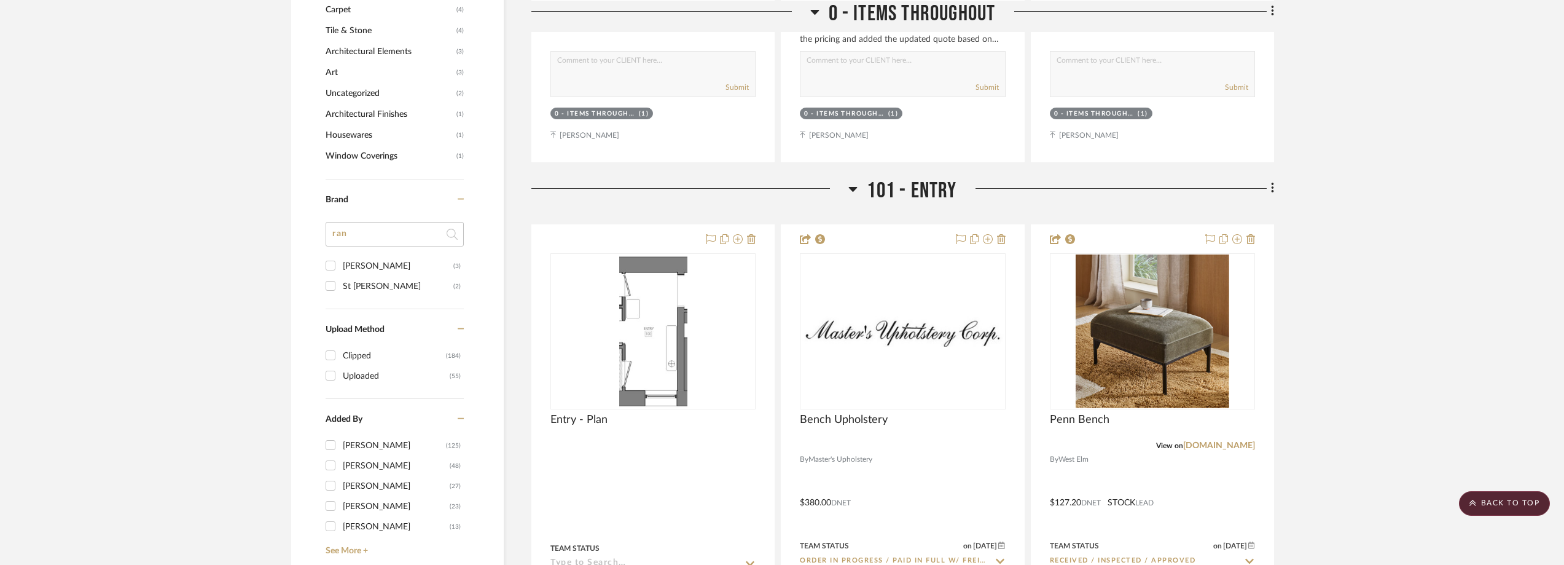
click at [374, 290] on div "St Frank" at bounding box center [398, 286] width 111 height 20
click at [340, 290] on input "St Frank (2)" at bounding box center [331, 286] width 20 height 20
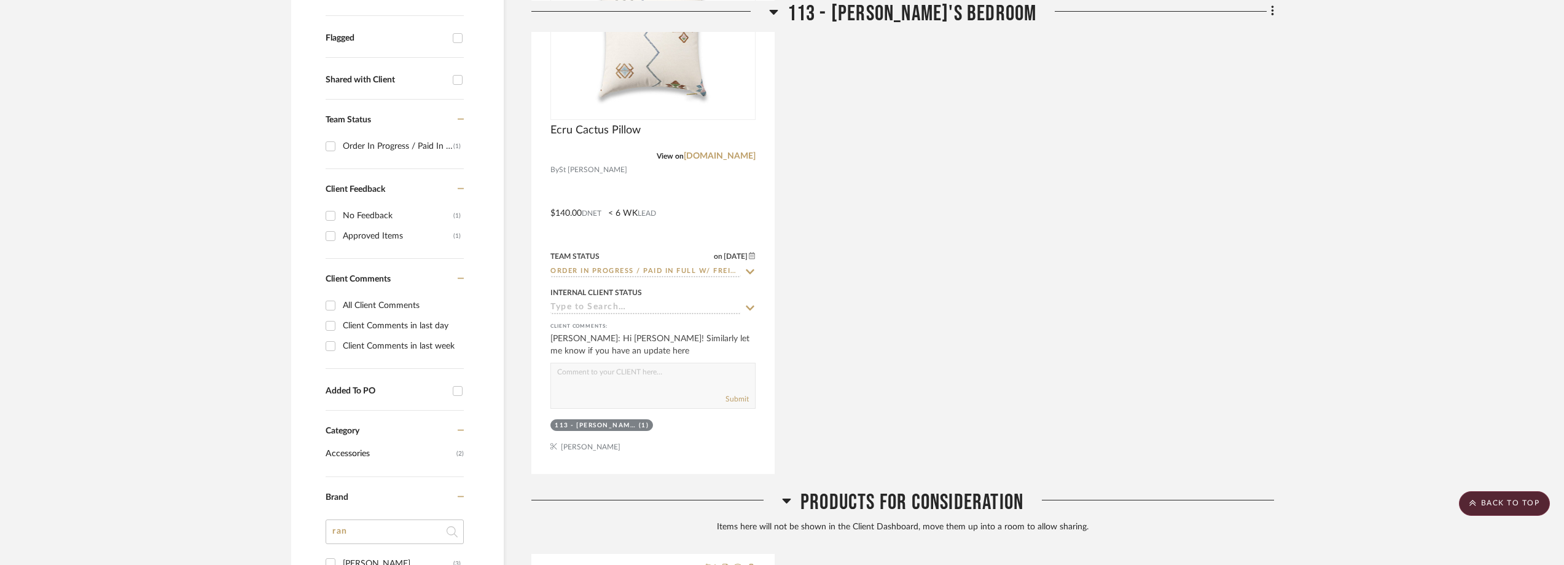
scroll to position [307, 0]
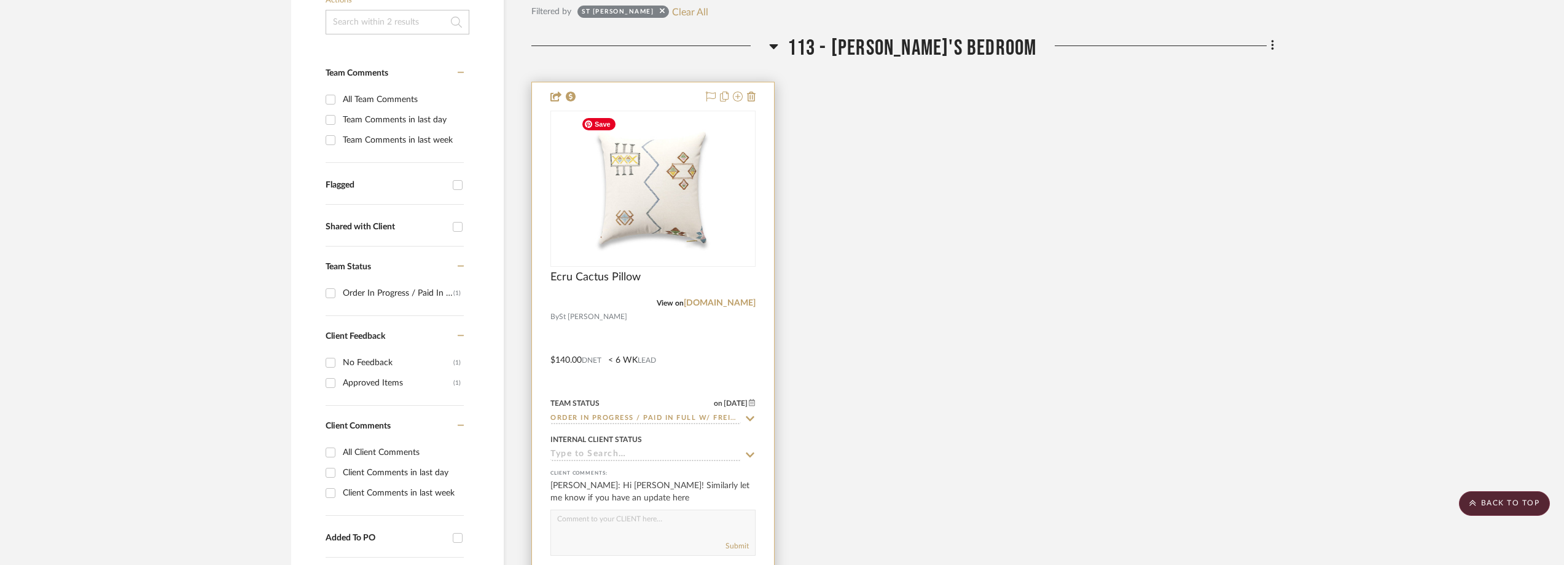
click at [669, 187] on img "0" at bounding box center [653, 189] width 154 height 154
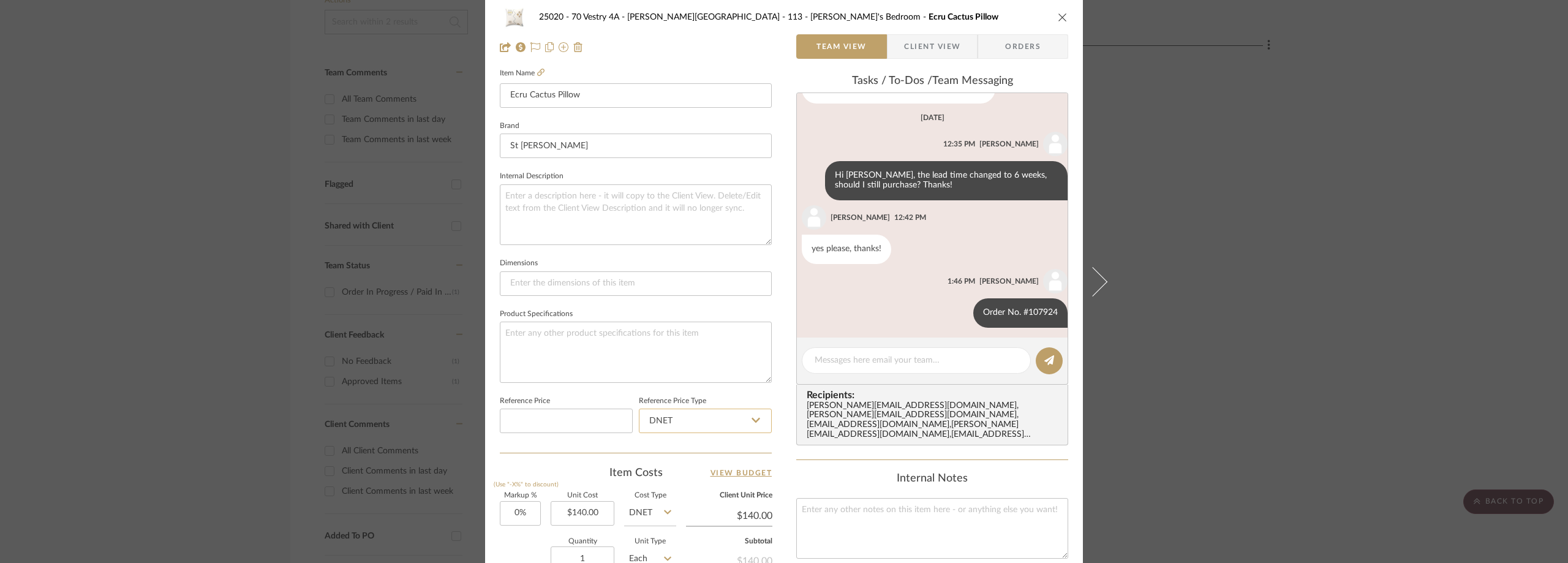
scroll to position [255, 0]
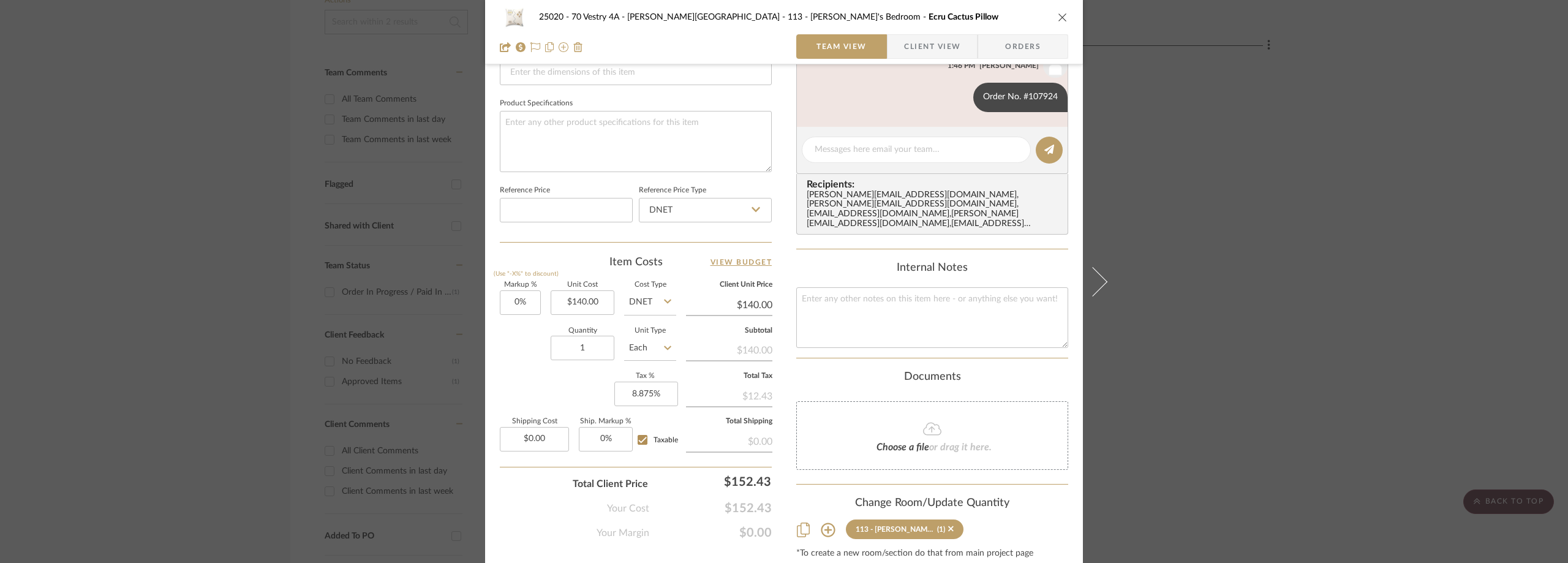
click at [265, 185] on div "25020 - 70 Vestry 4A - Grant-Stanleigh 113 - Vivian's Bedroom Ecru Cactus Pillo…" at bounding box center [784, 281] width 1568 height 563
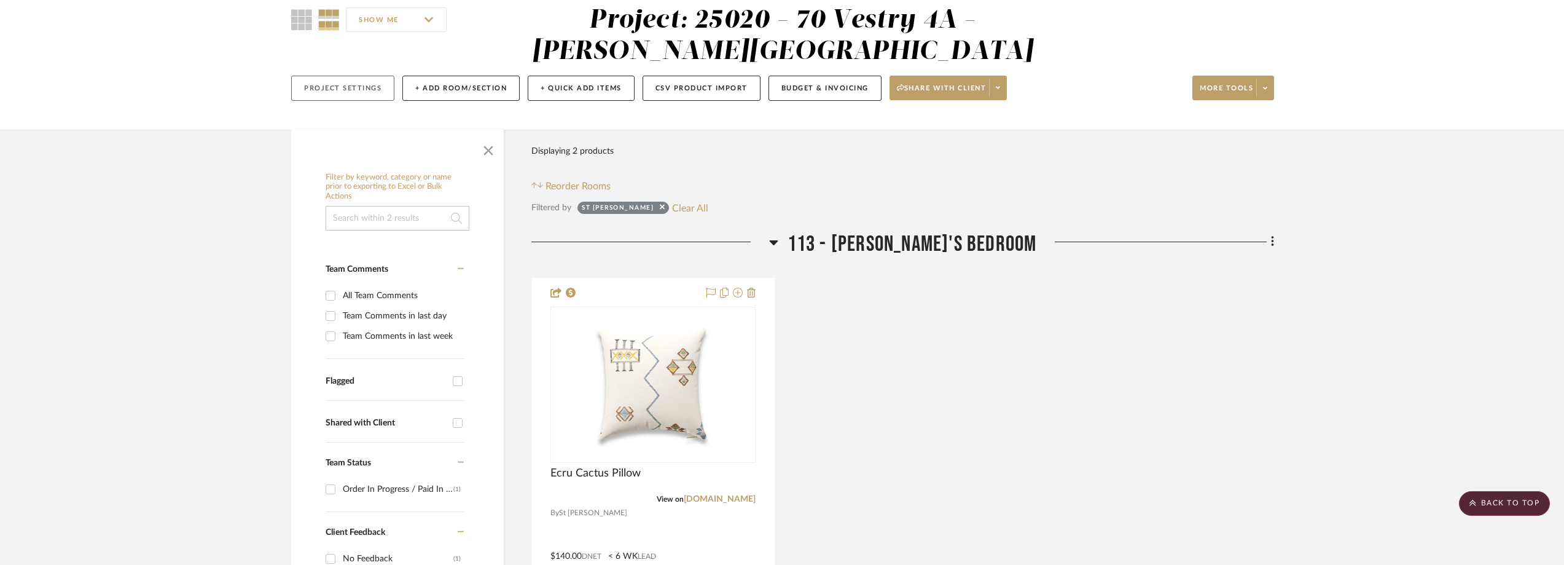
scroll to position [0, 0]
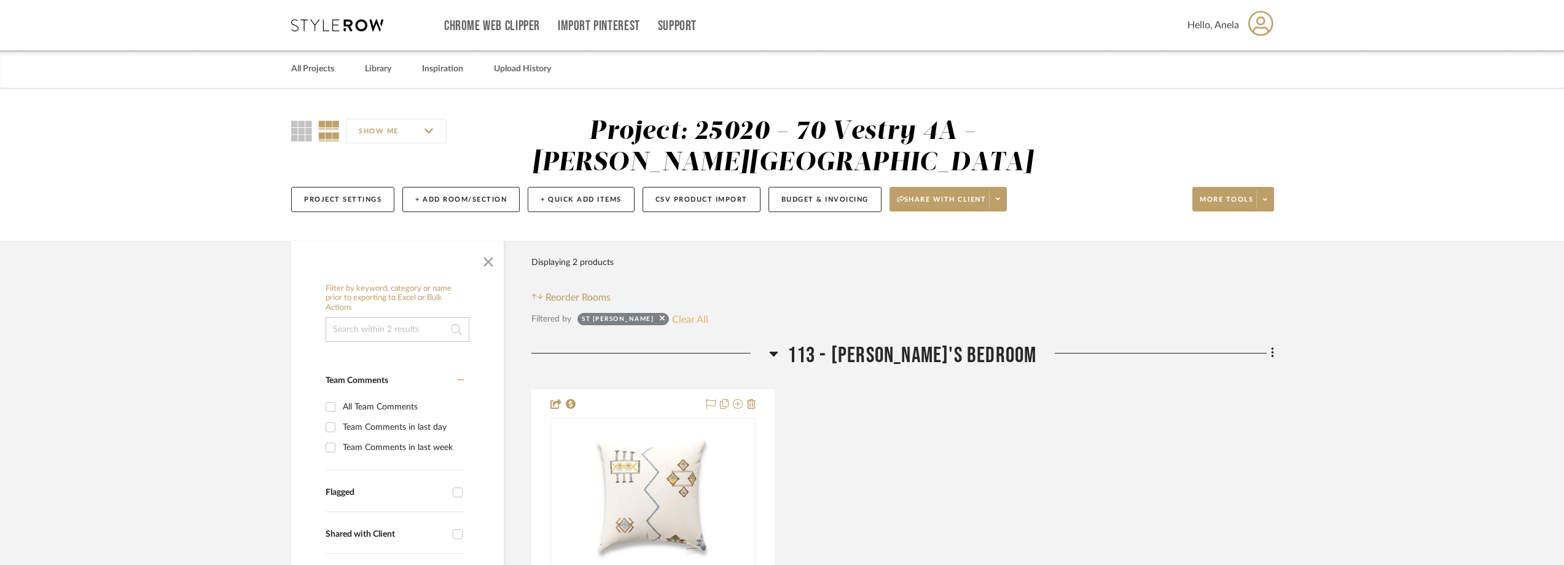
click at [672, 311] on button "Clear All" at bounding box center [690, 319] width 36 height 16
checkbox input "false"
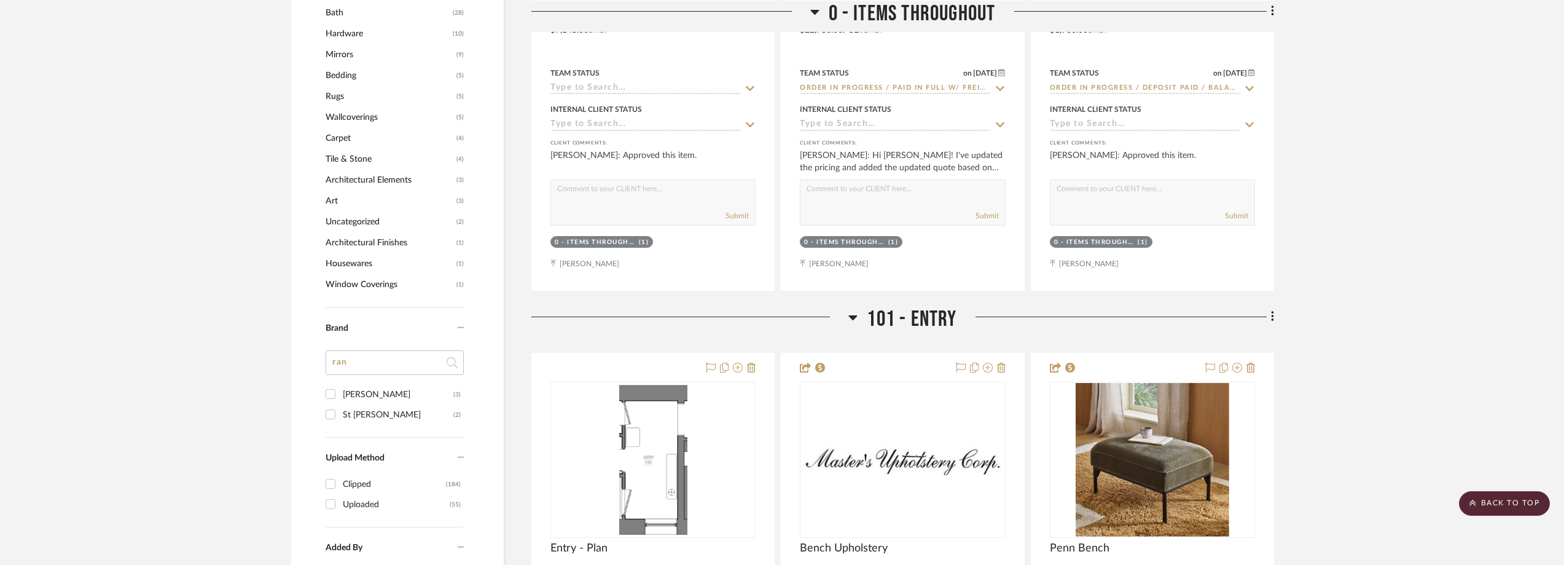
scroll to position [1167, 0]
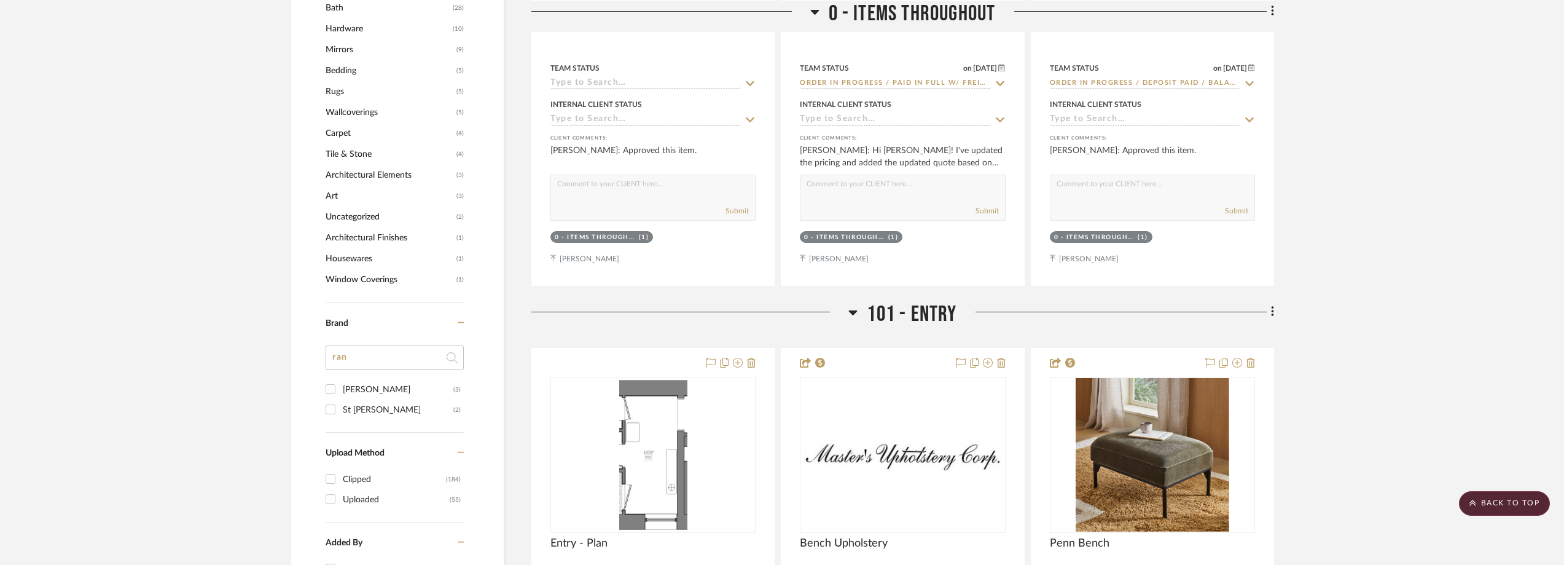
drag, startPoint x: 373, startPoint y: 350, endPoint x: 294, endPoint y: 358, distance: 79.7
click at [294, 358] on div "Filter by keyword, category or name prior to exporting to Excel or Bulk Actions…" at bounding box center [397, 58] width 213 height 1894
type input "wes"
click at [375, 411] on div "West Elm" at bounding box center [396, 410] width 107 height 20
click at [340, 411] on input "West Elm (22)" at bounding box center [331, 409] width 20 height 20
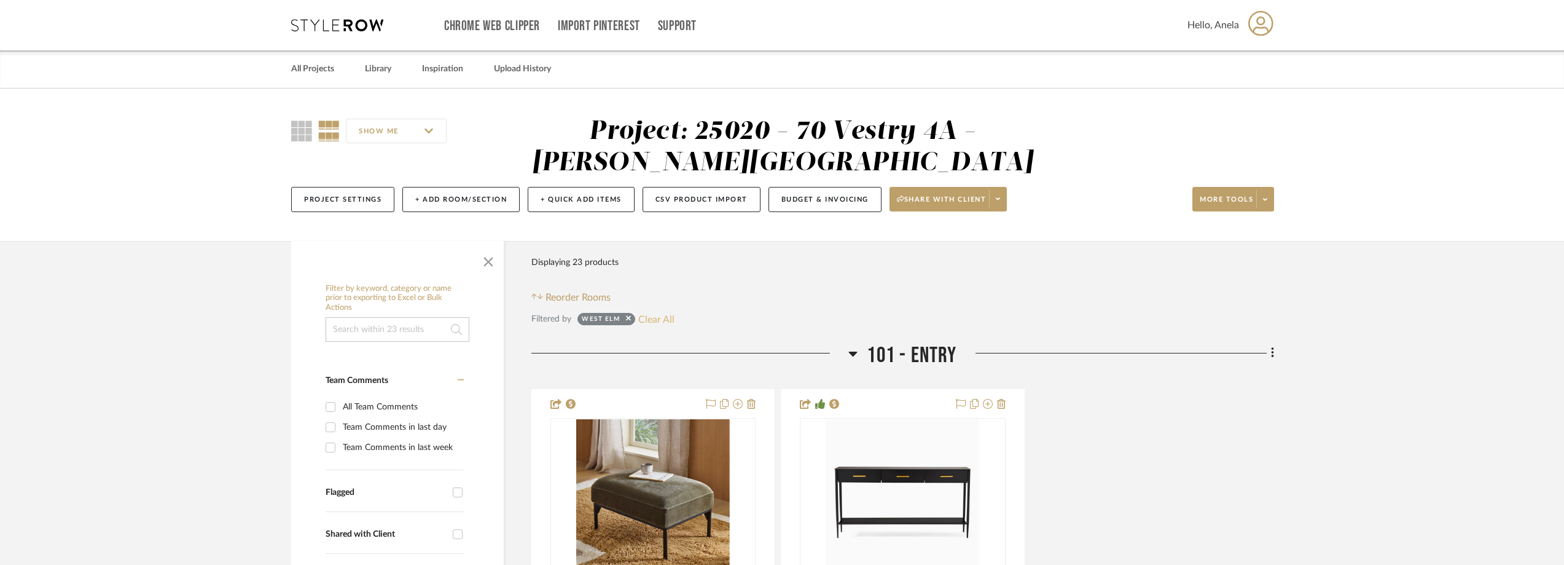
click at [662, 318] on button "Clear All" at bounding box center [656, 319] width 36 height 16
checkbox input "false"
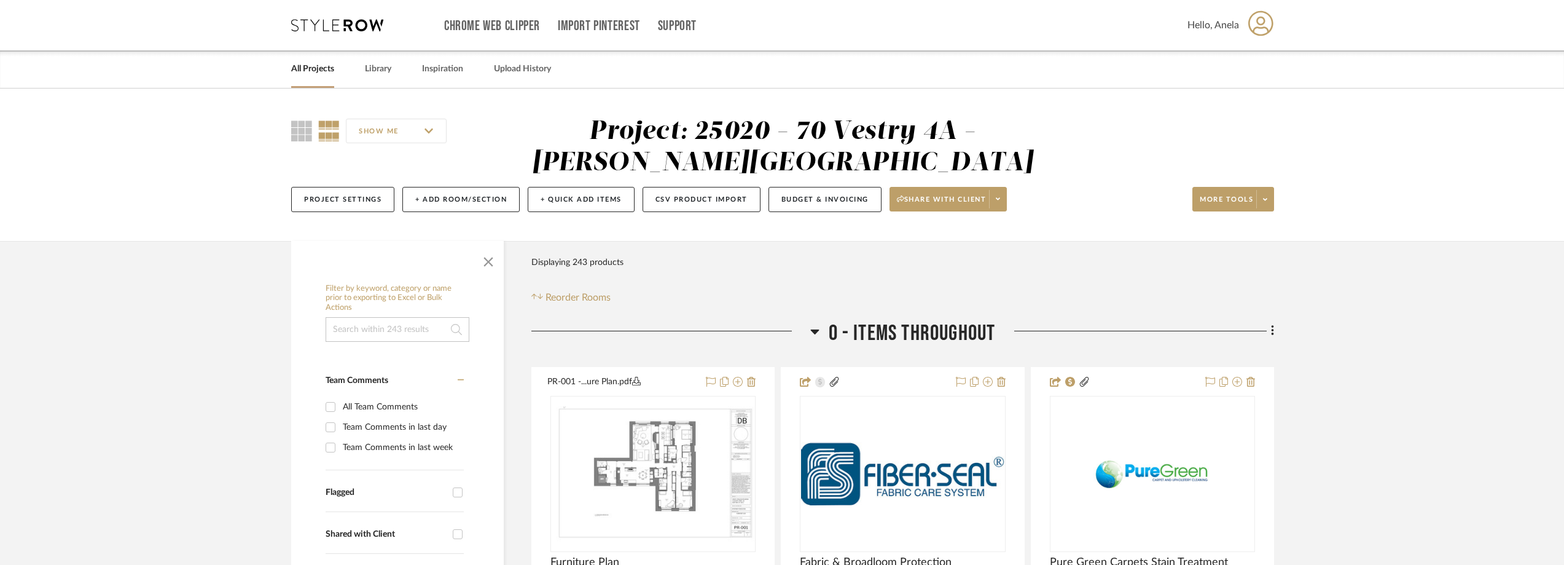
click at [327, 23] on icon at bounding box center [337, 25] width 92 height 12
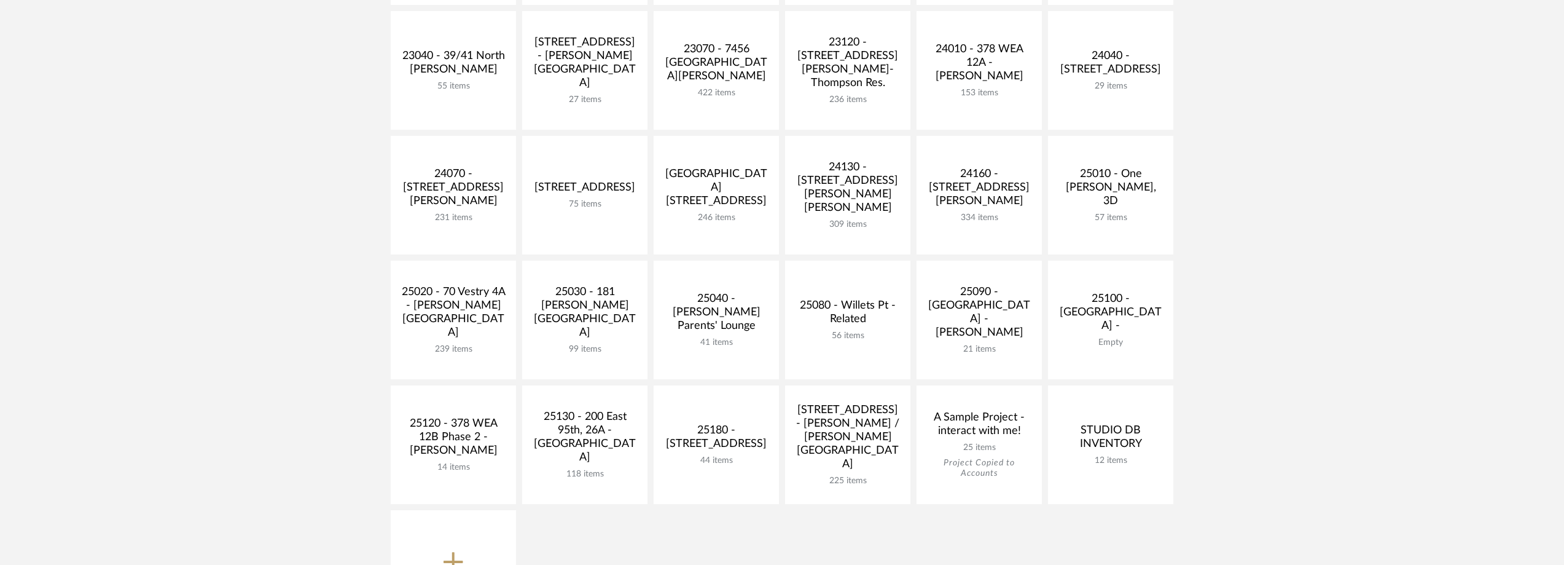
scroll to position [614, 0]
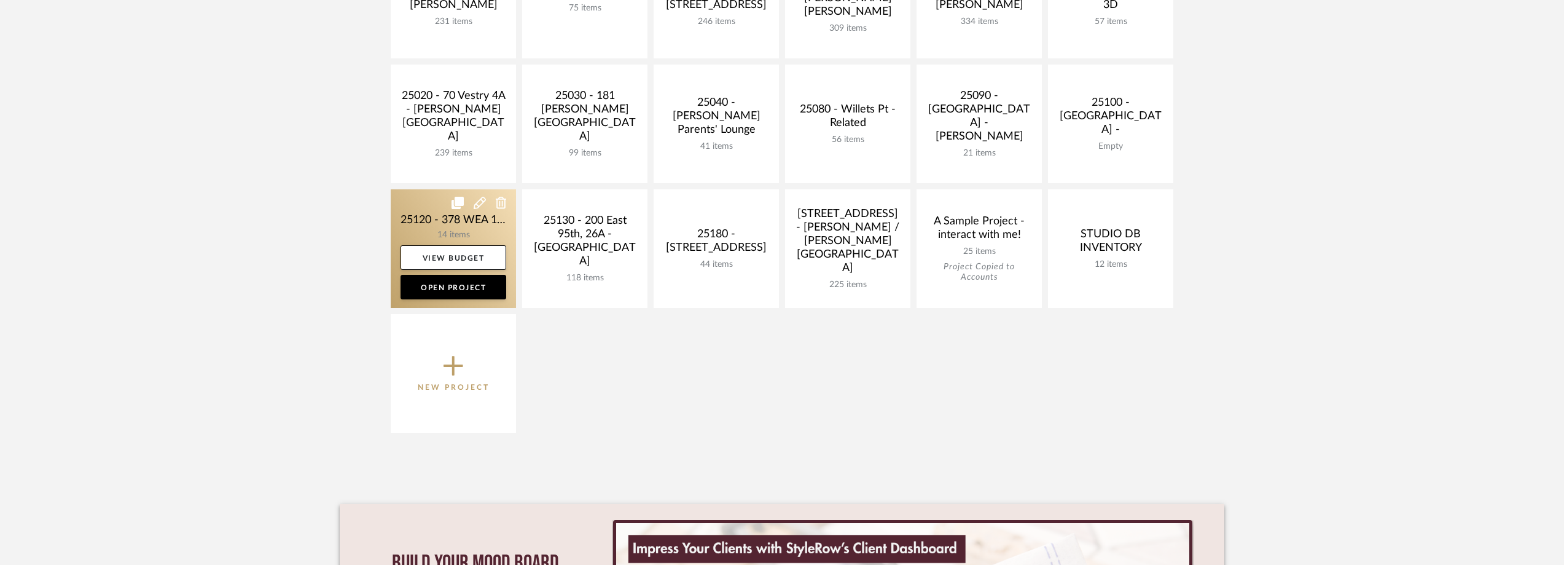
click at [416, 228] on link at bounding box center [453, 248] width 125 height 119
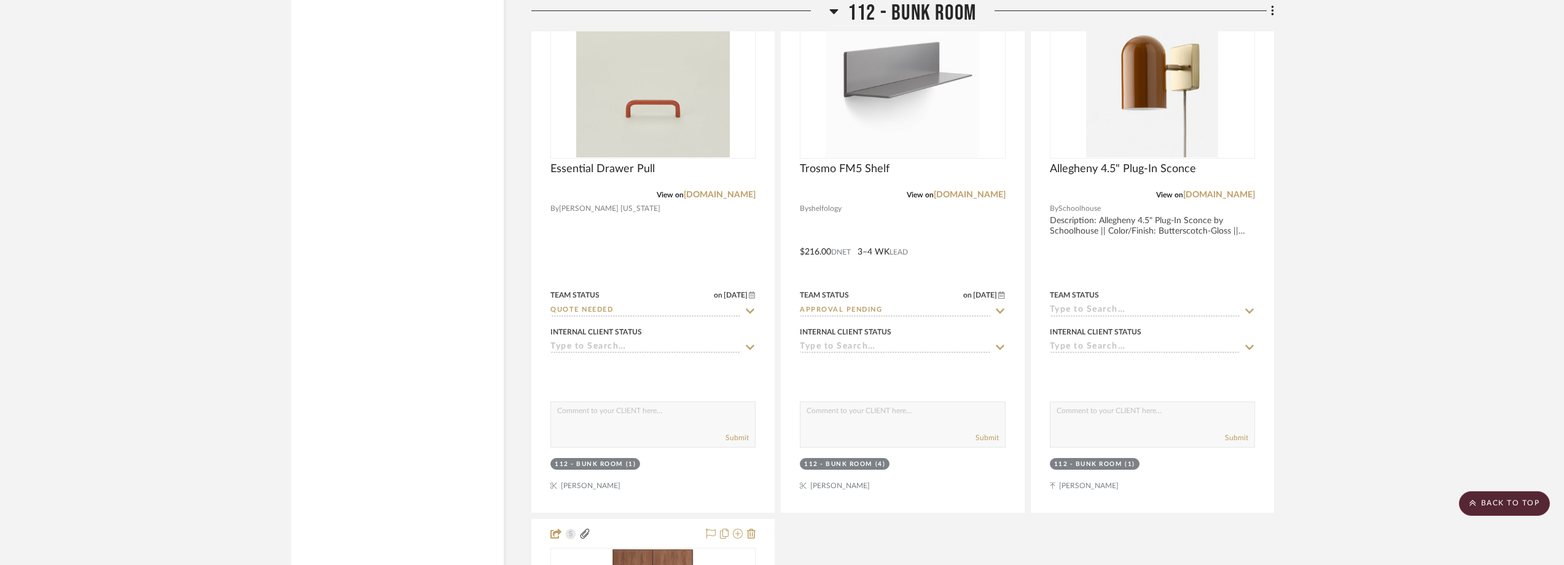
scroll to position [2211, 0]
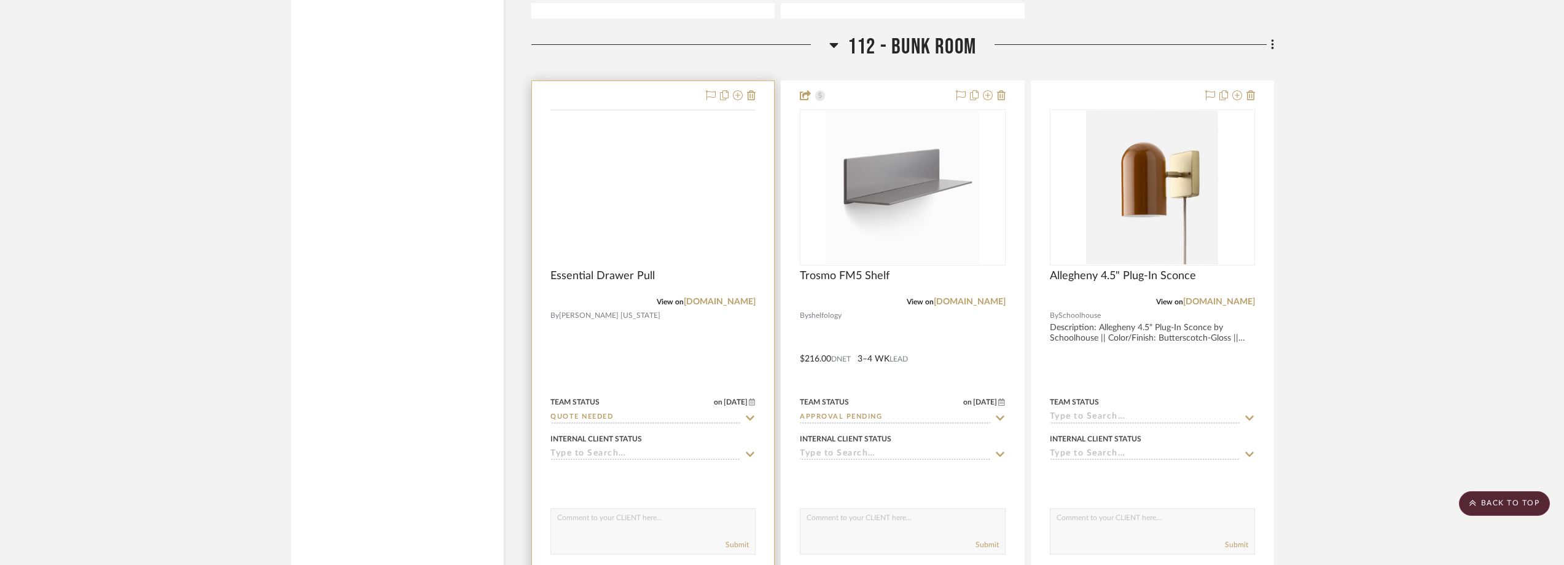
click at [0, 0] on img at bounding box center [0, 0] width 0 height 0
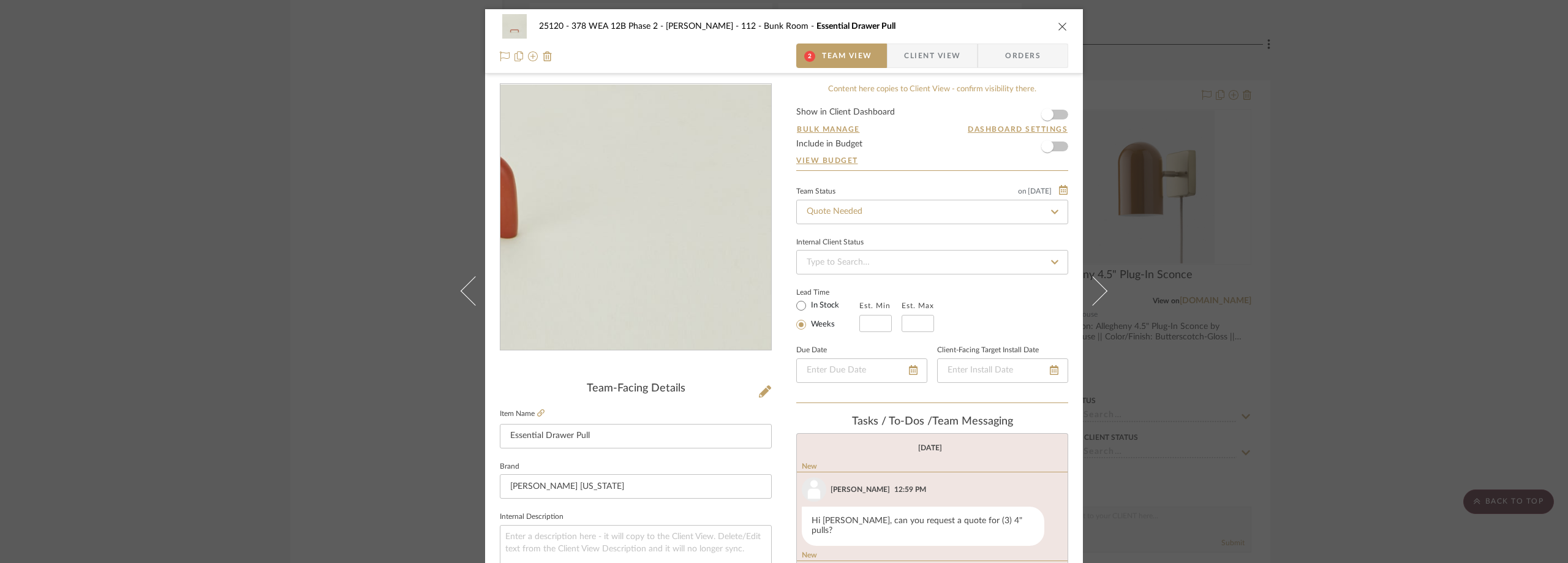
scroll to position [183, 0]
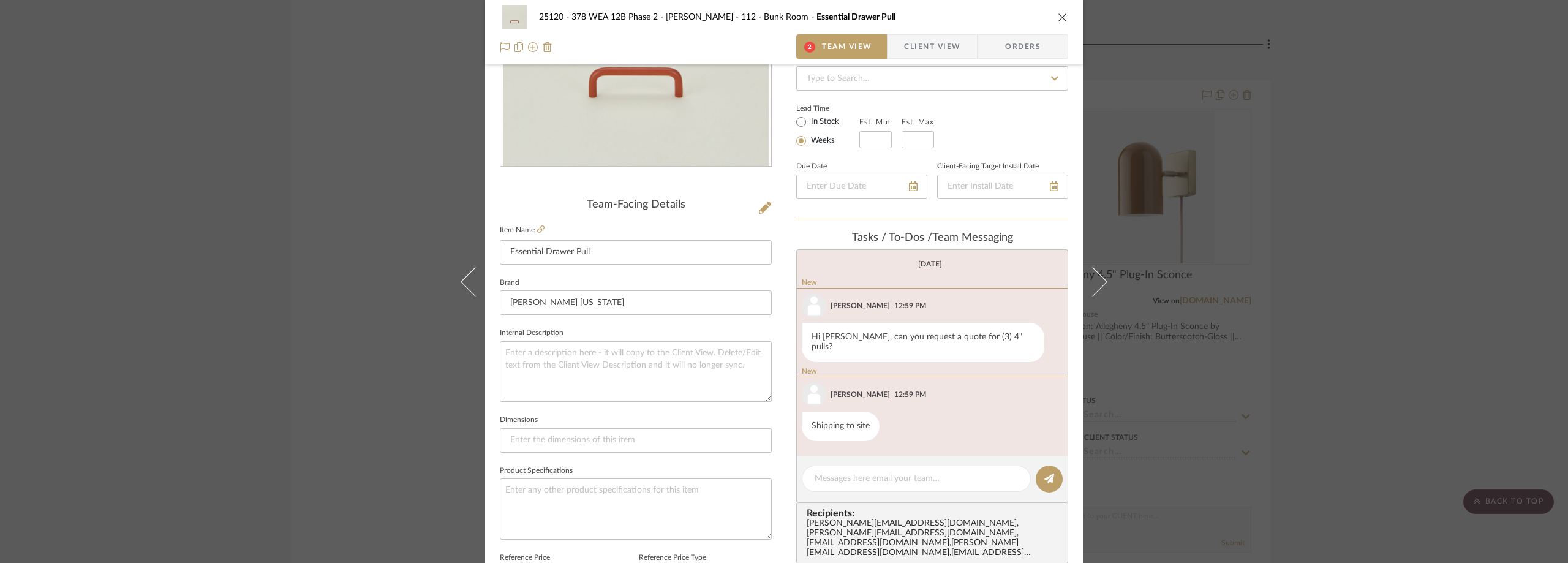
click at [1418, 379] on div "25120 - 378 WEA 12B Phase 2 - Mautner 112 - Bunk Room Essential Drawer Pull 2 T…" at bounding box center [784, 281] width 1568 height 563
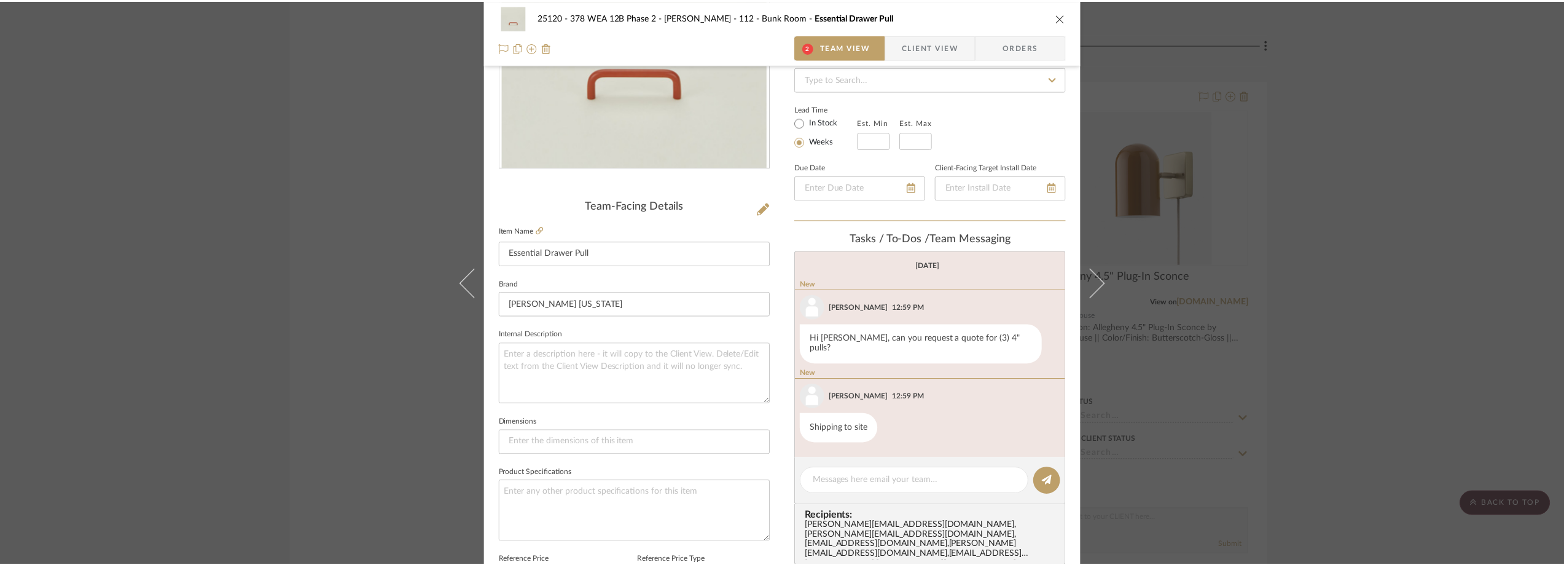
scroll to position [2211, 0]
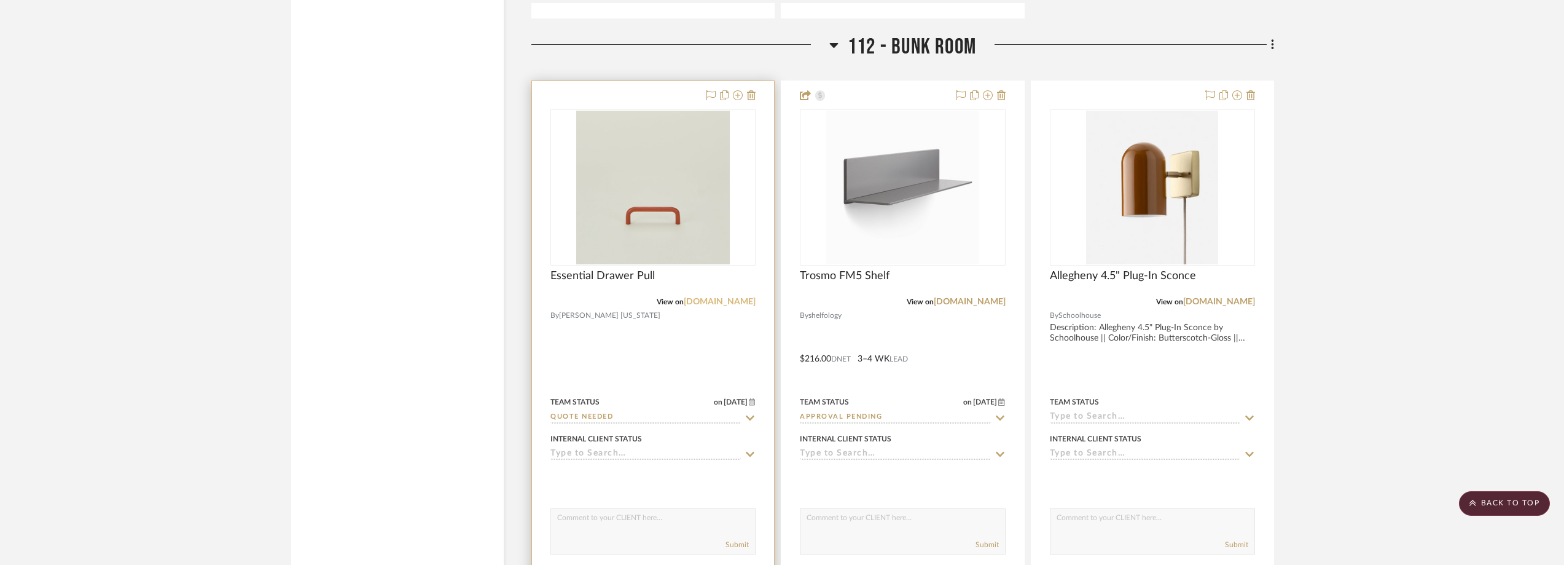
click at [716, 305] on link "hawkinsnewyork.com" at bounding box center [720, 301] width 72 height 9
click at [676, 203] on img "0" at bounding box center [653, 188] width 154 height 154
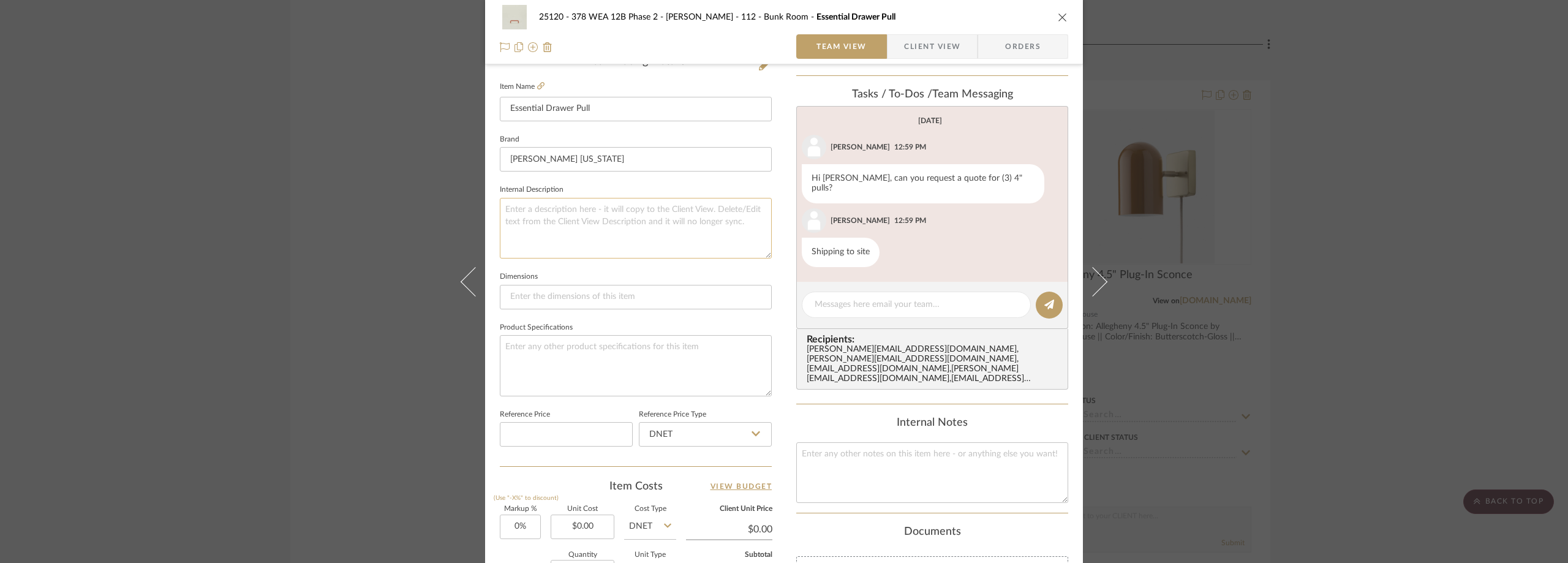
scroll to position [306, 0]
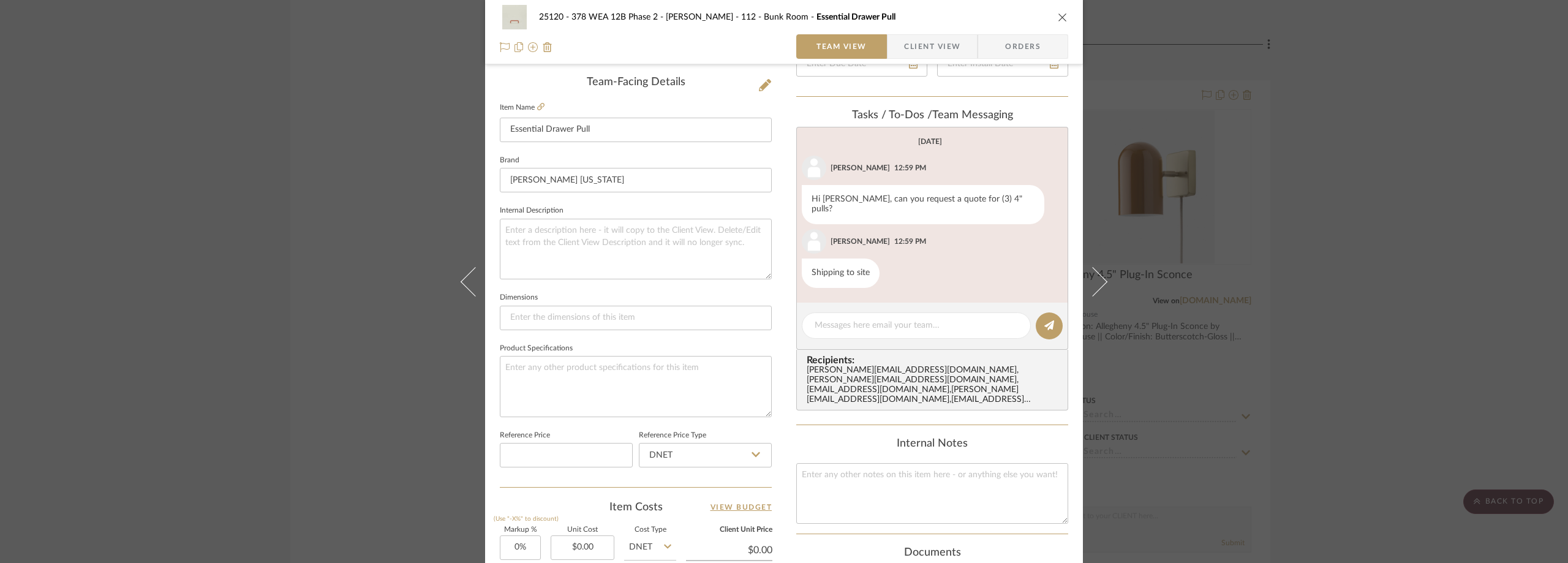
click at [919, 44] on span "Client View" at bounding box center [932, 46] width 57 height 25
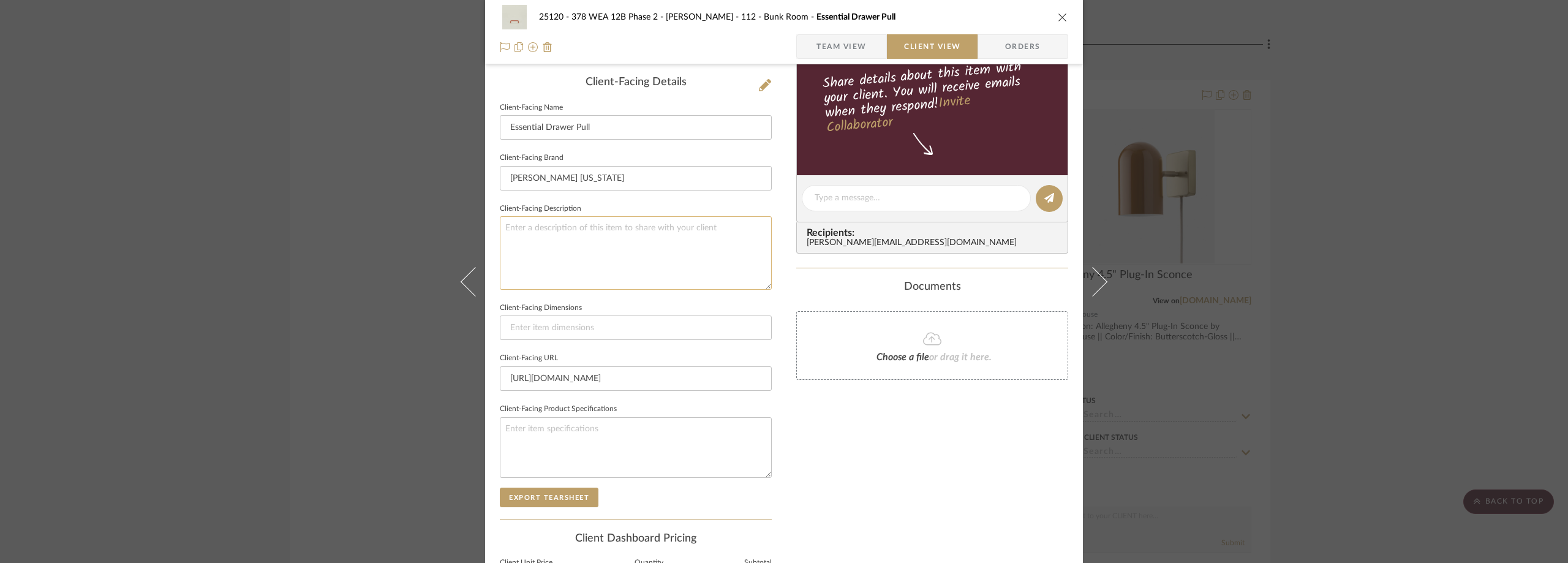
click at [583, 231] on textarea at bounding box center [635, 252] width 272 height 73
click at [579, 318] on input at bounding box center [635, 327] width 272 height 25
type input "4""
click at [599, 309] on fieldset "Client-Facing Dimensions 4"" at bounding box center [635, 319] width 272 height 41
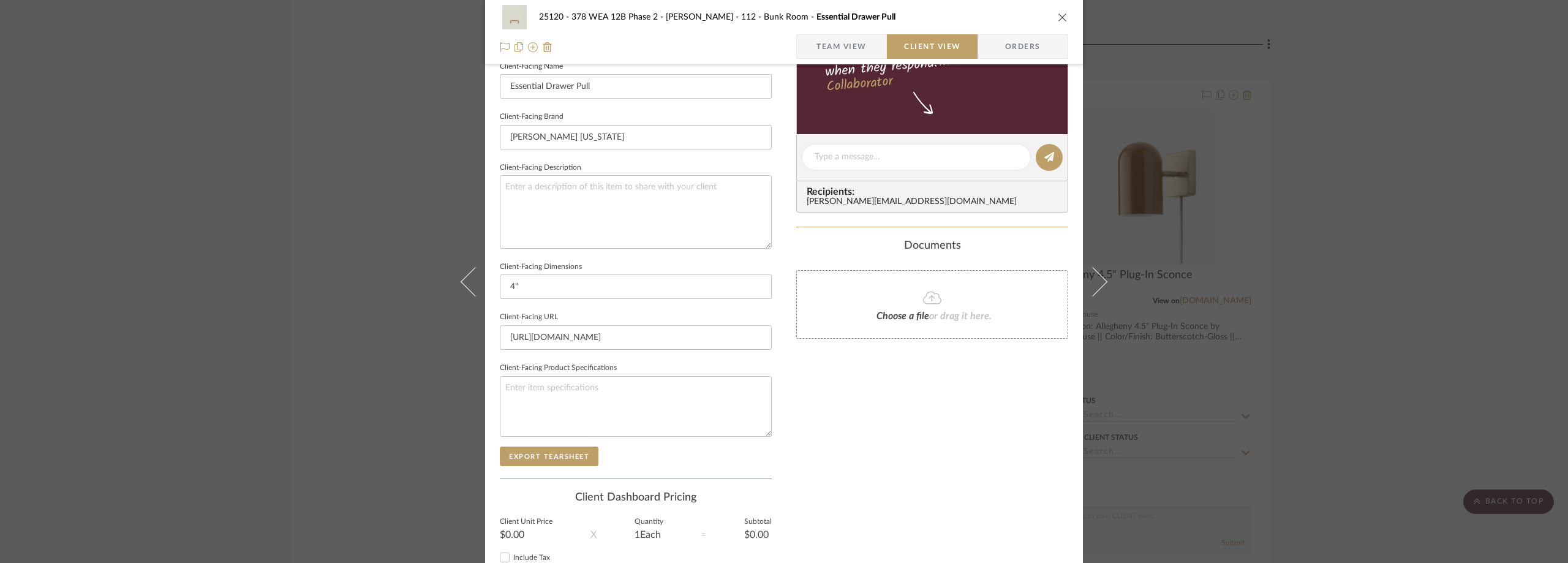
scroll to position [368, 0]
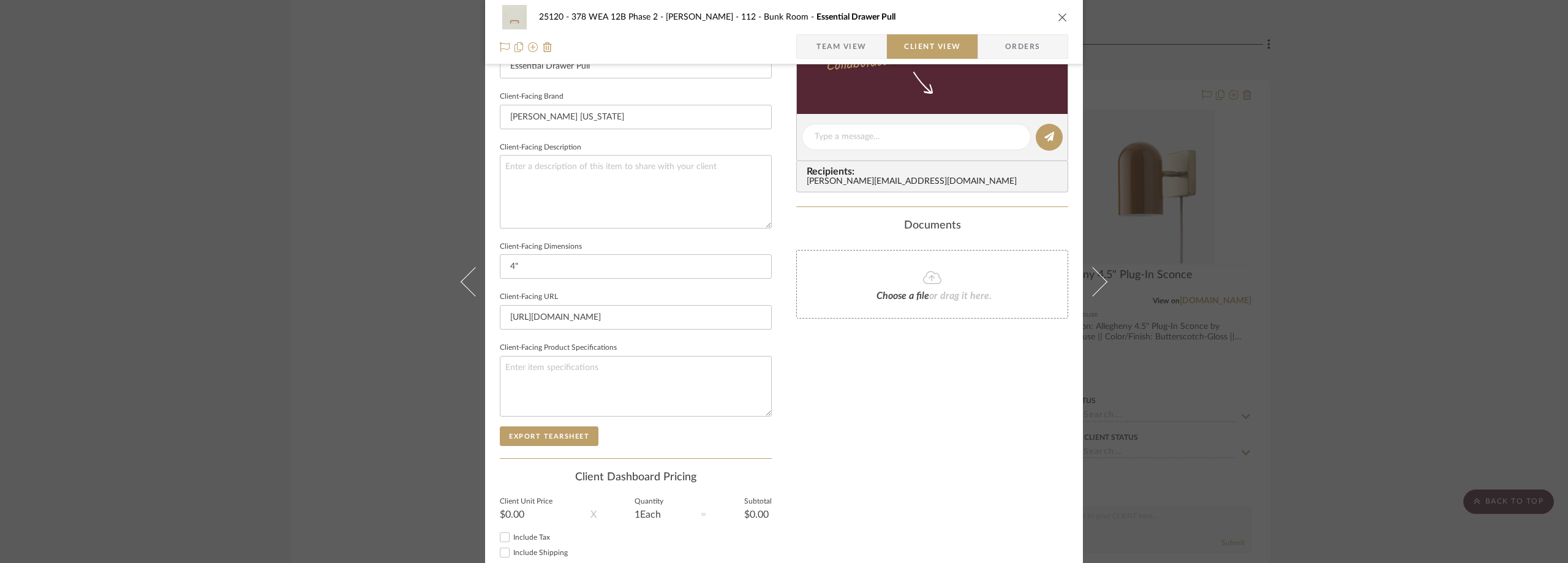
click at [822, 58] on span "Team View" at bounding box center [841, 46] width 50 height 25
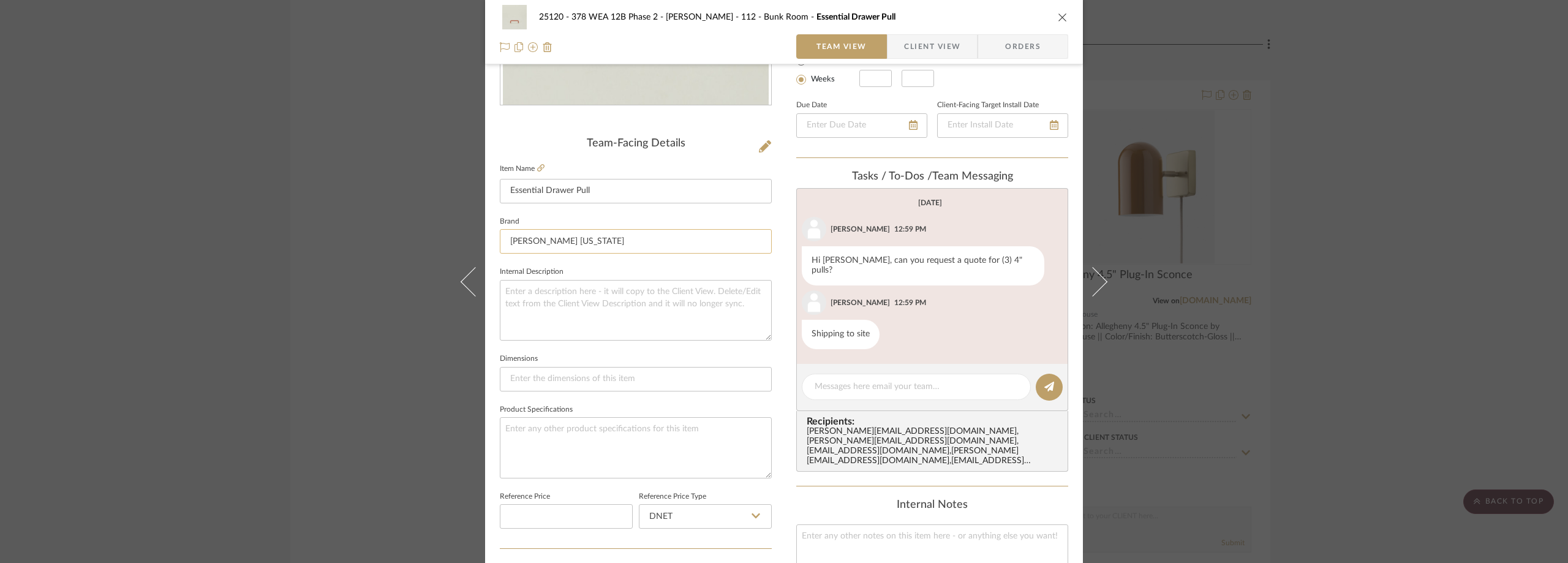
scroll to position [551, 0]
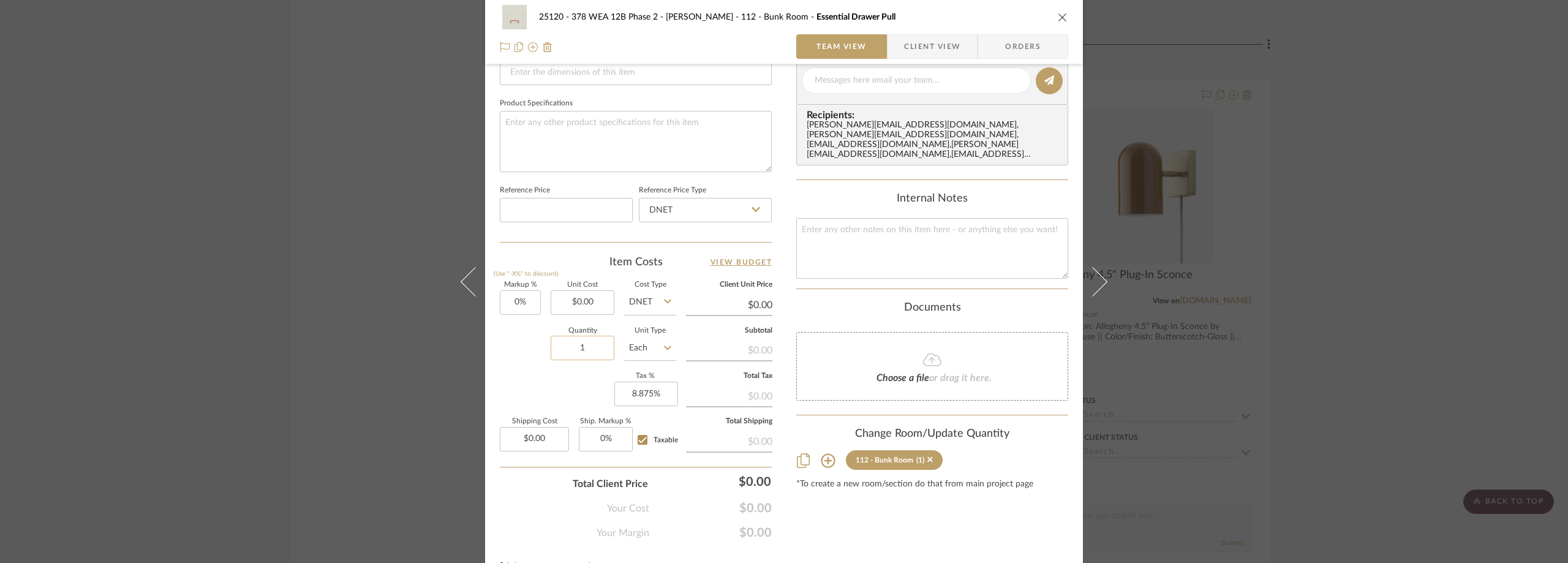
click at [592, 345] on input "1" at bounding box center [582, 348] width 64 height 25
type input "3"
click at [559, 389] on div "Markup % (Use "-X%" to discount) 0% Unit Cost $0.00 Cost Type DNET Client Unit …" at bounding box center [635, 371] width 272 height 178
click at [892, 50] on span "button" at bounding box center [895, 46] width 17 height 25
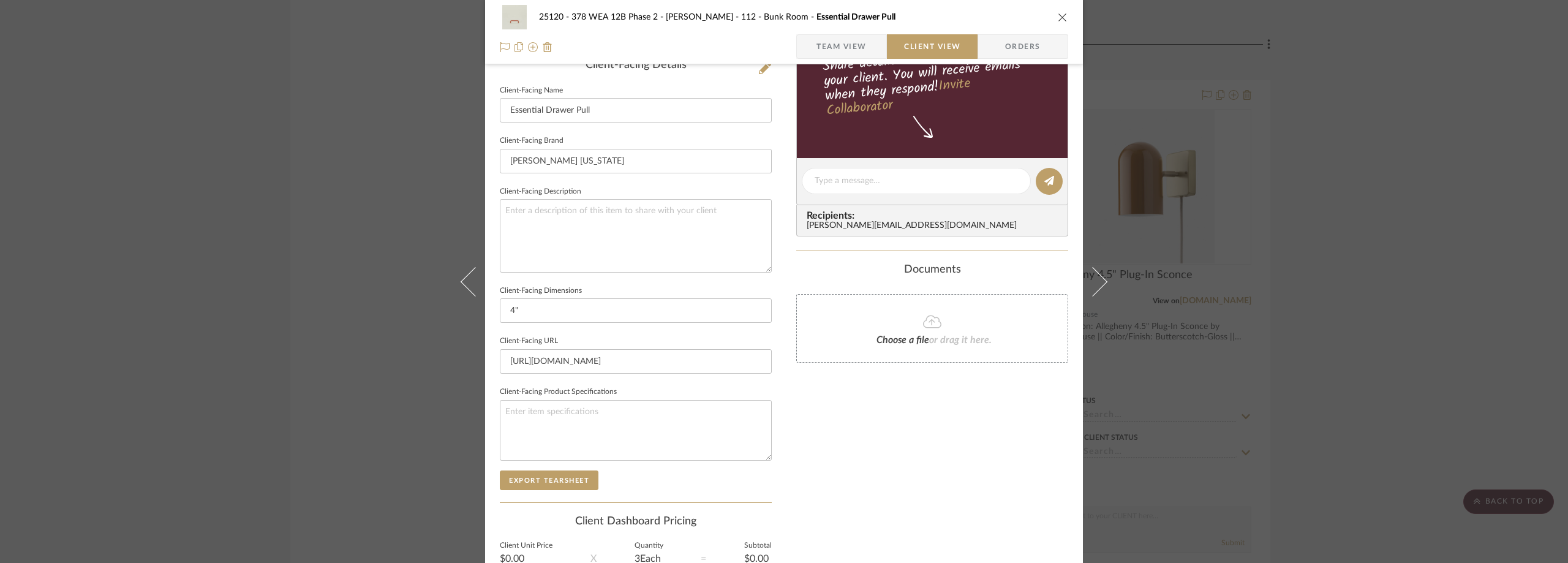
scroll to position [200, 0]
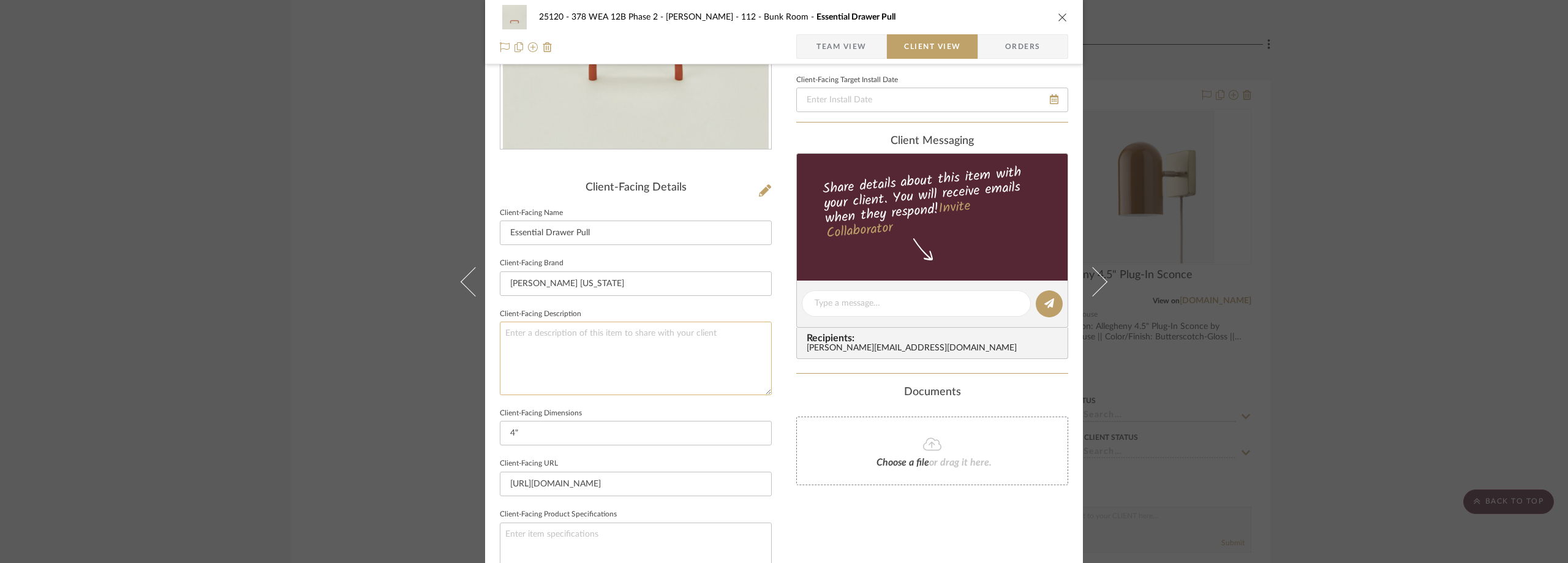
click at [647, 363] on textarea at bounding box center [635, 358] width 272 height 73
type textarea "Description: Essential Drawer Pull by Hawkins NY ||"
click at [641, 314] on fieldset "Client-Facing Description Description: Essential Drawer Pull by Hawkins NY ||" at bounding box center [635, 351] width 272 height 90
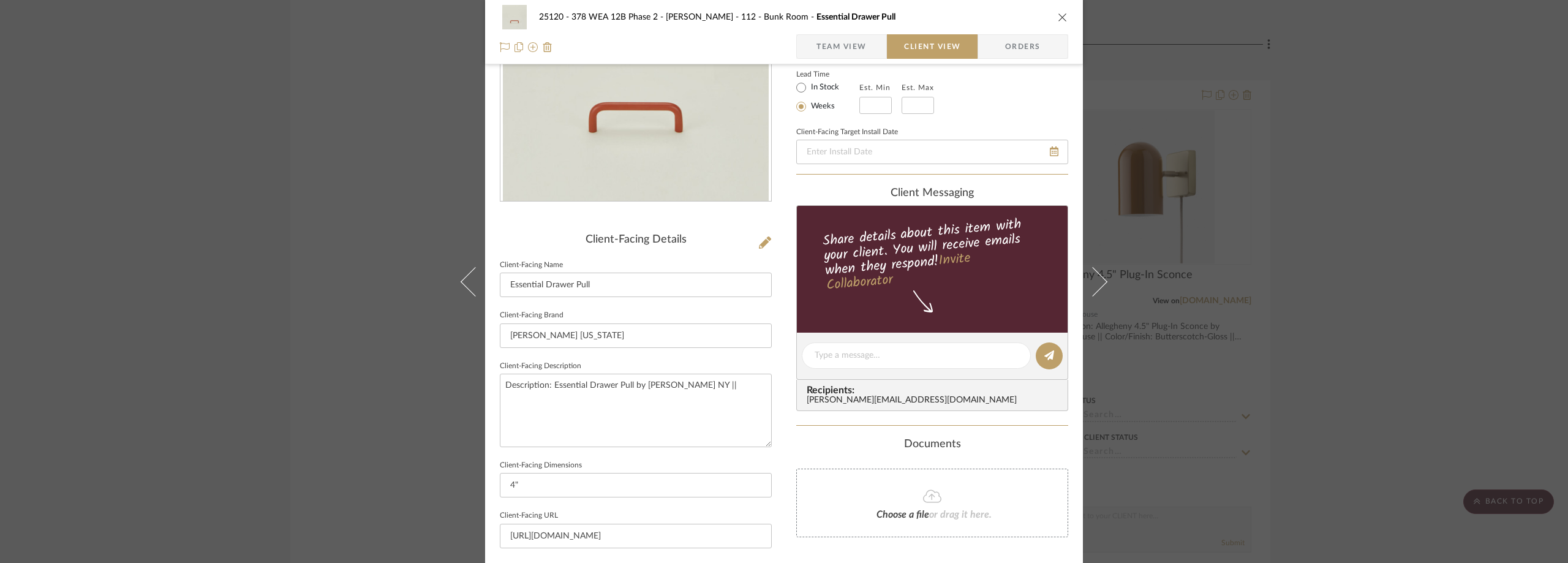
scroll to position [140, 0]
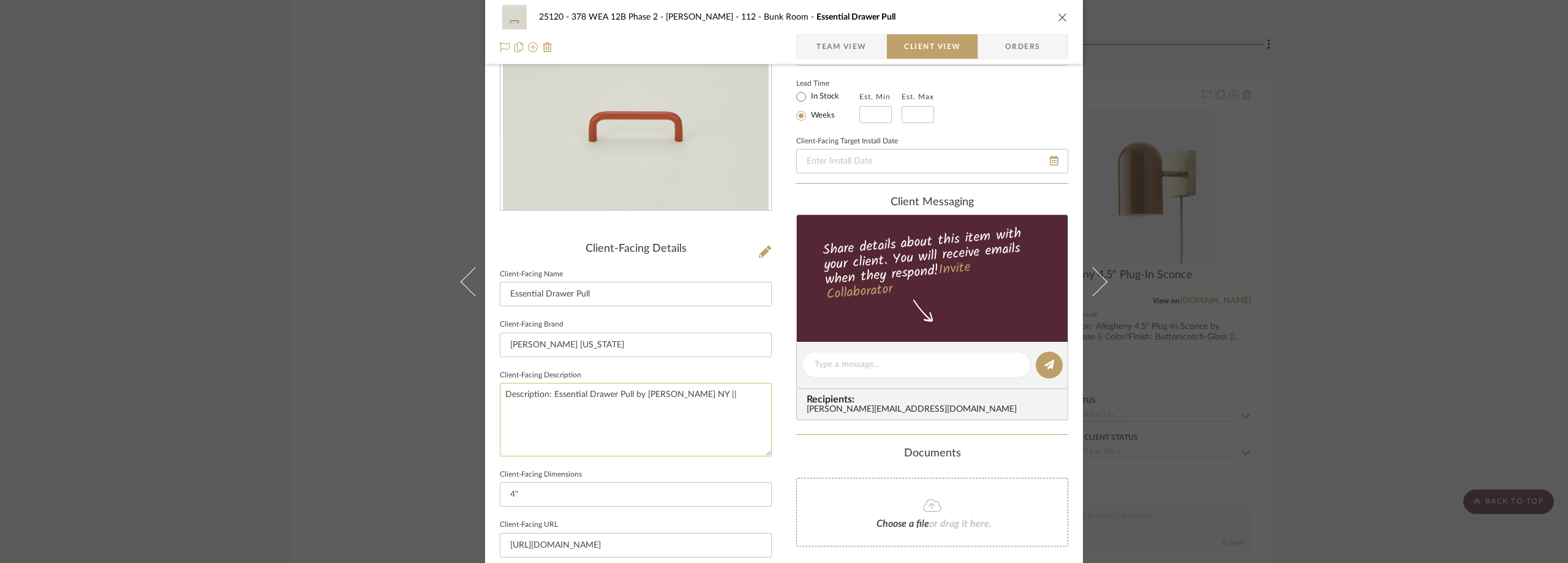
click at [738, 401] on textarea "Description: Essential Drawer Pull by Hawkins NY ||" at bounding box center [635, 419] width 272 height 73
type textarea "Description: Essential Drawer Pull by Hawkins NY || Color/Finish: Terraco"
type textarea "Description: Essential Drawer Pull by Hawkins NY || Color/Finish: Terracotta ||"
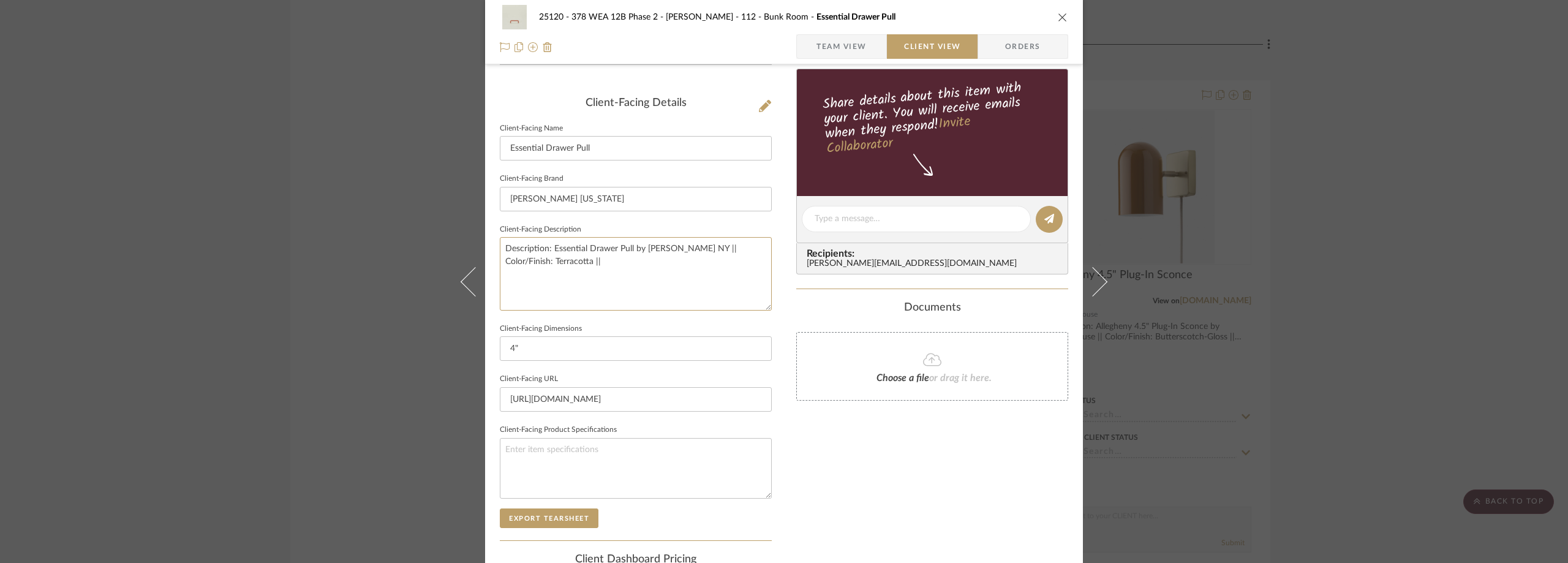
scroll to position [262, 0]
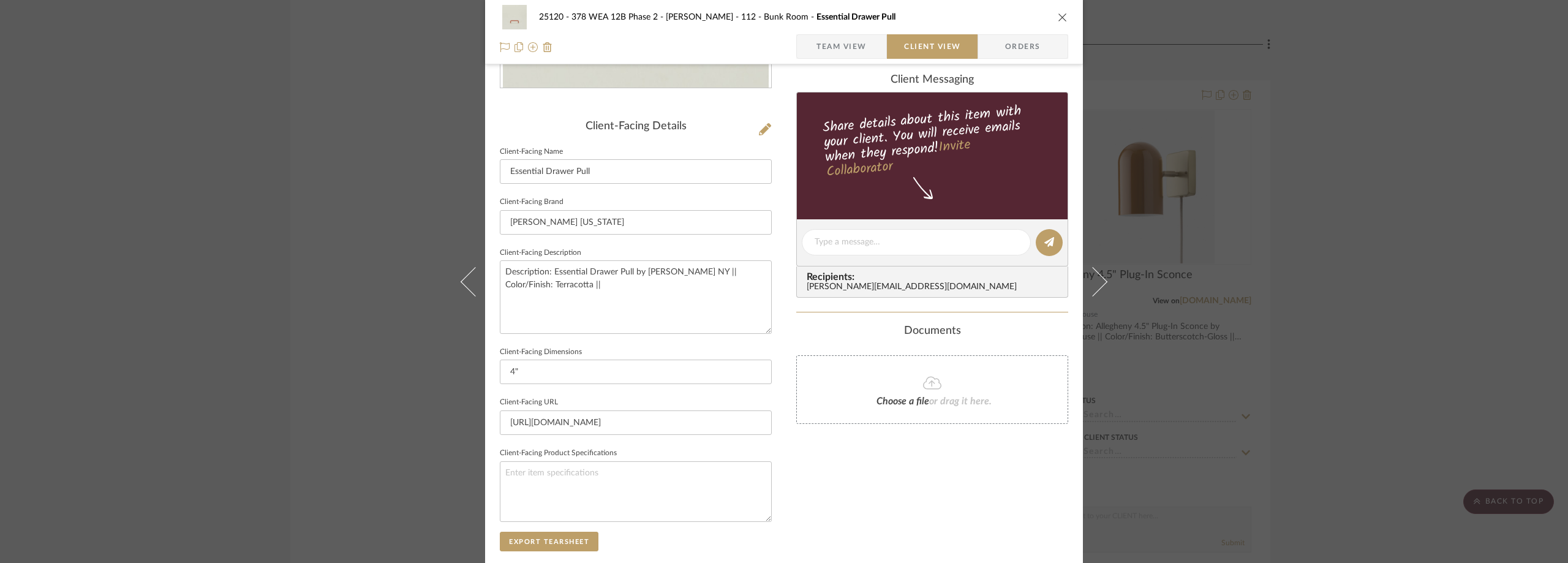
click at [1366, 150] on div "25120 - 378 WEA 12B Phase 2 - Mautner 112 - Bunk Room Essential Drawer Pull Tea…" at bounding box center [784, 281] width 1568 height 563
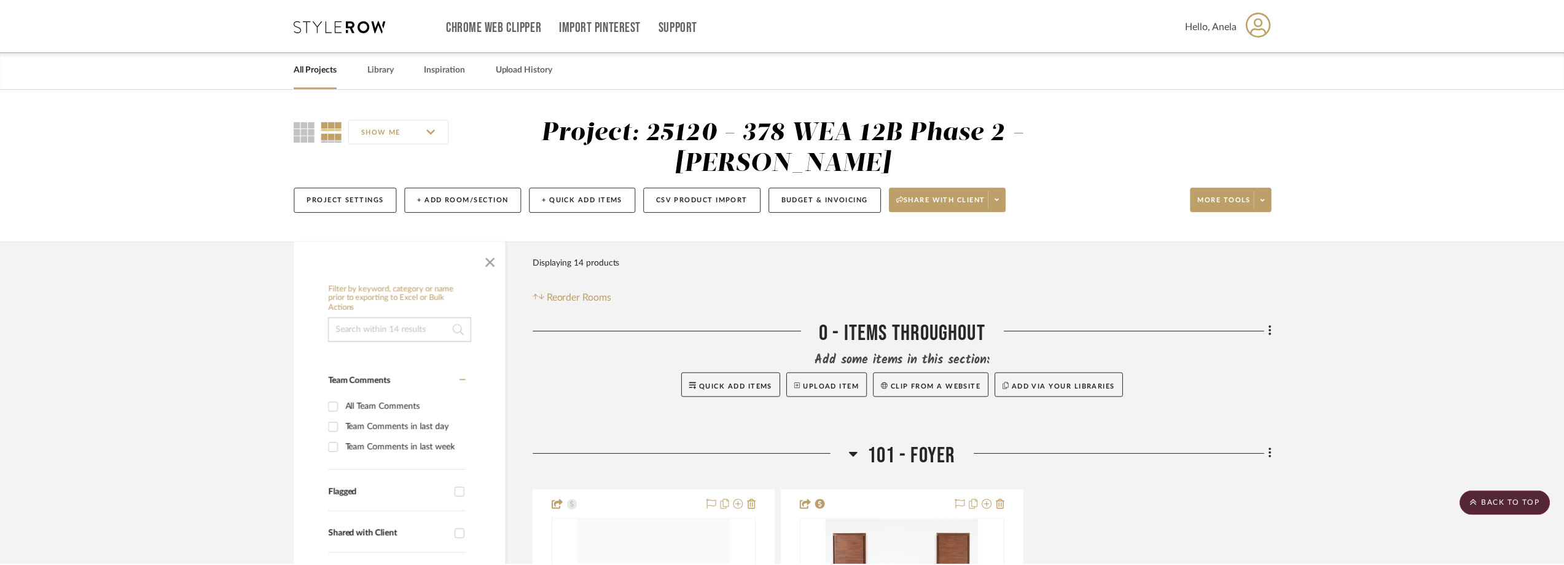
scroll to position [2211, 0]
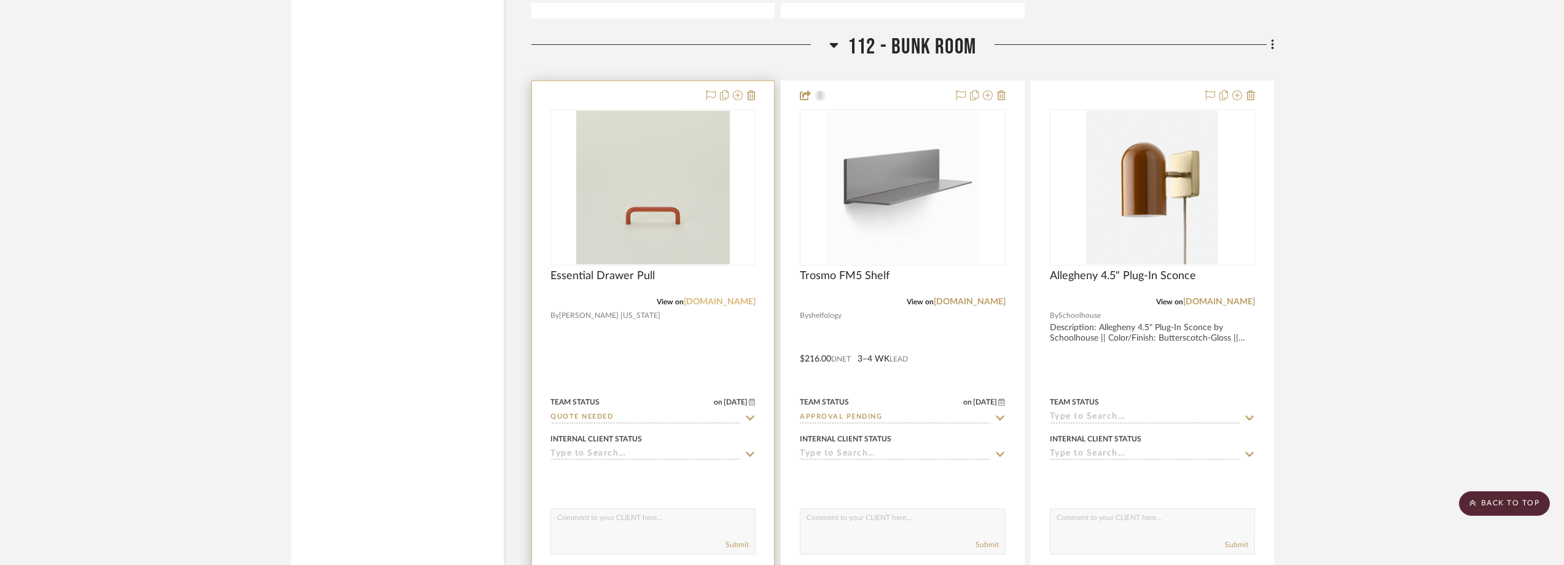
click at [697, 302] on link "hawkinsnewyork.com" at bounding box center [720, 301] width 72 height 9
click at [654, 195] on img "0" at bounding box center [653, 188] width 154 height 154
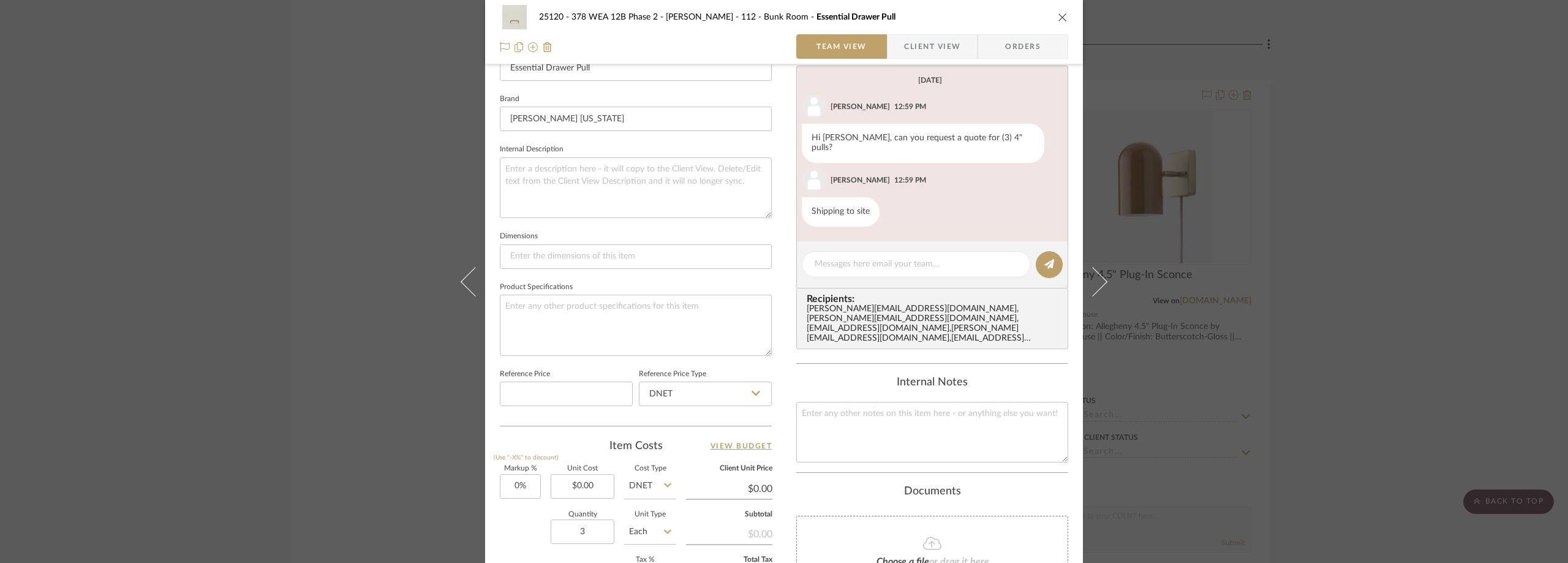
scroll to position [428, 0]
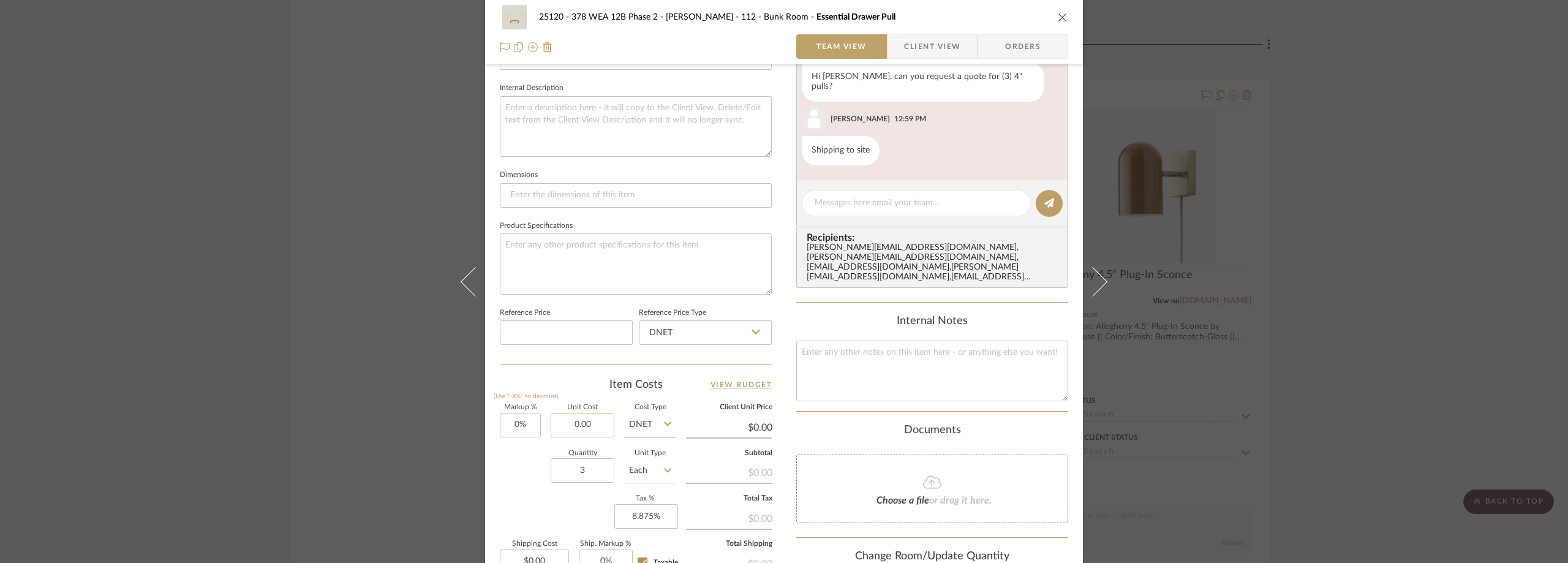
click at [594, 423] on input "0.00" at bounding box center [582, 424] width 64 height 25
type input "$11.20"
click at [585, 388] on div "Item Costs View Budget" at bounding box center [635, 384] width 272 height 15
type input "$11.20"
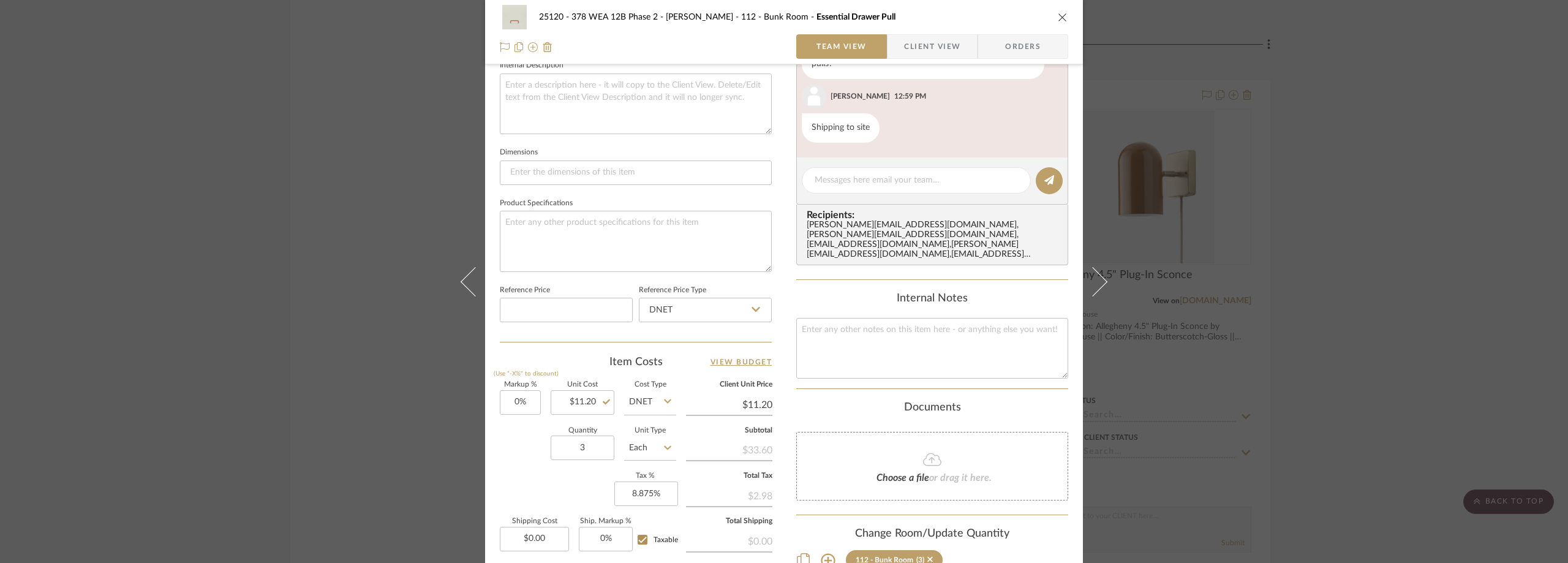
scroll to position [489, 0]
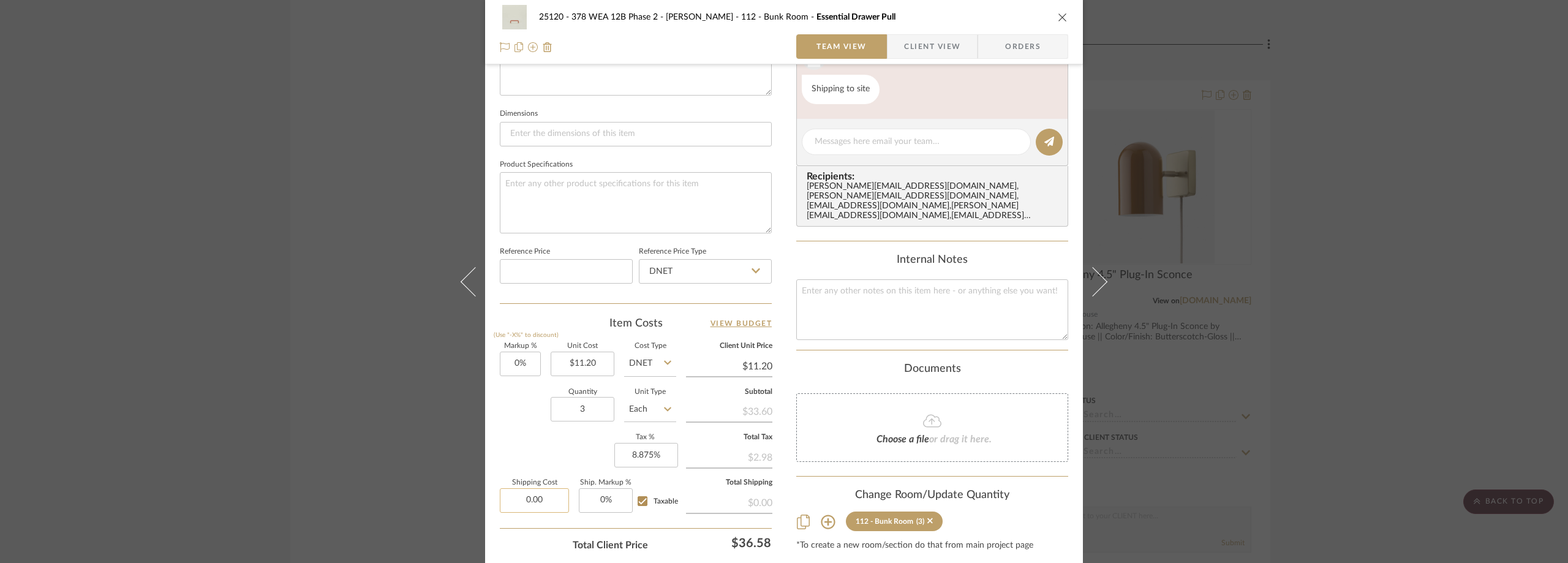
click at [509, 504] on input "0.00" at bounding box center [533, 500] width 69 height 25
type input "$8.00"
click at [537, 437] on div "Markup % (Use "-X%" to discount) 0% Unit Cost $11.20 Cost Type DNET Client Unit…" at bounding box center [635, 431] width 272 height 178
click at [898, 48] on span "button" at bounding box center [895, 46] width 17 height 25
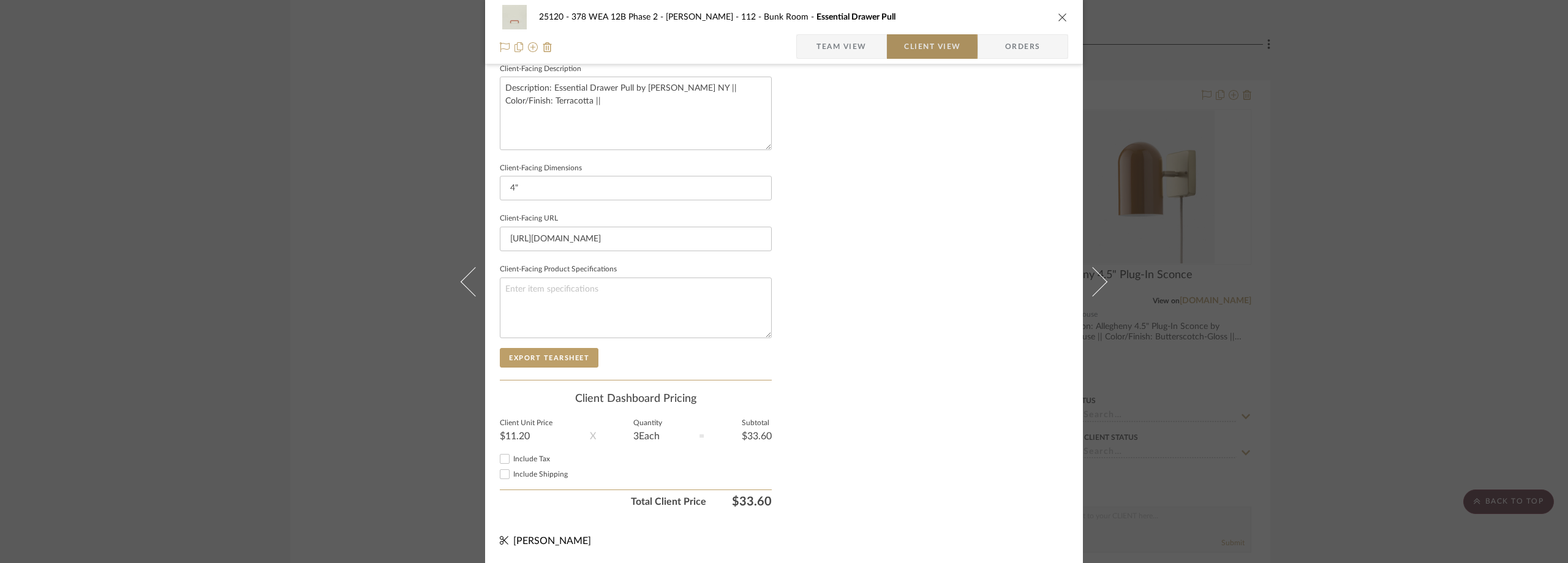
scroll to position [445, 0]
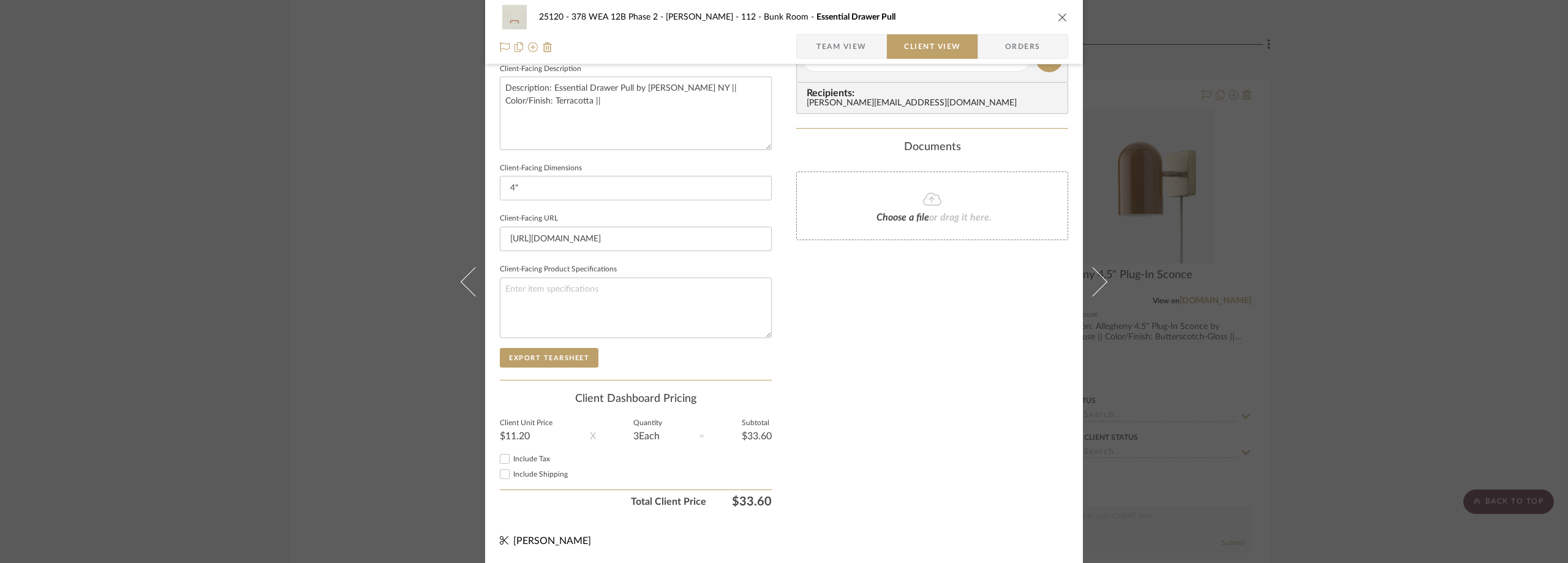
click at [520, 451] on div "Include Tax" at bounding box center [635, 458] width 272 height 15
click at [520, 455] on span "Include Tax" at bounding box center [531, 457] width 37 height 7
click at [512, 455] on input "Include Tax" at bounding box center [504, 458] width 15 height 15
checkbox input "true"
click at [524, 470] on span "Include Shipping" at bounding box center [540, 473] width 55 height 7
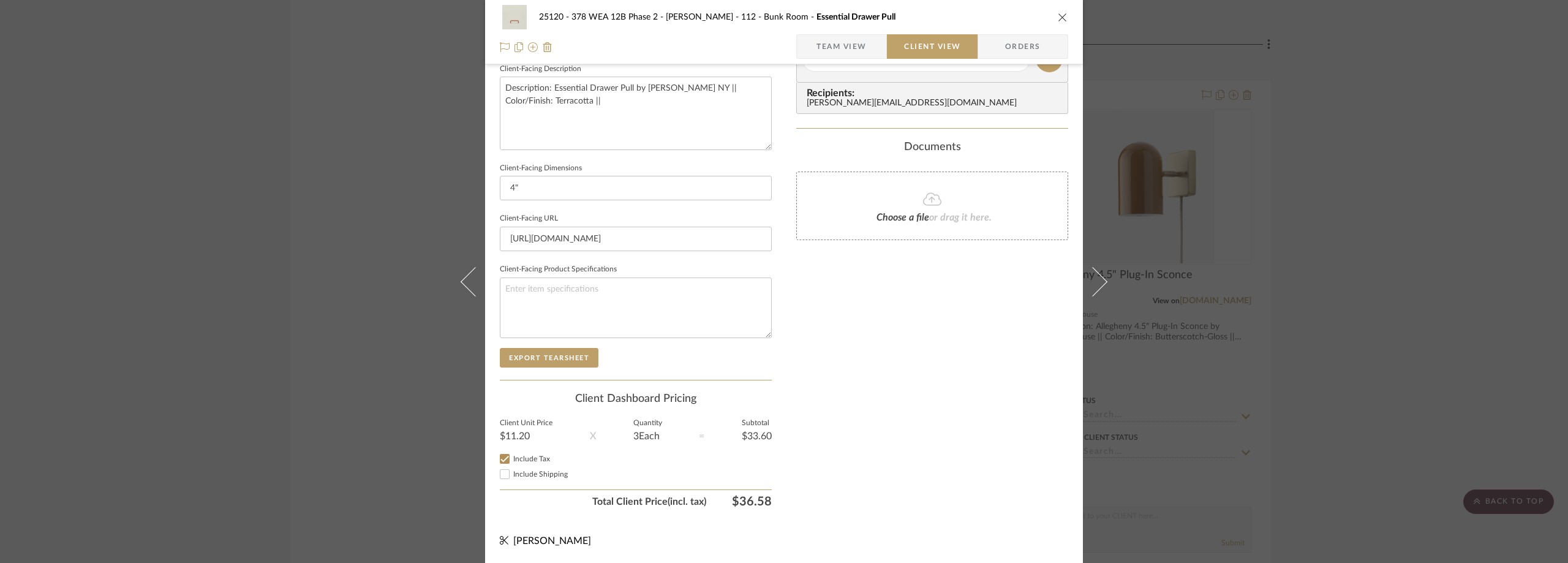
click at [512, 470] on input "Include Shipping" at bounding box center [504, 473] width 15 height 15
checkbox input "true"
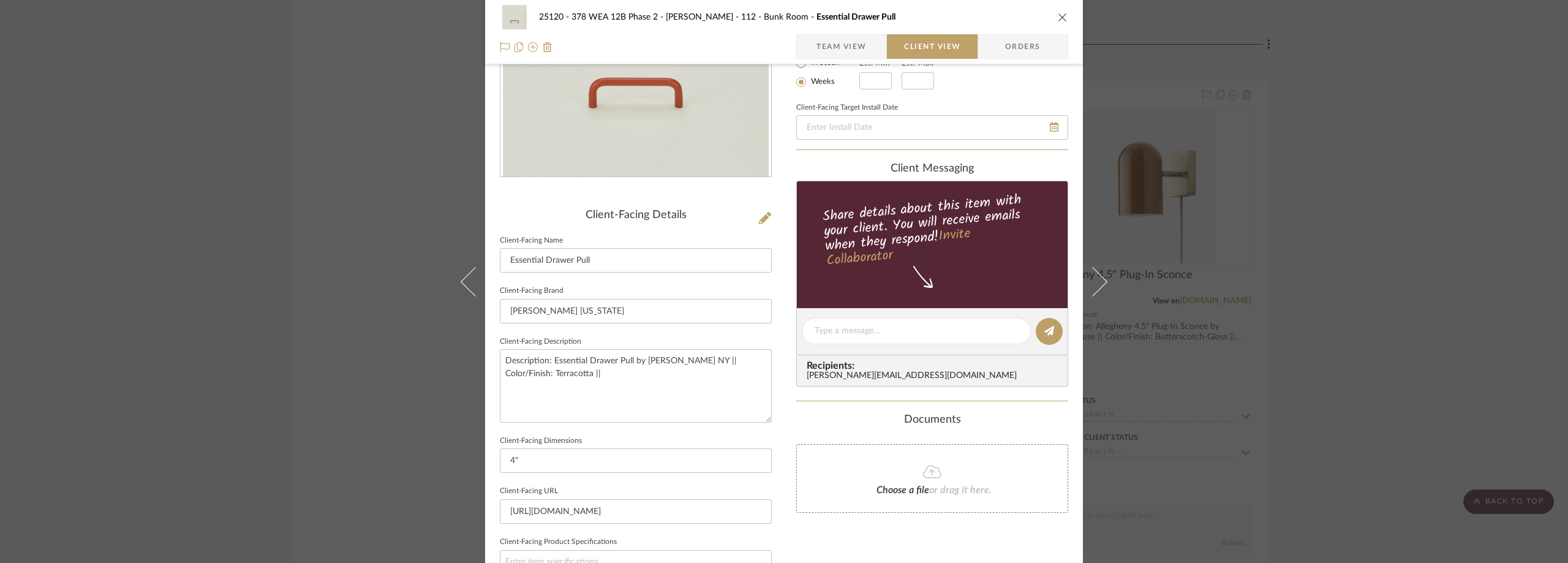
scroll to position [17, 0]
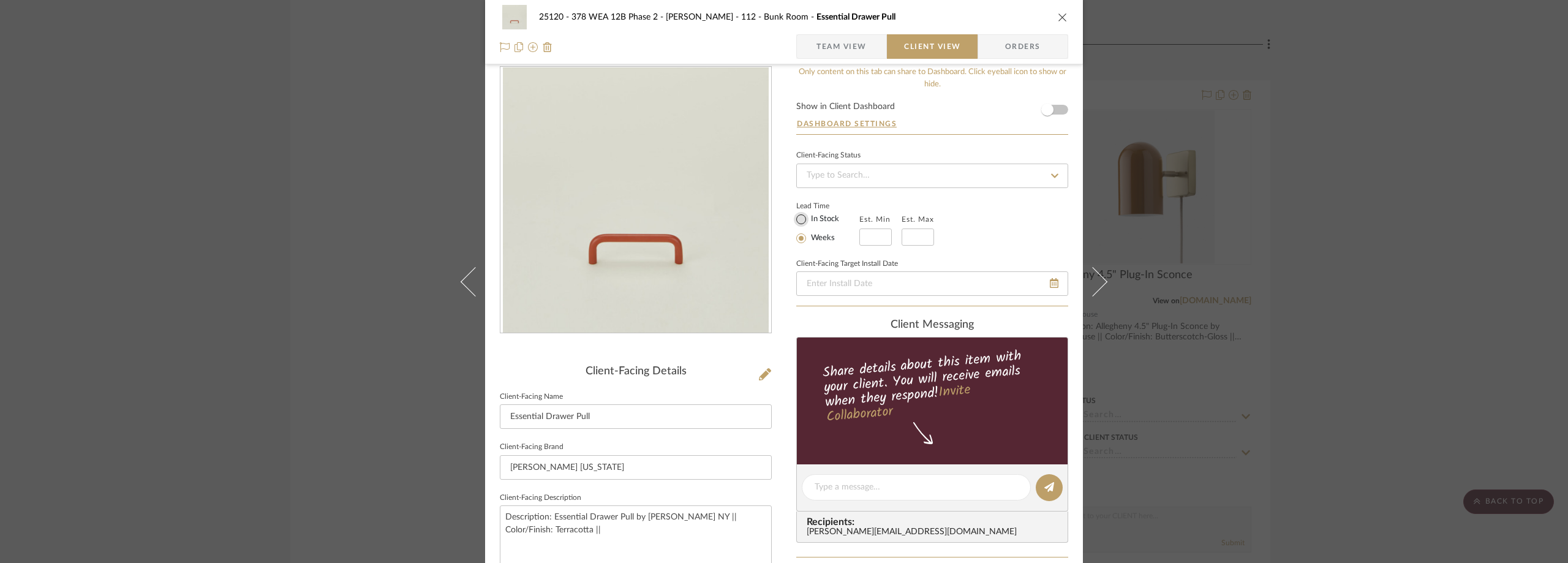
click at [799, 217] on input "In Stock" at bounding box center [800, 219] width 15 height 15
radio input "true"
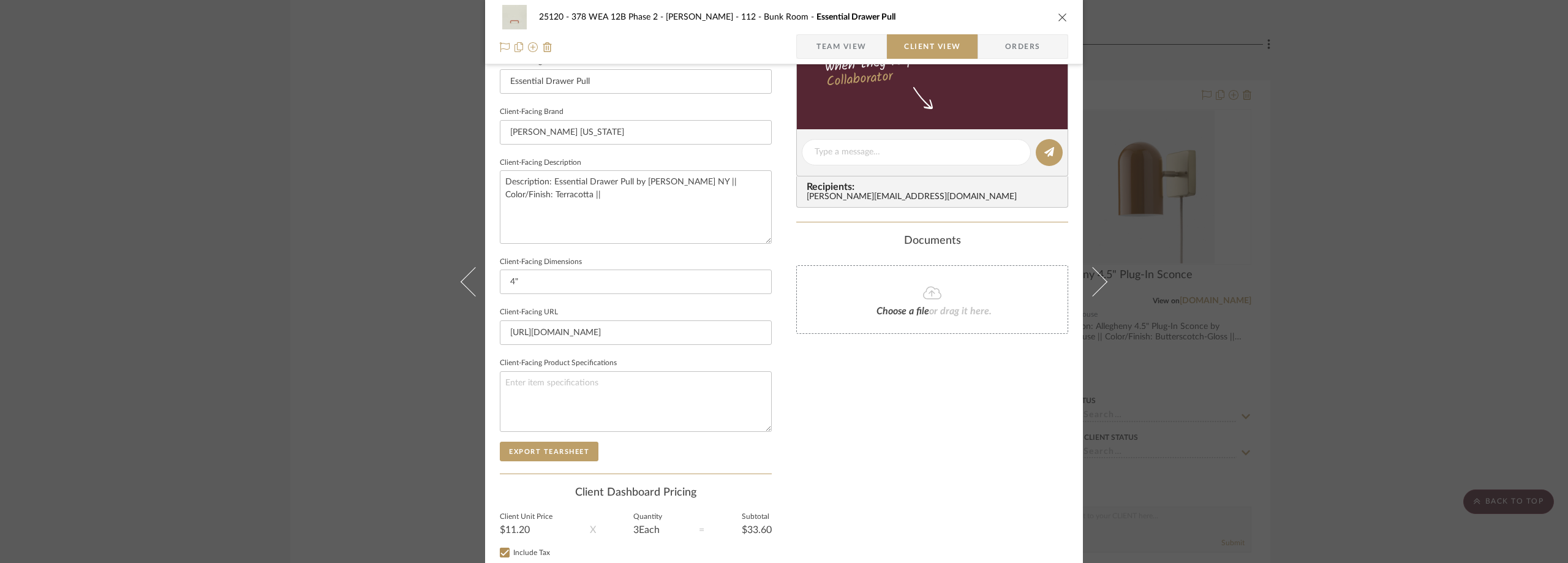
scroll to position [445, 0]
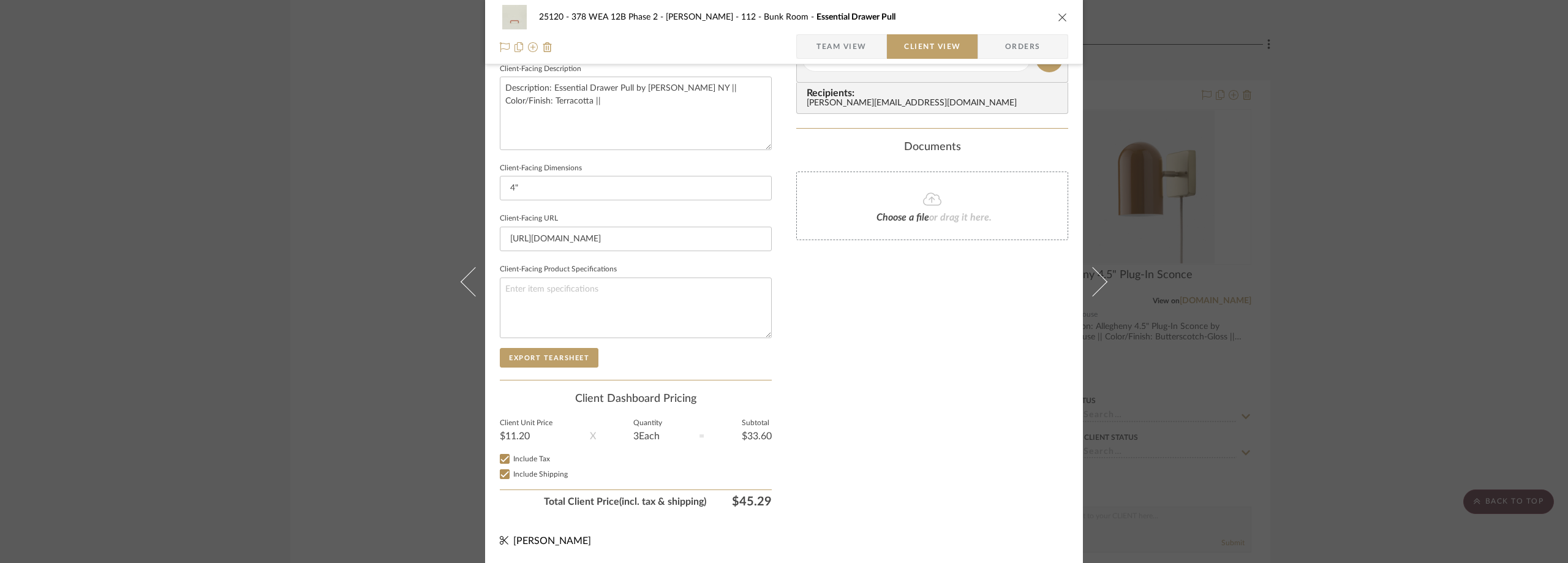
click at [828, 51] on span "Team View" at bounding box center [841, 46] width 50 height 25
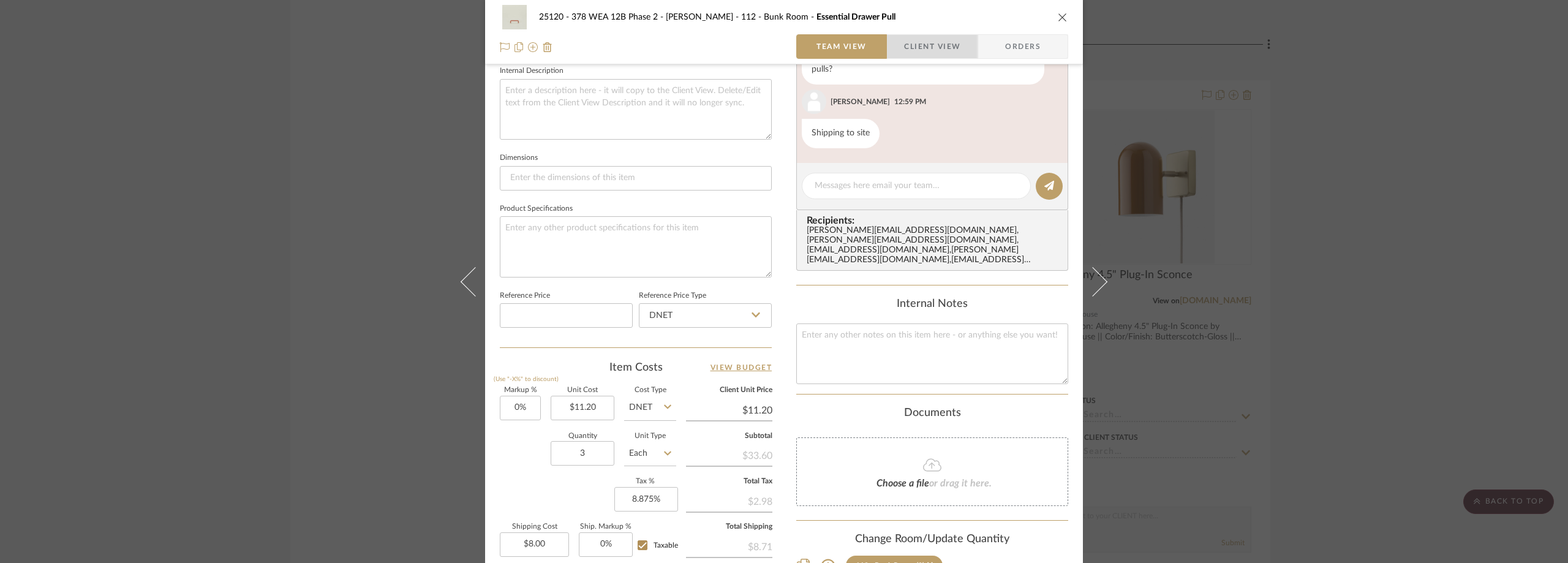
click at [894, 48] on span "button" at bounding box center [895, 46] width 17 height 25
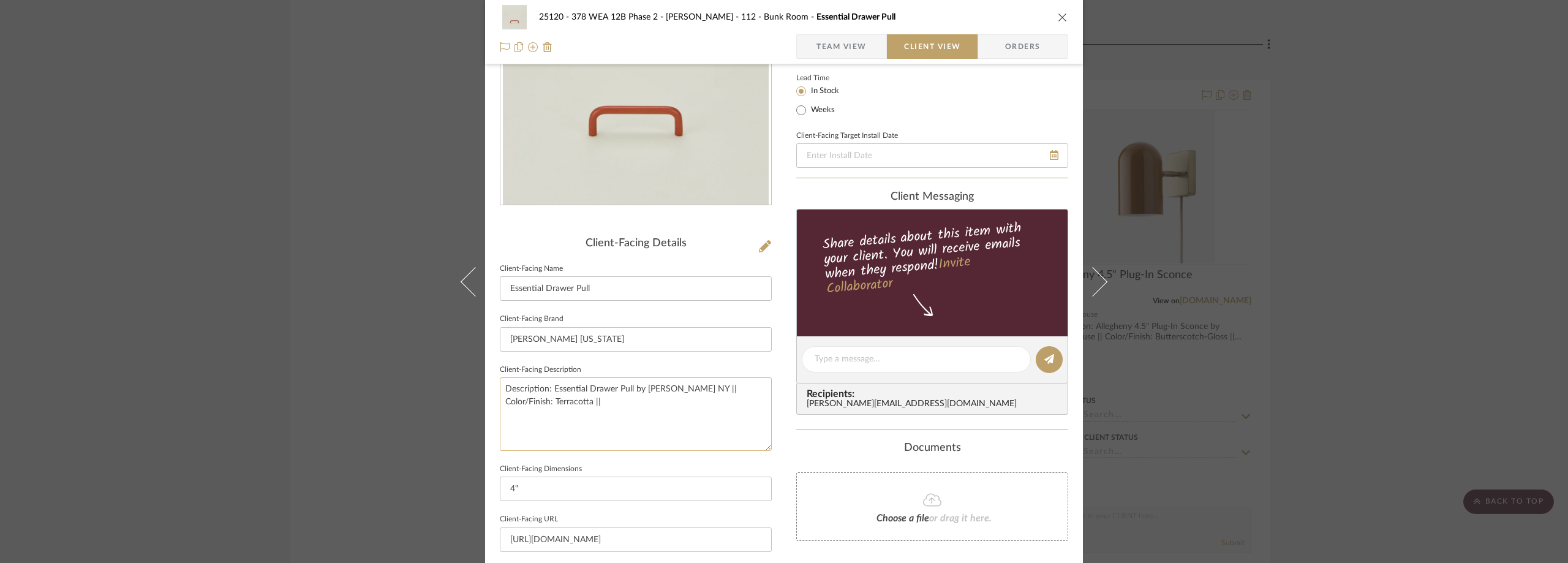
scroll to position [140, 0]
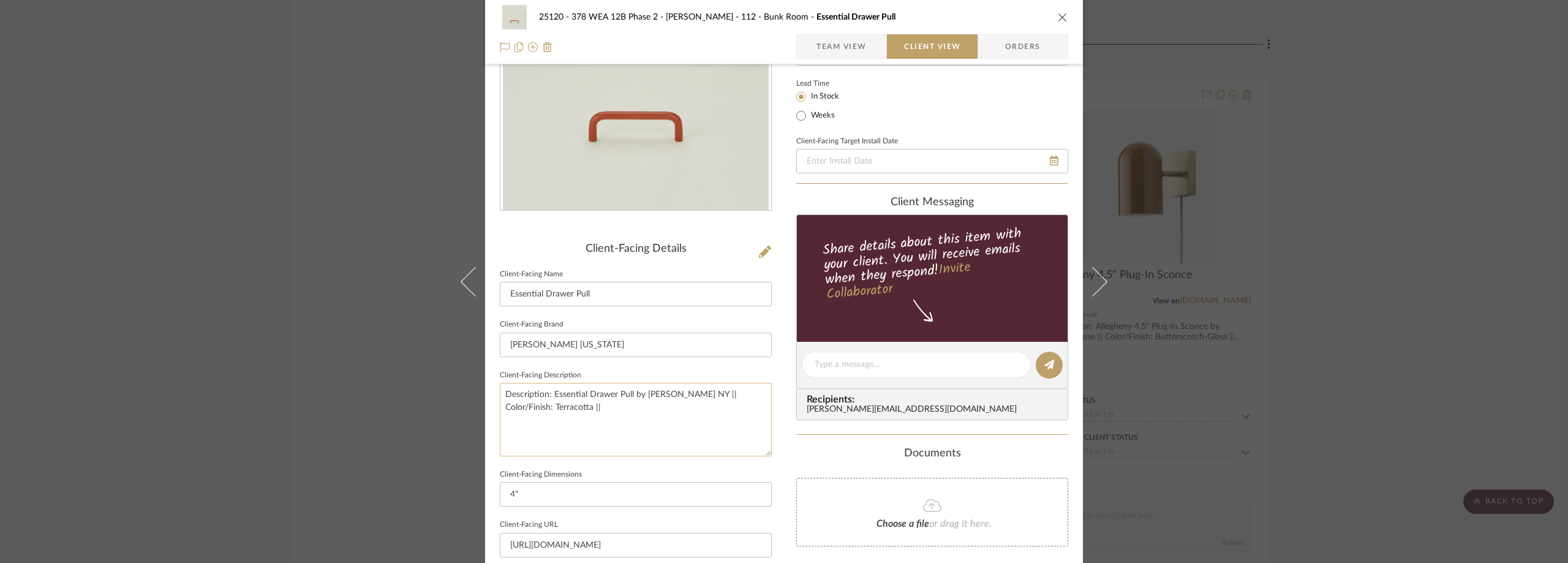
click at [683, 425] on textarea "Description: Essential Drawer Pull by Hawkins NY || Color/Finish: Terracotta ||" at bounding box center [635, 419] width 272 height 73
type textarea "Description: Essential Drawer Pull by Hawkins NY || Color/Finish: Terracotta ||…"
click at [687, 361] on sr-form-field "Client-Facing Brand Hawkins New York" at bounding box center [635, 341] width 272 height 51
click at [816, 44] on span "Team View" at bounding box center [841, 46] width 50 height 25
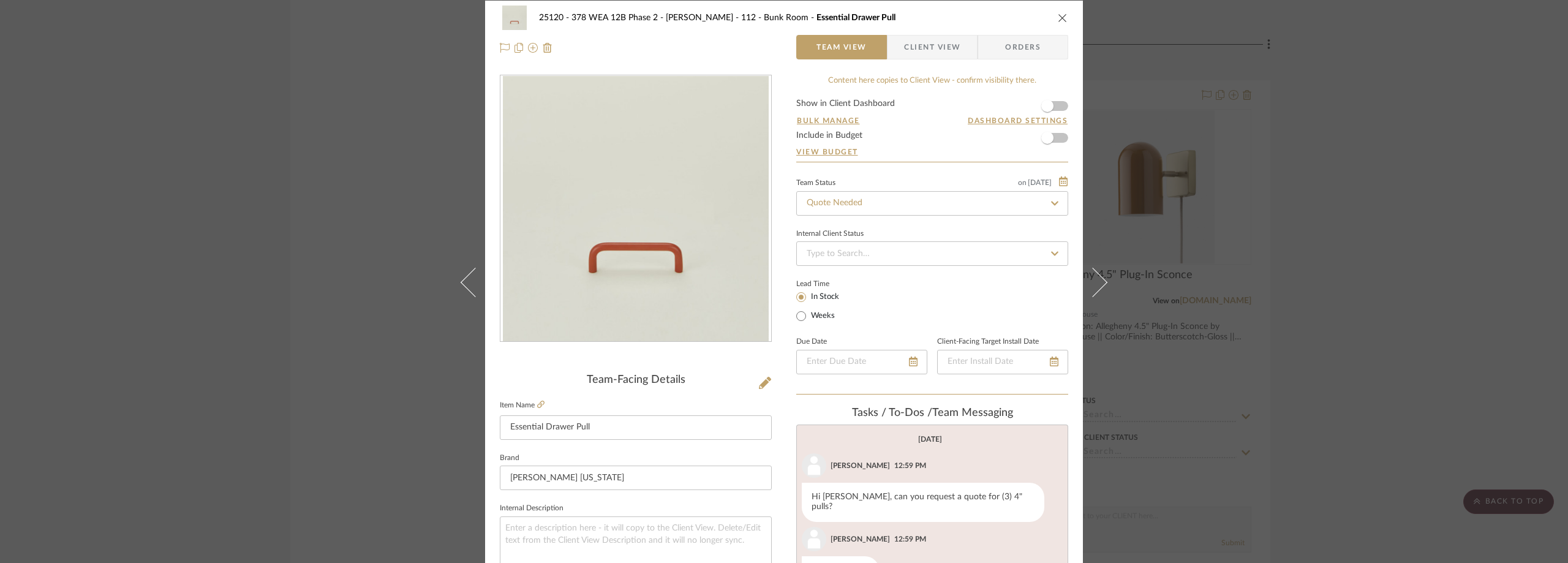
scroll to position [0, 0]
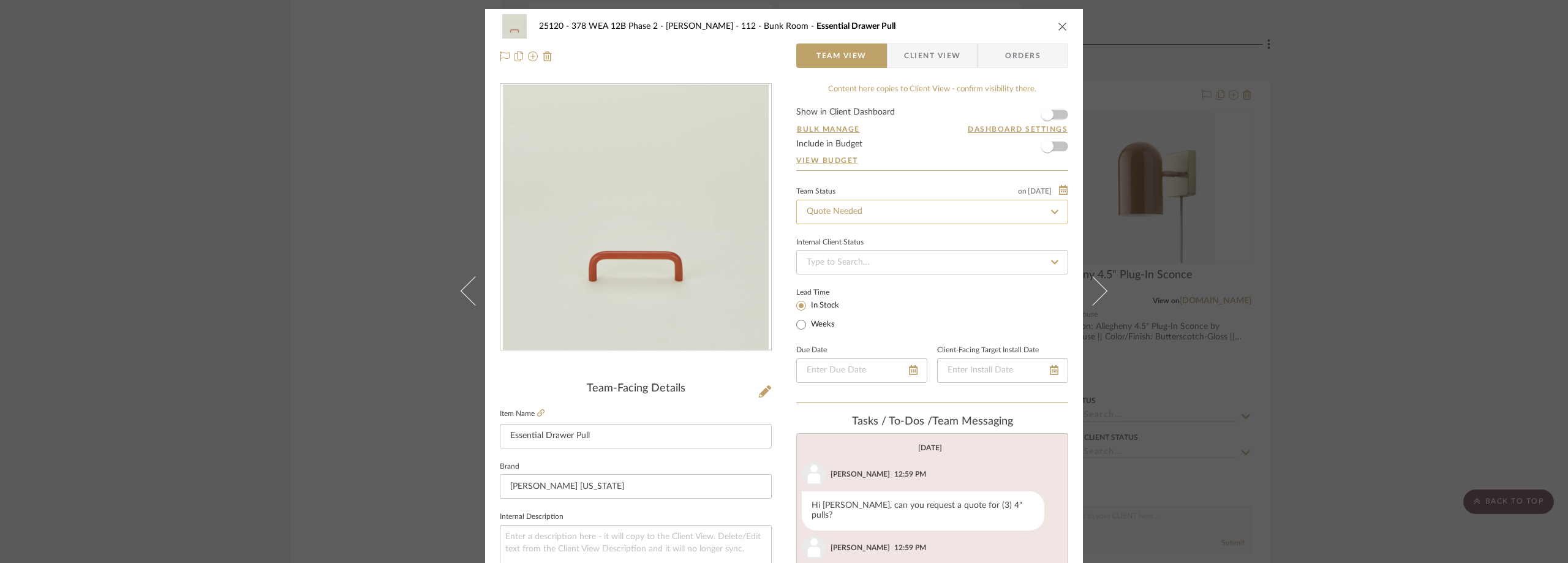
click at [837, 204] on input "Quote Needed" at bounding box center [932, 211] width 272 height 25
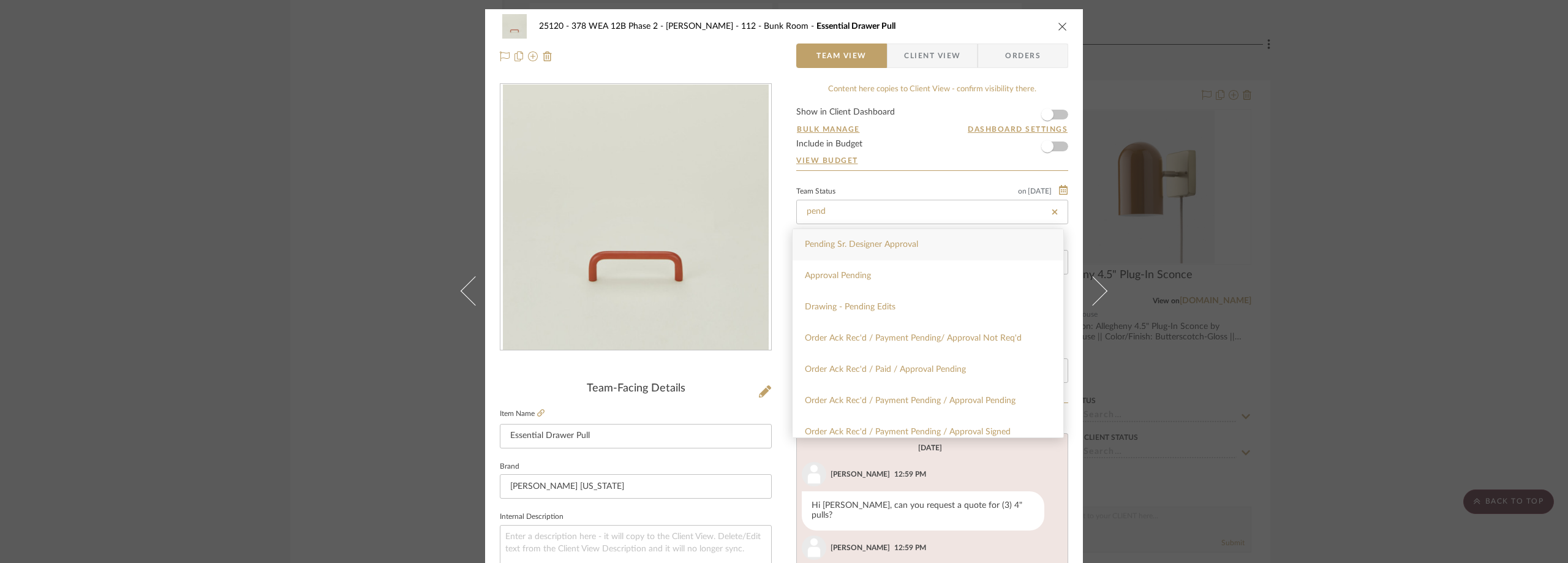
click at [846, 242] on span "Pending Sr. Designer Approval" at bounding box center [861, 244] width 114 height 9
type input "Pending Sr. Designer Approval"
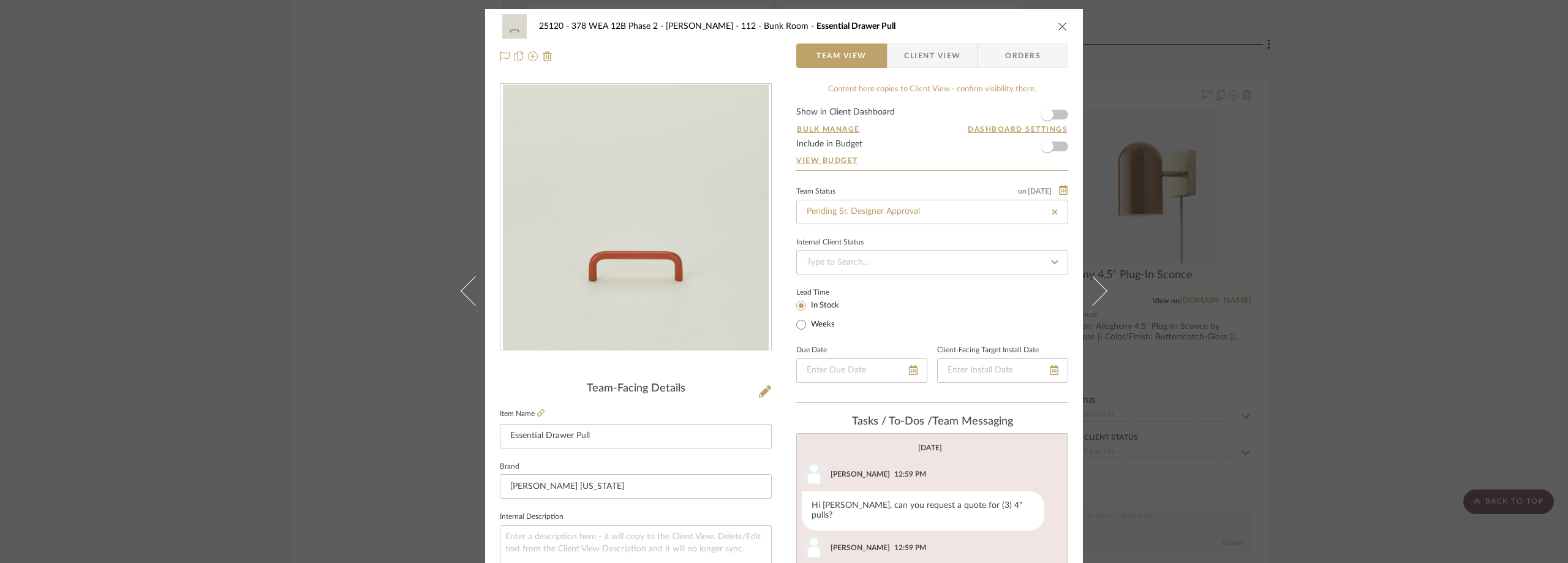
click at [862, 183] on div "Team Status on 10/1/2025 10/1/2025 Pending Sr. Designer Approval" at bounding box center [932, 203] width 272 height 41
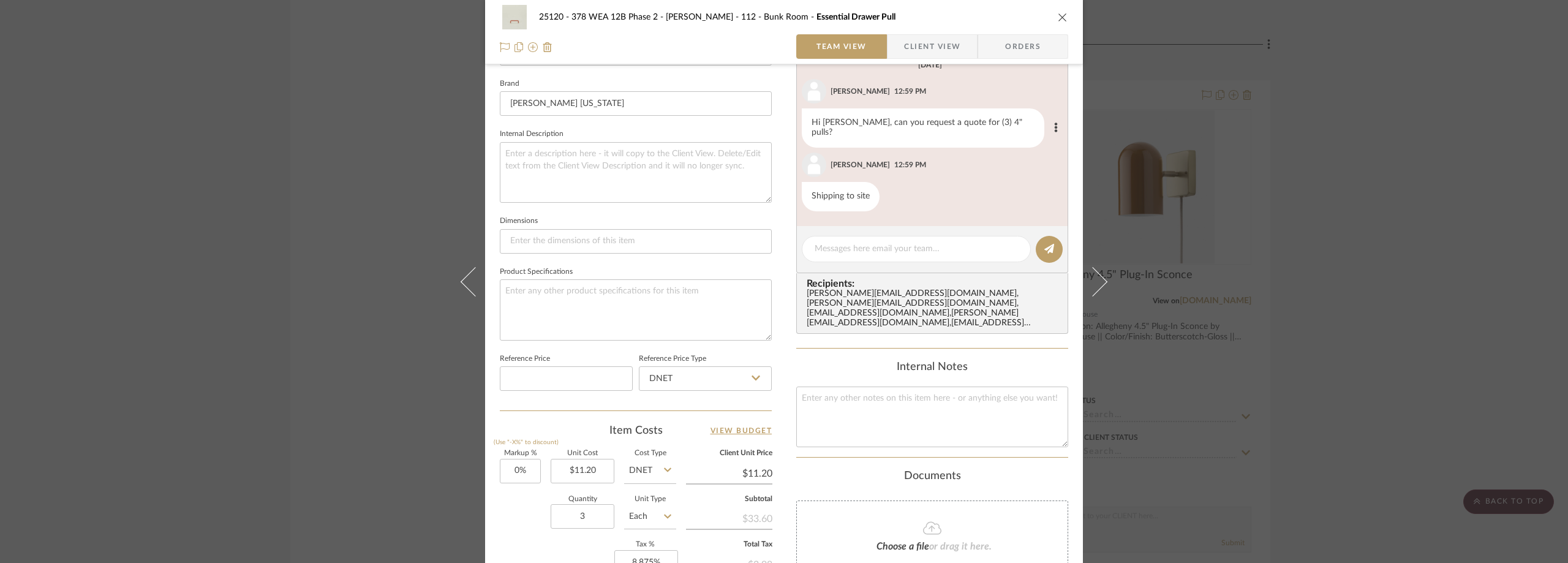
scroll to position [245, 0]
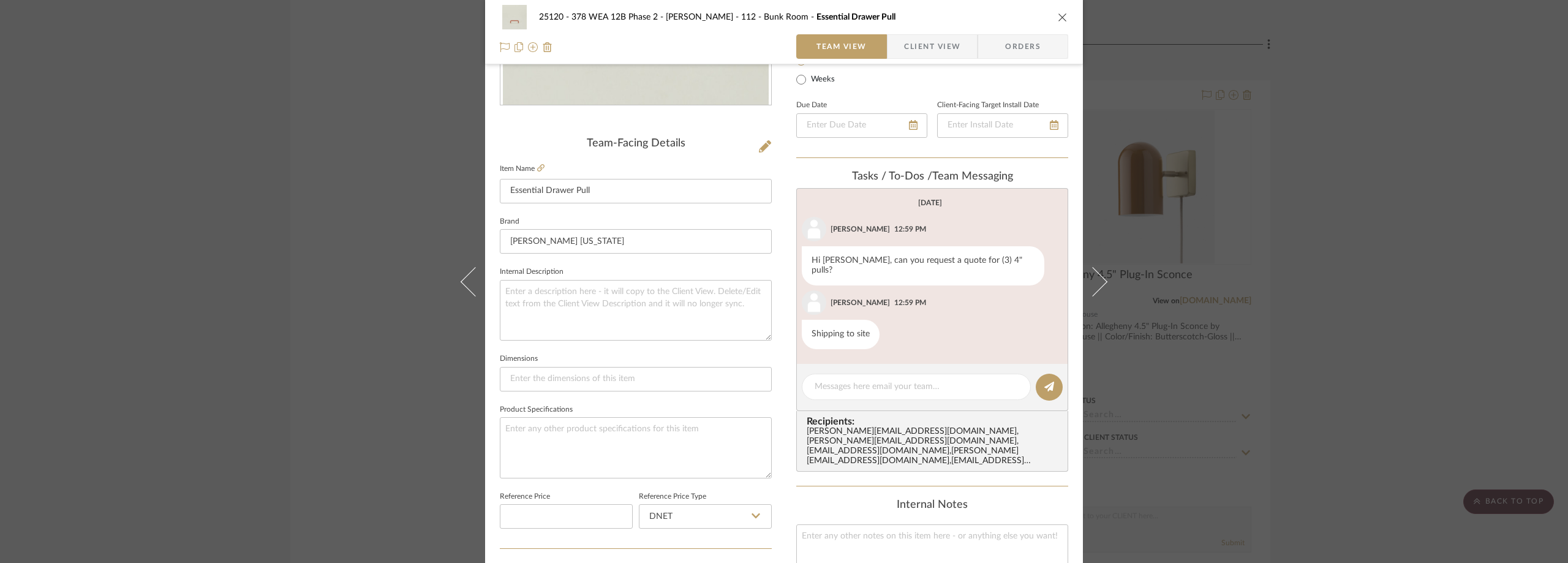
click at [945, 48] on span "Client View" at bounding box center [932, 46] width 57 height 25
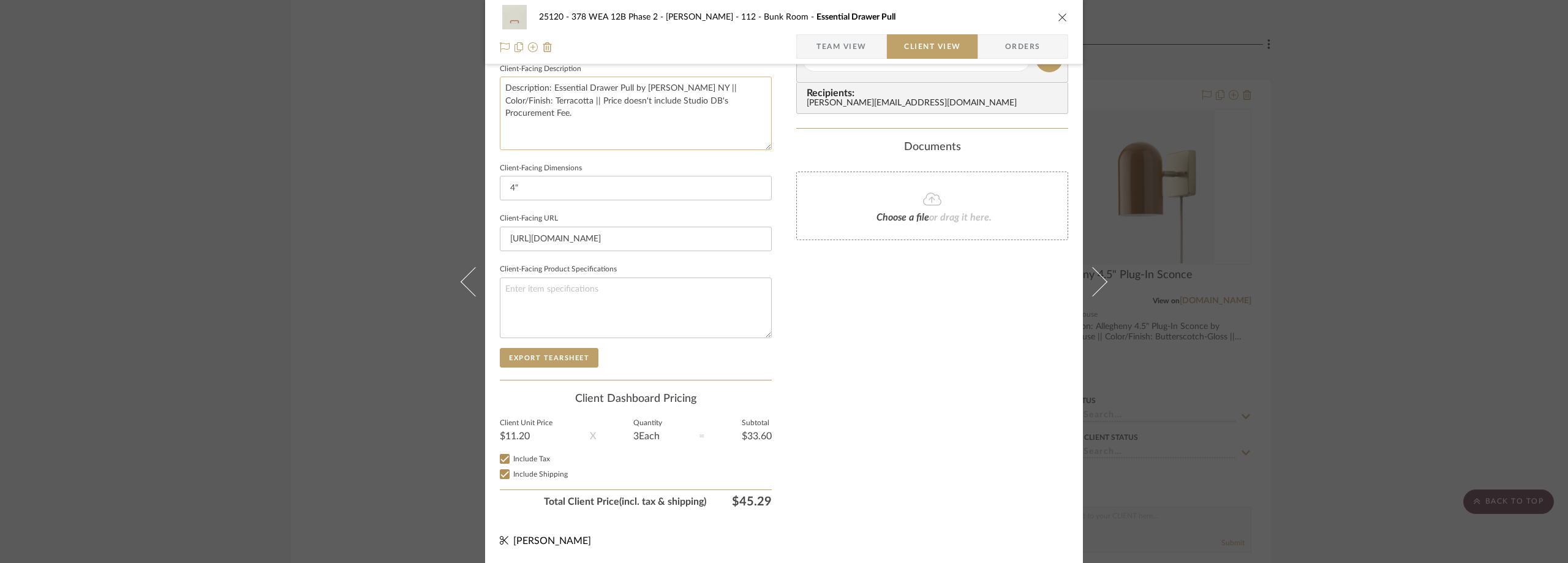
scroll to position [79, 0]
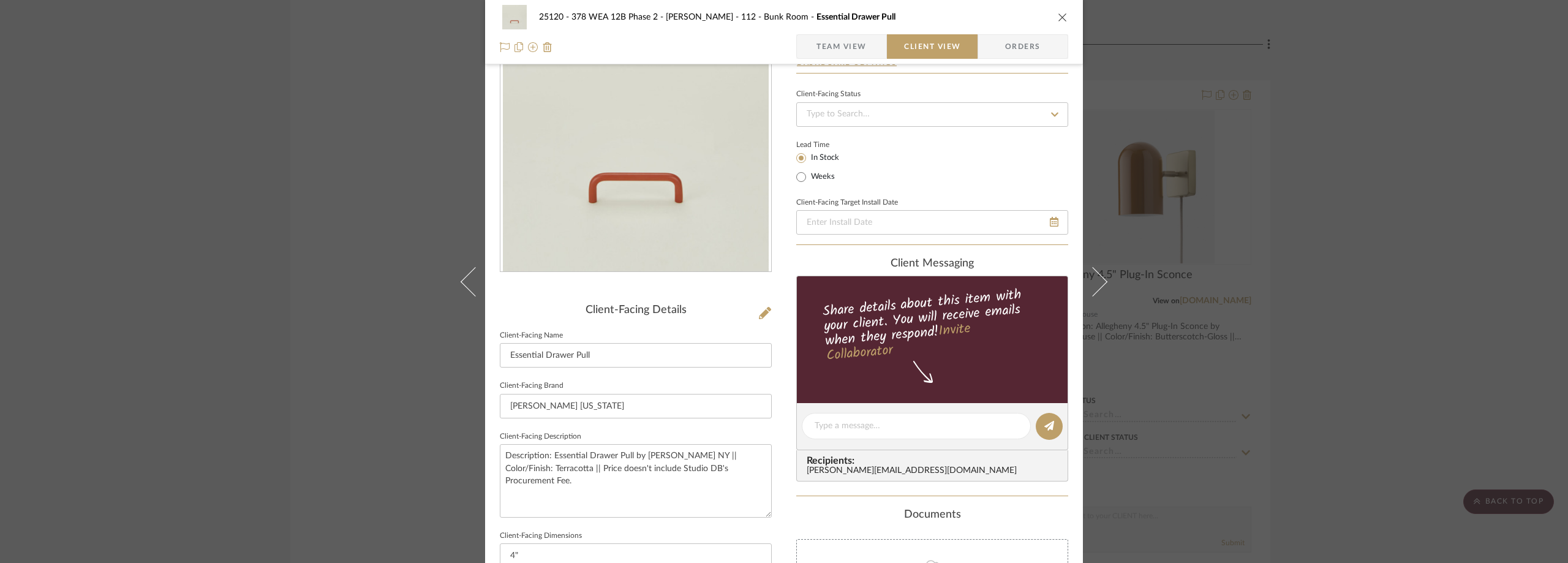
type input "Pending Sr. Designer Approval"
click at [337, 183] on div "25120 - 378 WEA 12B Phase 2 - Mautner 112 - Bunk Room Essential Drawer Pull Tea…" at bounding box center [784, 281] width 1568 height 563
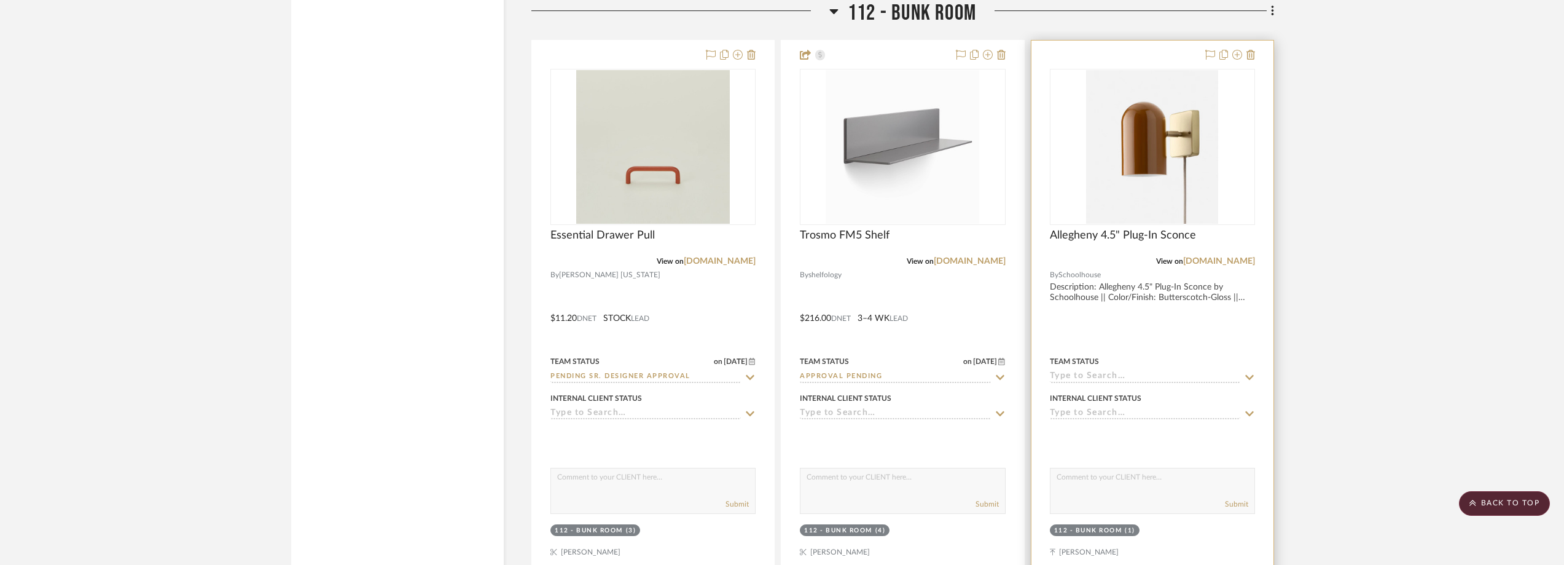
scroll to position [2150, 0]
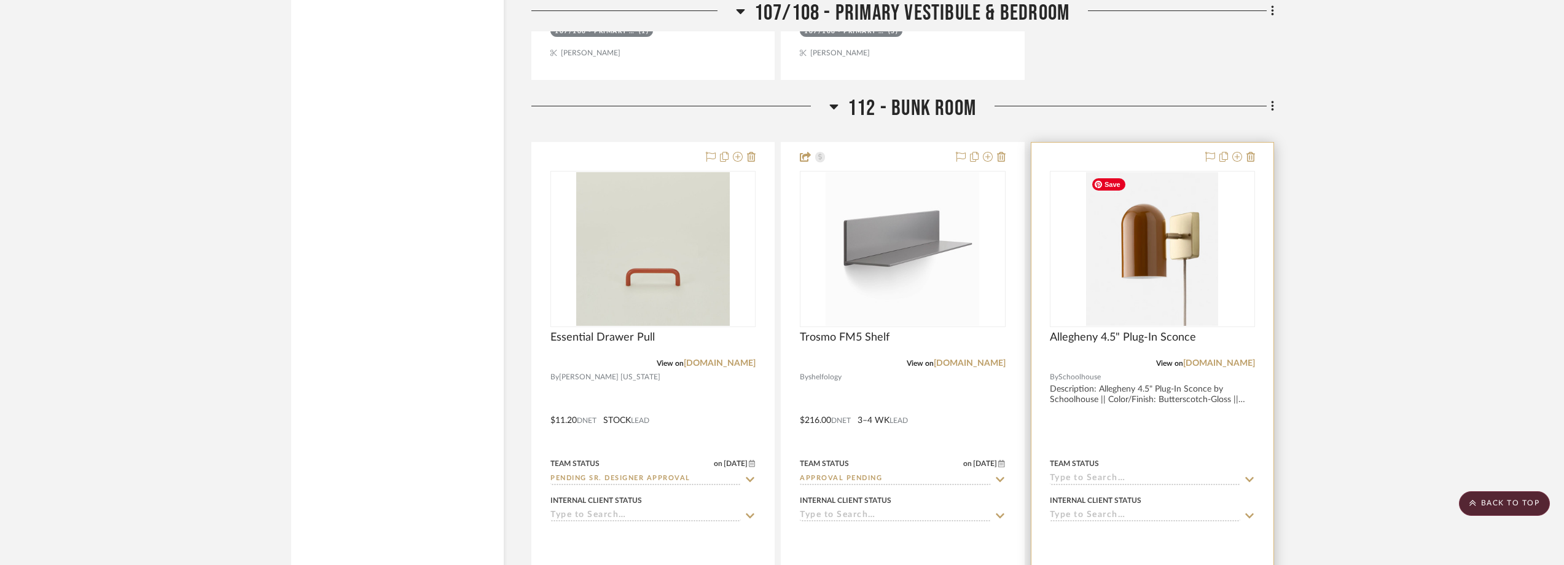
click at [1160, 268] on img "0" at bounding box center [1152, 249] width 132 height 154
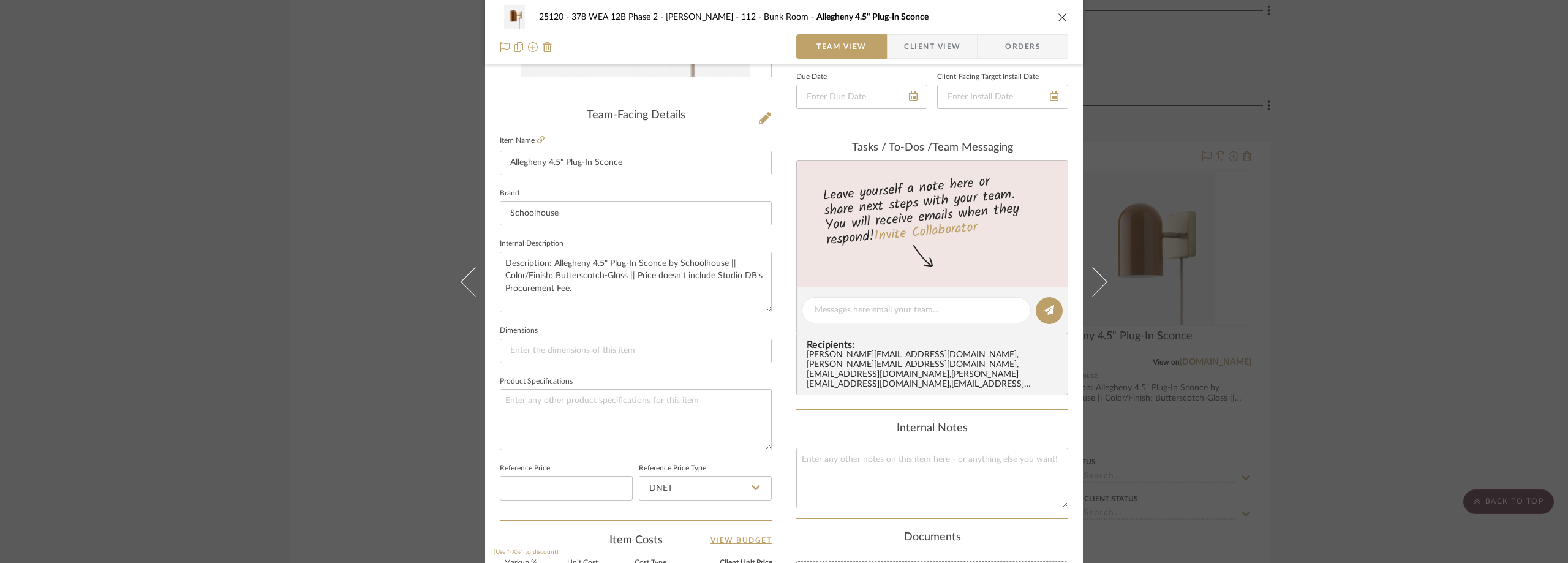
scroll to position [428, 0]
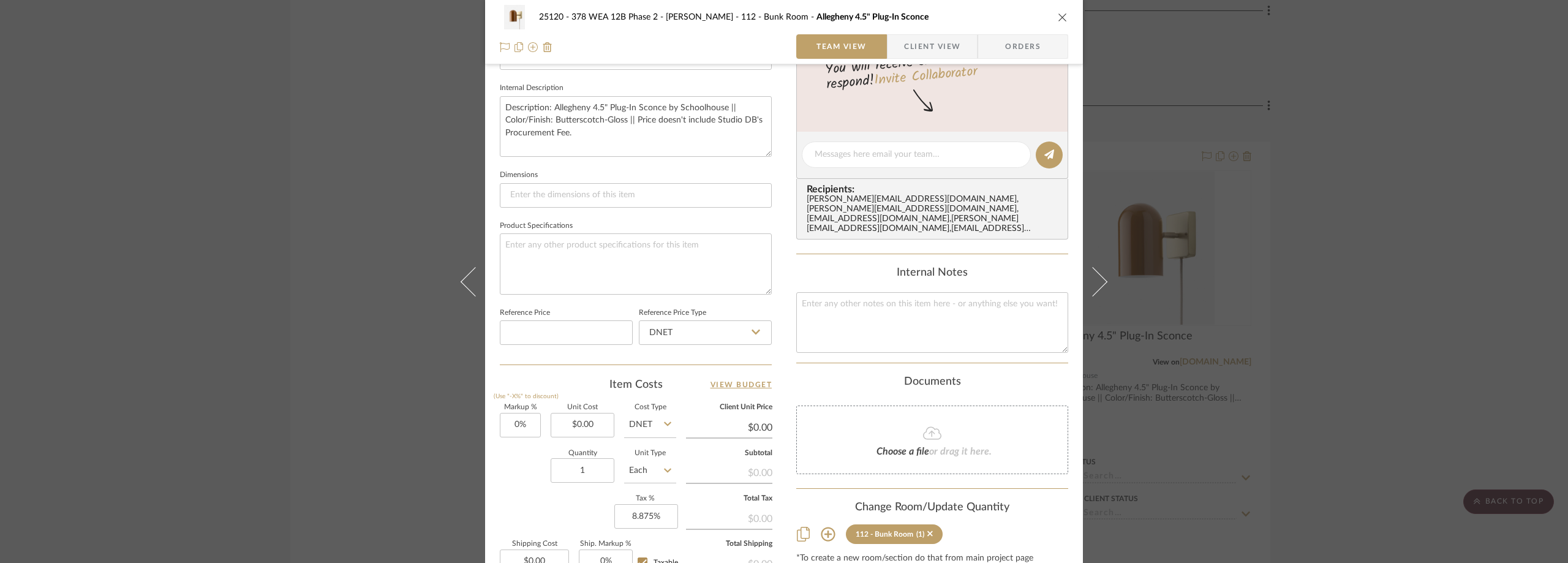
click at [1341, 195] on div "25120 - 378 WEA 12B Phase 2 - Mautner 112 - Bunk Room Allegheny 4.5" Plug-In Sc…" at bounding box center [784, 281] width 1568 height 563
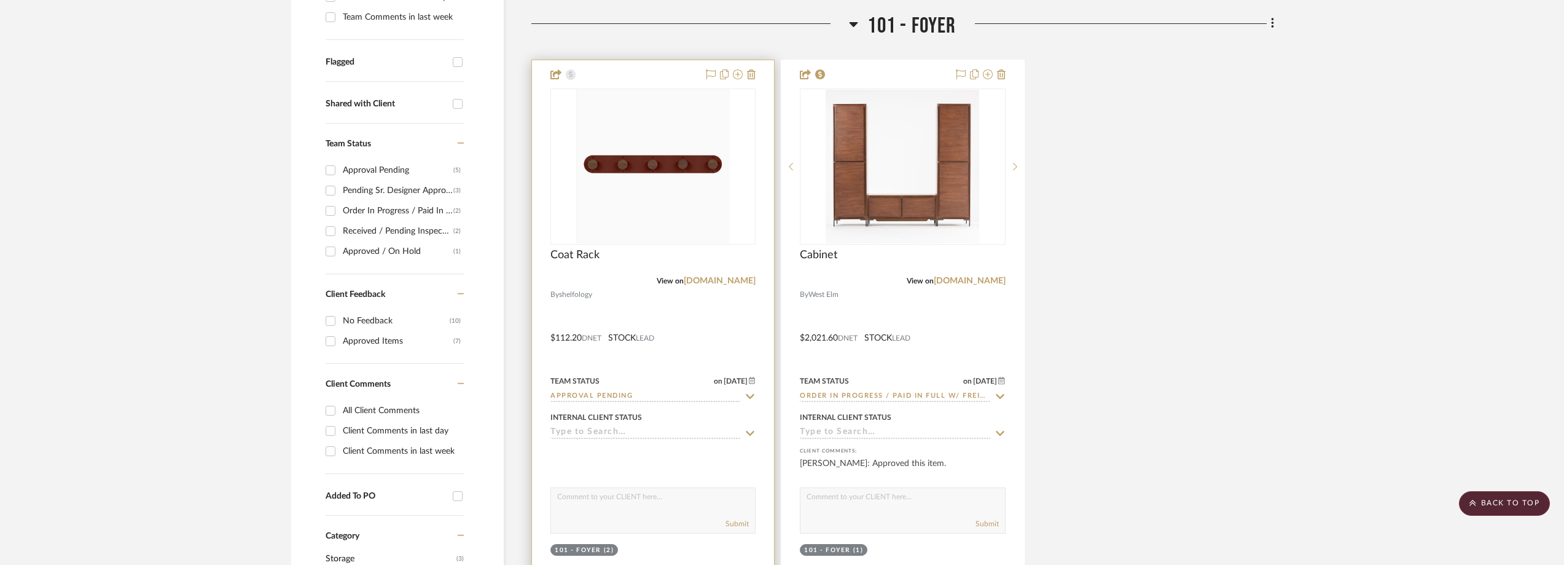
scroll to position [0, 0]
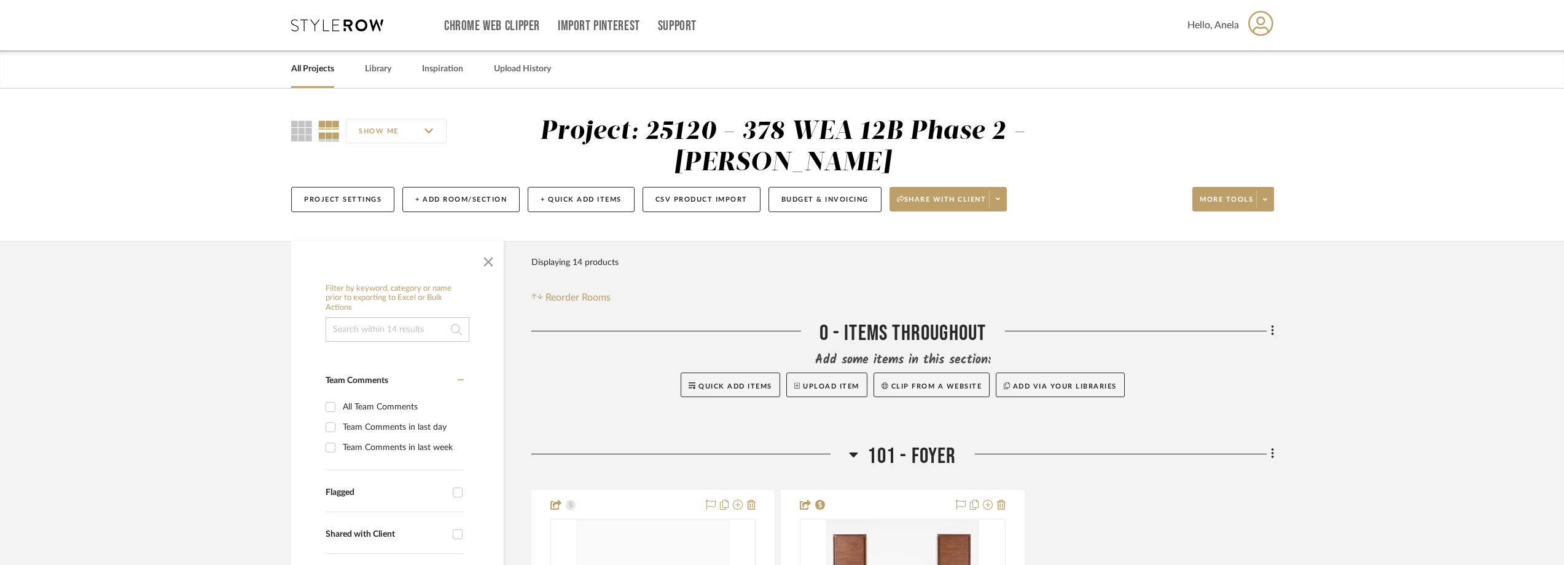
click at [345, 29] on icon at bounding box center [337, 25] width 92 height 12
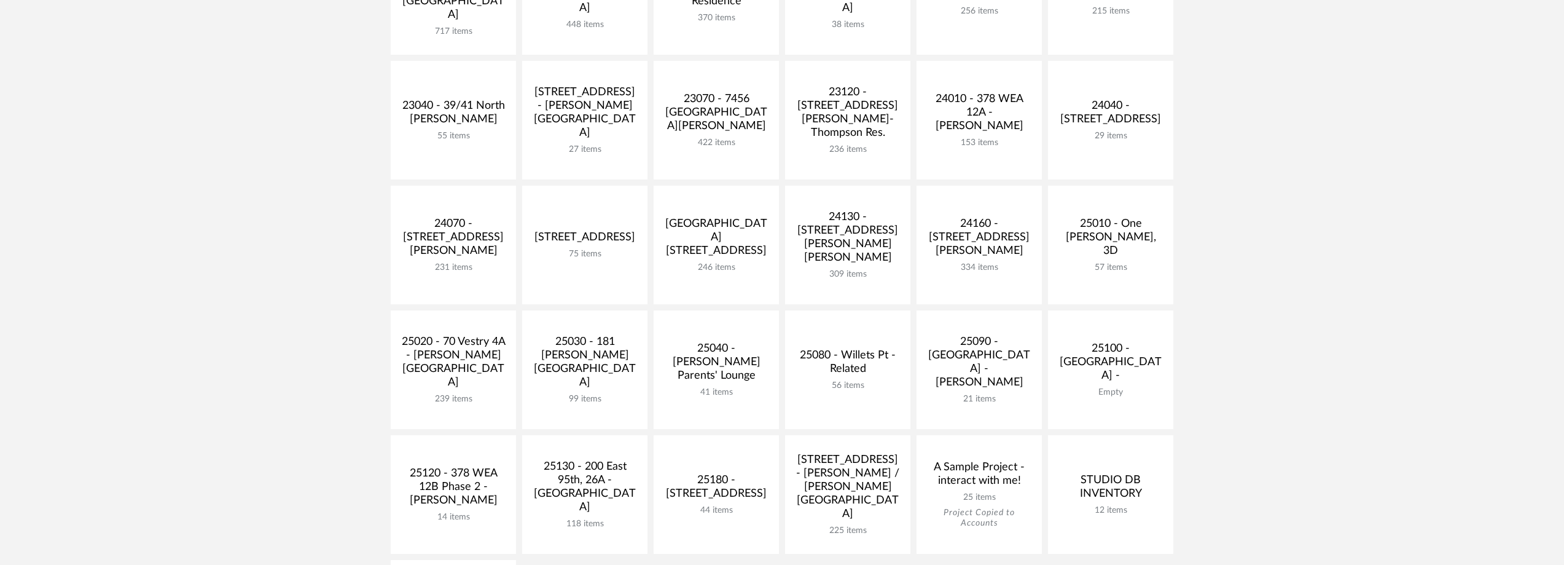
scroll to position [246, 0]
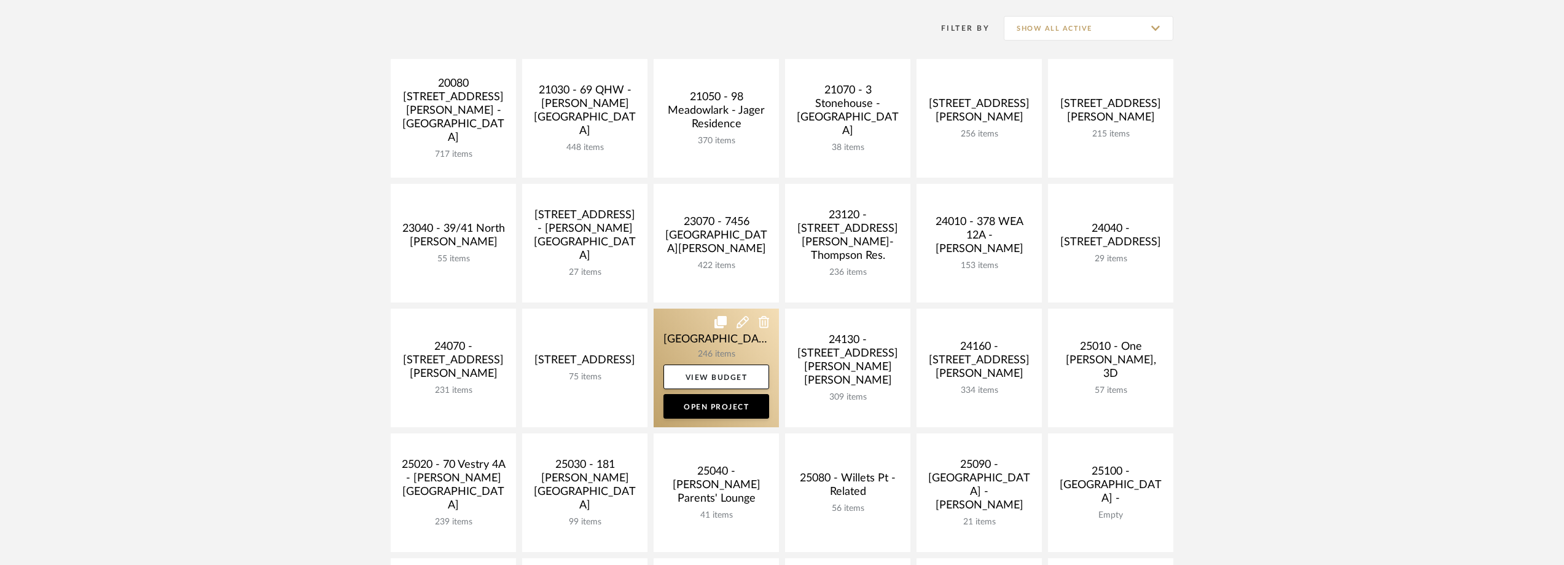
click at [674, 337] on link at bounding box center [716, 367] width 125 height 119
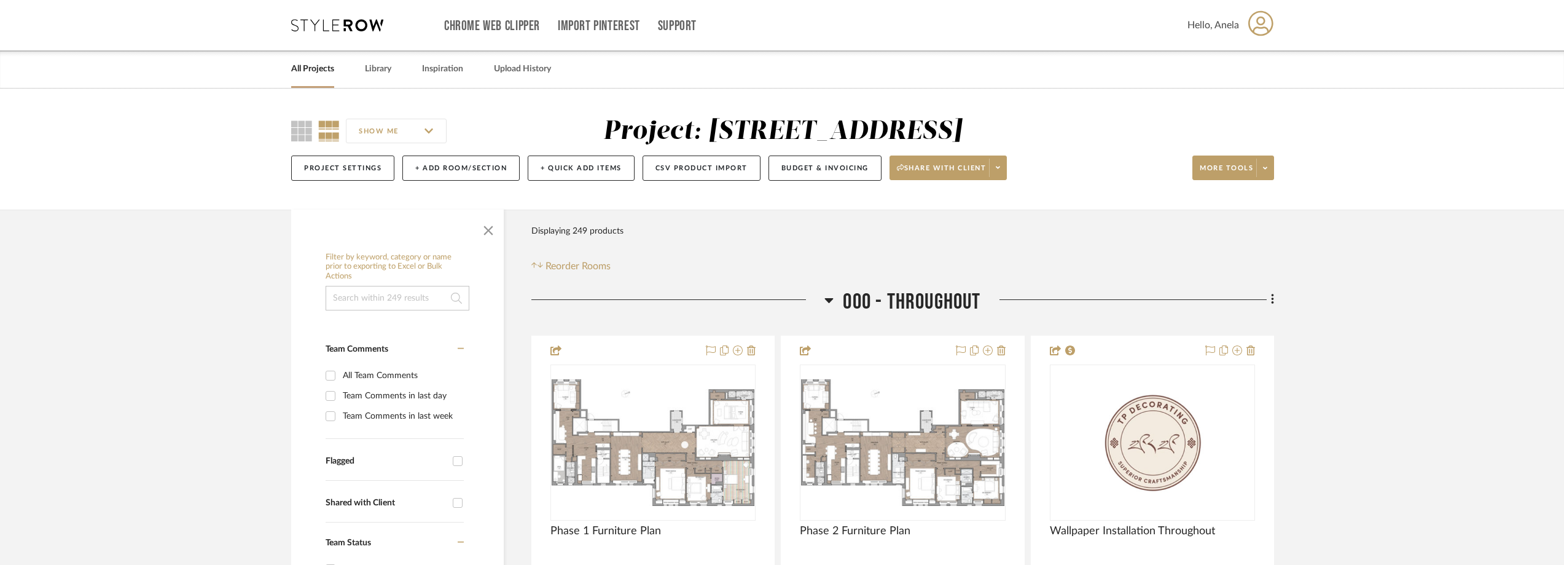
click at [402, 414] on div "Team Comments in last week" at bounding box center [402, 416] width 118 height 20
click at [340, 414] on input "Team Comments in last week" at bounding box center [331, 416] width 20 height 20
checkbox input "true"
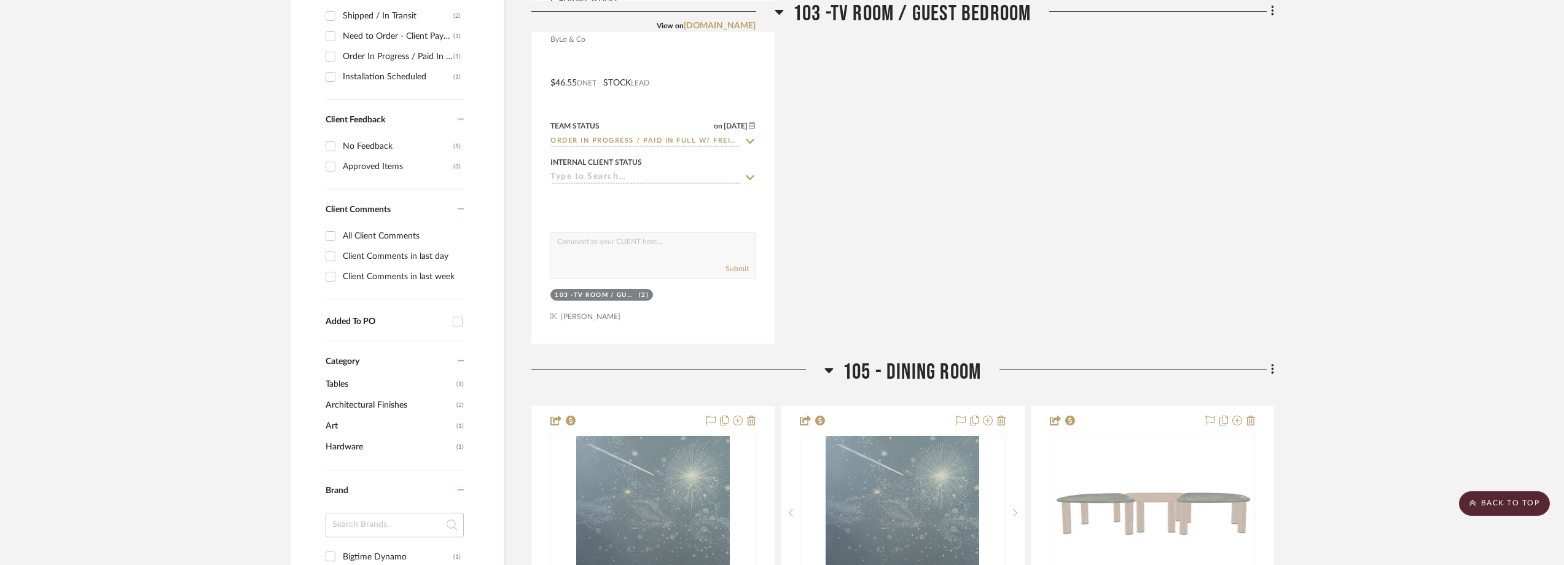
scroll to position [983, 0]
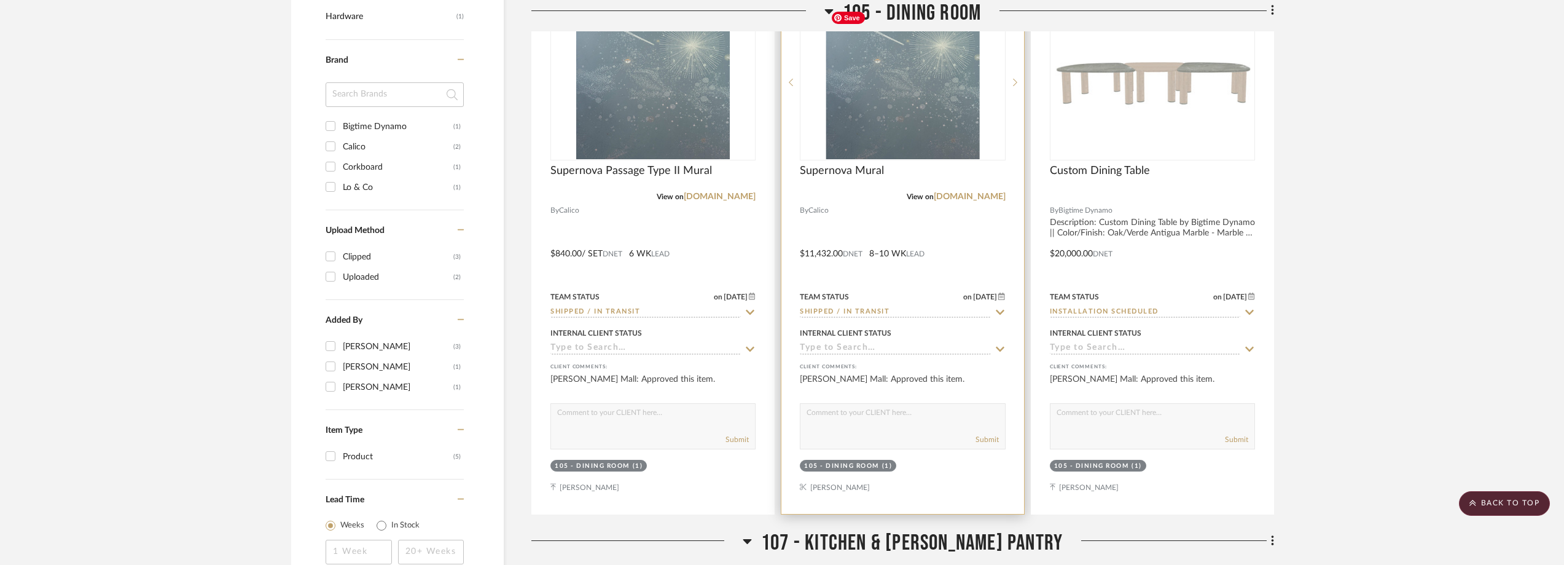
click at [849, 88] on div at bounding box center [902, 82] width 205 height 156
click at [849, 88] on img "0" at bounding box center [903, 83] width 154 height 154
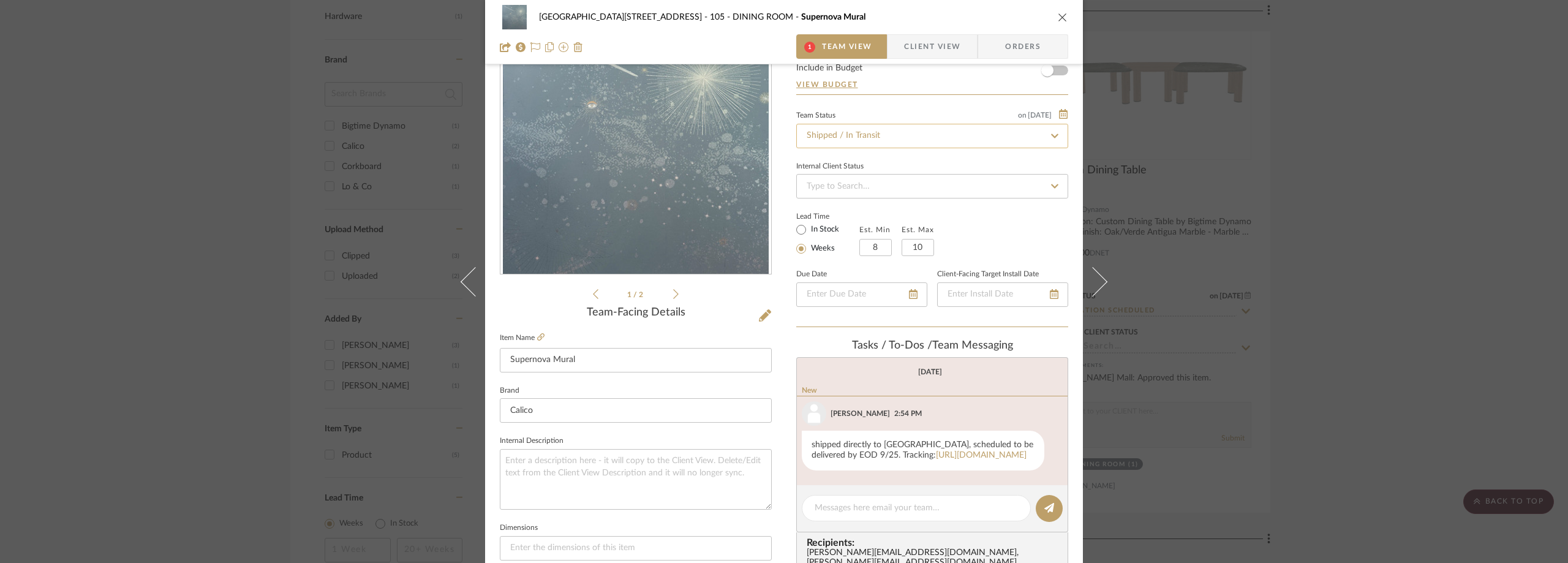
scroll to position [183, 0]
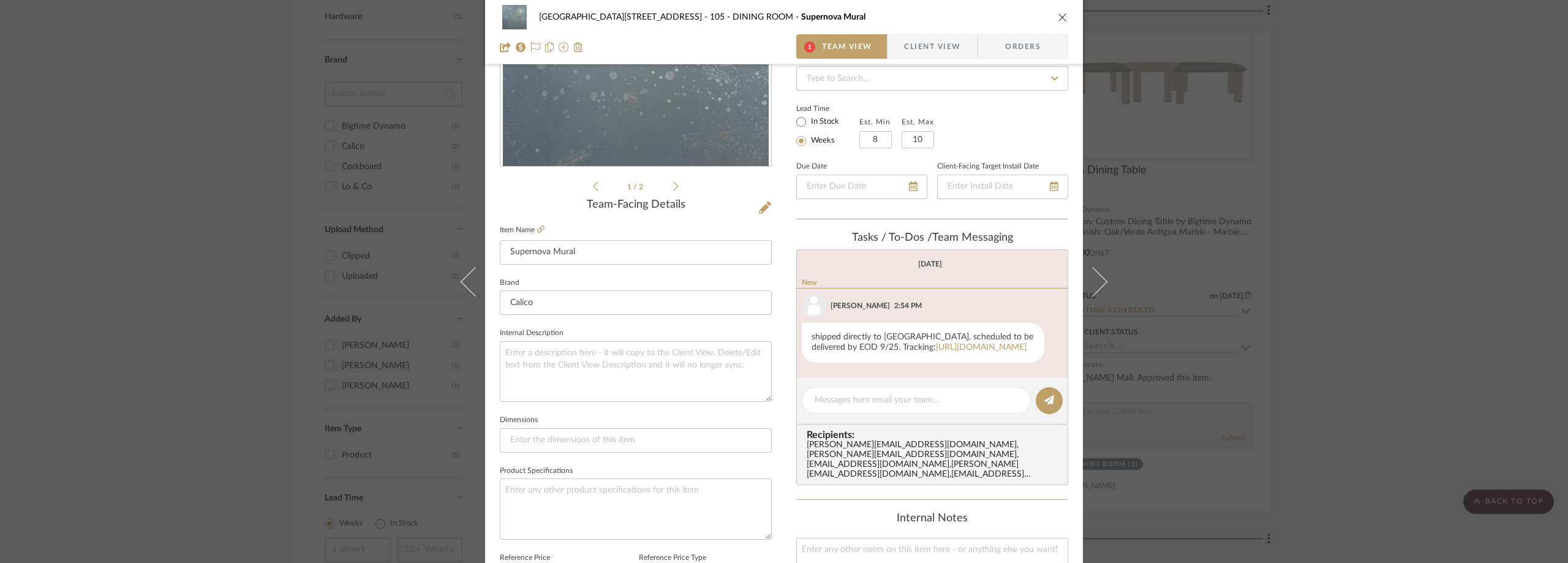
click at [1402, 277] on div "24100 - 1175 Park Avenue - Mall 105 - DINING ROOM Supernova Mural 1 Team View C…" at bounding box center [784, 281] width 1568 height 563
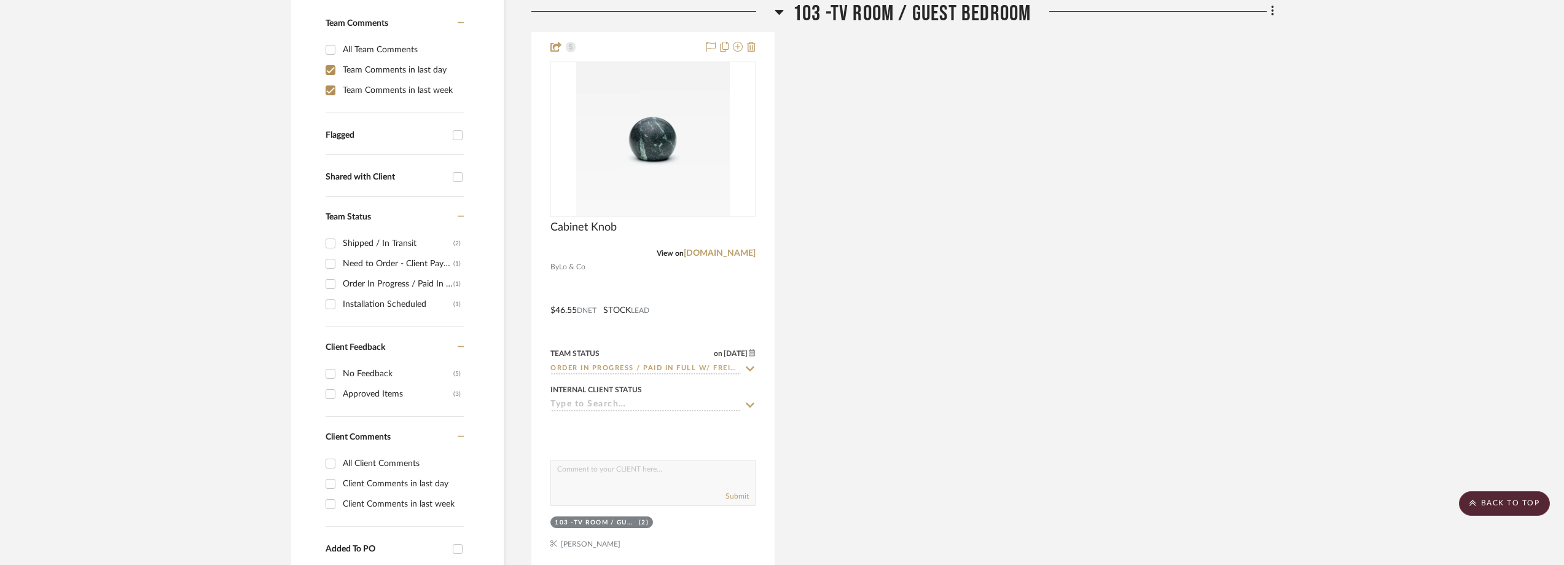
scroll to position [61, 0]
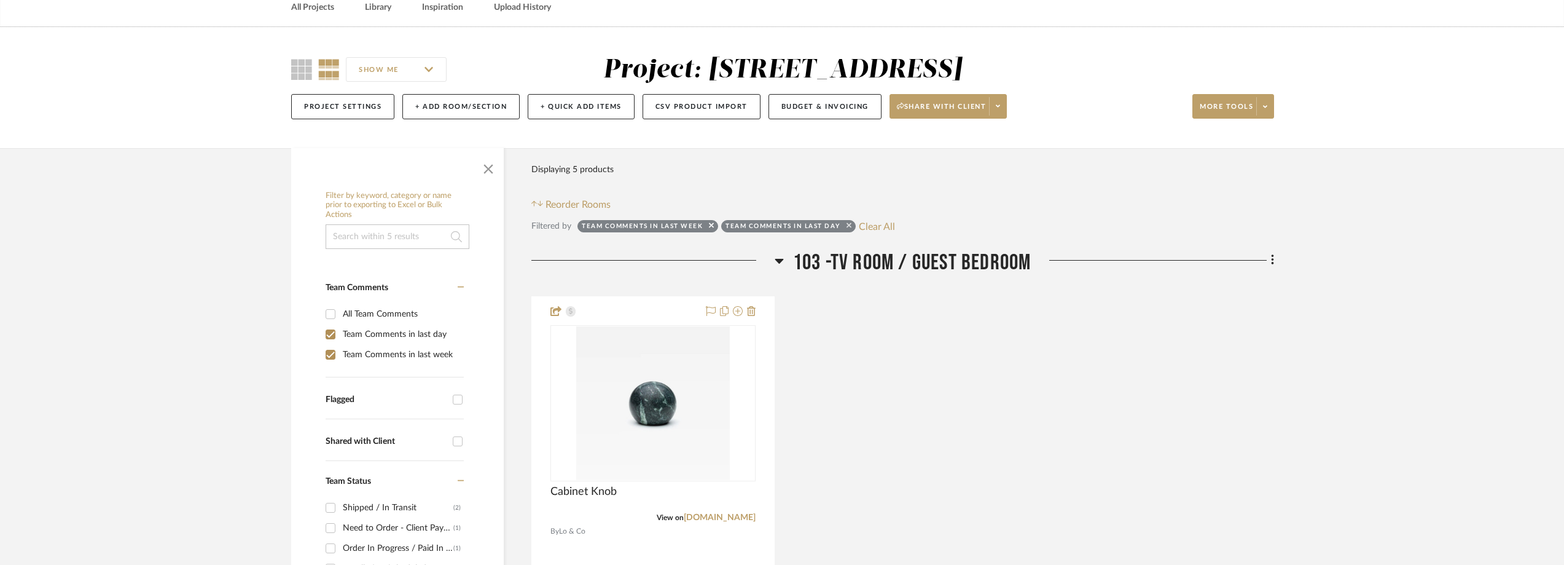
click at [850, 223] on icon at bounding box center [848, 225] width 5 height 8
checkbox input "false"
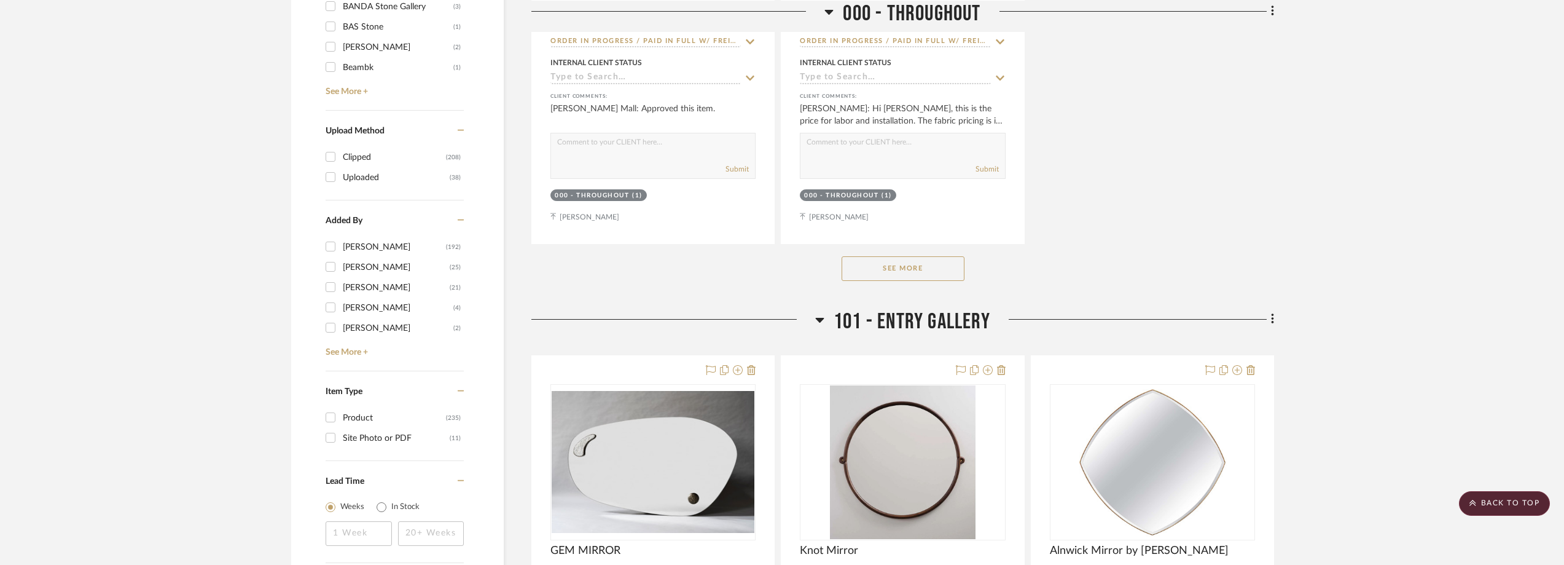
scroll to position [1229, 0]
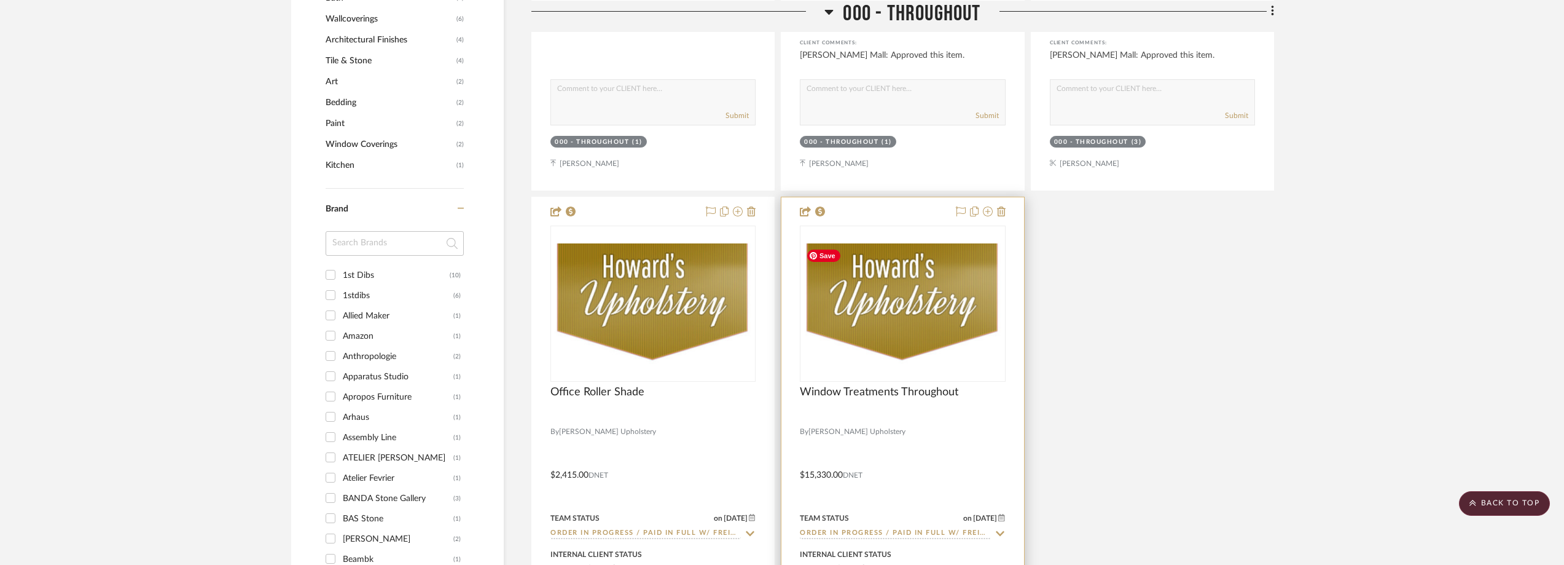
click at [905, 318] on img "0" at bounding box center [902, 303] width 203 height 120
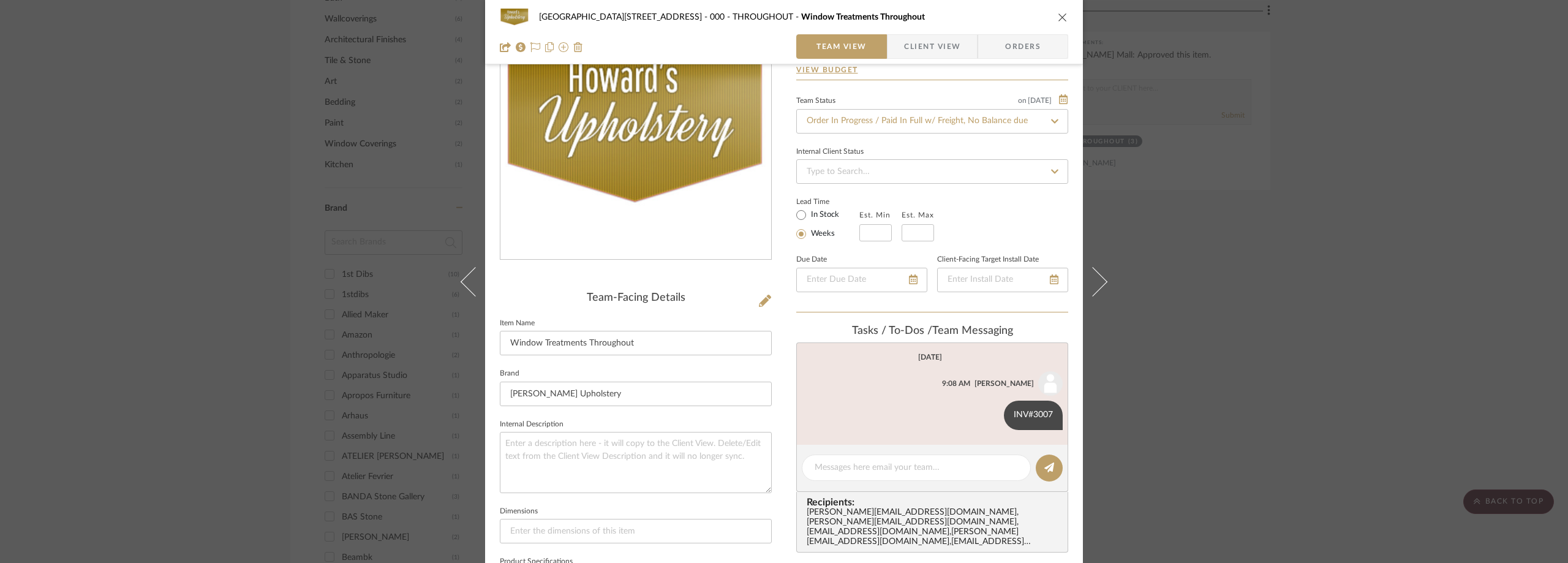
scroll to position [183, 0]
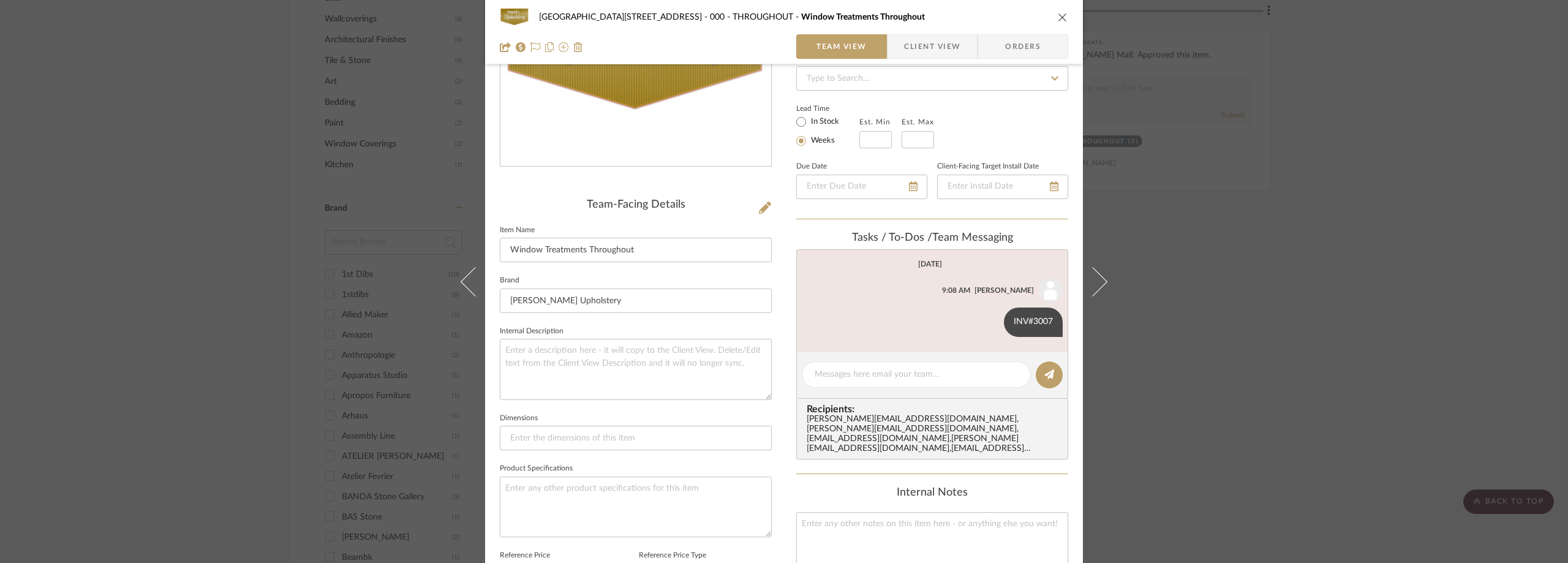
click at [1209, 269] on div "24100 - 1175 Park Avenue - Mall 000 - THROUGHOUT Window Treatments Throughout T…" at bounding box center [784, 281] width 1568 height 563
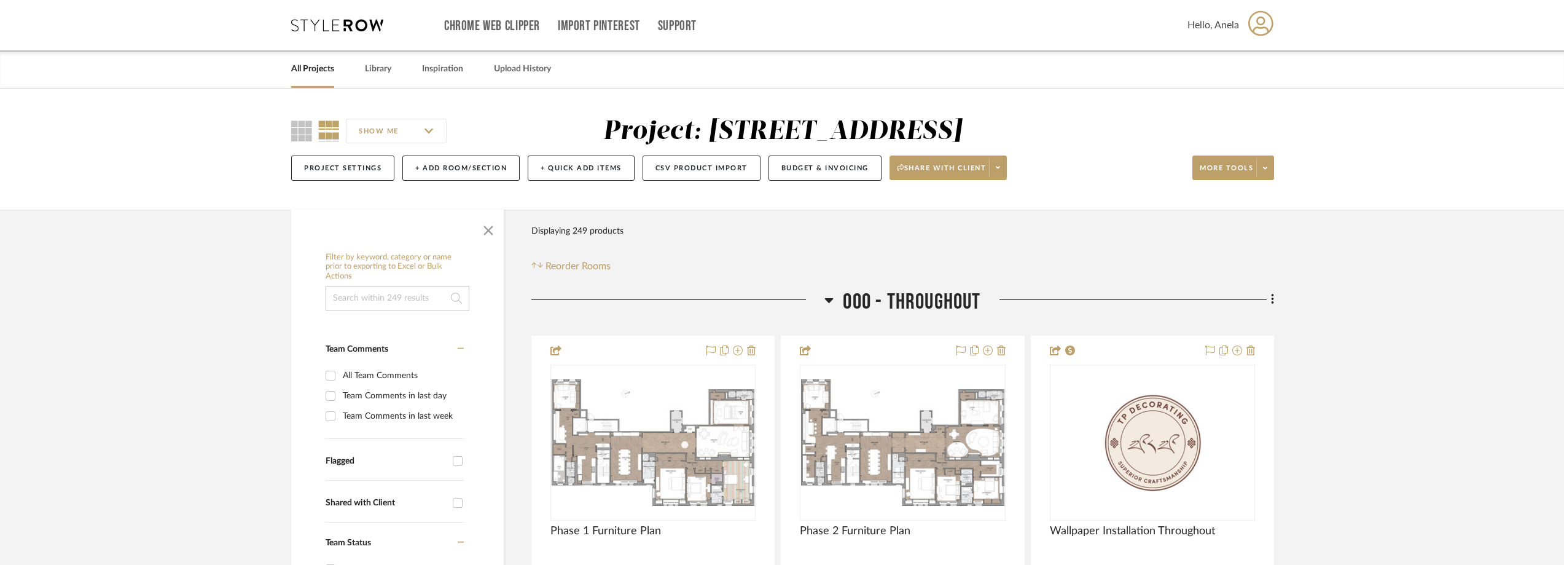
scroll to position [369, 0]
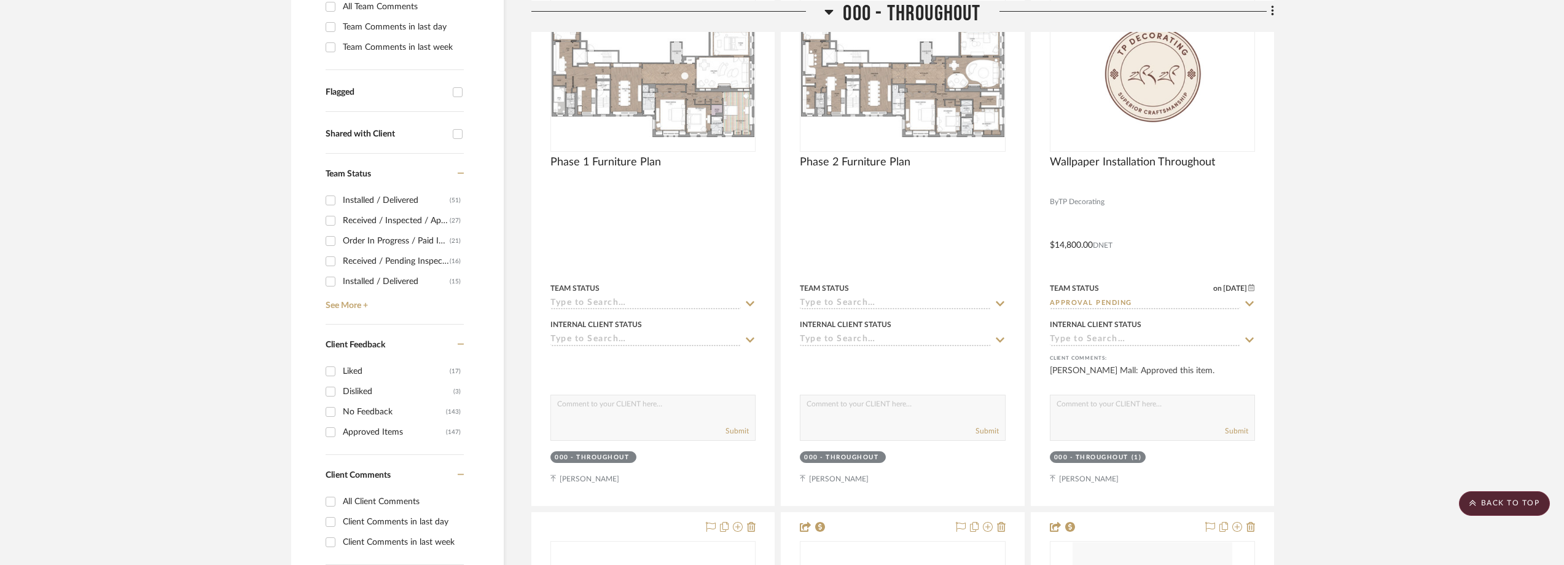
click at [407, 47] on div "Team Comments in last week" at bounding box center [402, 47] width 118 height 20
click at [340, 47] on input "Team Comments in last week" at bounding box center [331, 47] width 20 height 20
checkbox input "true"
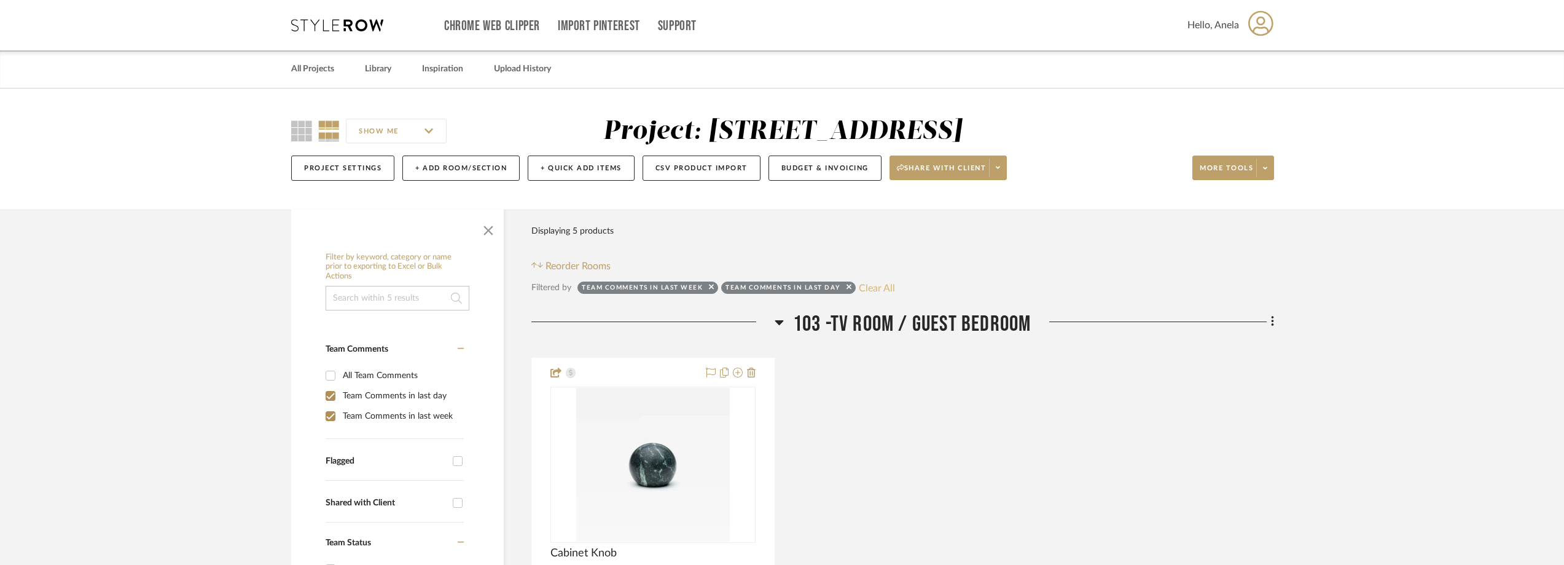
click at [884, 281] on button "Clear All" at bounding box center [877, 288] width 36 height 16
checkbox input "false"
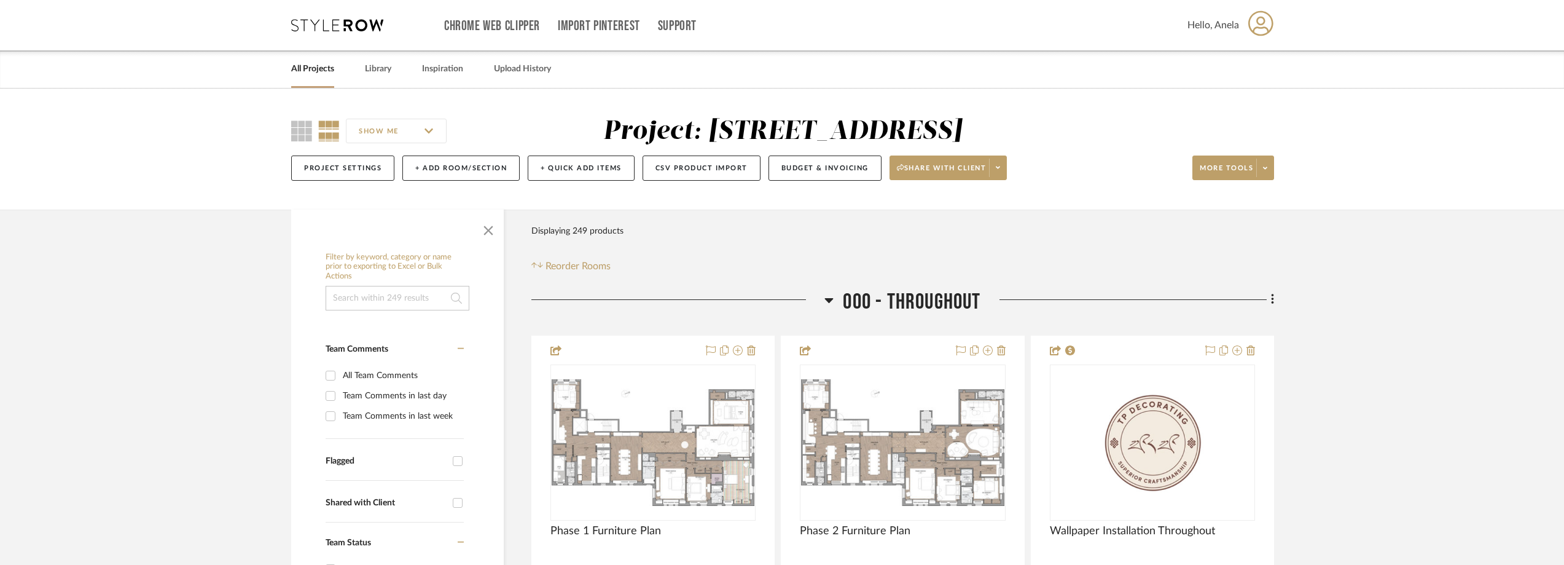
click at [337, 15] on div "Chrome Web Clipper Import Pinterest Support All Projects Library Inspiration Up…" at bounding box center [782, 25] width 983 height 50
click at [337, 18] on div "Chrome Web Clipper Import Pinterest Support All Projects Library Inspiration Up…" at bounding box center [782, 25] width 983 height 50
click at [337, 23] on icon at bounding box center [337, 25] width 92 height 12
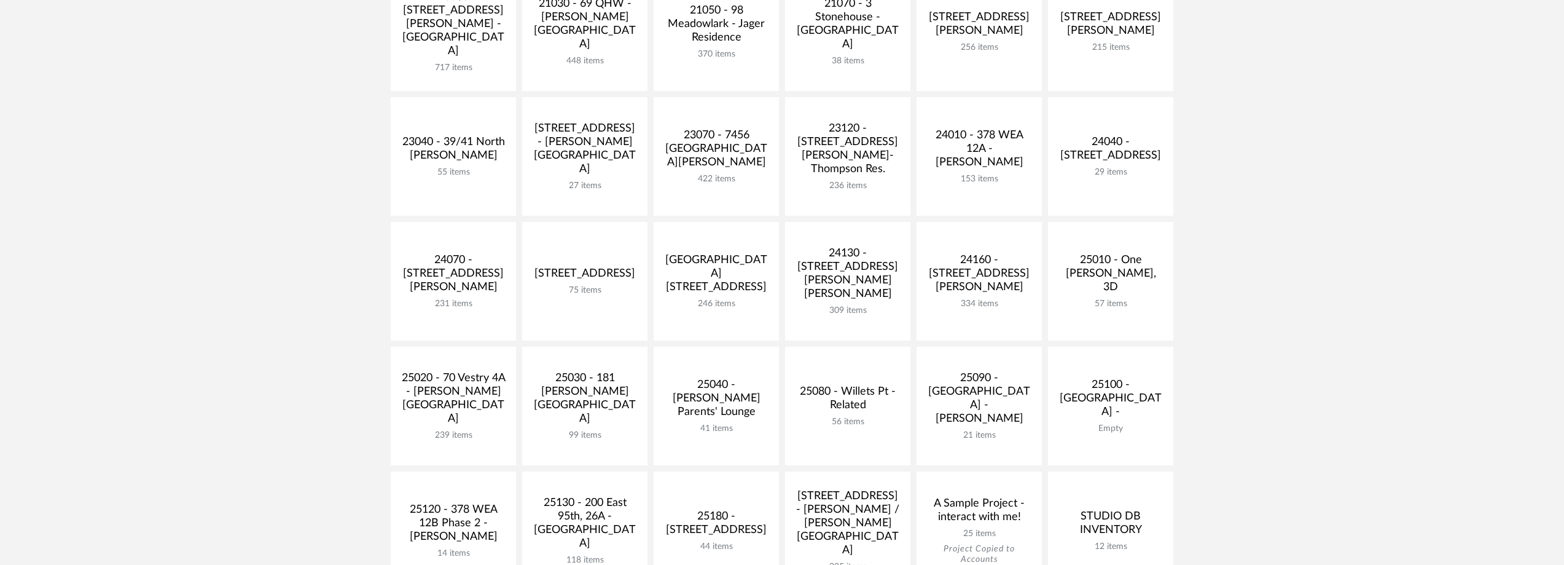
scroll to position [430, 0]
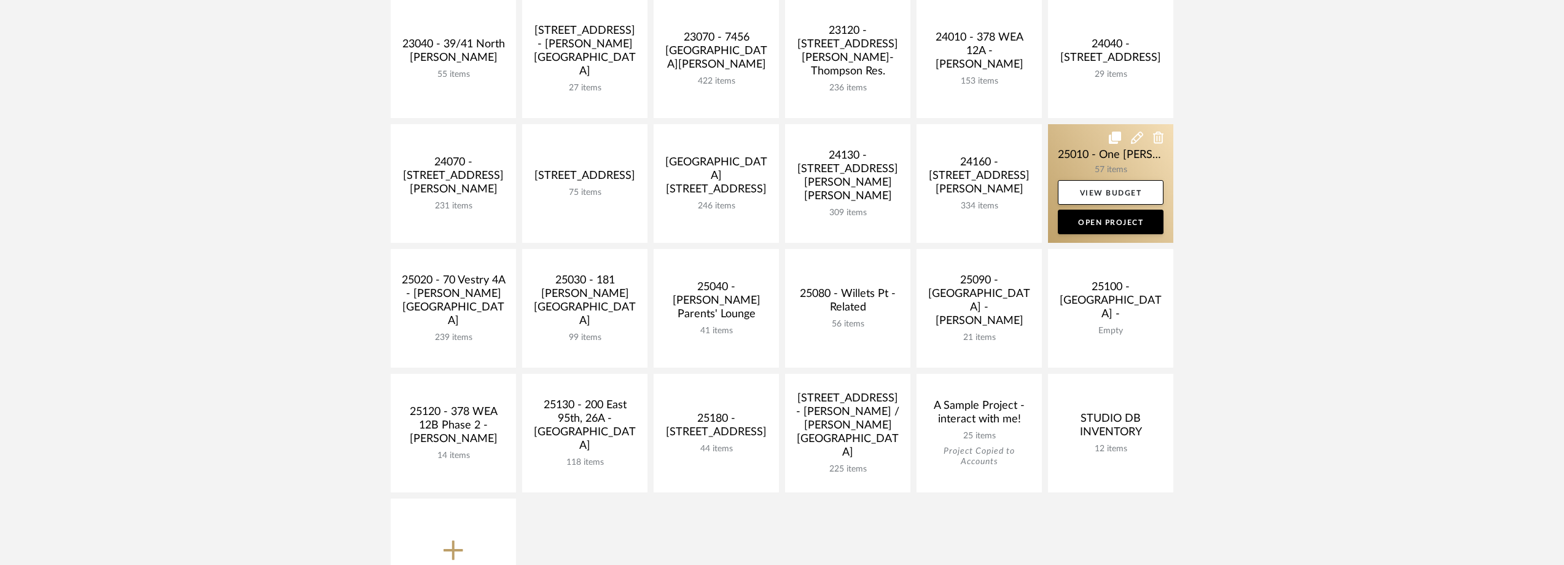
click at [1069, 168] on link at bounding box center [1110, 183] width 125 height 119
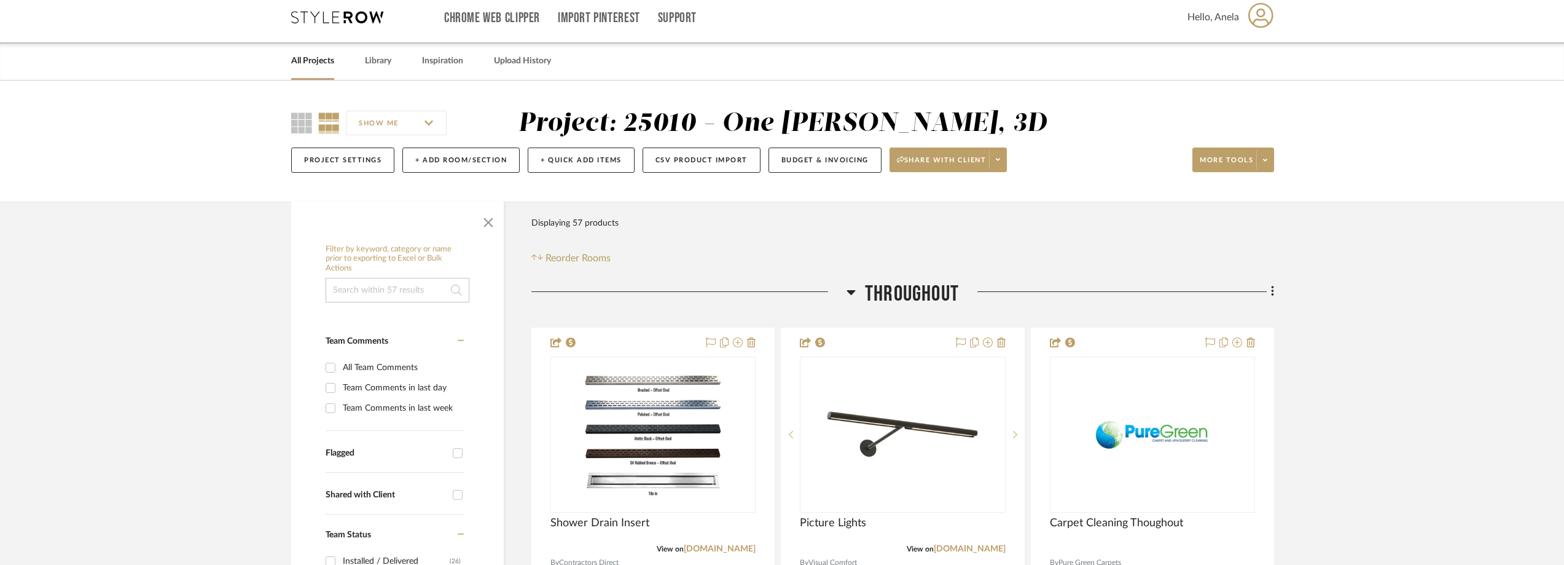
scroll to position [61, 0]
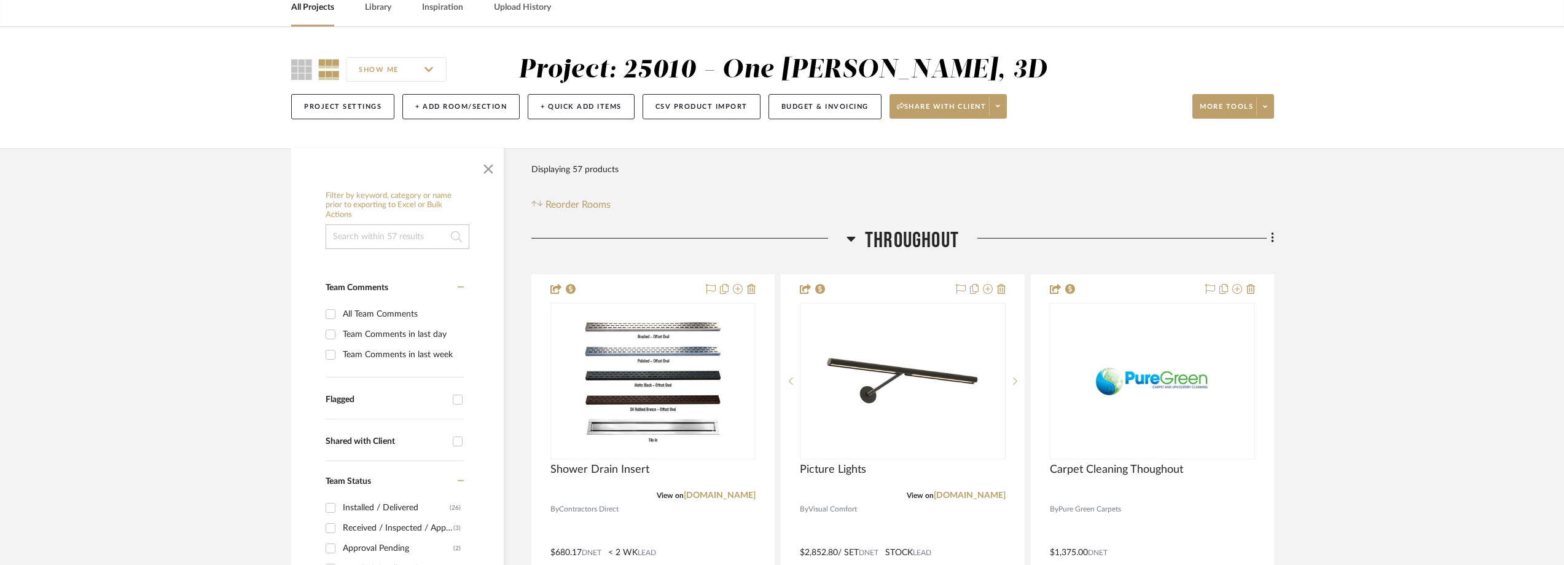
click at [418, 347] on div "Team Comments in last week" at bounding box center [402, 355] width 118 height 20
click at [340, 347] on input "Team Comments in last week" at bounding box center [331, 355] width 20 height 20
checkbox input "true"
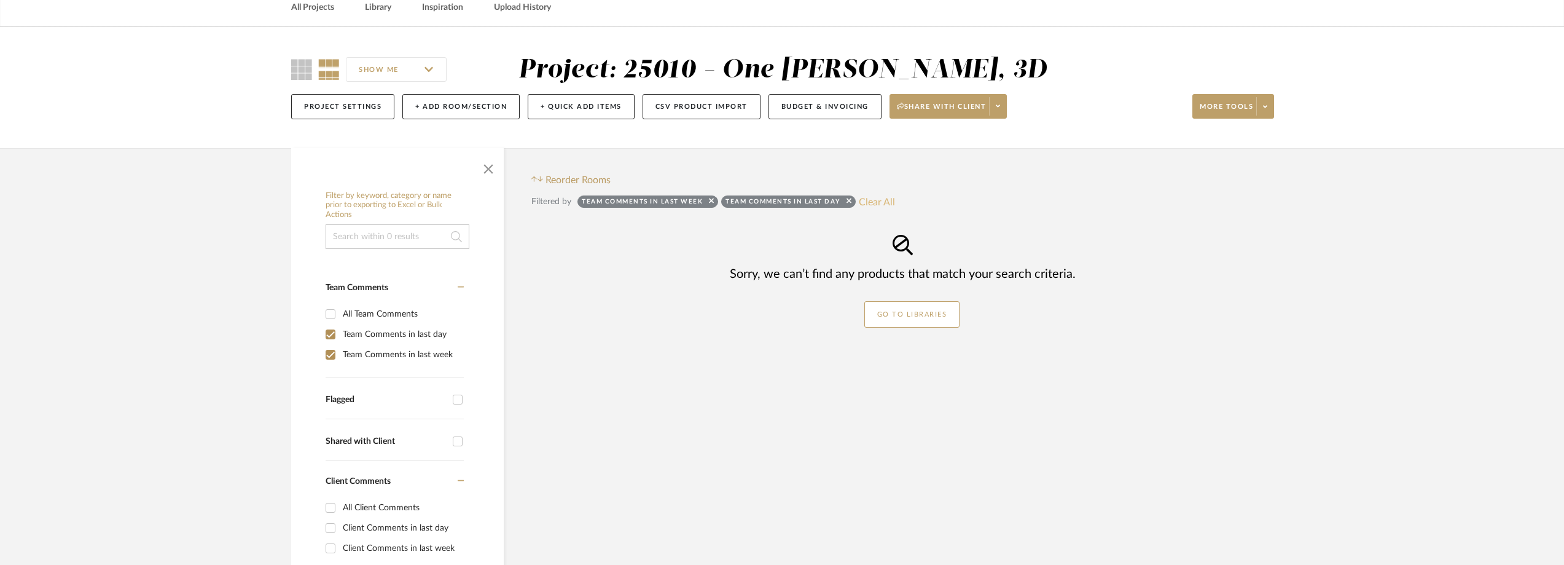
click at [866, 204] on button "Clear All" at bounding box center [877, 202] width 36 height 16
checkbox input "false"
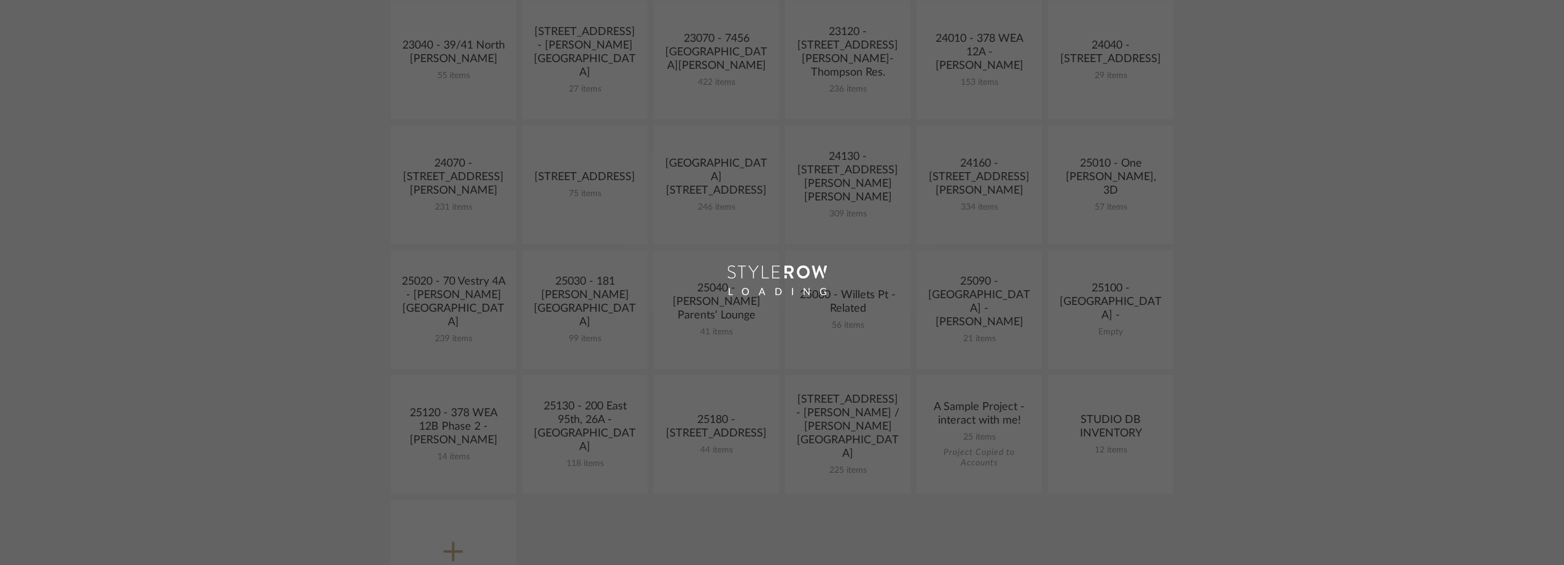
scroll to position [430, 0]
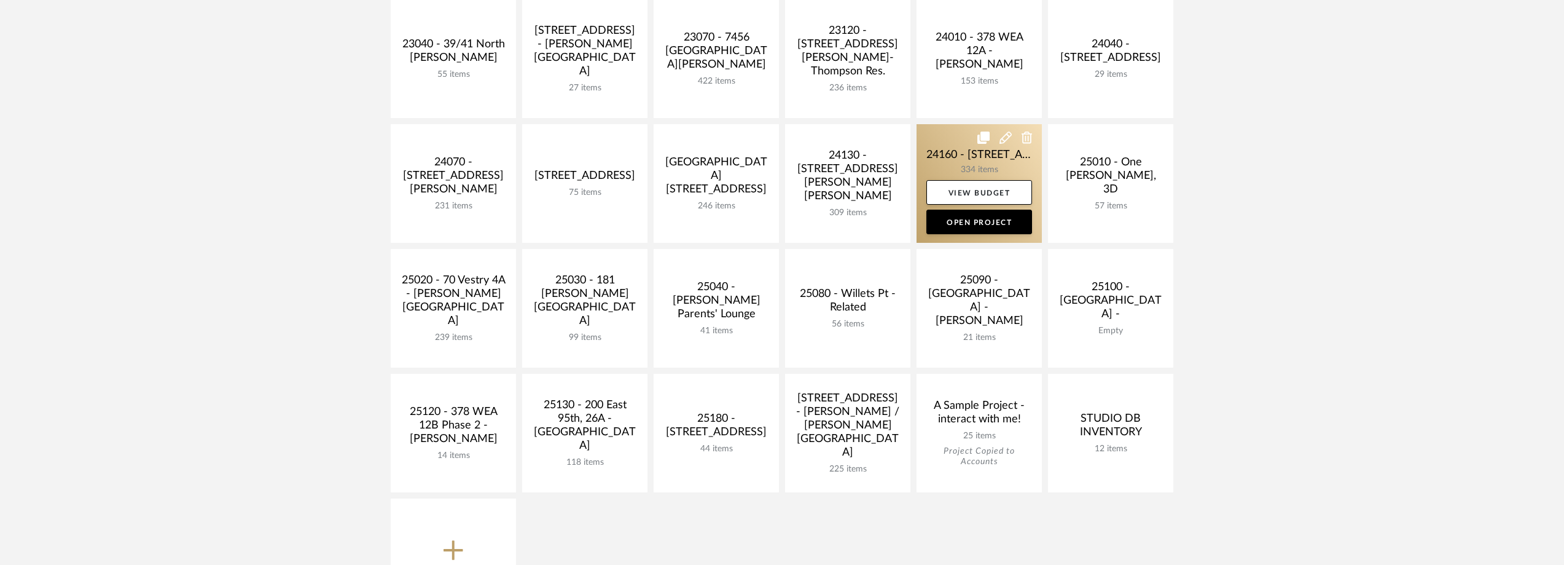
click at [922, 165] on link at bounding box center [979, 183] width 125 height 119
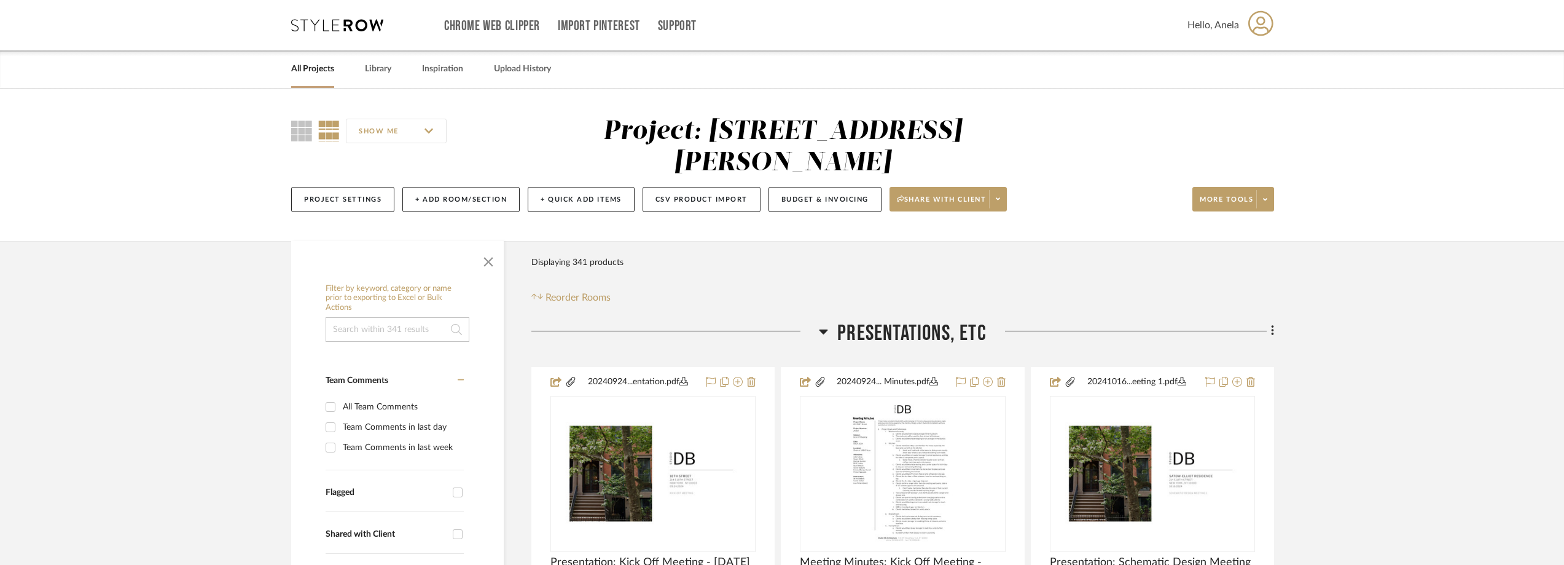
scroll to position [184, 0]
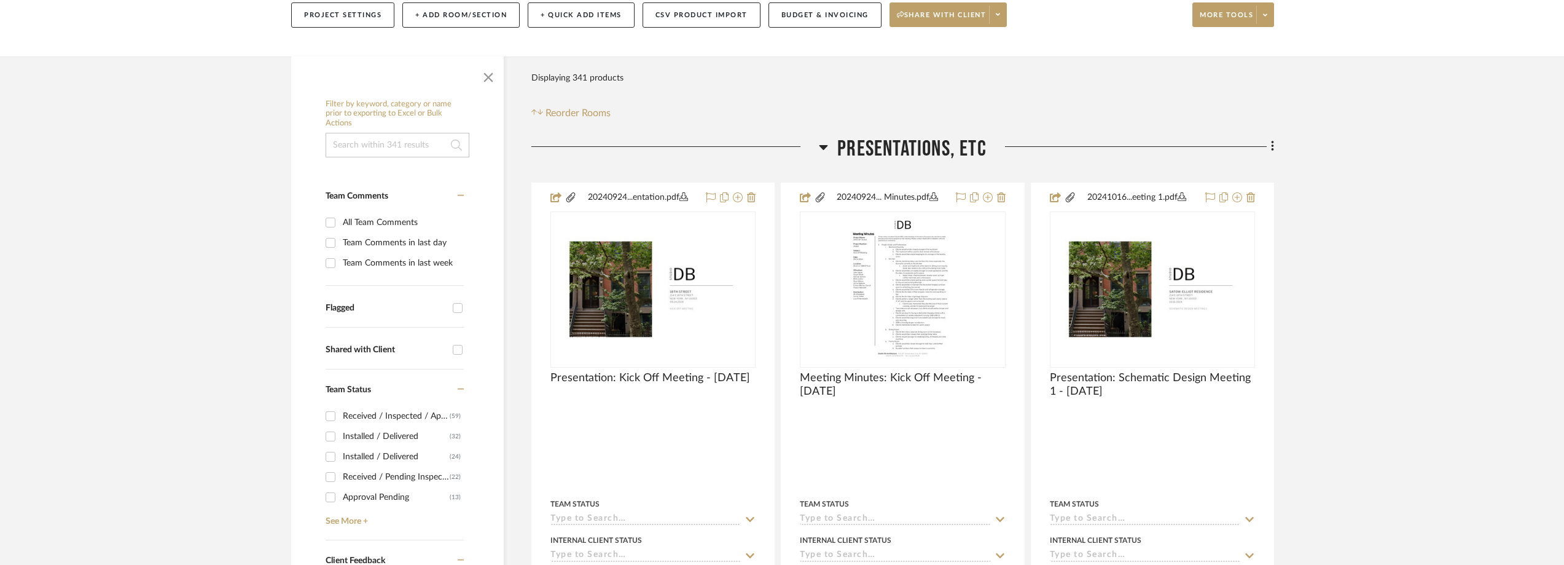
click at [357, 260] on div "Team Comments in last week" at bounding box center [402, 263] width 118 height 20
click at [340, 260] on input "Team Comments in last week" at bounding box center [331, 263] width 20 height 20
checkbox input "true"
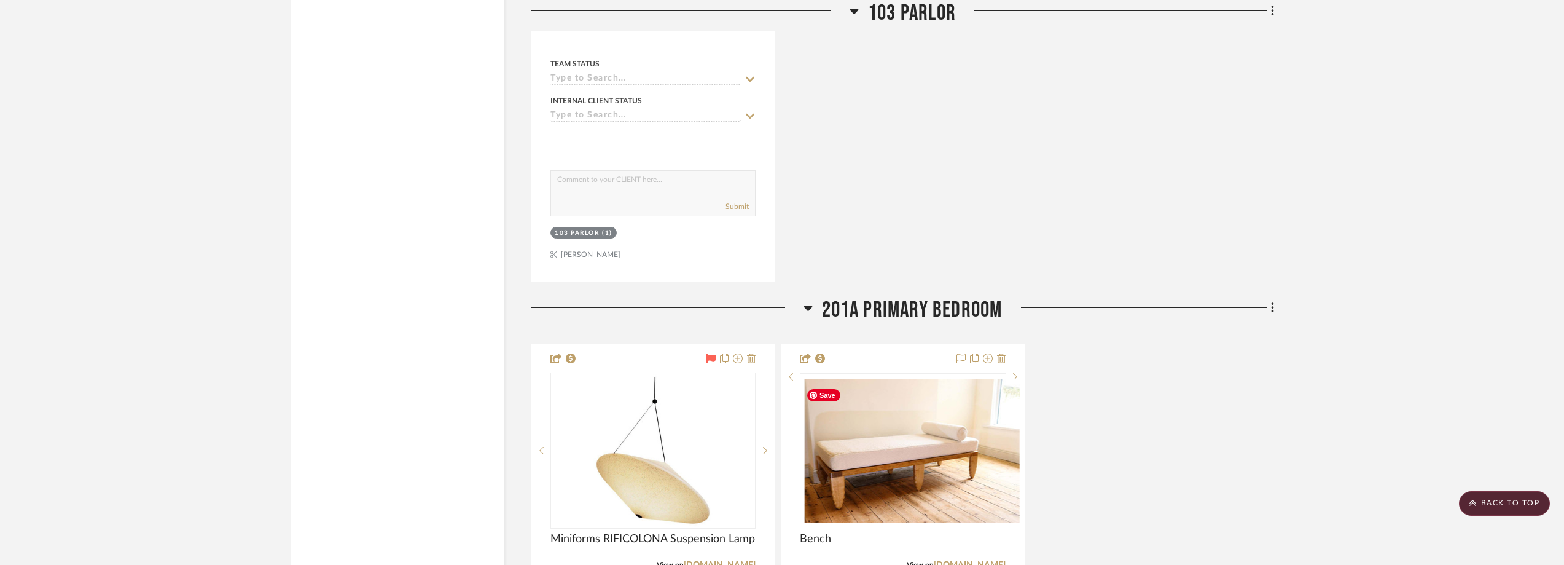
scroll to position [2027, 0]
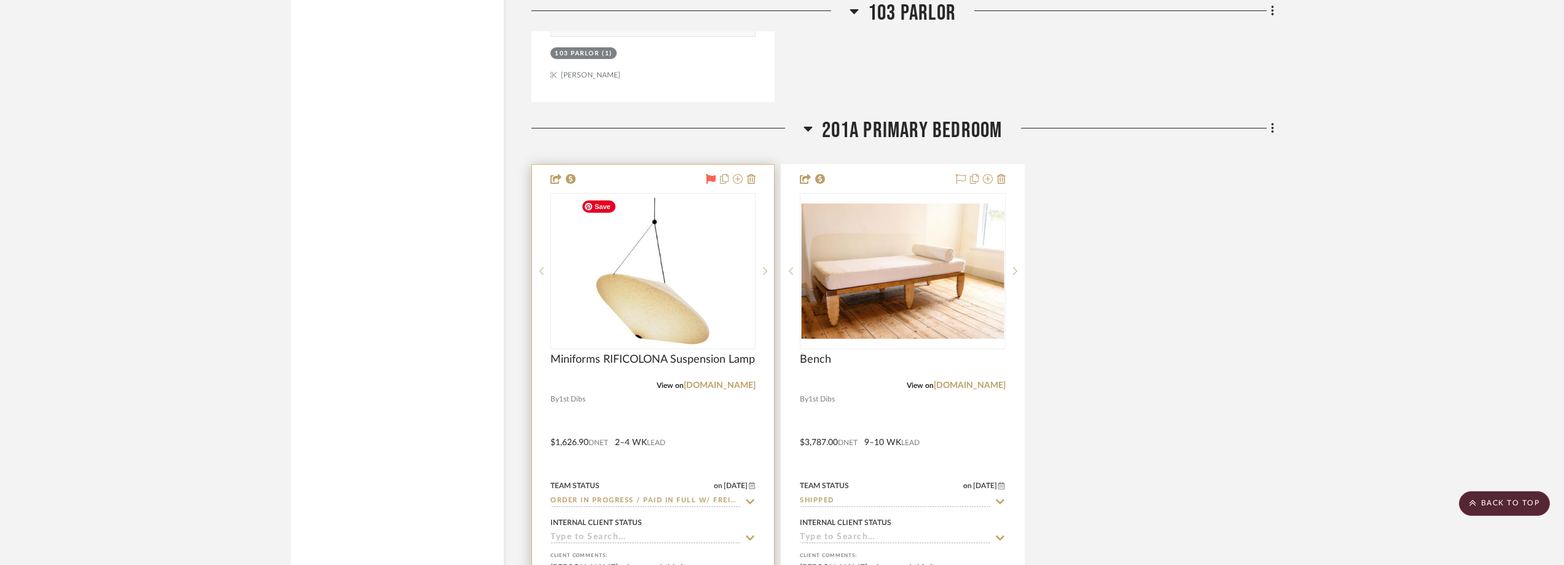
click at [700, 318] on img "0" at bounding box center [653, 271] width 154 height 154
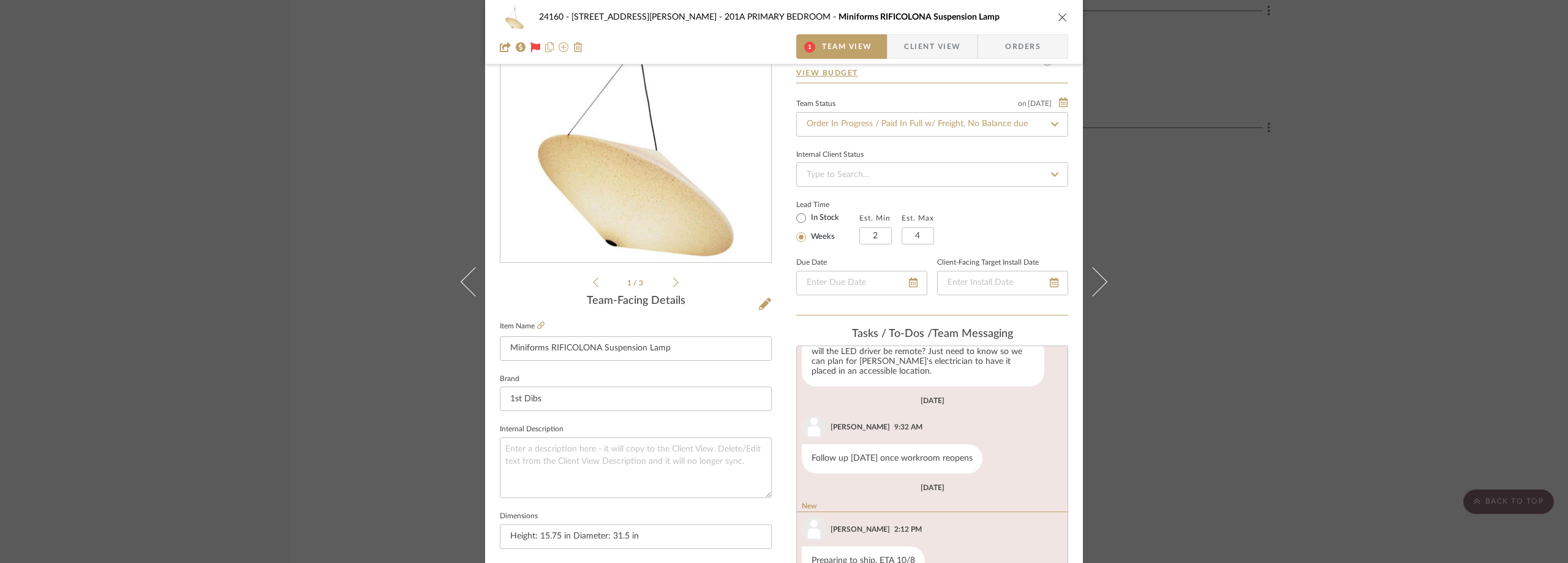
scroll to position [183, 0]
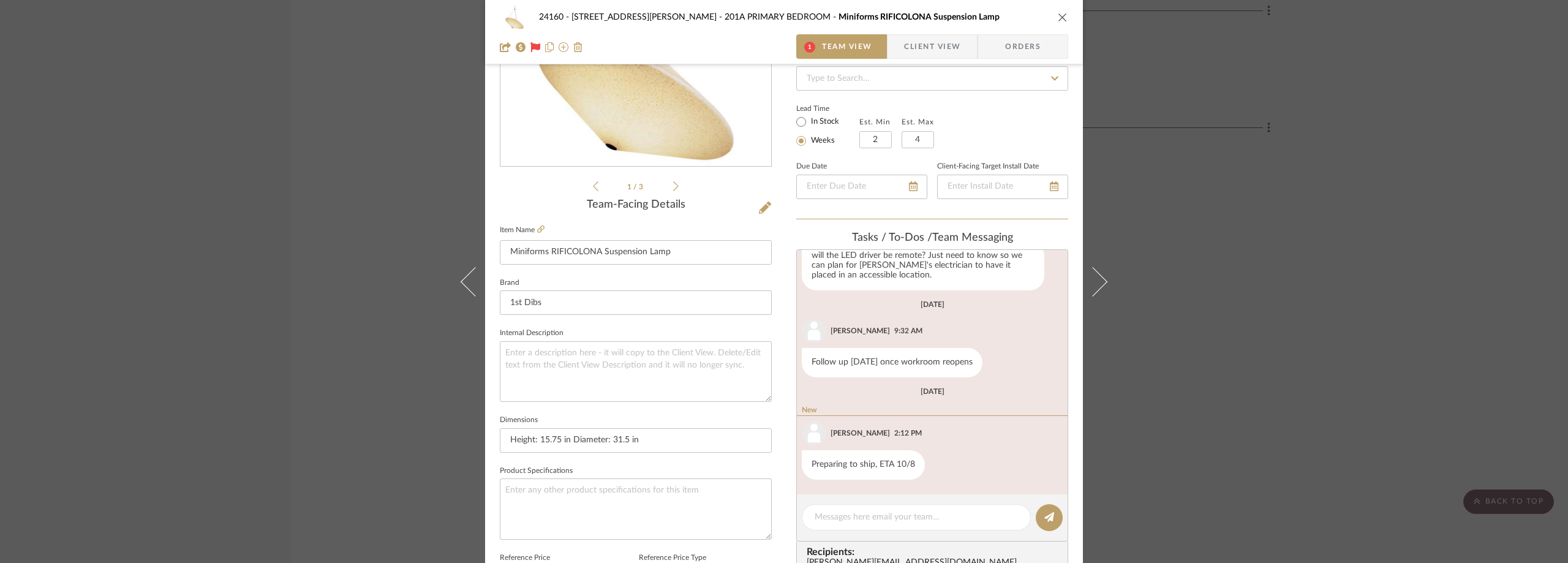
click at [1244, 208] on div "24160 - 214 E 18th Street - Satow Elliot 201A PRIMARY BEDROOM Miniforms RIFICOL…" at bounding box center [784, 281] width 1568 height 563
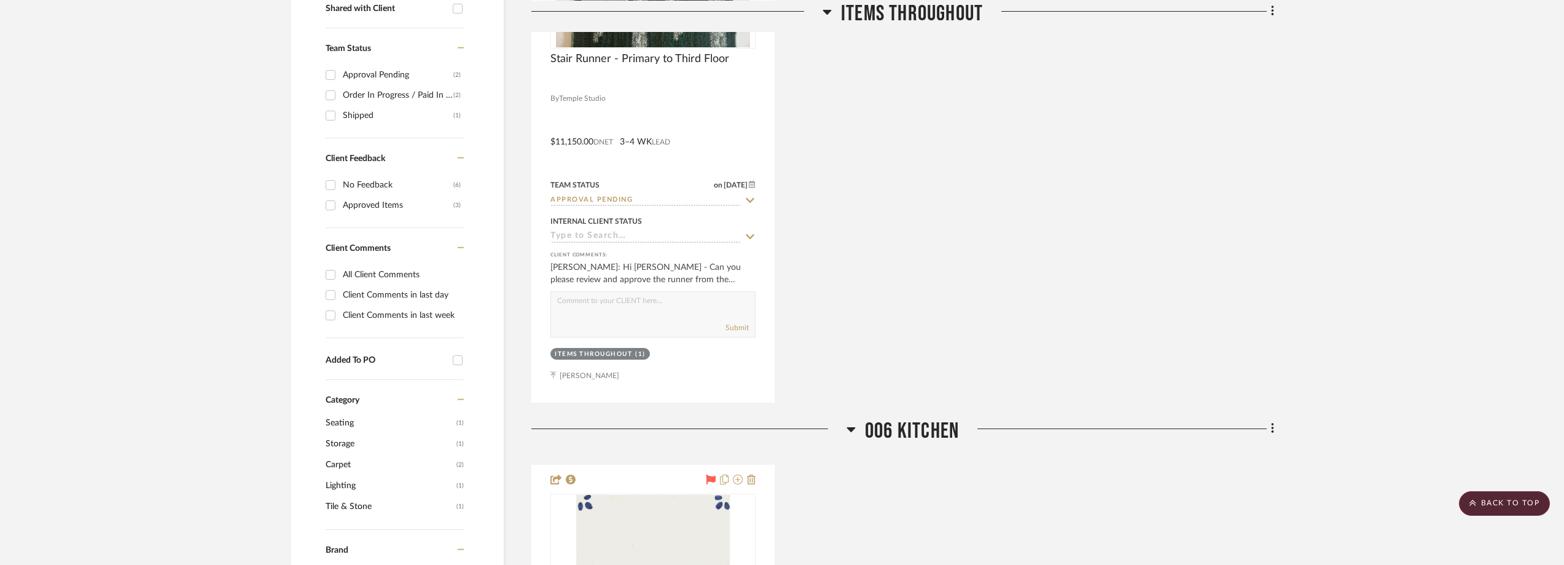
scroll to position [123, 0]
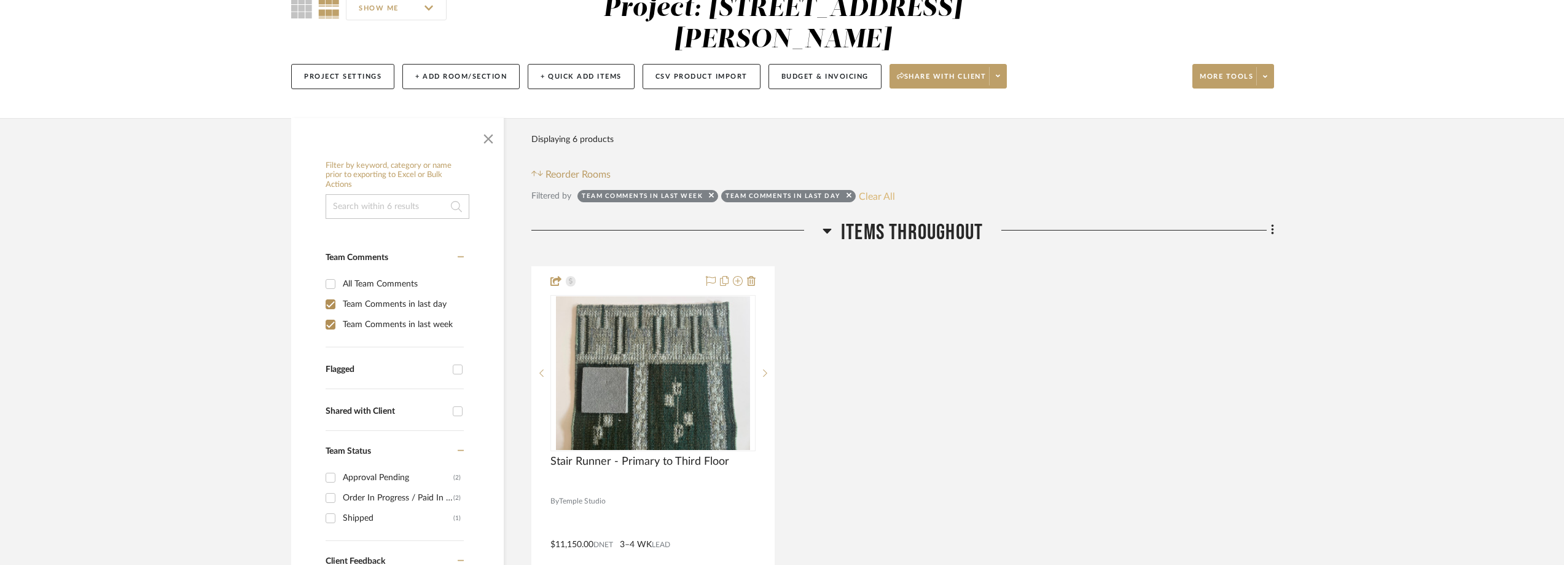
click at [882, 197] on button "Clear All" at bounding box center [877, 196] width 36 height 16
checkbox input "false"
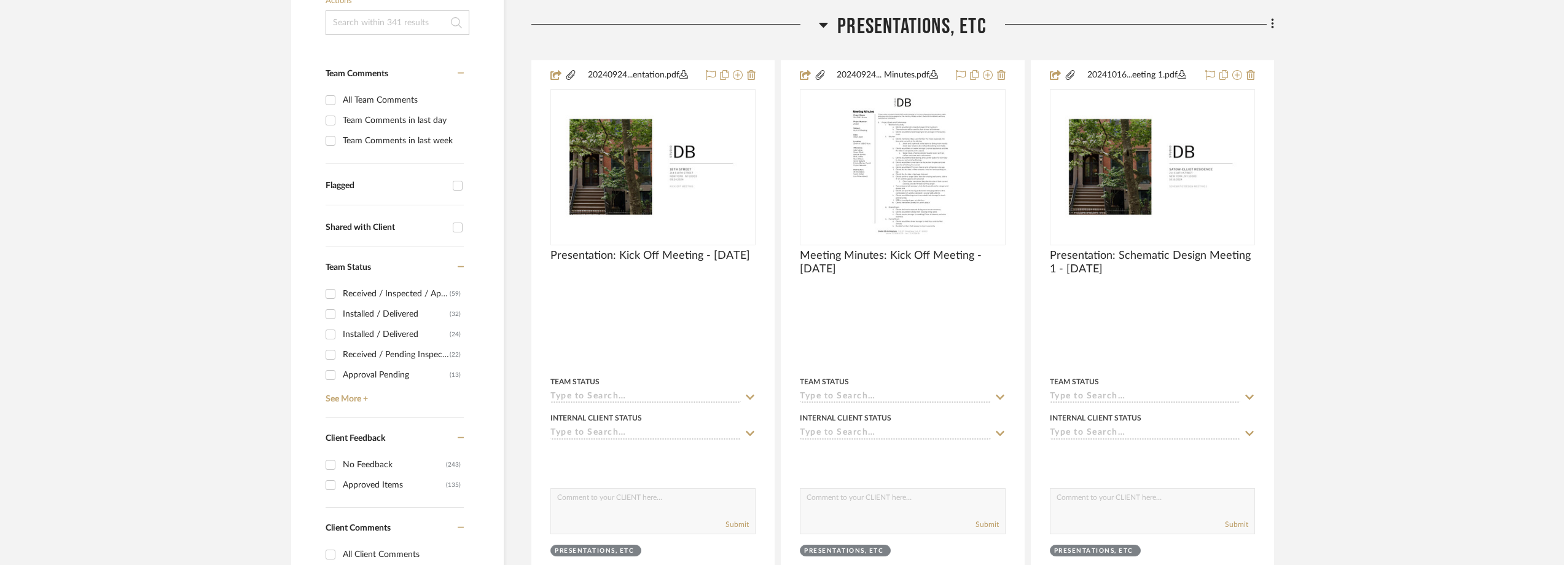
scroll to position [307, 0]
click at [362, 394] on link "See More +" at bounding box center [393, 394] width 141 height 20
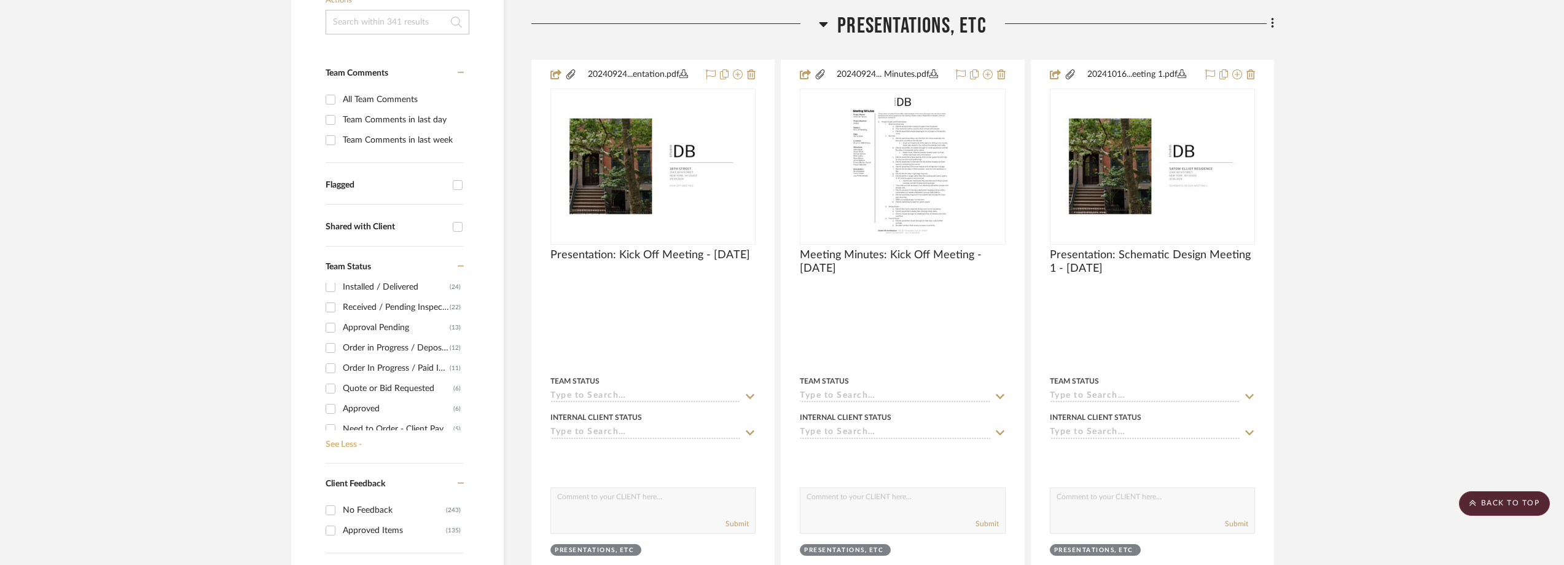
scroll to position [61, 0]
click at [389, 407] on div "Need to Order - Client Payment Received" at bounding box center [398, 414] width 111 height 20
click at [340, 407] on input "Need to Order - Client Payment Received (5)" at bounding box center [331, 414] width 20 height 20
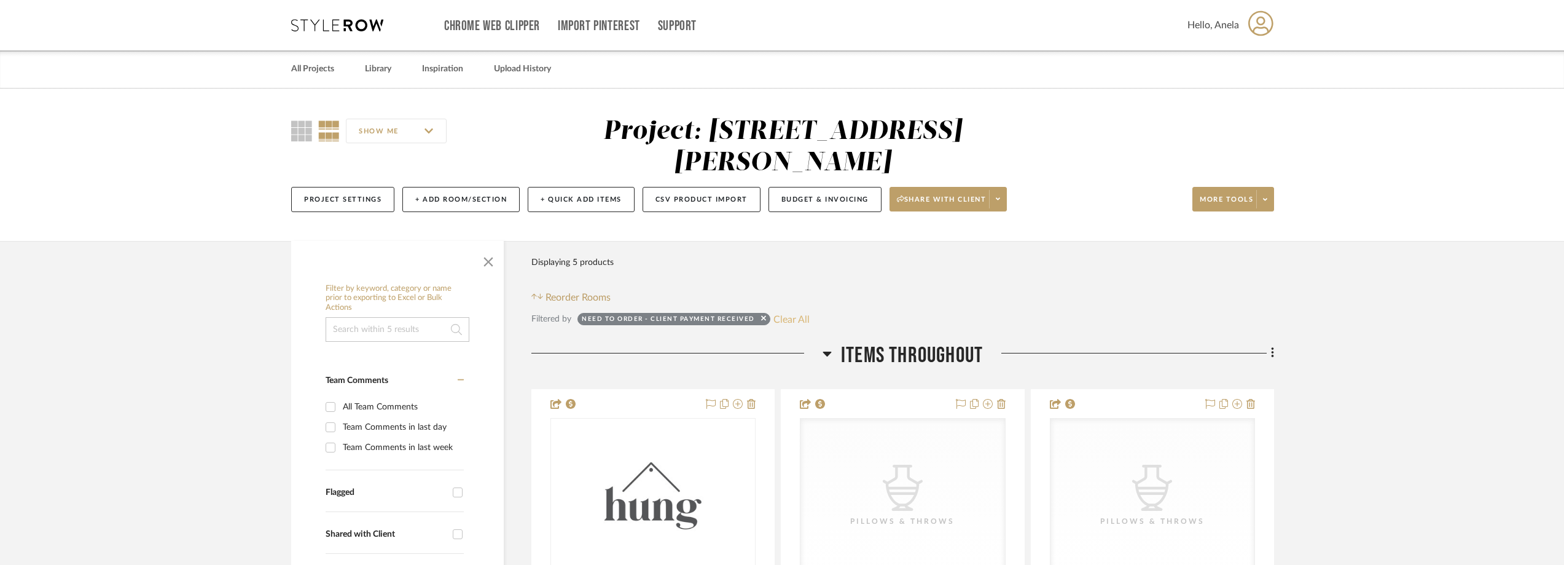
click at [782, 323] on button "Clear All" at bounding box center [791, 319] width 36 height 16
checkbox input "false"
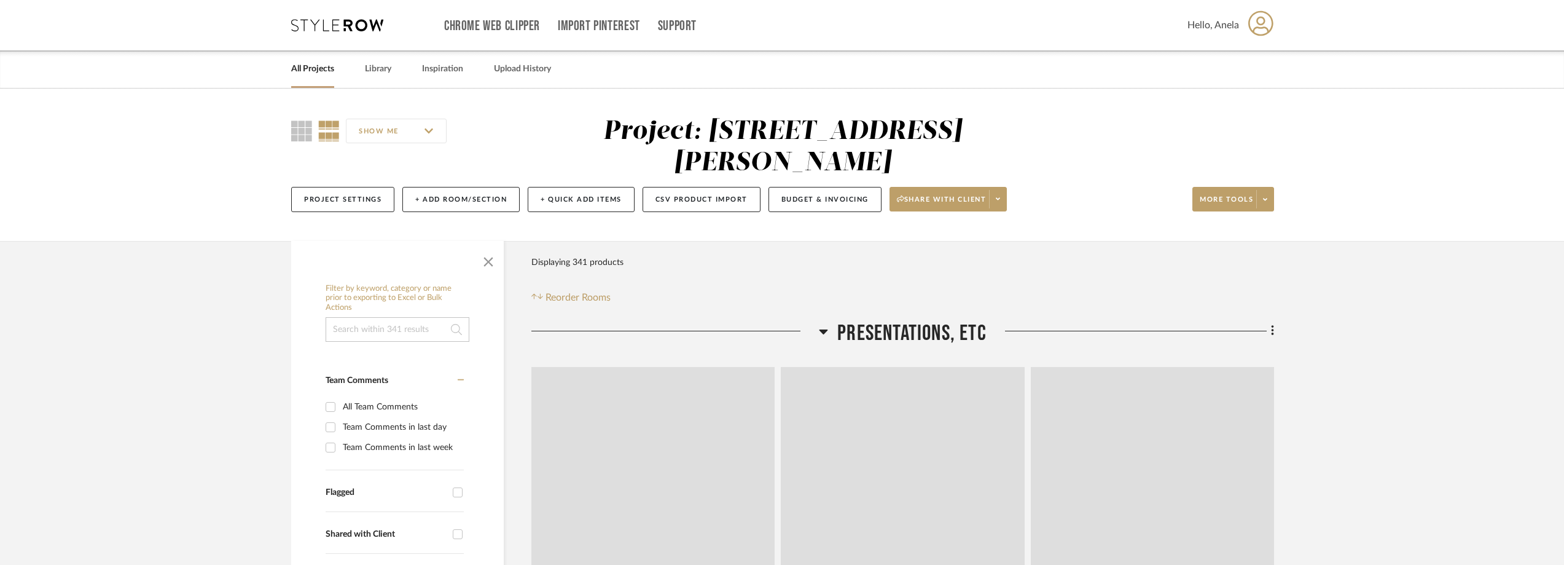
click at [361, 22] on icon at bounding box center [337, 25] width 92 height 12
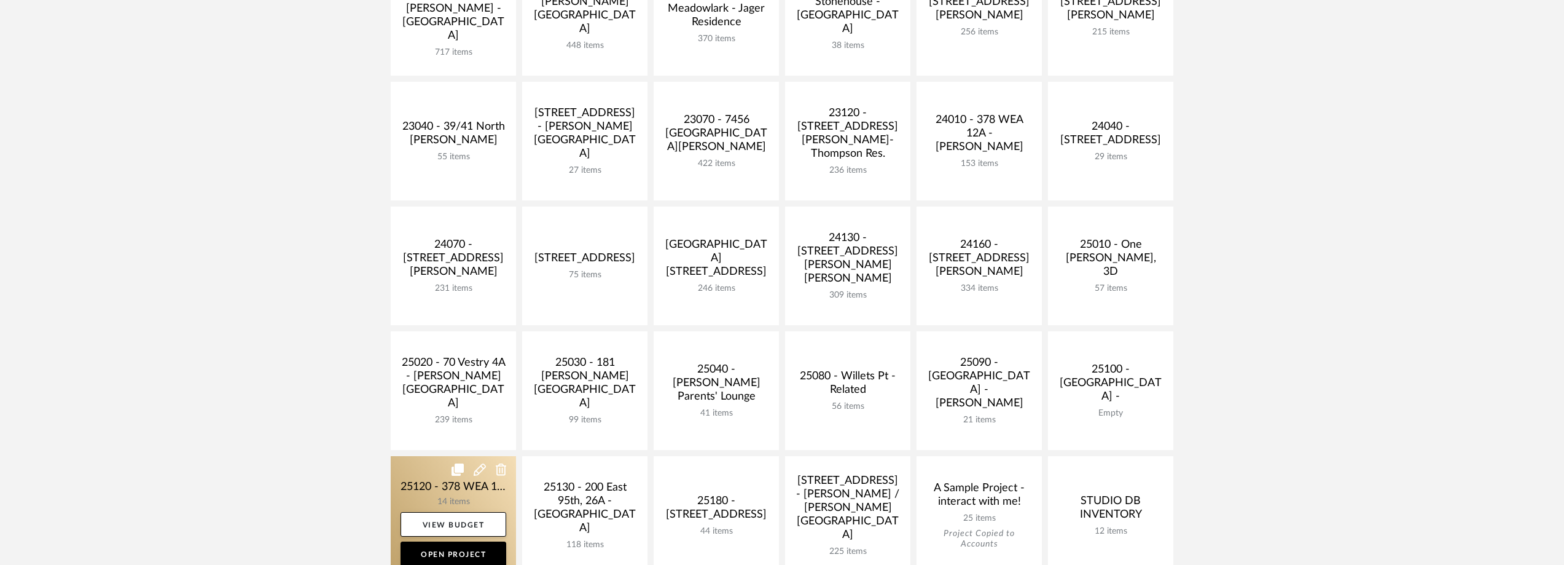
scroll to position [246, 0]
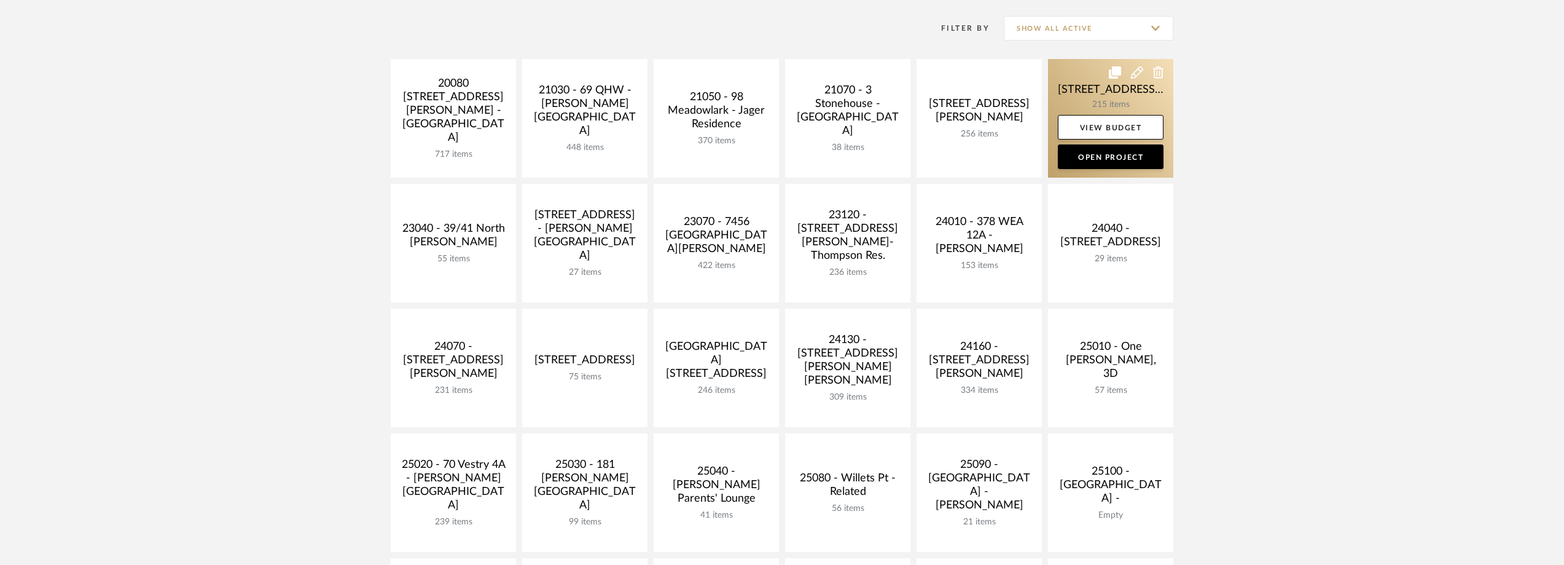
click at [1076, 79] on link at bounding box center [1110, 118] width 125 height 119
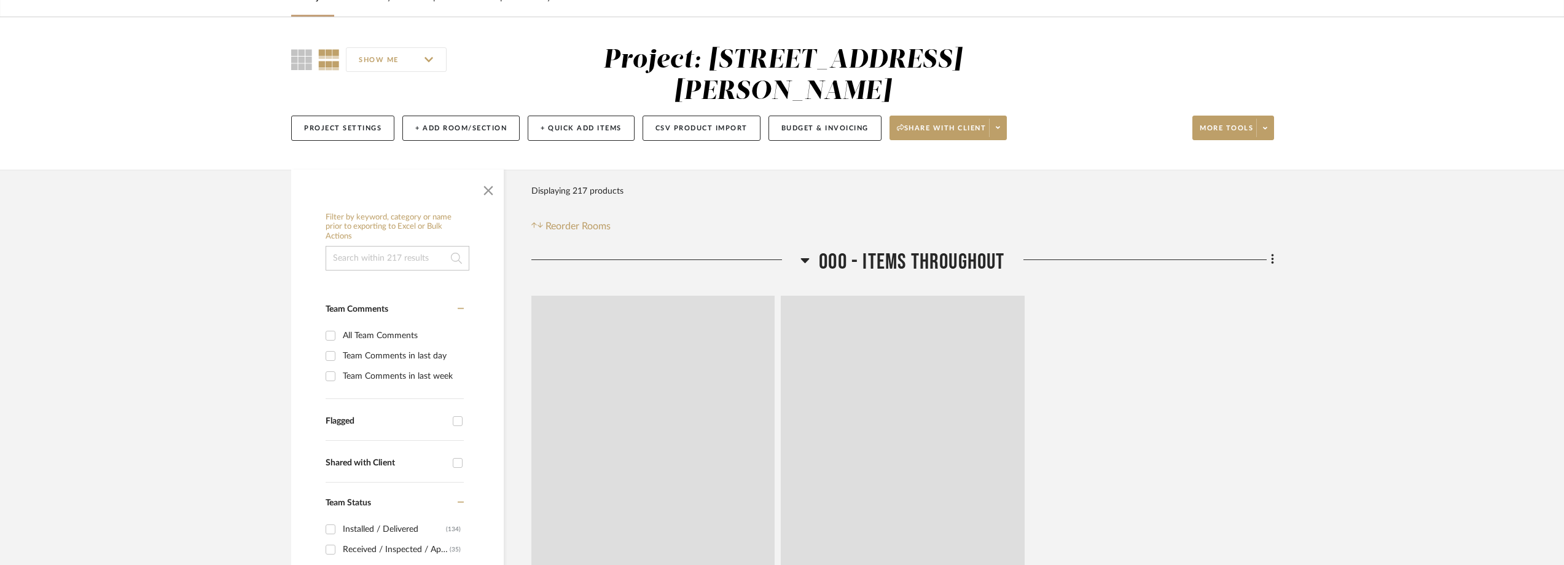
scroll to position [246, 0]
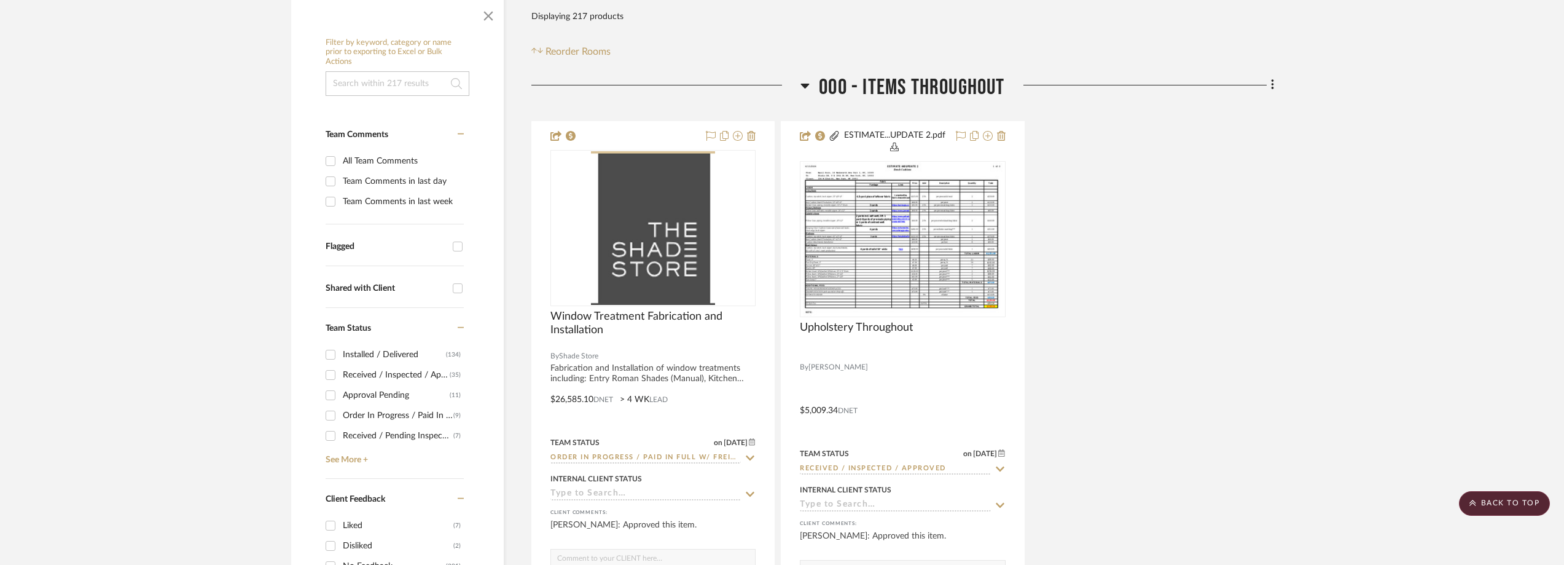
click at [423, 405] on div "Order In Progress / Paid In Full w/ Freight, No Balance due" at bounding box center [398, 415] width 111 height 20
click at [340, 405] on input "Order In Progress / Paid In Full w/ Freight, No Balance due (9)" at bounding box center [331, 415] width 20 height 20
checkbox input "true"
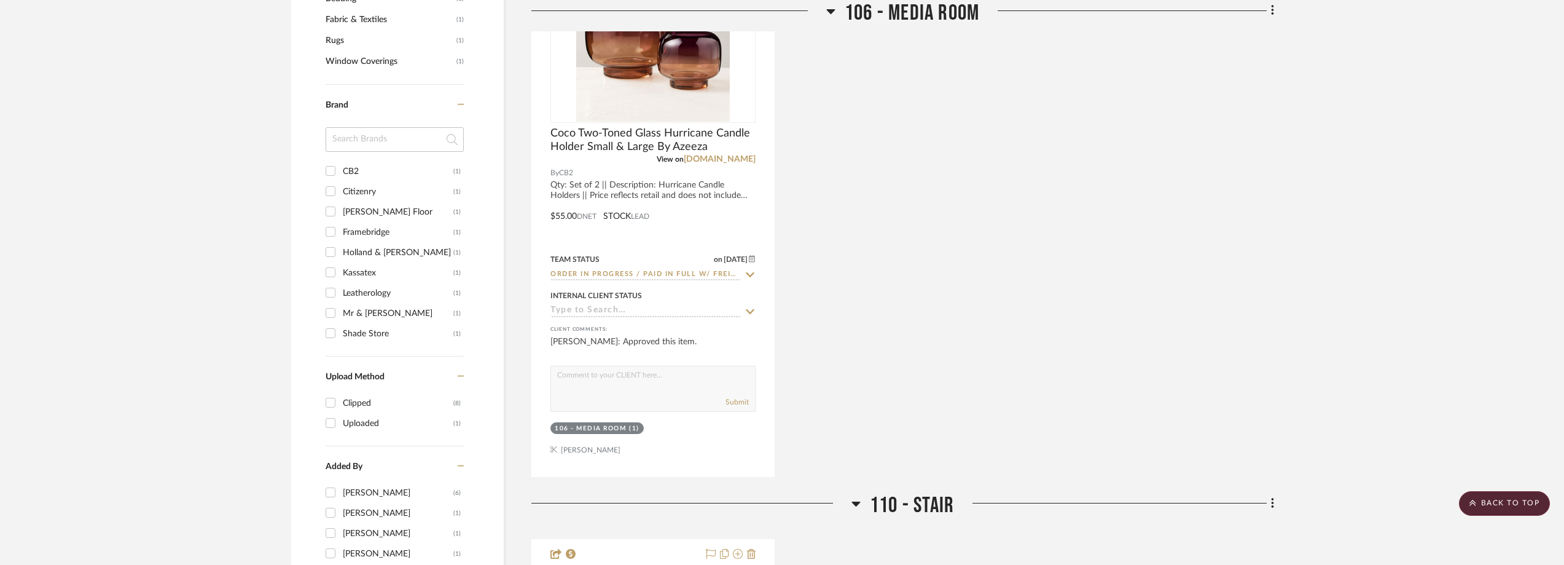
scroll to position [921, 0]
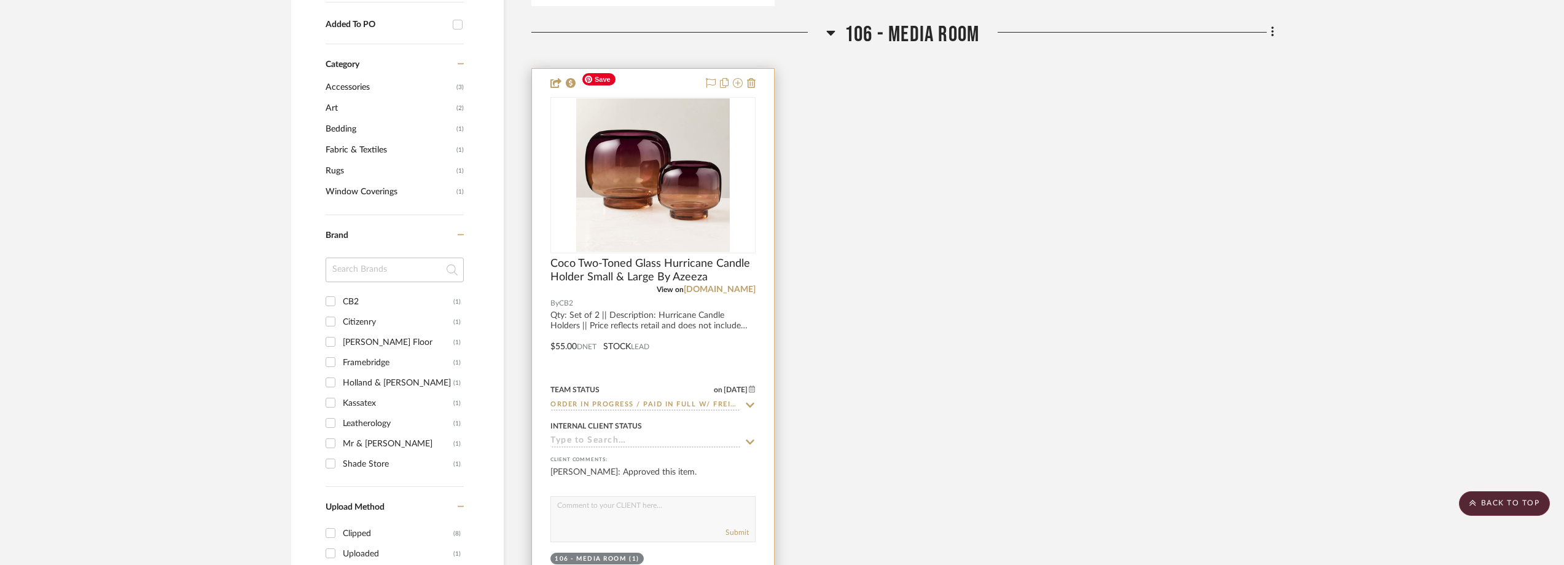
click at [665, 162] on img "0" at bounding box center [653, 175] width 154 height 154
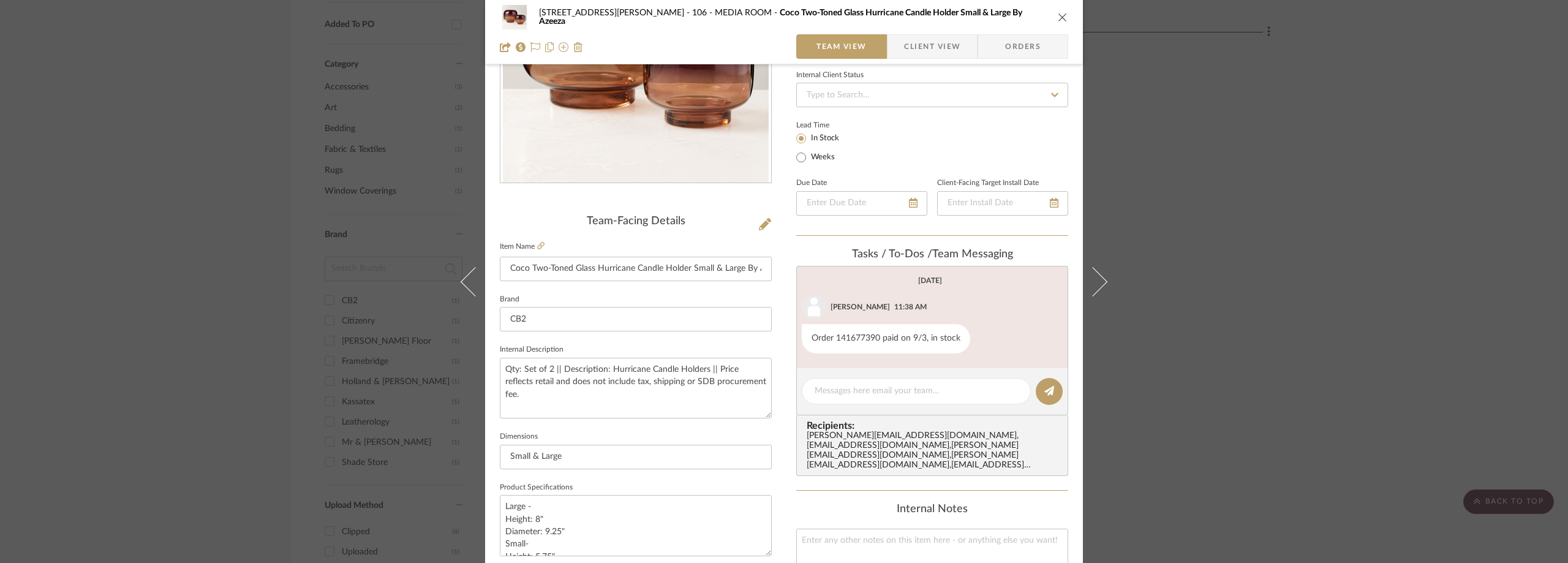
scroll to position [183, 0]
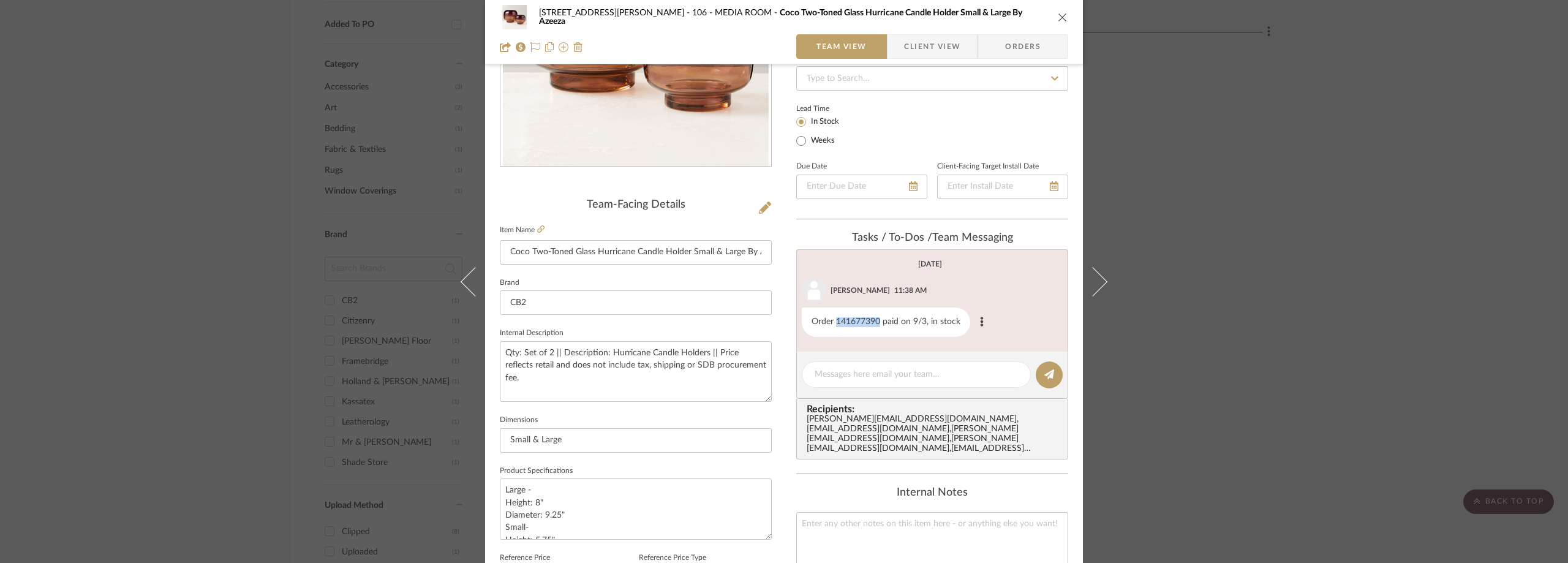
drag, startPoint x: 875, startPoint y: 321, endPoint x: 832, endPoint y: 324, distance: 43.1
click at [832, 324] on div "Order 141677390 paid on 9/3, in stock" at bounding box center [885, 321] width 168 height 29
copy div "141677390"
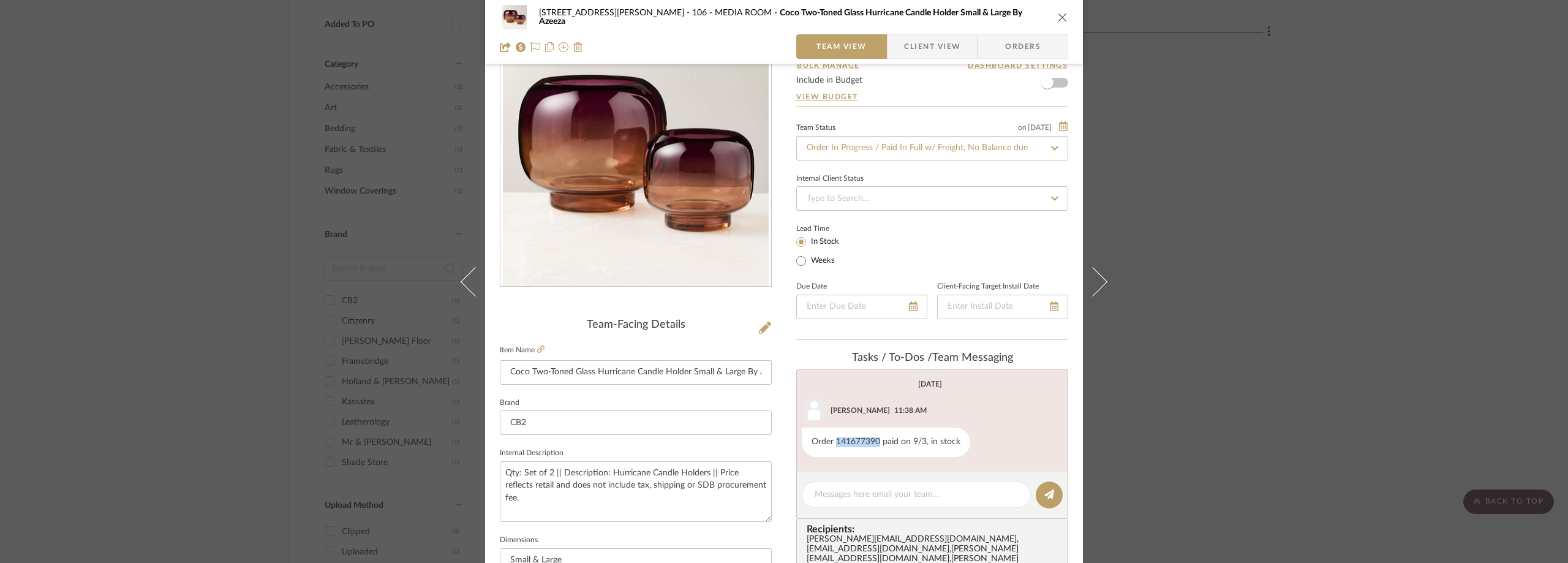
scroll to position [0, 0]
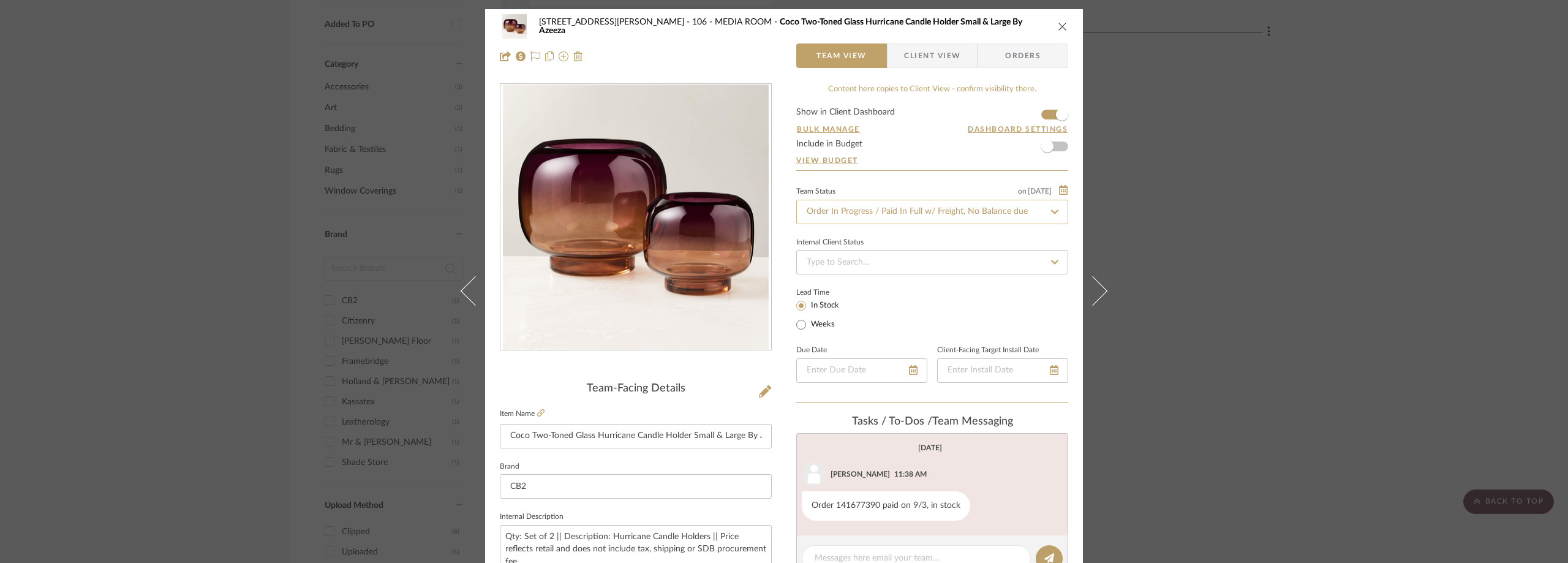
click at [858, 206] on input "Order In Progress / Paid In Full w/ Freight, No Balance due" at bounding box center [932, 211] width 272 height 25
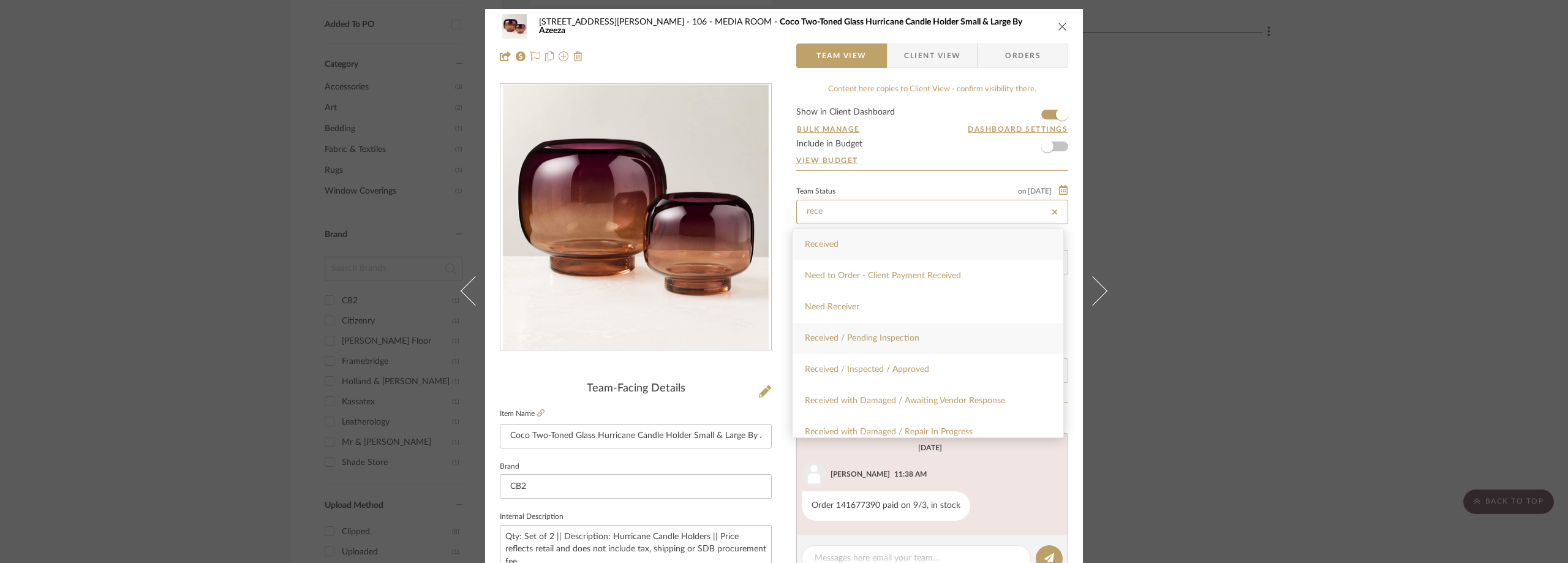
type input "rece"
click at [872, 328] on div "Received / Pending Inspection" at bounding box center [928, 338] width 271 height 31
type input "[DATE]"
type input "Received / Pending Inspection"
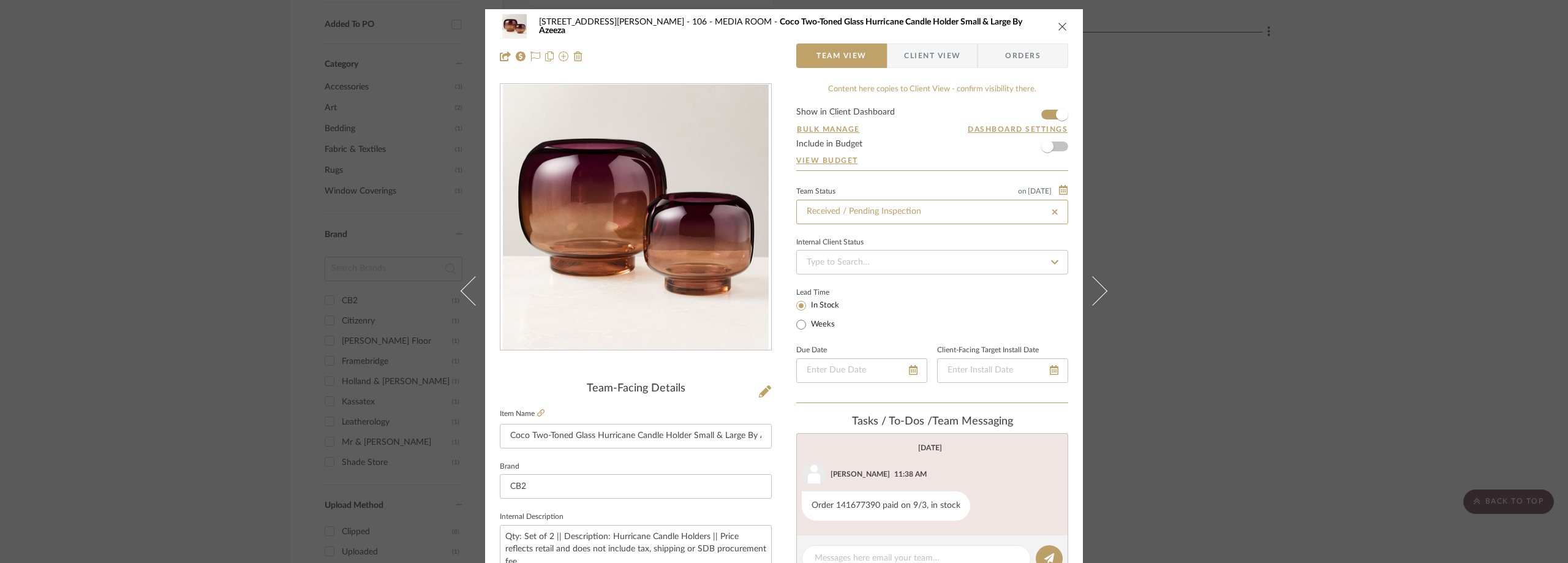
type input "[DATE]"
type input "Received / Pending Inspection"
click at [899, 304] on div "Lead Time In Stock Weeks" at bounding box center [932, 308] width 272 height 48
click at [1338, 213] on div "22120 - 136 W 22nd Street - Chang 106 - MEDIA ROOM Coco Two-Toned Glass Hurrica…" at bounding box center [784, 281] width 1568 height 563
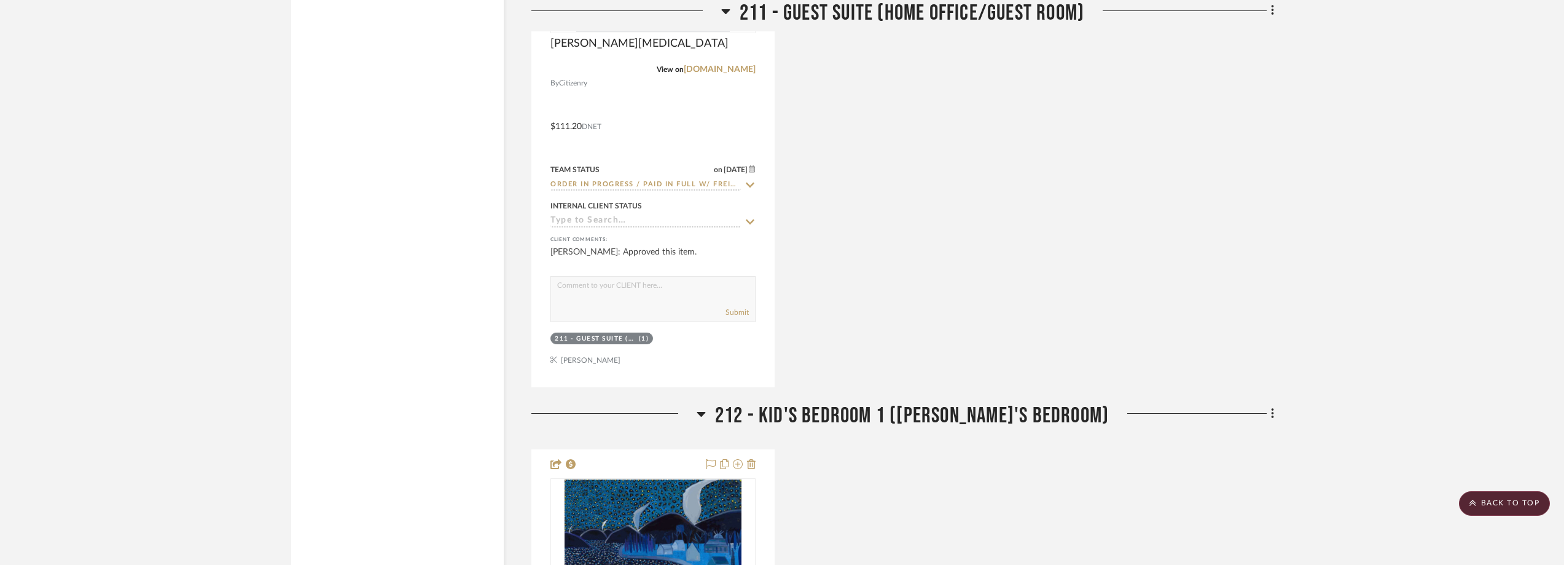
scroll to position [3993, 0]
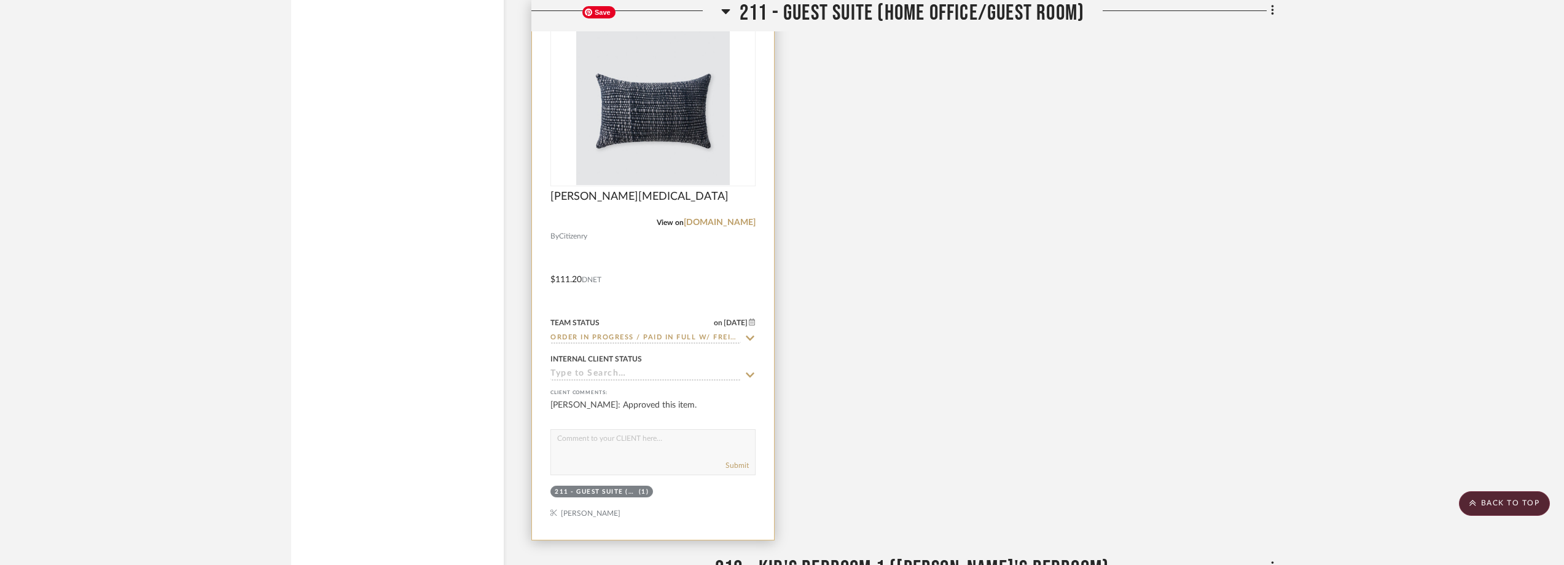
click at [0, 0] on img at bounding box center [0, 0] width 0 height 0
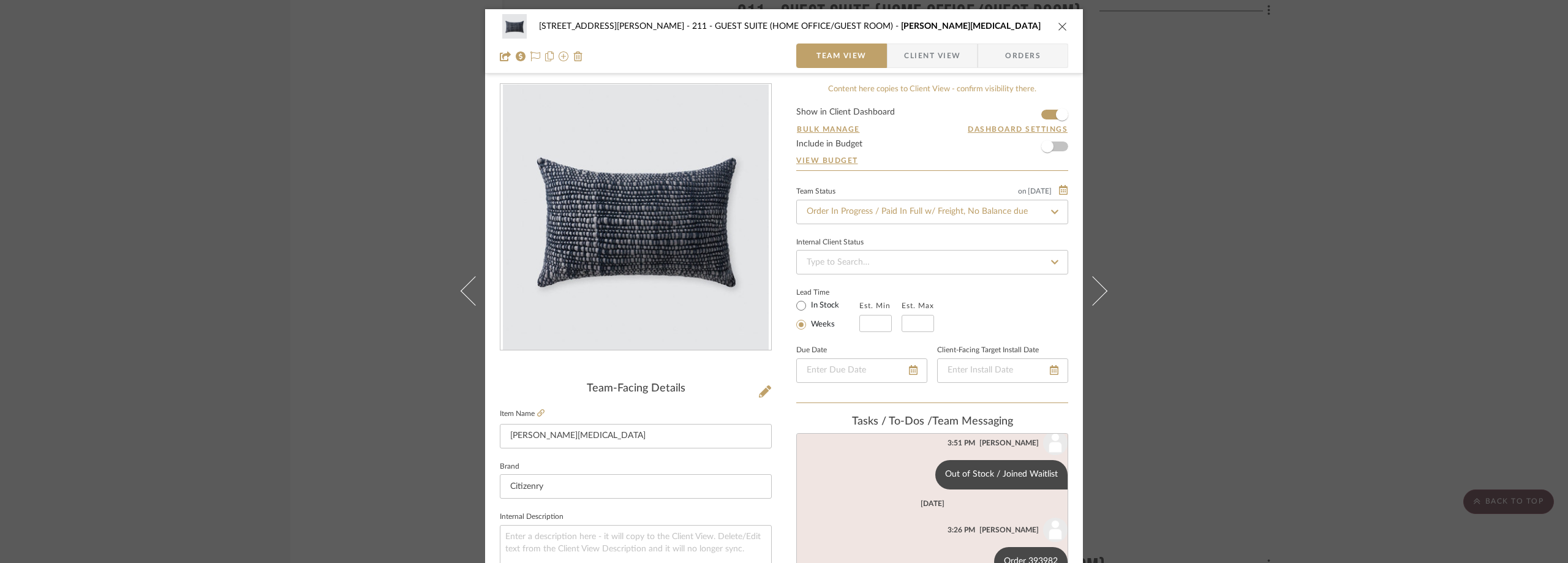
scroll to position [183, 0]
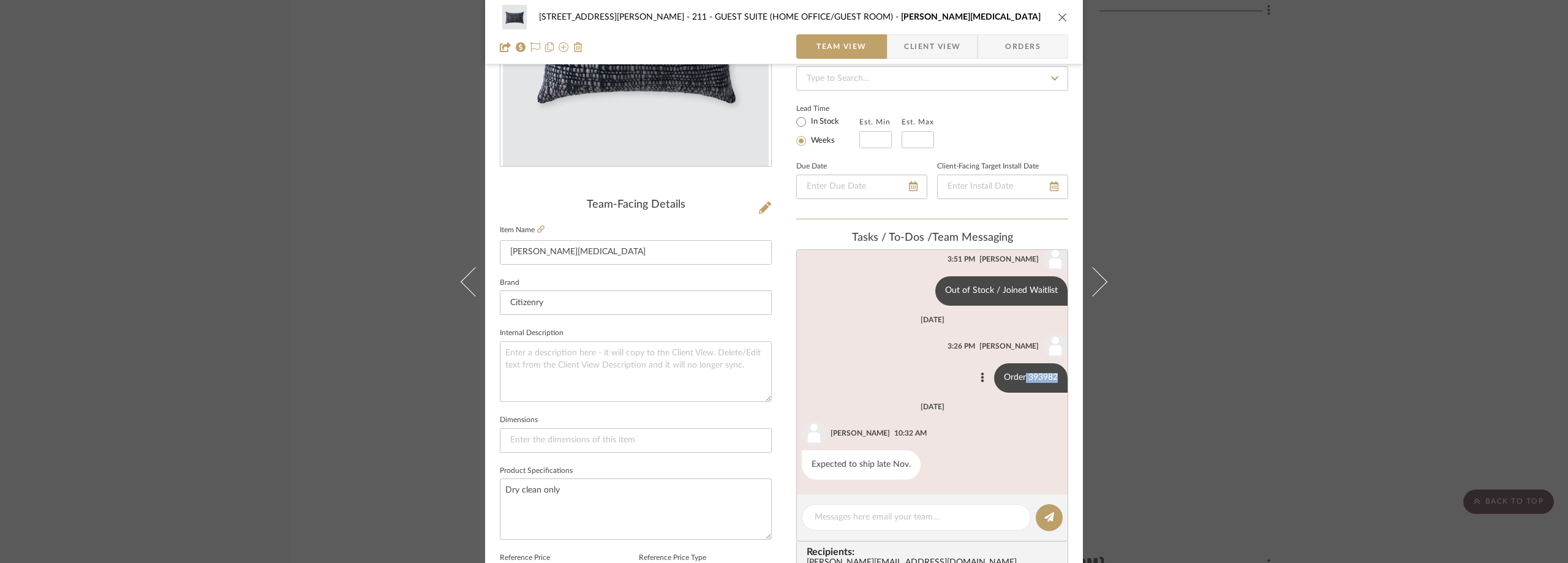
drag, startPoint x: 1016, startPoint y: 377, endPoint x: 1046, endPoint y: 378, distance: 30.0
click at [1046, 378] on div "Order 393982" at bounding box center [1031, 377] width 74 height 29
copy div "393982"
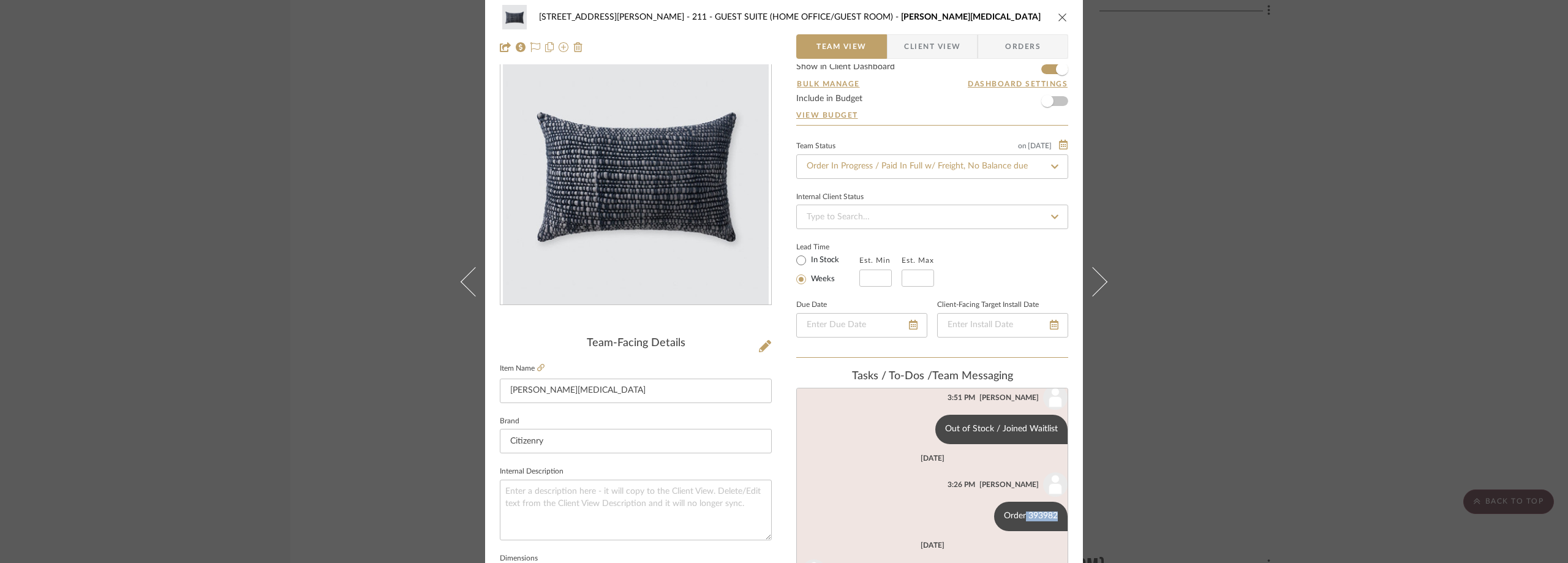
scroll to position [0, 0]
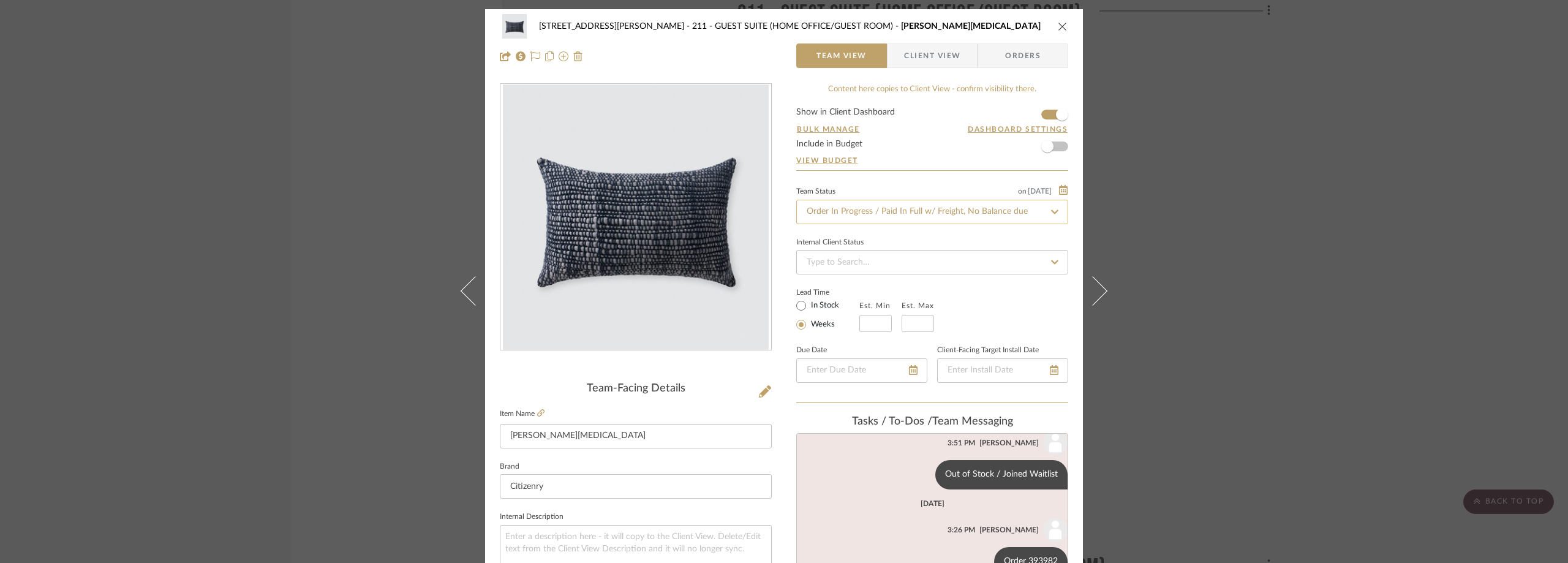
click at [866, 215] on input "Order In Progress / Paid In Full w/ Freight, No Balance due" at bounding box center [932, 211] width 272 height 25
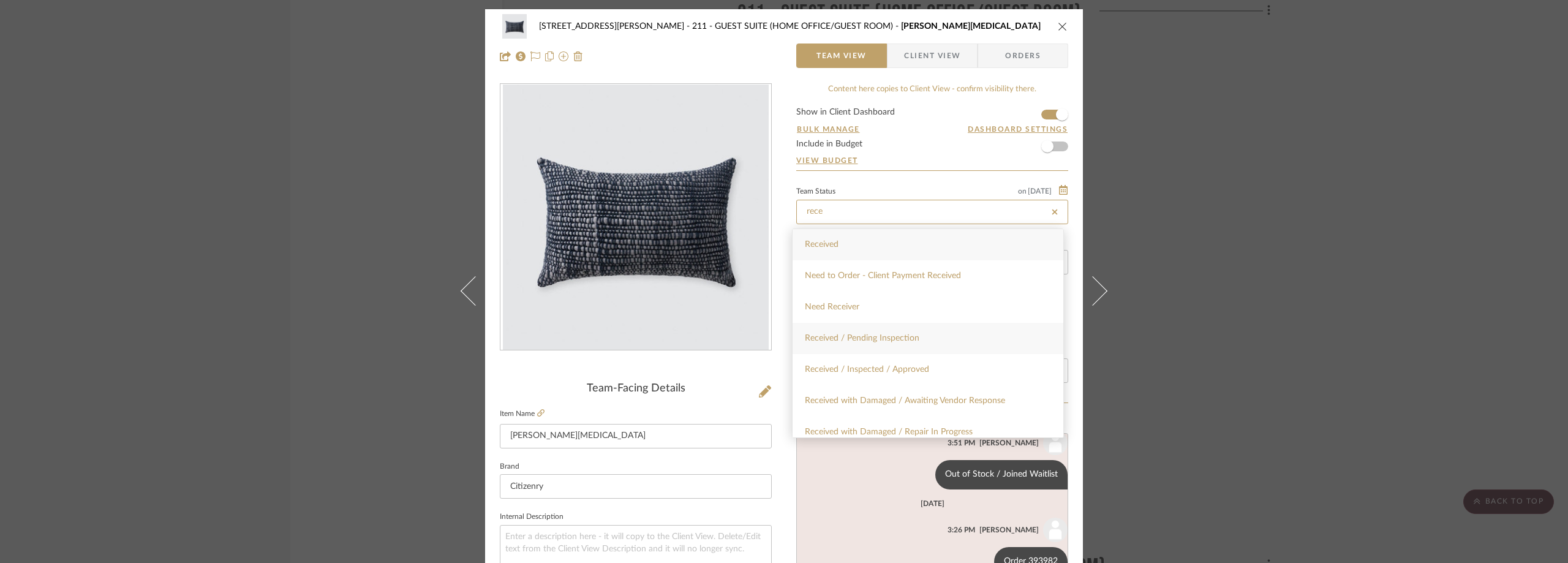
type input "rece"
click at [893, 334] on span "Received / Pending Inspection" at bounding box center [861, 338] width 115 height 9
type input "[DATE]"
type input "Received / Pending Inspection"
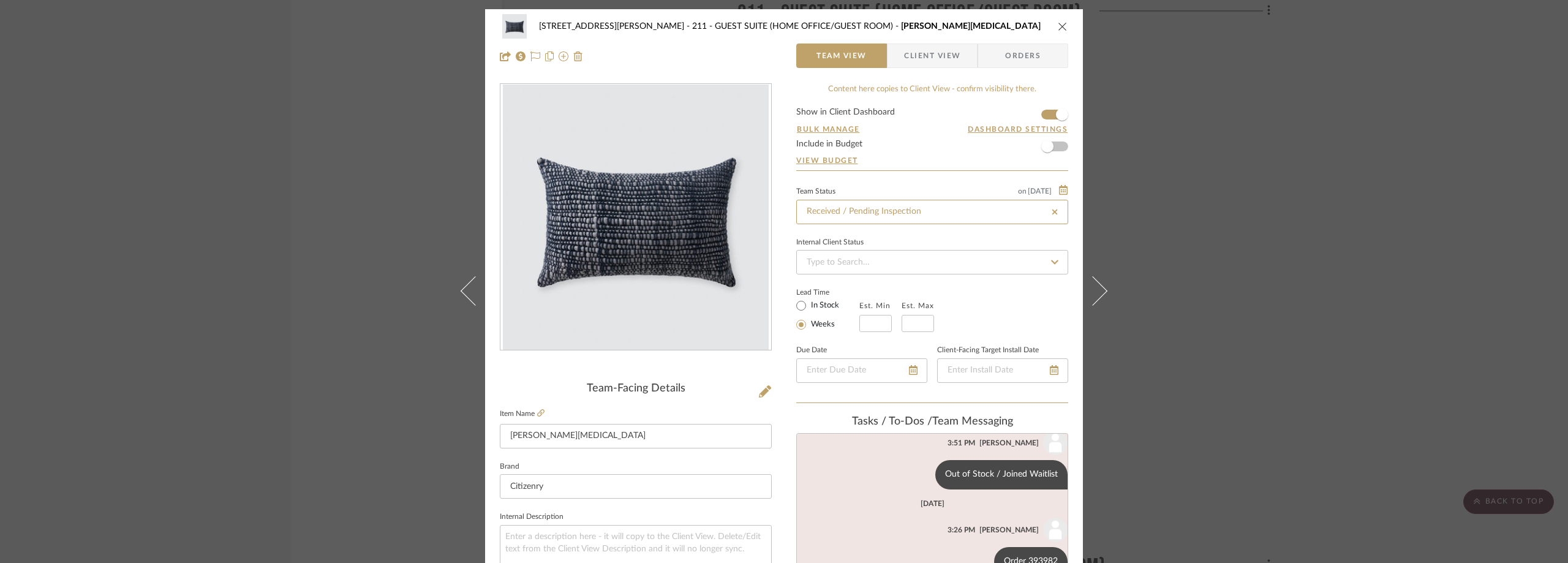
type input "[DATE]"
type input "Received / Pending Inspection"
click at [928, 285] on div "Lead Time In Stock Weeks Est. Min Est. Max" at bounding box center [932, 308] width 272 height 48
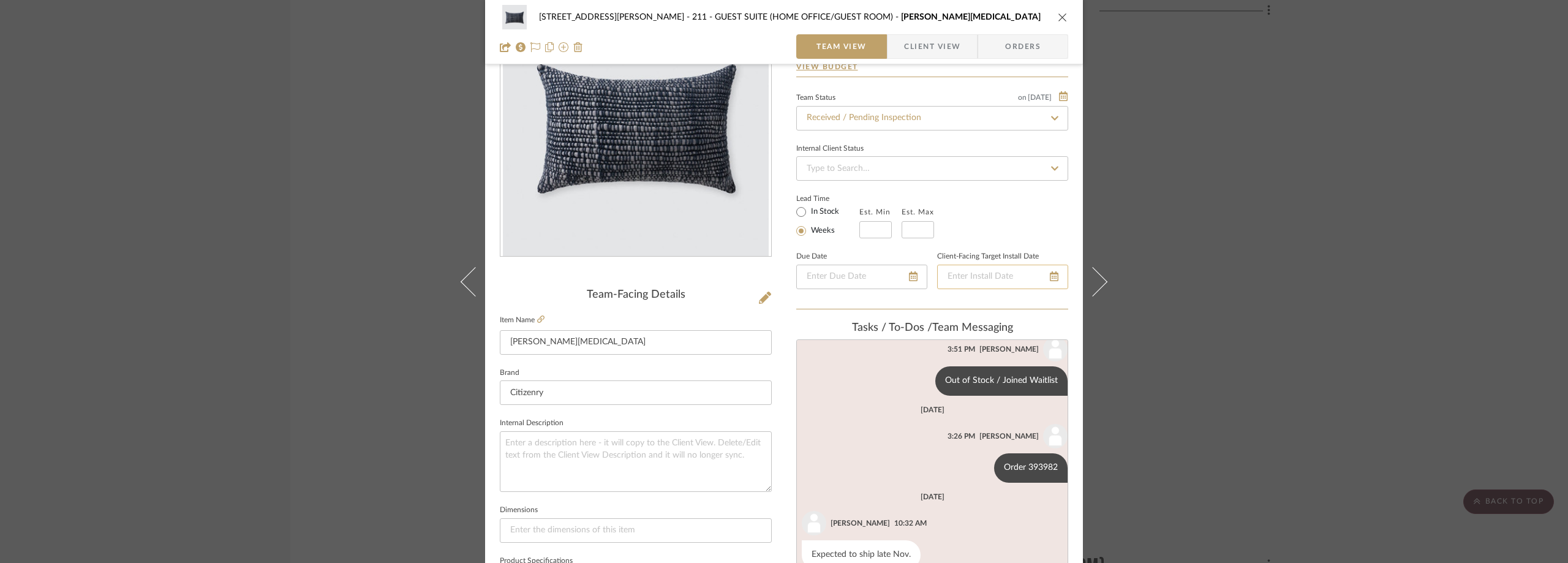
scroll to position [183, 0]
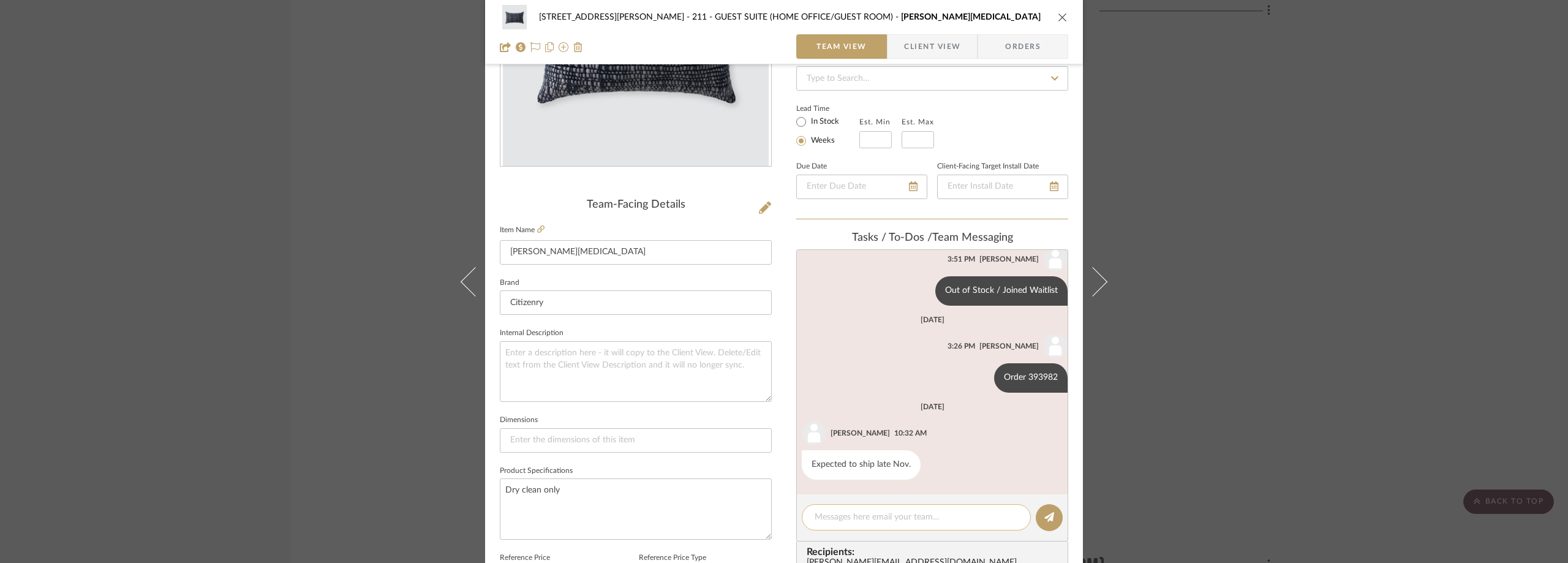
click at [888, 515] on textarea at bounding box center [916, 516] width 203 height 13
type textarea "T"
type textarea "I"
drag, startPoint x: 920, startPoint y: 547, endPoint x: 796, endPoint y: 512, distance: 128.8
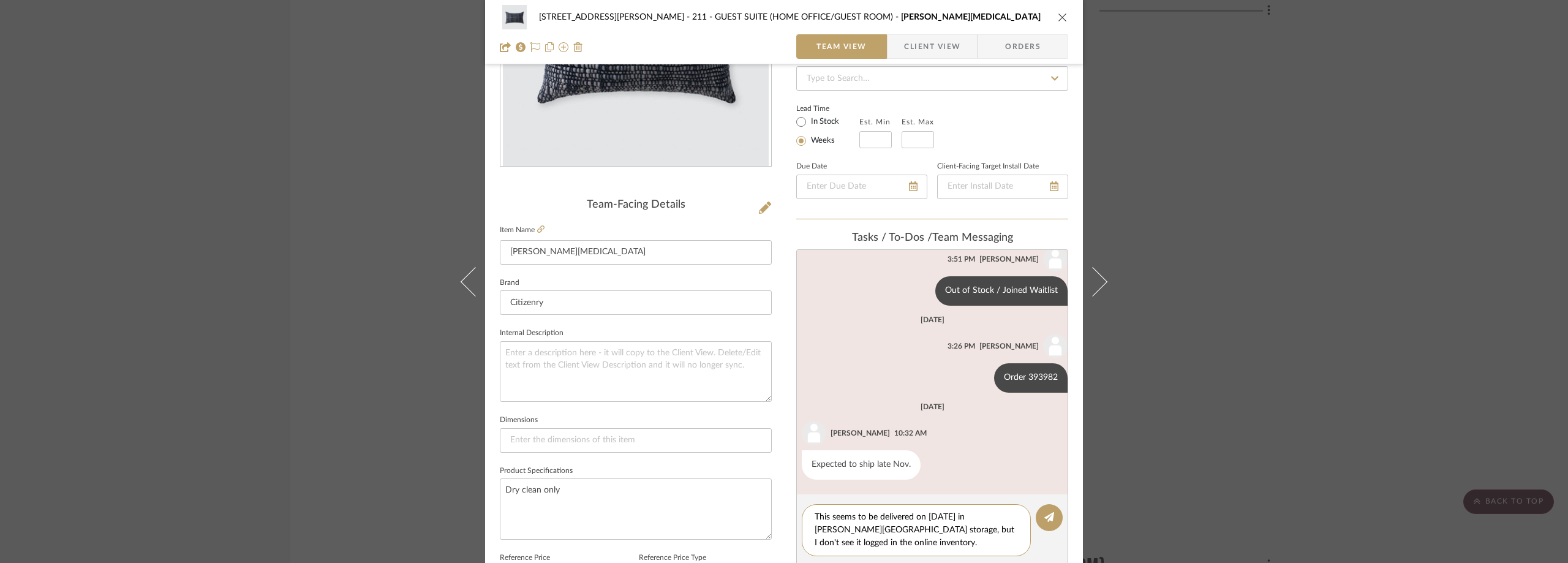
click at [796, 512] on editor-of-message "This seems to be delivered on Sept 16 in Morgan Manhattan storage, but I don't …" at bounding box center [932, 530] width 272 height 72
type textarea "This seems to be delivered on Sept 16 in Morgan Manhattan storage, but I don't …"
paste textarea "This seems to have been delivered on September 16 to Morgan Manhattan storage, …"
type textarea "This seems to have been delivered on September 16 to Morgan Manhattan storage, …"
click at [1044, 515] on icon at bounding box center [1049, 517] width 10 height 10
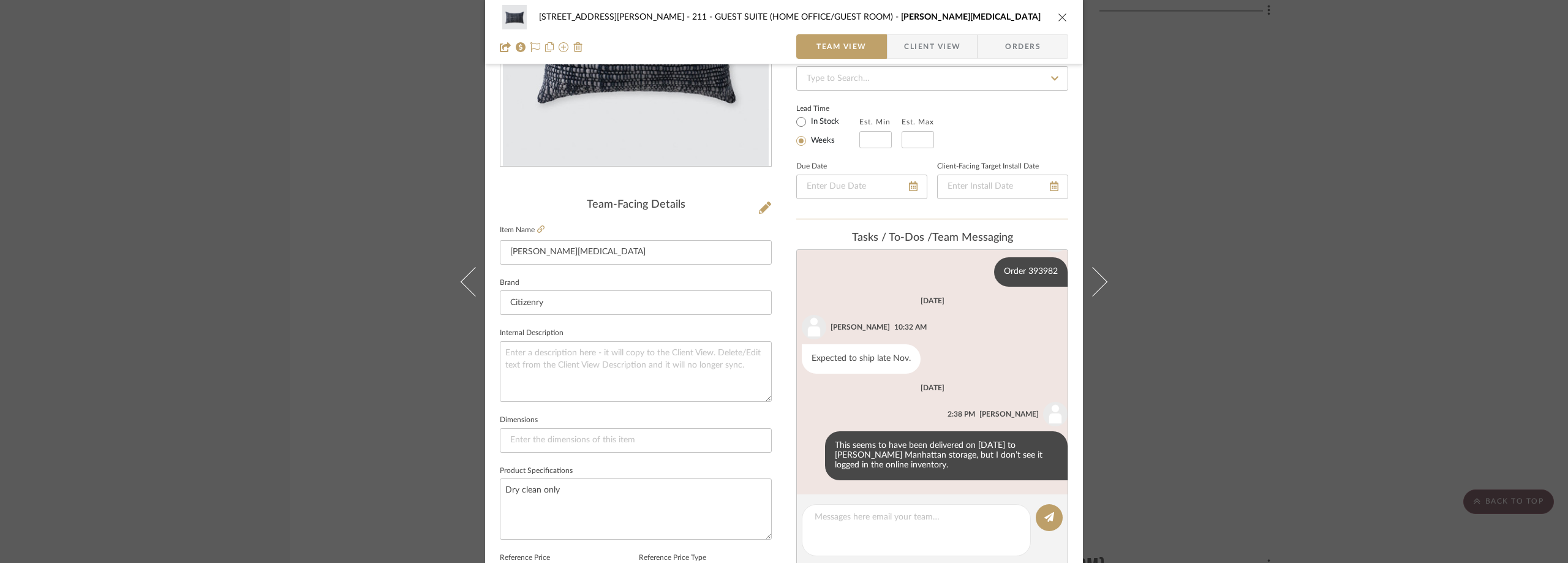
scroll to position [138, 0]
